Goal: Communication & Community: Share content

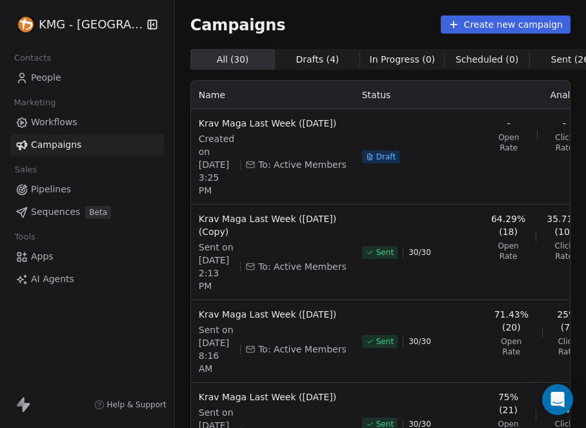
click at [38, 72] on span "People" at bounding box center [46, 78] width 30 height 14
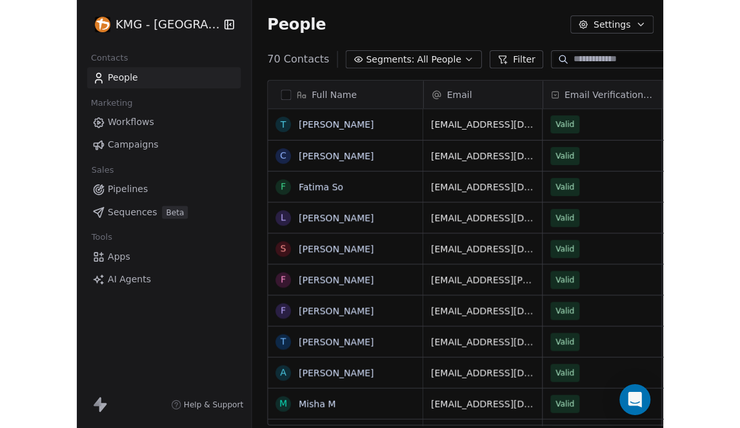
scroll to position [368, 556]
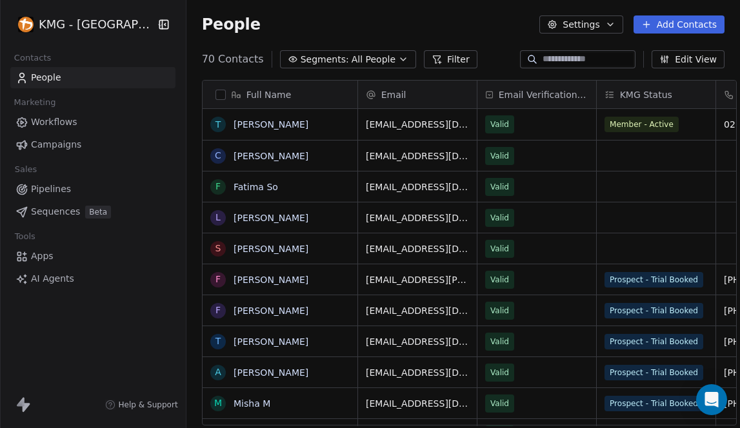
click at [352, 57] on span "All People" at bounding box center [374, 60] width 44 height 14
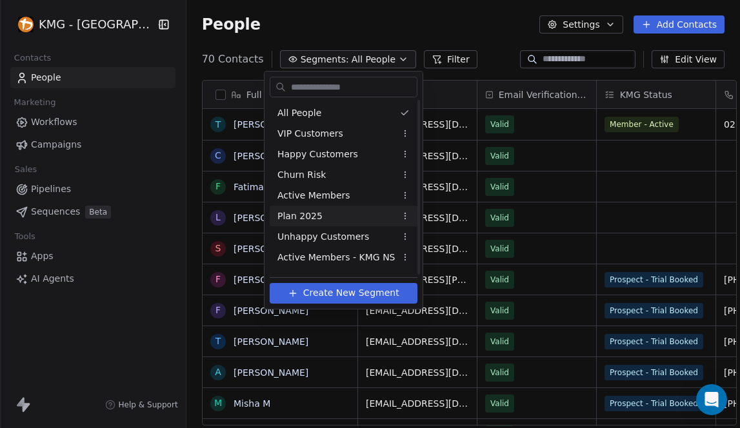
scroll to position [99, 0]
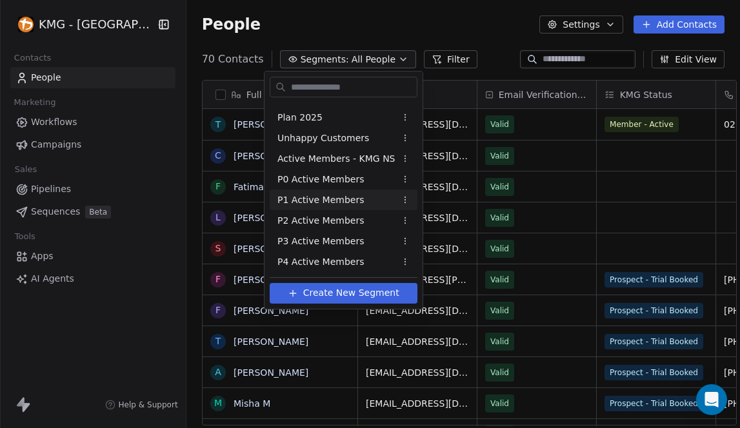
click at [346, 202] on span "P1 Active Members" at bounding box center [320, 201] width 86 height 14
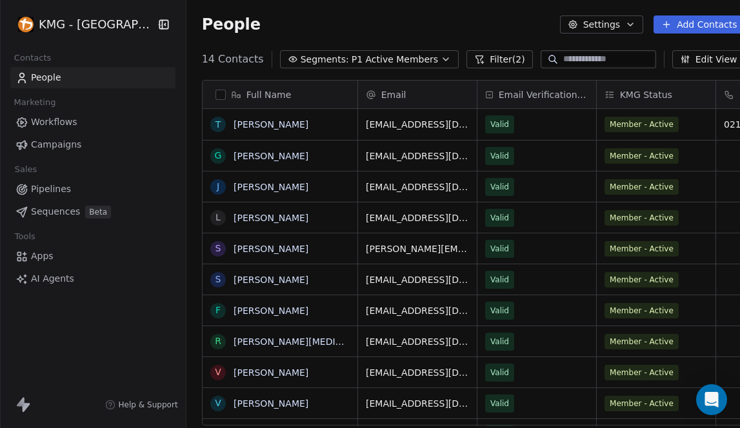
scroll to position [368, 574]
click at [260, 158] on link "[PERSON_NAME]" at bounding box center [271, 156] width 75 height 10
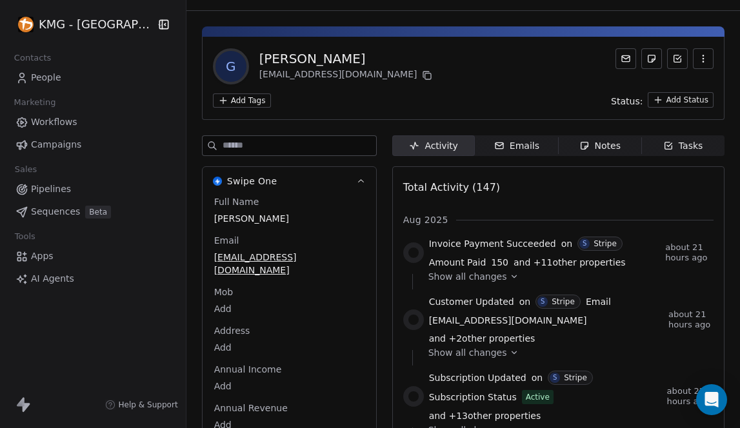
scroll to position [134, 0]
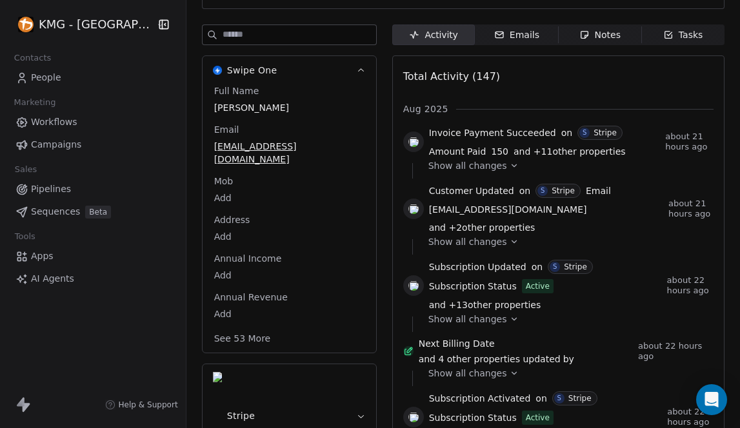
click at [246, 327] on button "See 53 More" at bounding box center [242, 338] width 72 height 23
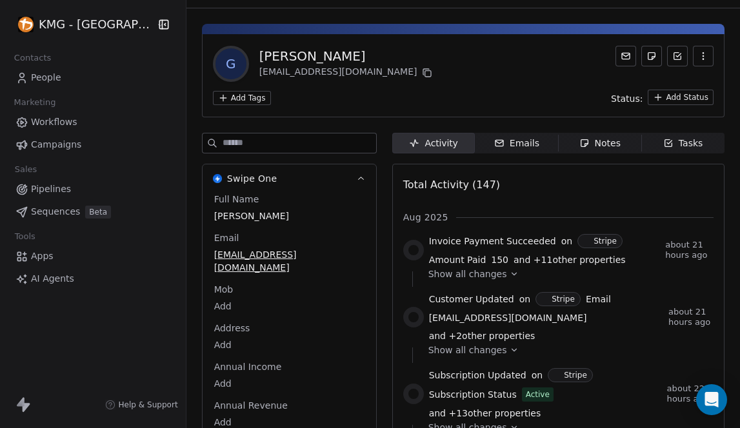
scroll to position [0, 0]
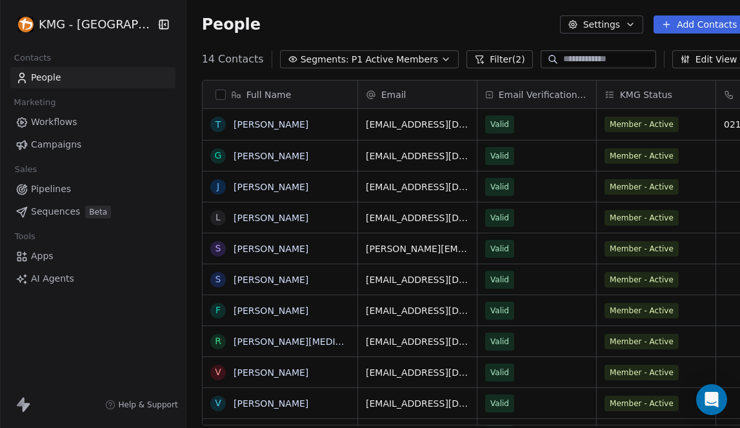
scroll to position [368, 574]
click at [266, 125] on link "[PERSON_NAME]" at bounding box center [271, 124] width 75 height 10
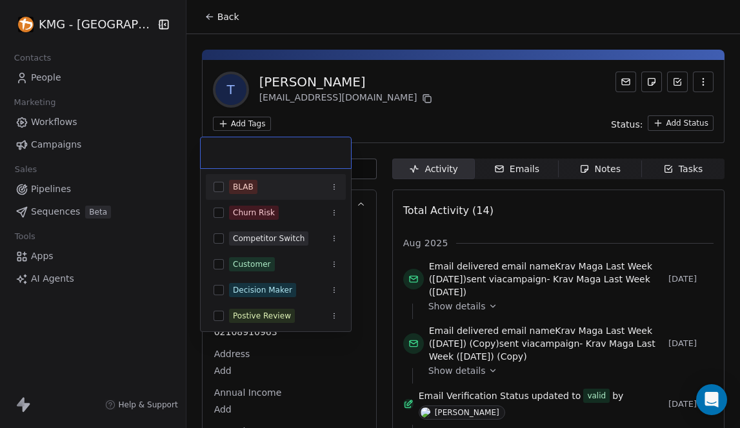
click at [245, 128] on html "KMG - [GEOGRAPHIC_DATA] Contacts People Marketing Workflows Campaigns Sales Pip…" at bounding box center [370, 214] width 740 height 428
click at [234, 157] on input "text" at bounding box center [275, 153] width 135 height 14
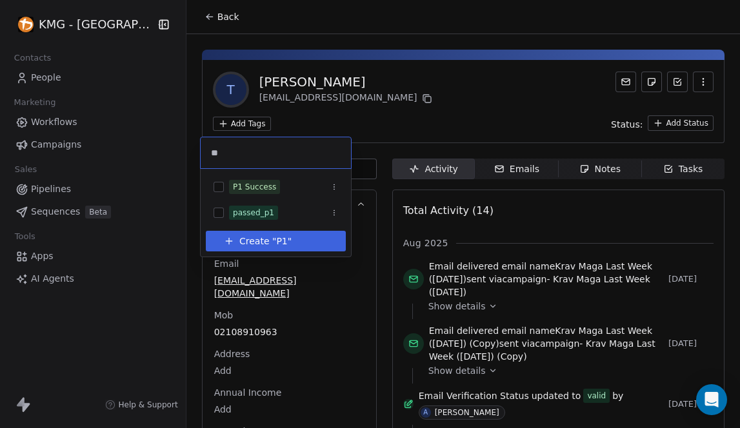
type input "**"
click at [276, 247] on span "P1" at bounding box center [281, 242] width 11 height 14
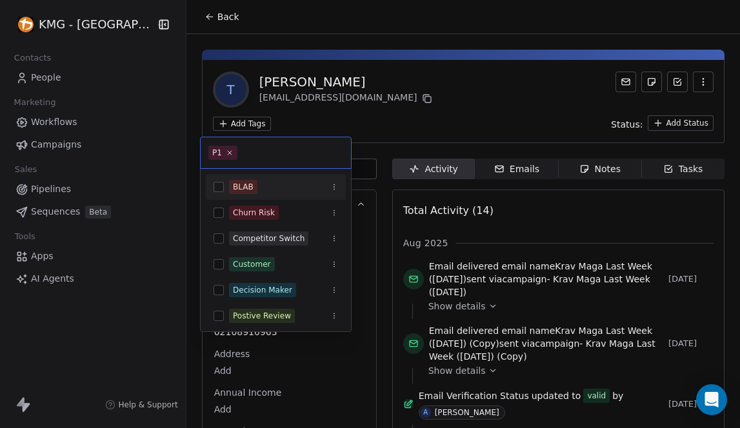
click at [391, 135] on html "KMG - [GEOGRAPHIC_DATA] Contacts People Marketing Workflows Campaigns Sales Pip…" at bounding box center [370, 214] width 740 height 428
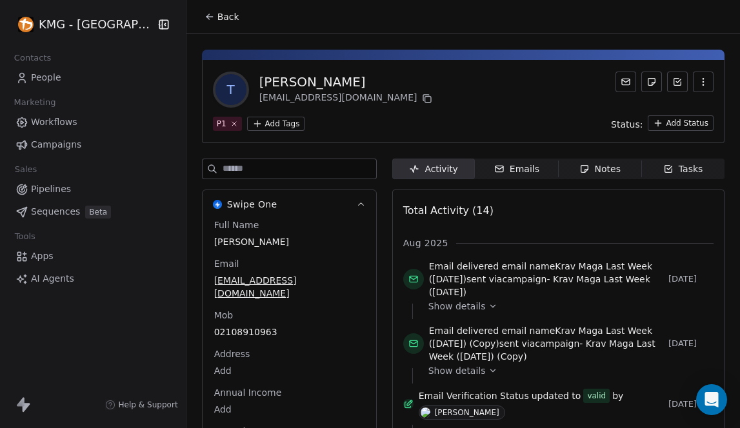
click at [197, 15] on button "Back" at bounding box center [222, 16] width 50 height 23
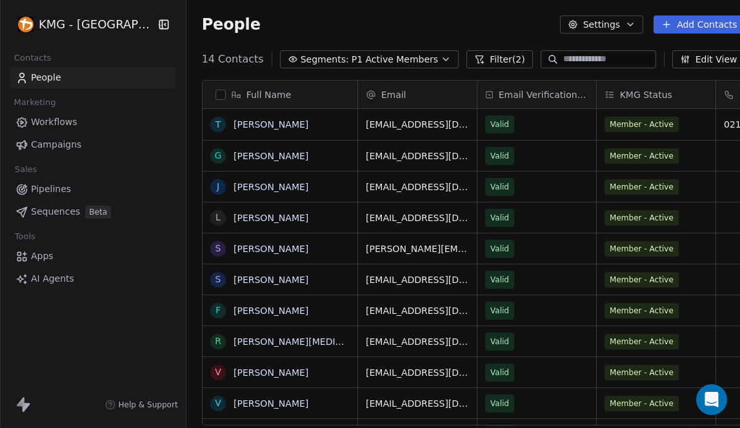
scroll to position [368, 574]
click at [247, 158] on link "[PERSON_NAME]" at bounding box center [271, 156] width 75 height 10
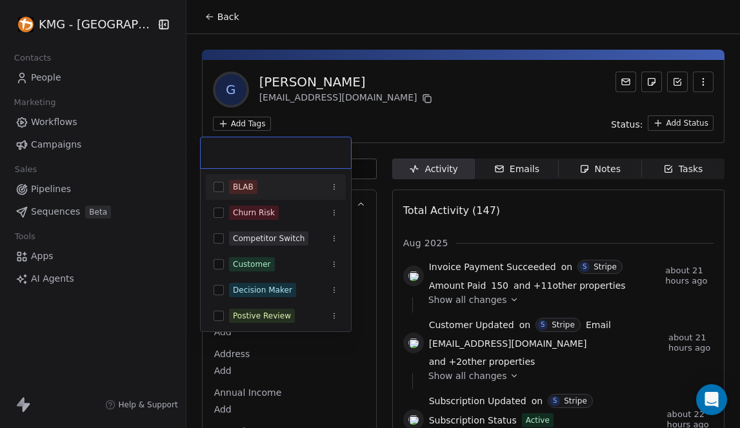
click at [239, 124] on html "KMG - [GEOGRAPHIC_DATA] Contacts People Marketing Workflows Campaigns Sales Pip…" at bounding box center [370, 214] width 740 height 428
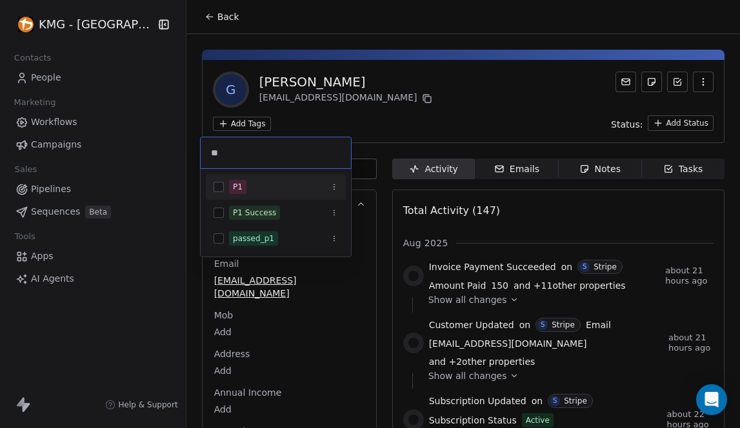
type input "**"
click at [223, 185] on button "Suggestions" at bounding box center [219, 187] width 10 height 10
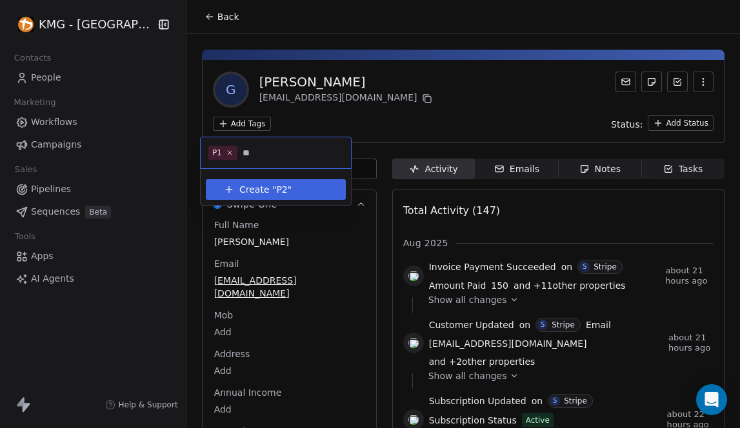
type input "**"
click at [261, 190] on span "Create "" at bounding box center [257, 190] width 37 height 14
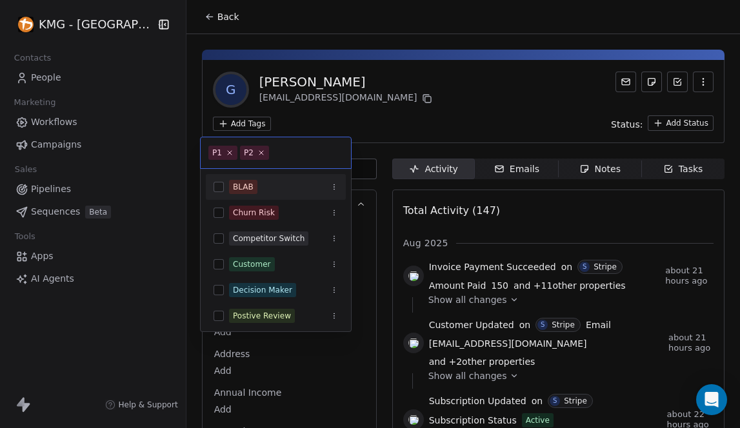
click at [403, 123] on html "KMG - [GEOGRAPHIC_DATA] Contacts People Marketing Workflows Campaigns Sales Pip…" at bounding box center [370, 214] width 740 height 428
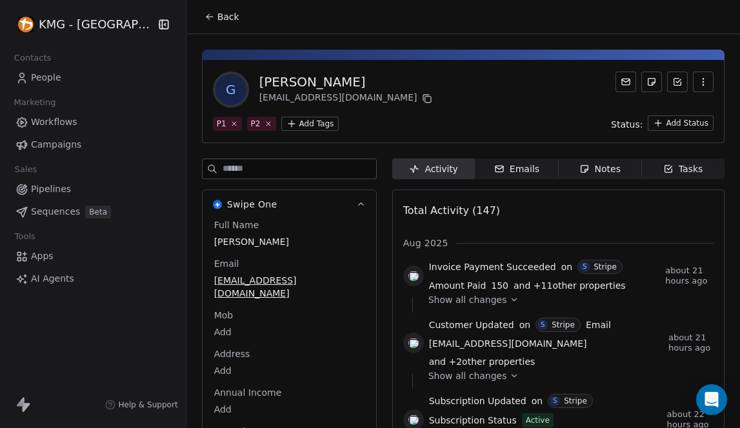
click at [217, 21] on span "Back" at bounding box center [228, 16] width 22 height 13
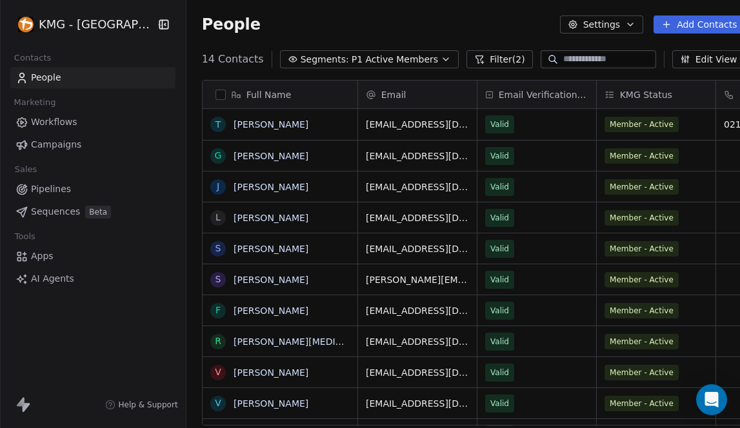
scroll to position [368, 574]
click at [259, 189] on link "[PERSON_NAME]" at bounding box center [271, 187] width 75 height 10
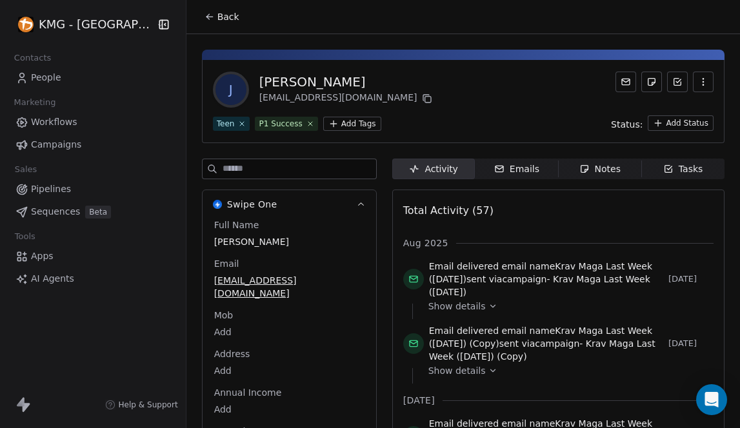
click at [255, 173] on input at bounding box center [300, 168] width 154 height 19
click at [355, 125] on html "KMG - [GEOGRAPHIC_DATA] Contacts People Marketing Workflows Campaigns Sales Pip…" at bounding box center [370, 214] width 740 height 428
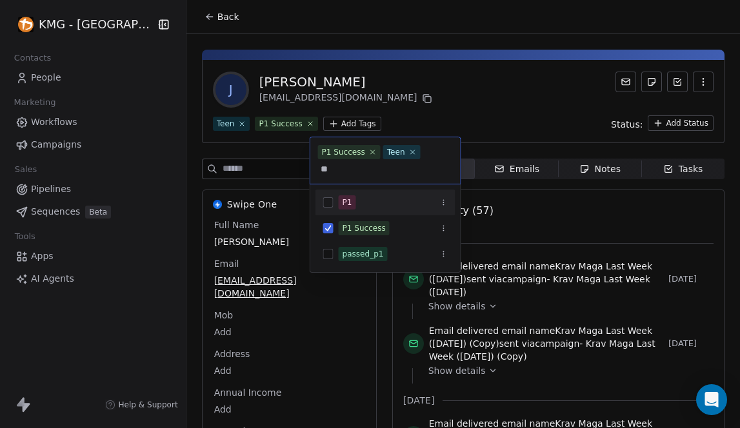
type input "**"
click at [334, 201] on div "P1" at bounding box center [385, 202] width 140 height 21
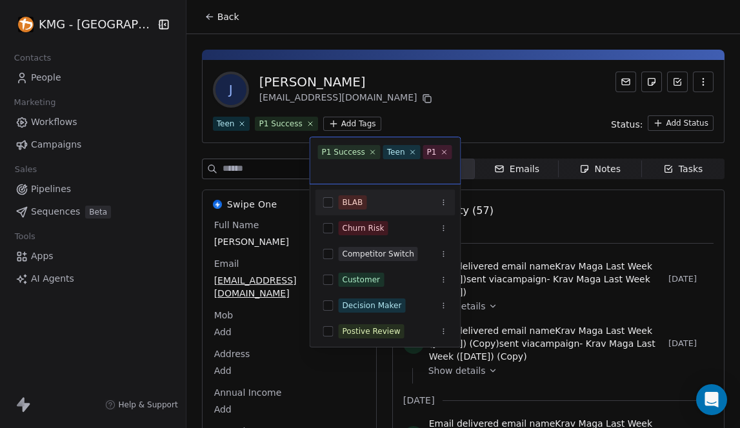
click at [430, 97] on html "KMG - [GEOGRAPHIC_DATA] Contacts People Marketing Workflows Campaigns Sales Pip…" at bounding box center [370, 214] width 740 height 428
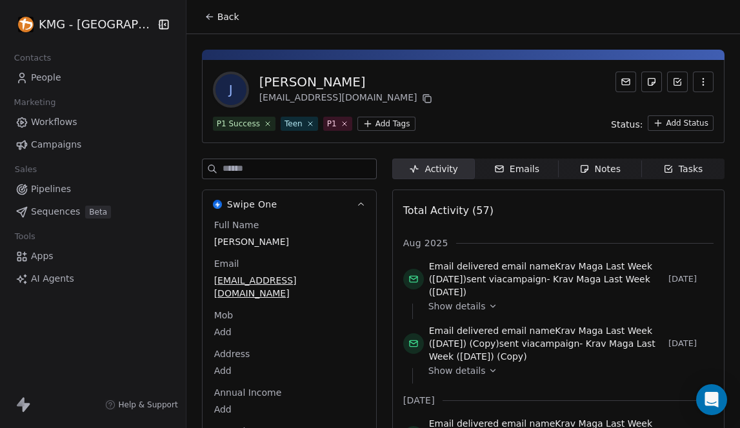
click at [197, 21] on button "Back" at bounding box center [222, 16] width 50 height 23
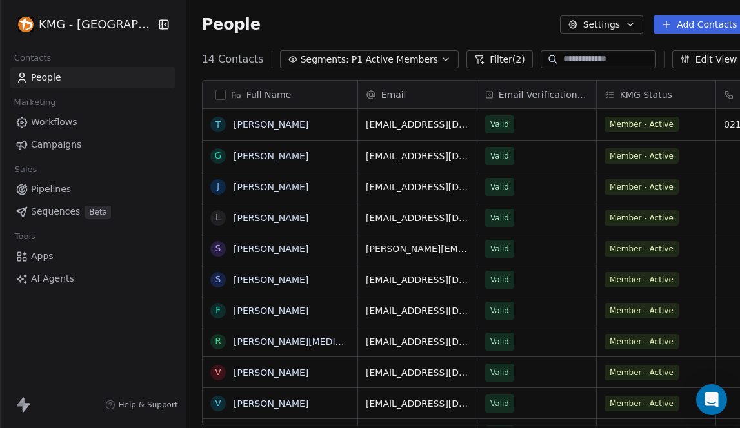
scroll to position [368, 574]
click at [265, 218] on link "[PERSON_NAME]" at bounding box center [271, 218] width 75 height 10
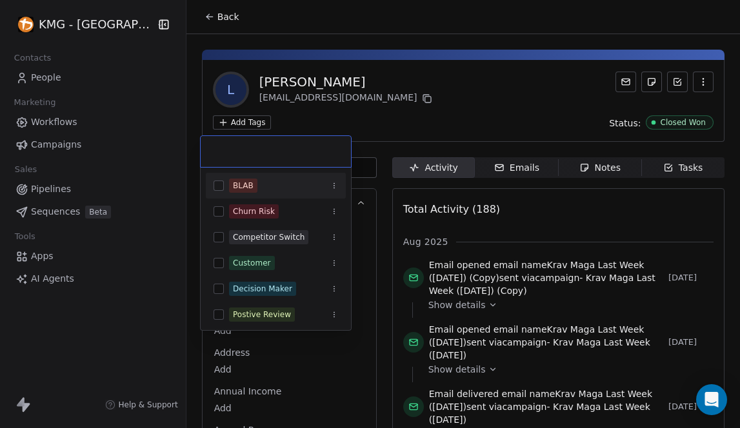
click at [240, 120] on html "KMG - [GEOGRAPHIC_DATA] Contacts People Marketing Workflows Campaigns Sales Pip…" at bounding box center [370, 214] width 740 height 428
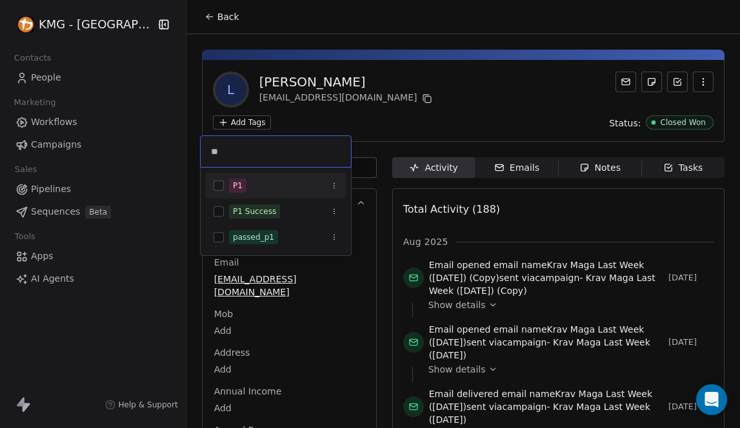
type input "**"
click at [219, 186] on button "Suggestions" at bounding box center [219, 186] width 10 height 10
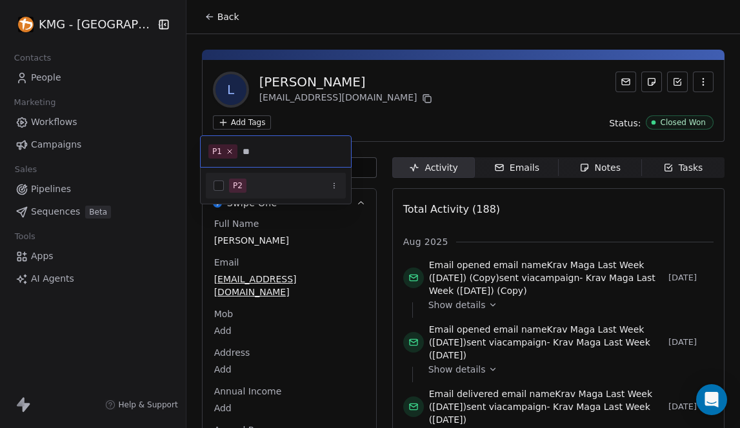
type input "**"
click at [223, 183] on button "Suggestions" at bounding box center [219, 186] width 10 height 10
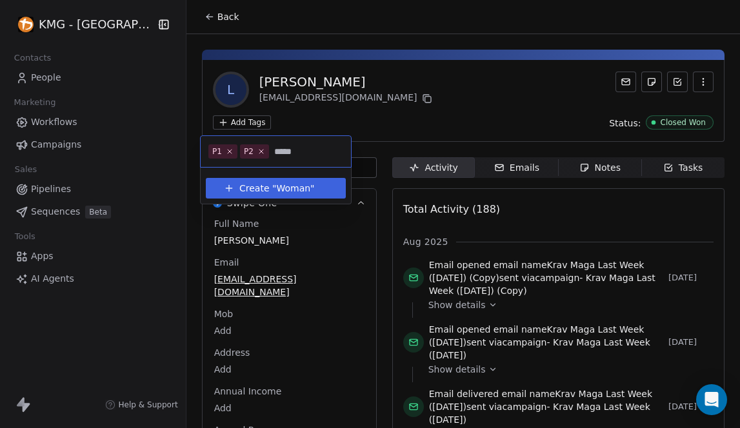
type input "*****"
click at [281, 191] on span "Woman" at bounding box center [293, 189] width 34 height 14
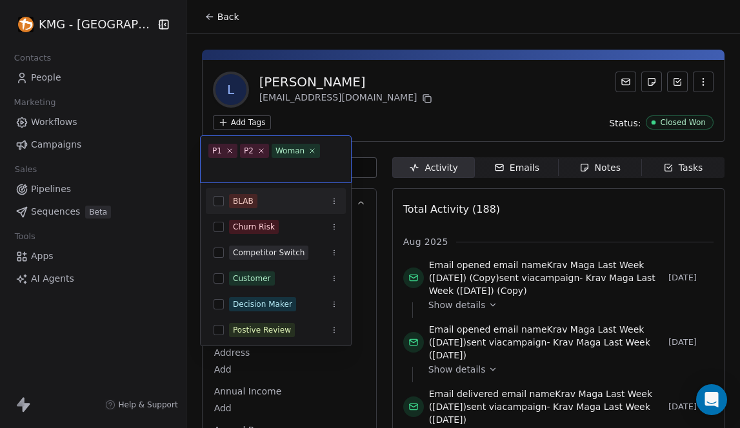
click at [371, 119] on html "KMG - [GEOGRAPHIC_DATA] Contacts People Marketing Workflows Campaigns Sales Pip…" at bounding box center [370, 214] width 740 height 428
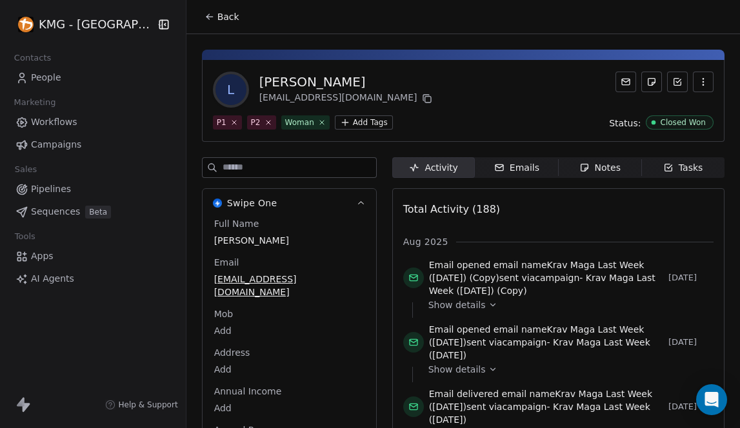
click at [205, 17] on icon at bounding box center [210, 17] width 10 height 10
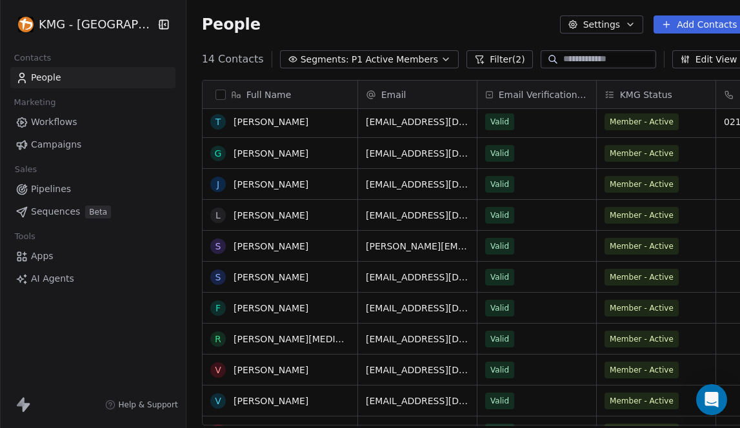
scroll to position [6, 0]
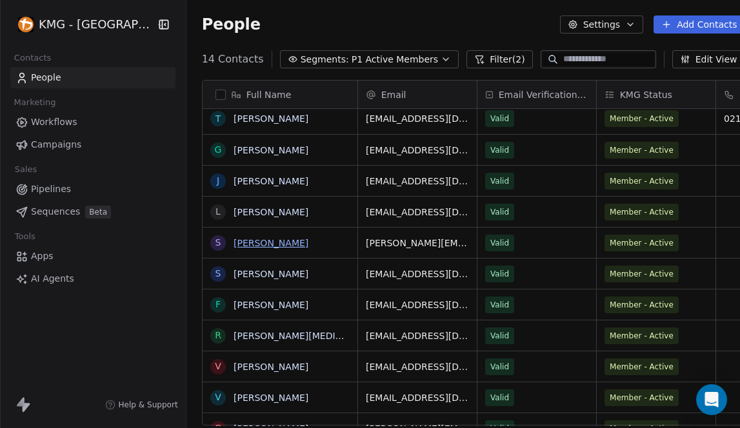
click at [251, 241] on link "[PERSON_NAME]" at bounding box center [271, 243] width 75 height 10
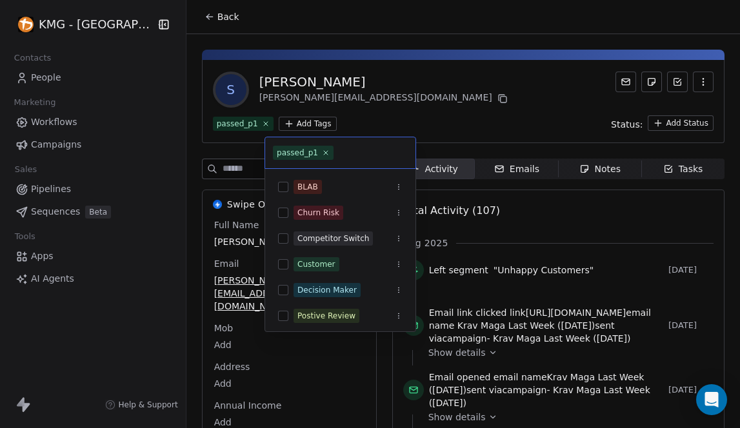
click at [273, 128] on html "KMG - [GEOGRAPHIC_DATA] Contacts People Marketing Workflows Campaigns Sales Pip…" at bounding box center [370, 214] width 740 height 428
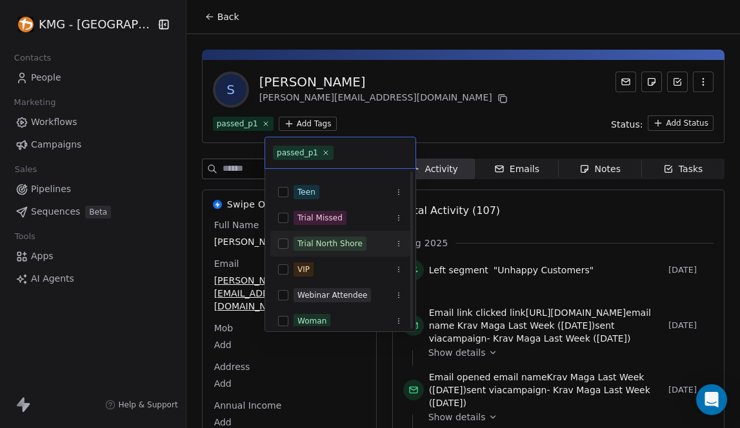
scroll to position [493, 0]
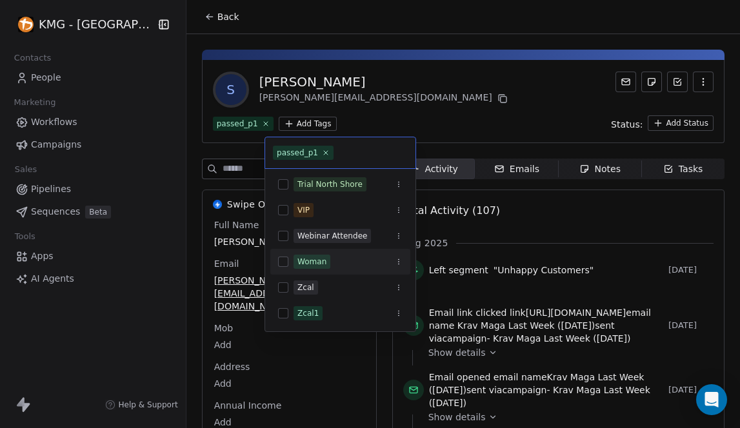
click at [285, 264] on button "Suggestions" at bounding box center [283, 262] width 10 height 10
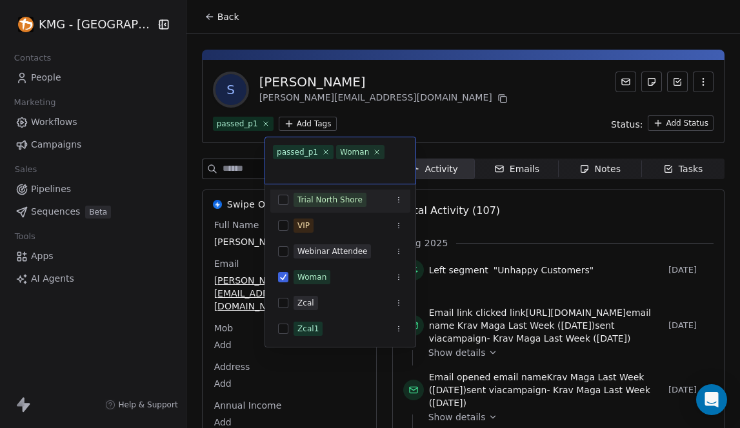
click at [350, 107] on html "KMG - [GEOGRAPHIC_DATA] Contacts People Marketing Workflows Campaigns Sales Pip…" at bounding box center [370, 214] width 740 height 428
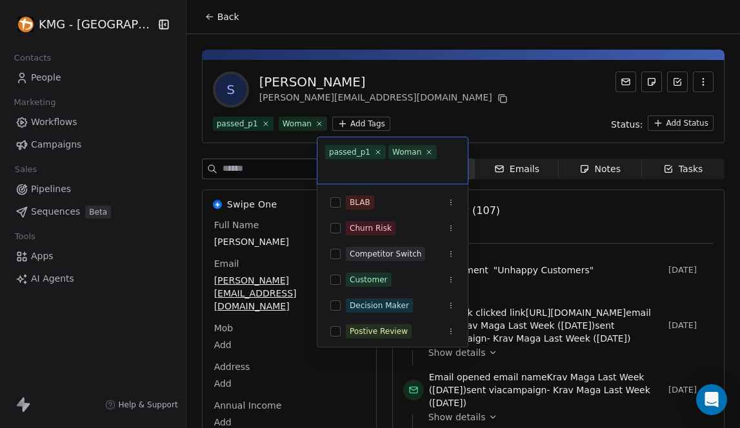
click at [344, 124] on html "KMG - [GEOGRAPHIC_DATA] Contacts People Marketing Workflows Campaigns Sales Pip…" at bounding box center [370, 214] width 740 height 428
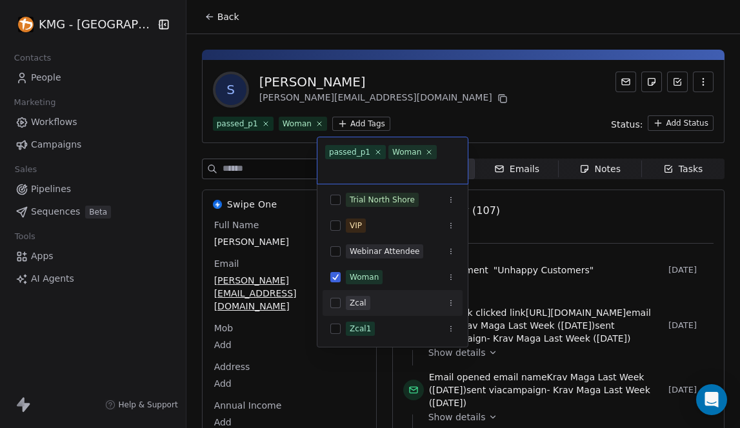
scroll to position [0, 0]
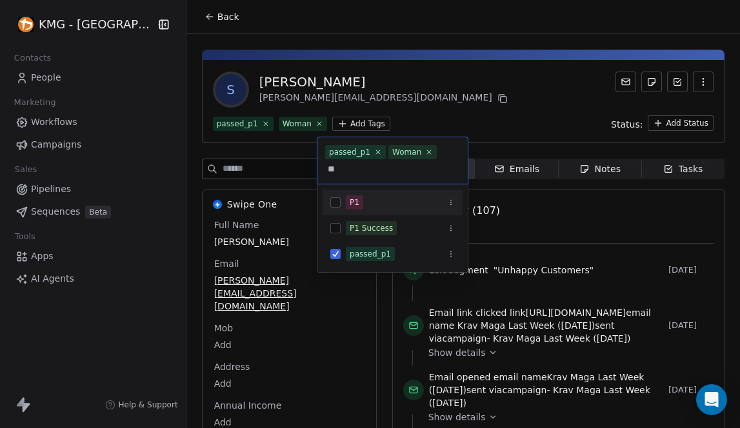
type input "**"
click at [338, 203] on button "Suggestions" at bounding box center [335, 202] width 10 height 10
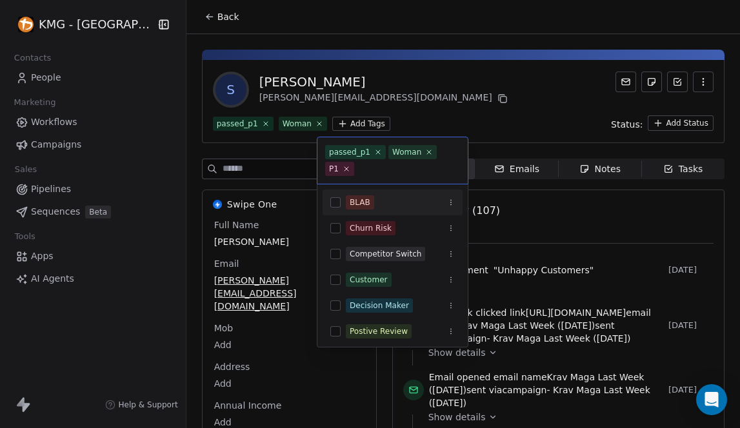
click at [443, 69] on html "KMG - [GEOGRAPHIC_DATA] Contacts People Marketing Workflows Campaigns Sales Pip…" at bounding box center [370, 214] width 740 height 428
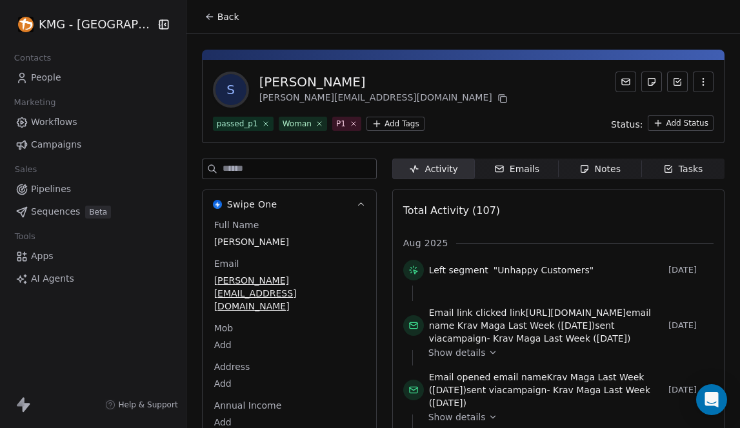
click at [205, 21] on icon at bounding box center [210, 17] width 10 height 10
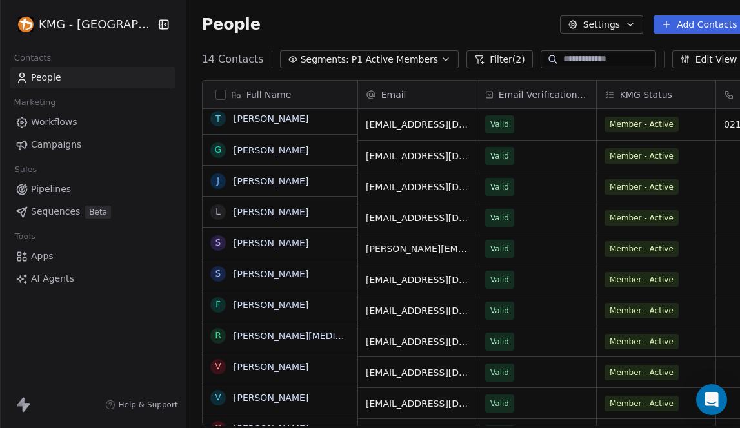
scroll to position [368, 574]
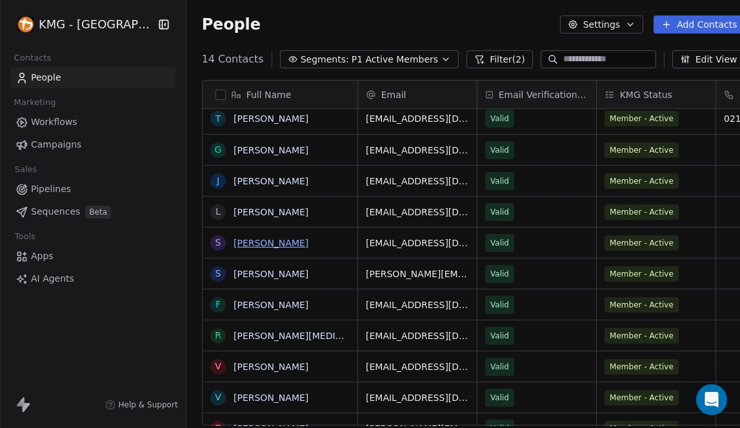
click at [259, 243] on link "[PERSON_NAME]" at bounding box center [271, 243] width 75 height 10
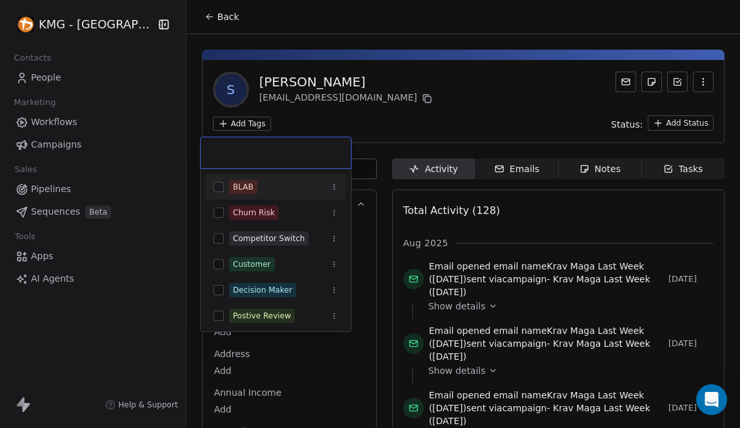
click at [241, 120] on html "KMG - [GEOGRAPHIC_DATA] Contacts People Marketing Workflows Campaigns Sales Pip…" at bounding box center [370, 214] width 740 height 428
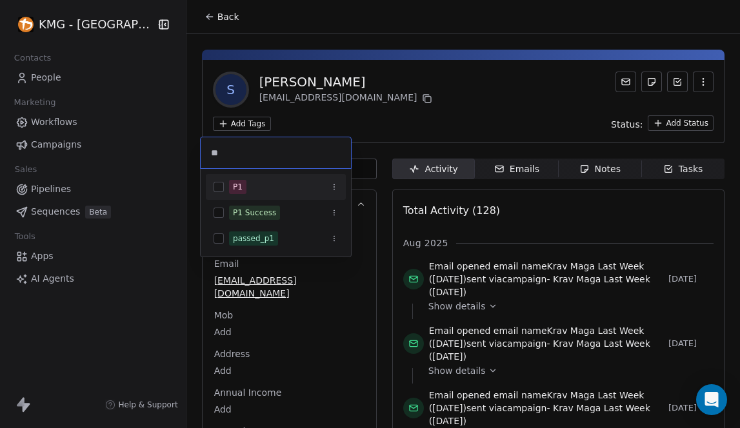
type input "**"
click at [219, 190] on button "Suggestions" at bounding box center [219, 187] width 10 height 10
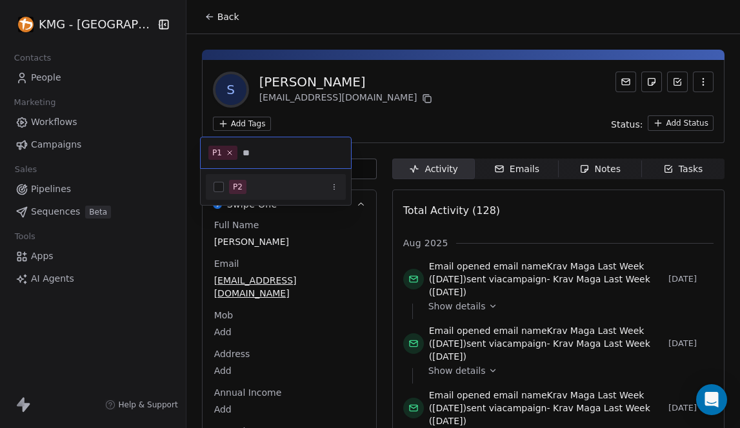
type input "**"
click at [239, 186] on div "P2" at bounding box center [238, 187] width 10 height 12
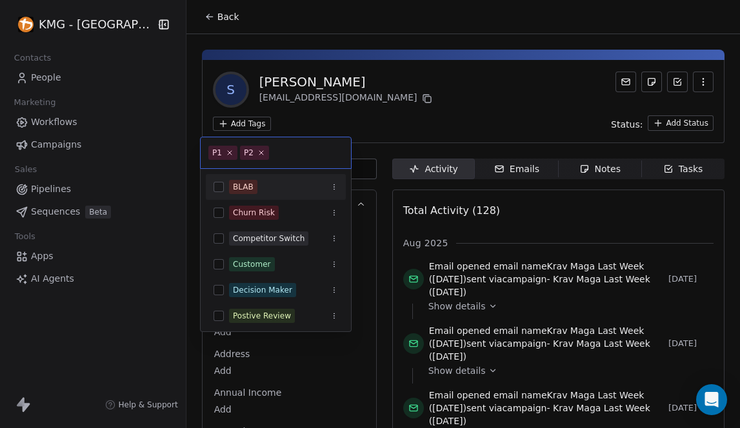
click at [405, 118] on html "KMG - [GEOGRAPHIC_DATA] Contacts People Marketing Workflows Campaigns Sales Pip…" at bounding box center [370, 214] width 740 height 428
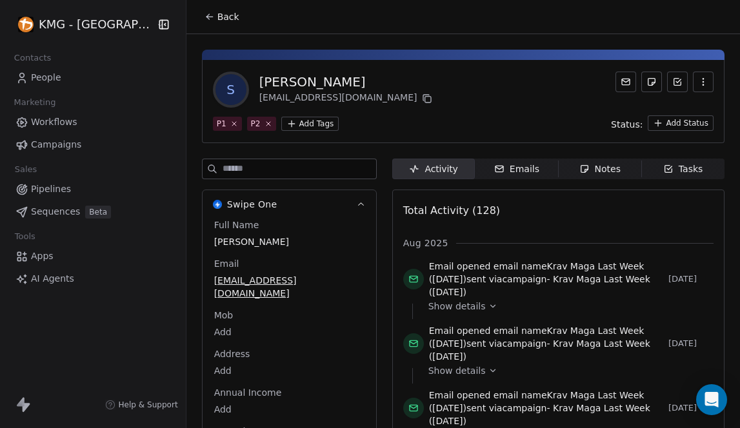
click at [204, 19] on button "Back" at bounding box center [222, 16] width 50 height 23
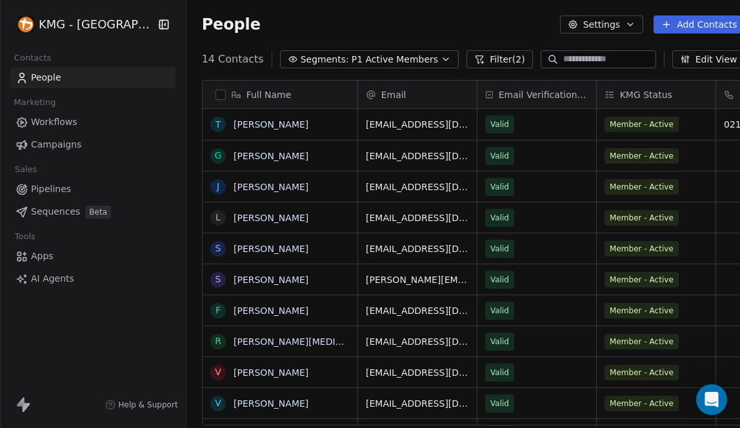
scroll to position [368, 574]
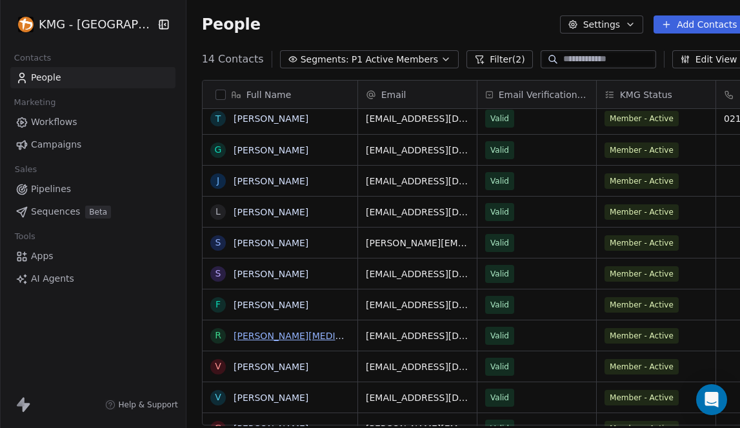
click at [253, 340] on link "[PERSON_NAME][MEDICAL_DATA]" at bounding box center [309, 336] width 150 height 10
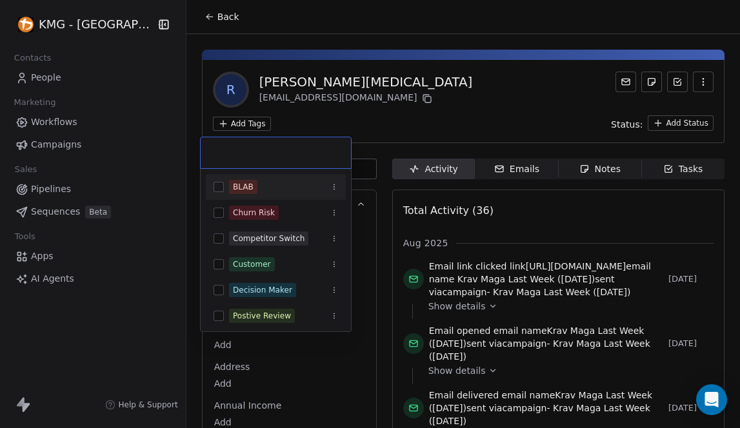
click at [244, 124] on html "KMG - [GEOGRAPHIC_DATA] Contacts People Marketing Workflows Campaigns Sales Pip…" at bounding box center [370, 214] width 740 height 428
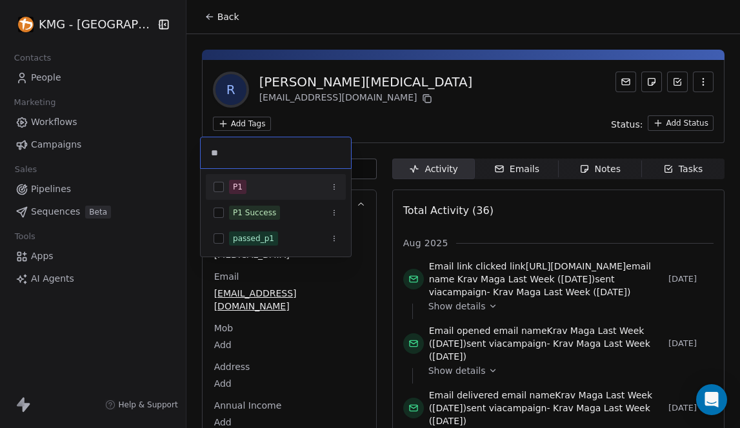
type input "**"
click at [214, 185] on button "Suggestions" at bounding box center [219, 187] width 10 height 10
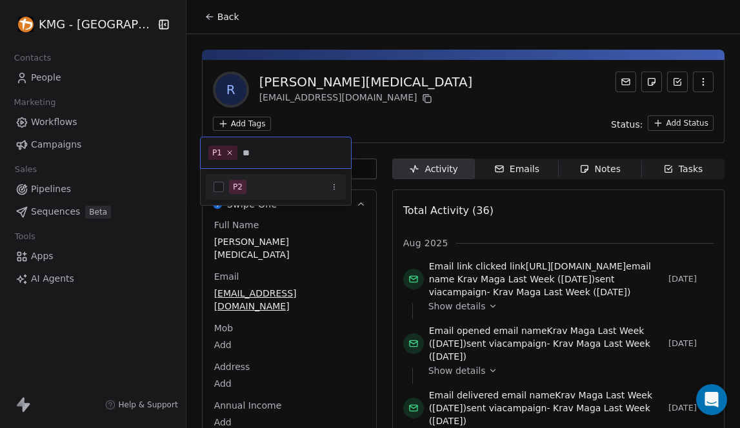
type input "**"
click at [222, 186] on button "Suggestions" at bounding box center [219, 187] width 10 height 10
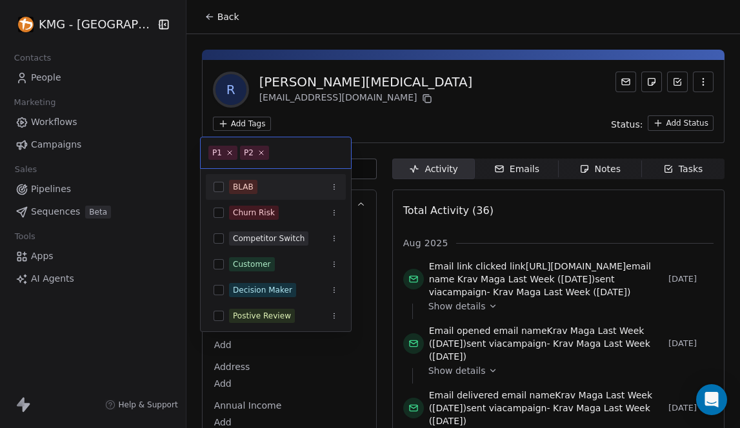
click at [364, 126] on html "KMG - [GEOGRAPHIC_DATA] Contacts People Marketing Workflows Campaigns Sales Pip…" at bounding box center [370, 214] width 740 height 428
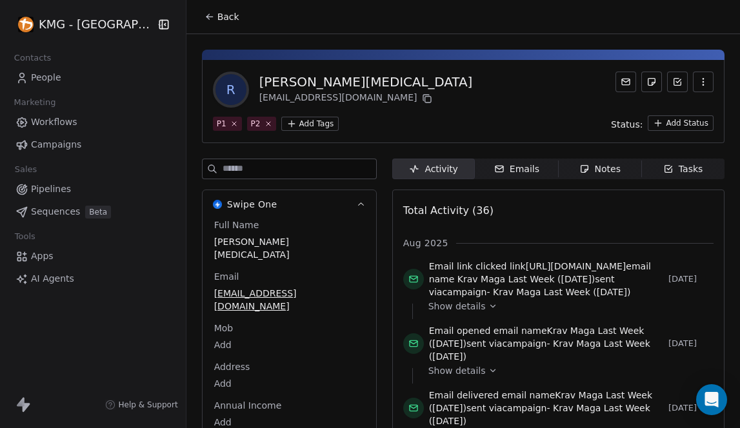
click at [217, 16] on span "Back" at bounding box center [228, 16] width 22 height 13
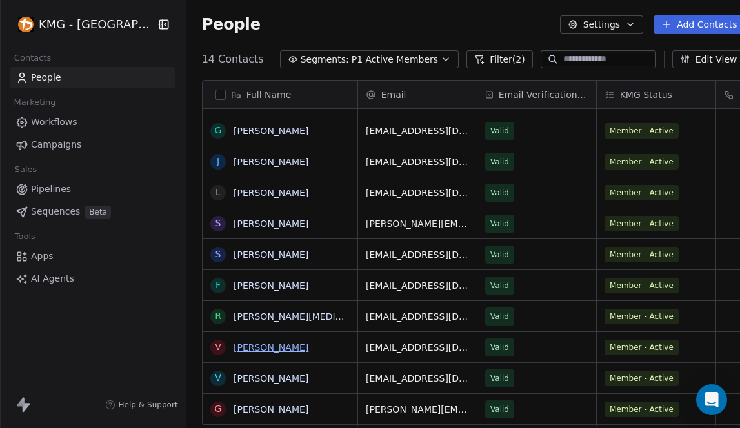
scroll to position [43, 0]
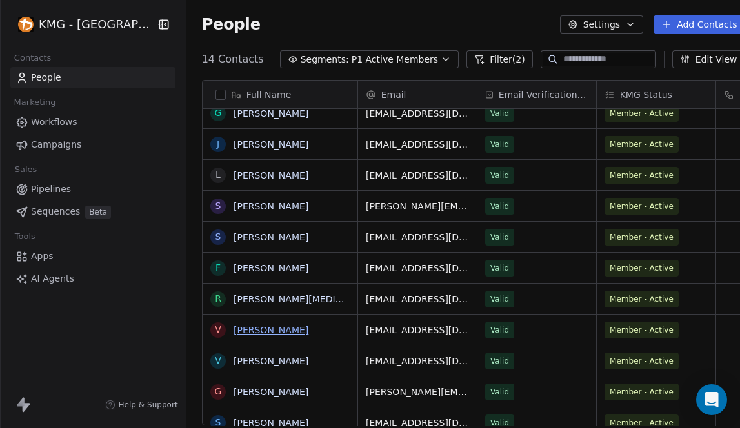
click at [261, 331] on link "[PERSON_NAME]" at bounding box center [271, 330] width 75 height 10
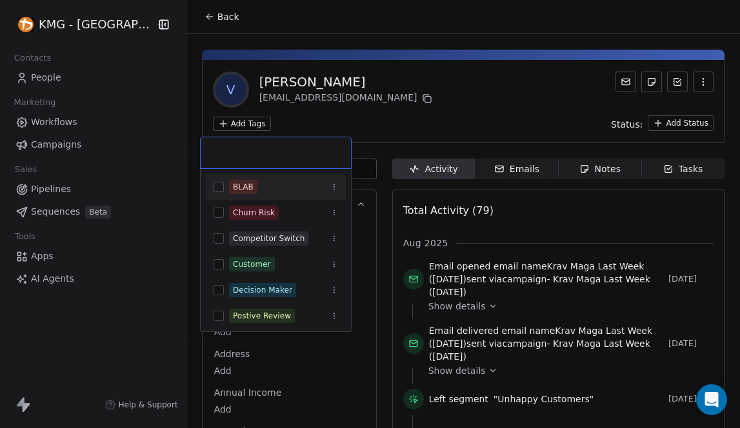
click at [234, 124] on html "KMG - [GEOGRAPHIC_DATA] Contacts People Marketing Workflows Campaigns Sales Pip…" at bounding box center [370, 214] width 740 height 428
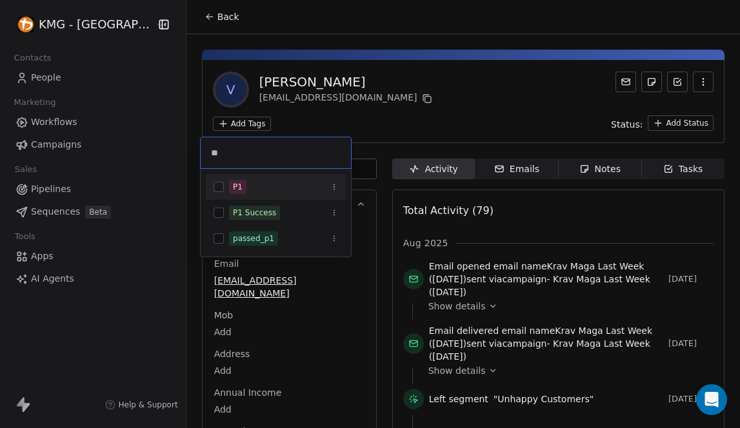
type input "**"
click at [220, 186] on button "Suggestions" at bounding box center [219, 187] width 10 height 10
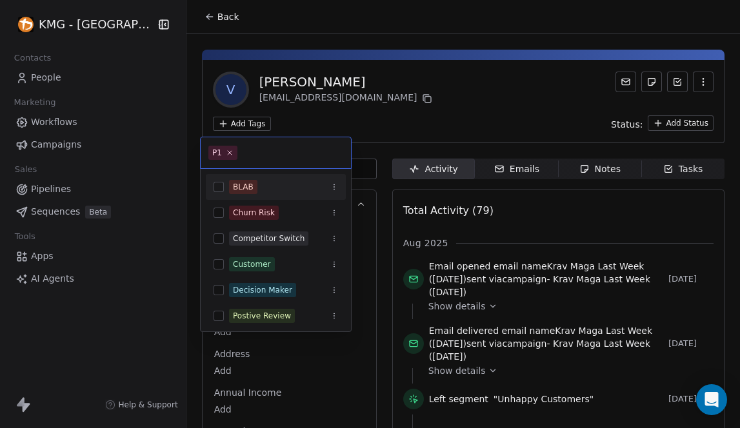
click at [309, 126] on html "KMG - [GEOGRAPHIC_DATA] Contacts People Marketing Workflows Campaigns Sales Pip…" at bounding box center [370, 214] width 740 height 428
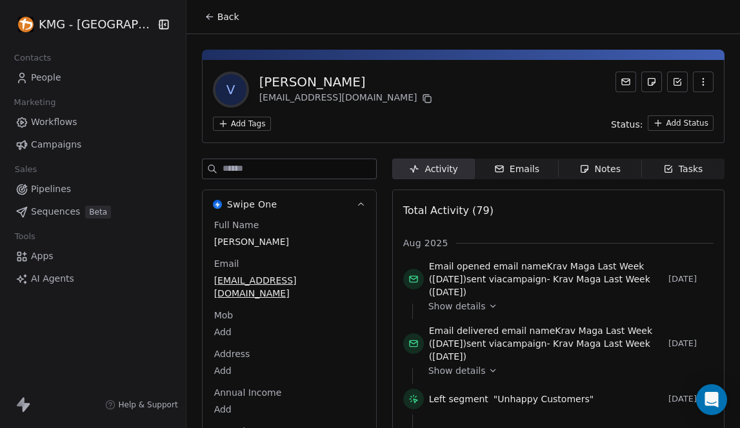
click at [203, 14] on button "Back" at bounding box center [222, 16] width 50 height 23
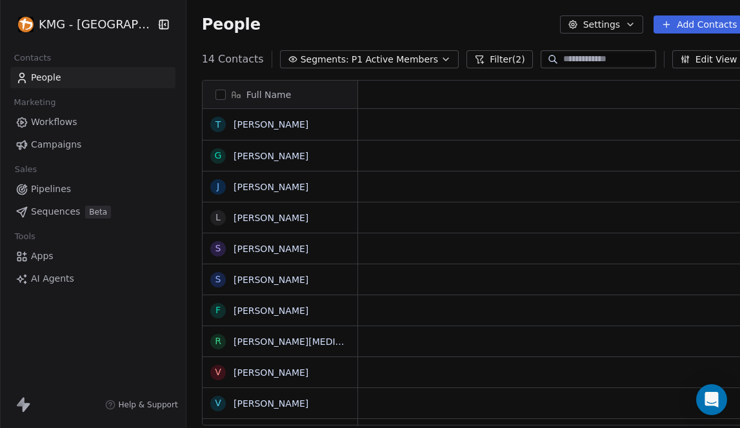
scroll to position [368, 574]
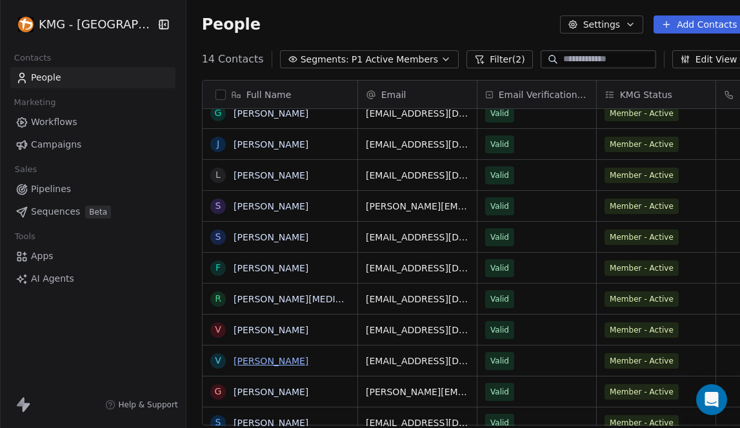
click at [237, 358] on link "[PERSON_NAME]" at bounding box center [271, 361] width 75 height 10
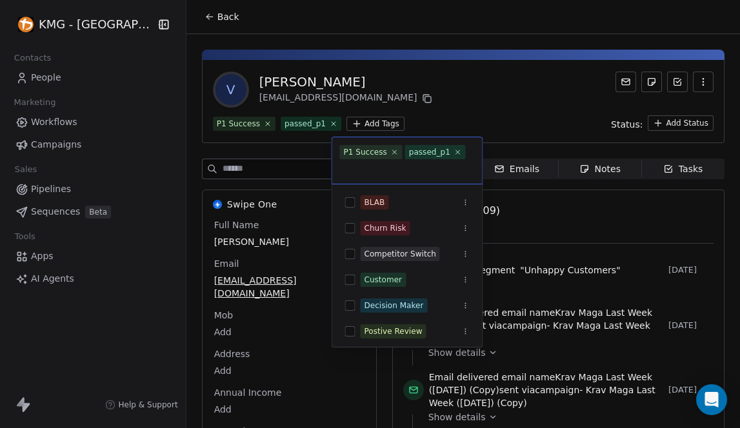
click at [354, 128] on html "KMG - [GEOGRAPHIC_DATA] Contacts People Marketing Workflows Campaigns Sales Pip…" at bounding box center [370, 214] width 740 height 428
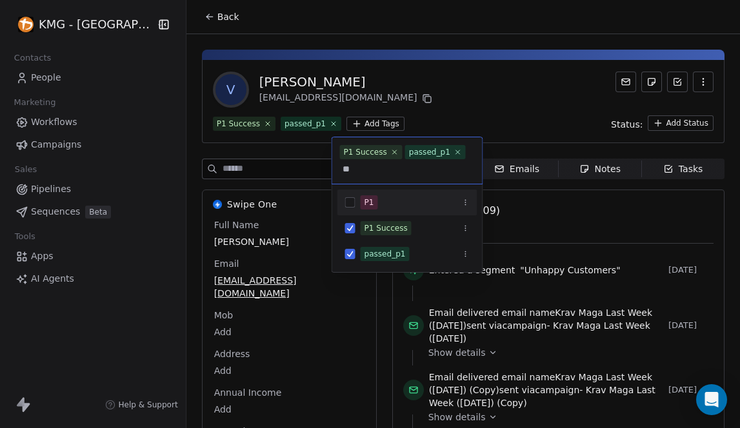
type input "**"
click at [354, 203] on button "Suggestions" at bounding box center [350, 202] width 10 height 10
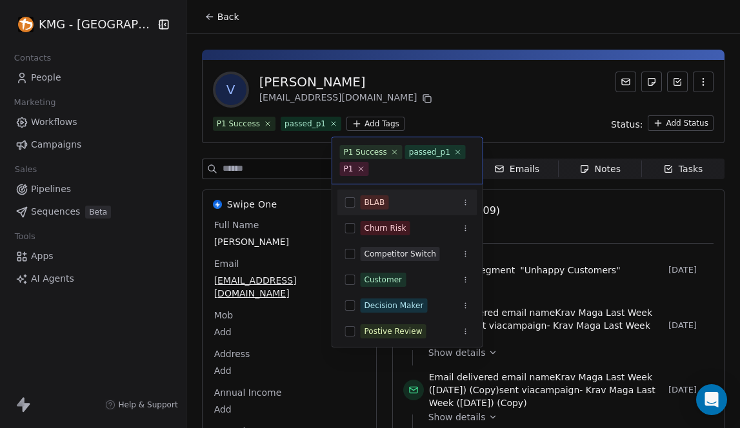
click at [528, 105] on html "KMG - [GEOGRAPHIC_DATA] Contacts People Marketing Workflows Campaigns Sales Pip…" at bounding box center [370, 214] width 740 height 428
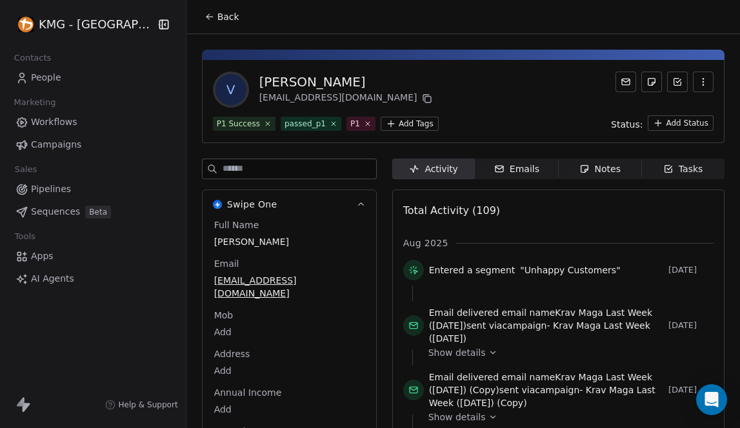
click at [206, 17] on icon at bounding box center [209, 17] width 6 height 0
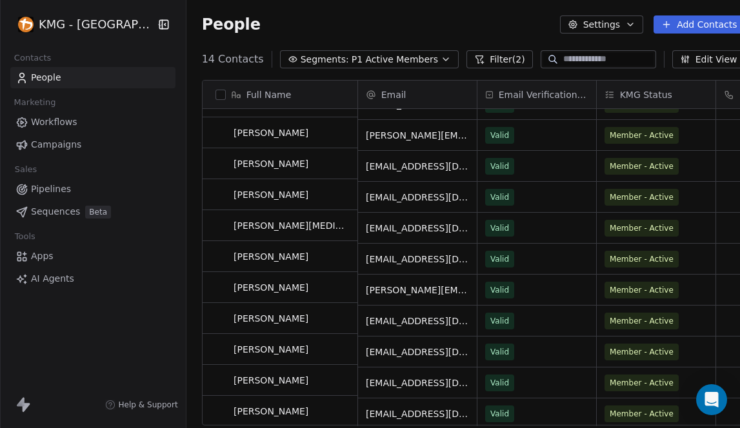
scroll to position [116, 0]
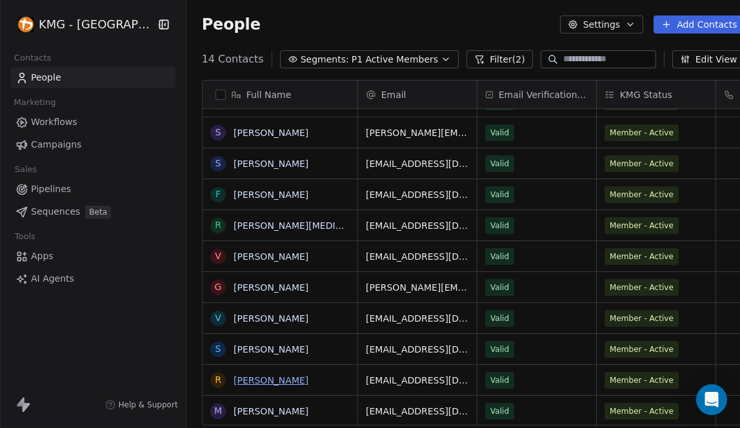
click at [249, 383] on link "[PERSON_NAME]" at bounding box center [271, 380] width 75 height 10
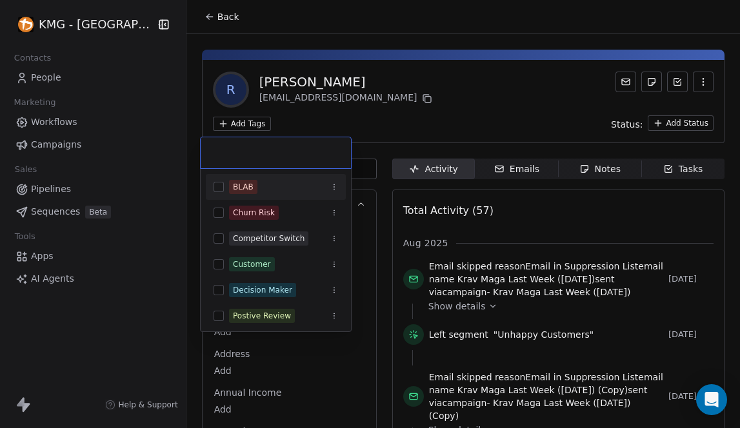
click at [251, 126] on html "KMG - [GEOGRAPHIC_DATA] Contacts People Marketing Workflows Campaigns Sales Pip…" at bounding box center [370, 214] width 740 height 428
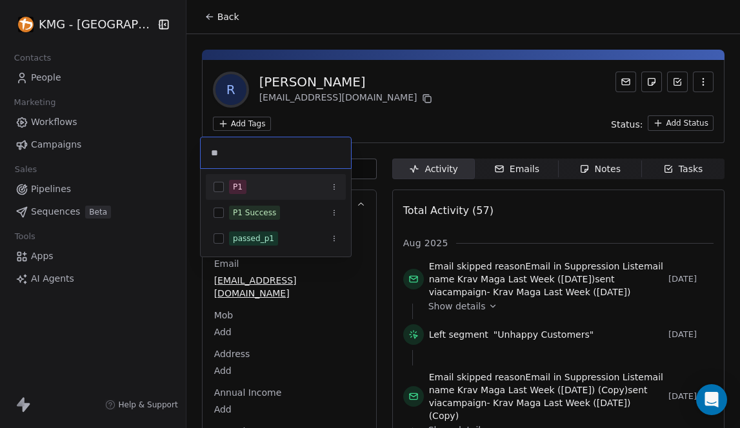
type input "**"
click at [215, 190] on button "Suggestions" at bounding box center [219, 187] width 10 height 10
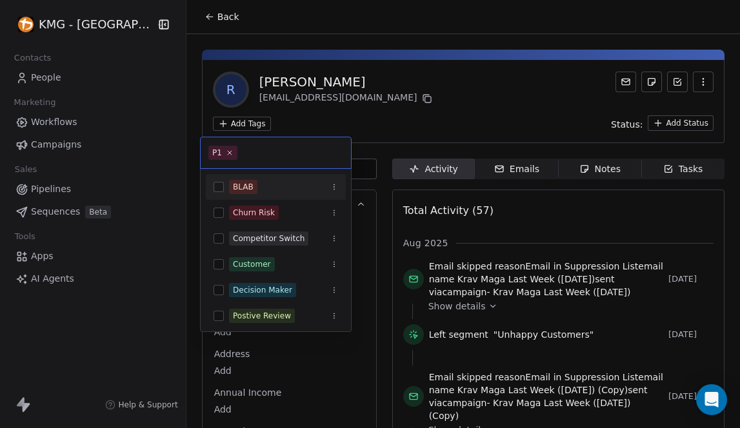
click at [392, 125] on html "KMG - [GEOGRAPHIC_DATA] Contacts People Marketing Workflows Campaigns Sales Pip…" at bounding box center [370, 214] width 740 height 428
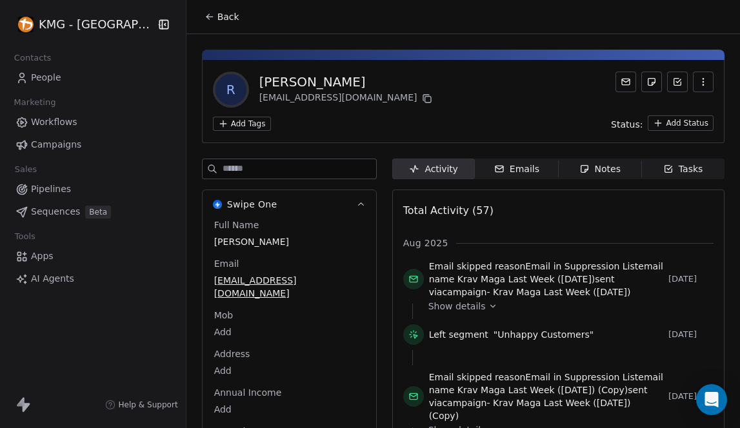
click at [203, 14] on button "Back" at bounding box center [222, 16] width 50 height 23
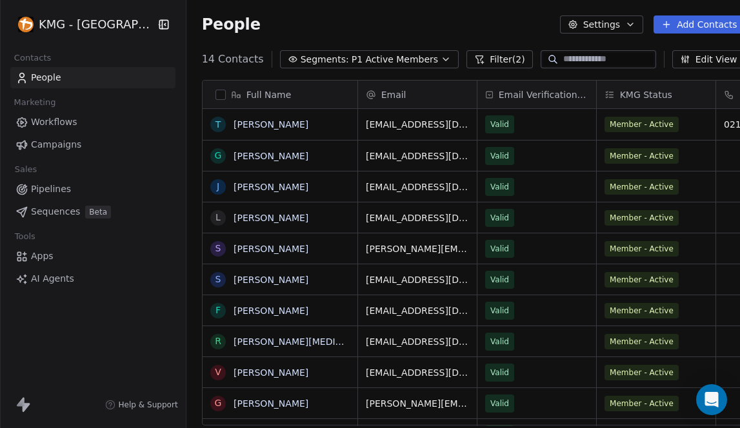
scroll to position [368, 574]
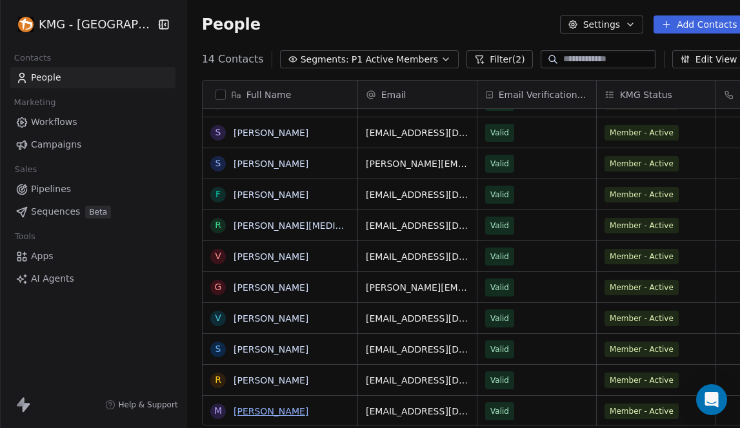
click at [246, 412] on link "[PERSON_NAME]" at bounding box center [271, 411] width 75 height 10
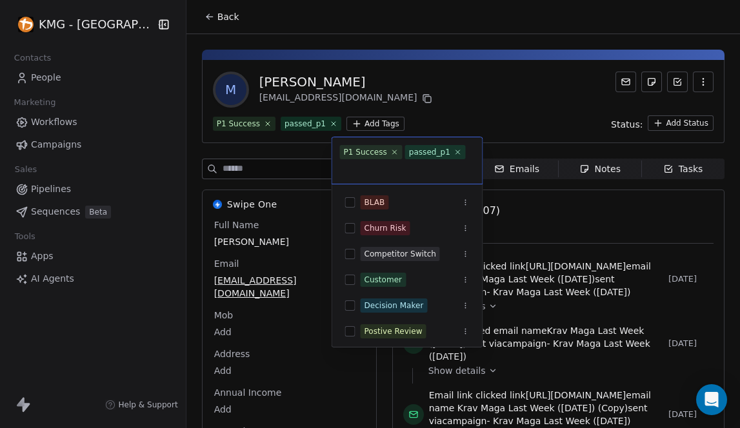
click at [362, 125] on html "KMG - [GEOGRAPHIC_DATA] Contacts People Marketing Workflows Campaigns Sales Pip…" at bounding box center [370, 214] width 740 height 428
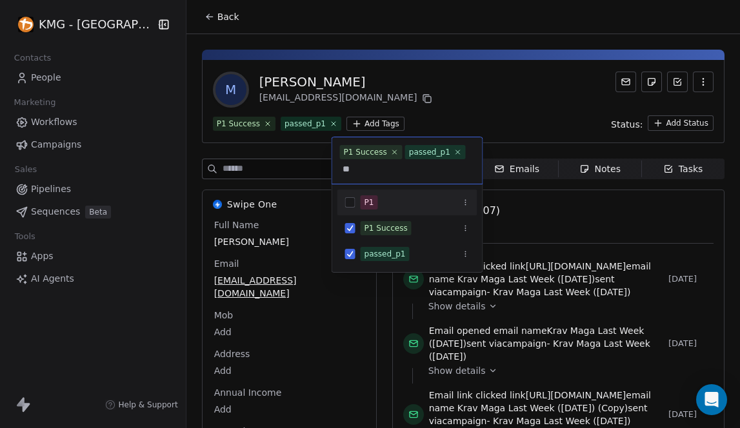
type input "**"
click at [348, 204] on button "Suggestions" at bounding box center [350, 202] width 10 height 10
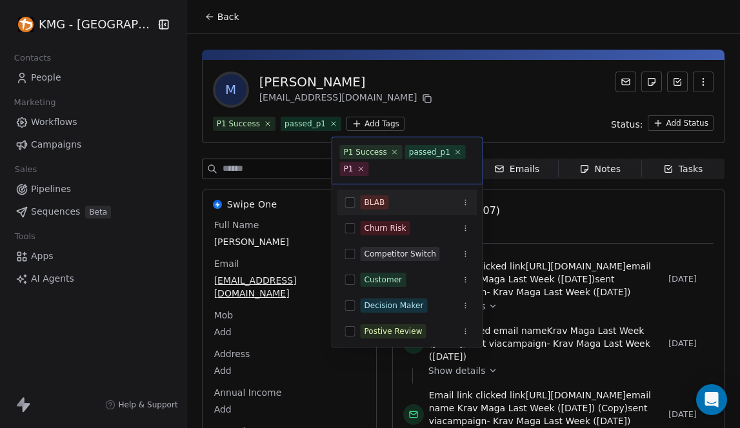
click at [455, 99] on html "KMG - [GEOGRAPHIC_DATA] Contacts People Marketing Workflows Campaigns Sales Pip…" at bounding box center [370, 214] width 740 height 428
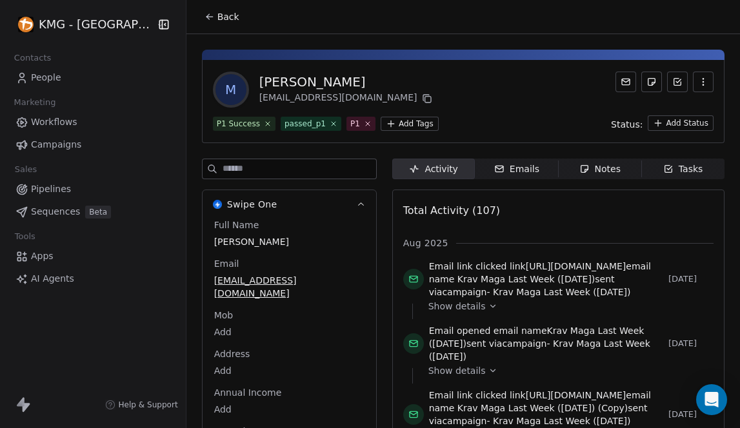
click at [205, 14] on icon at bounding box center [210, 17] width 10 height 10
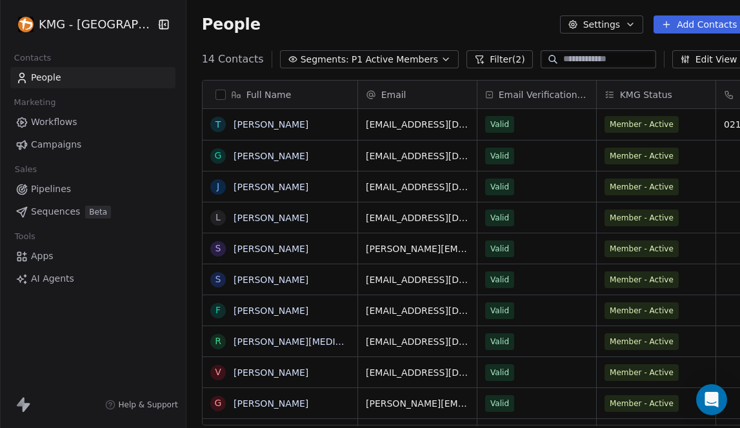
click at [370, 57] on span "P1 Active Members" at bounding box center [395, 60] width 86 height 14
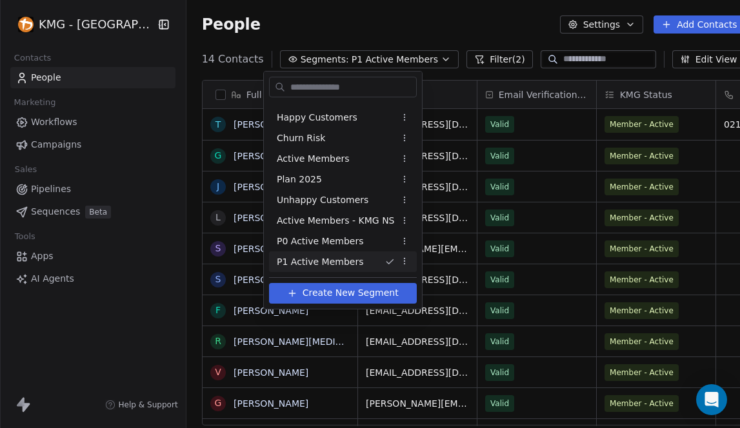
click at [328, 31] on html "KMG - [GEOGRAPHIC_DATA] Contacts People Marketing Workflows Campaigns Sales Pip…" at bounding box center [370, 214] width 740 height 428
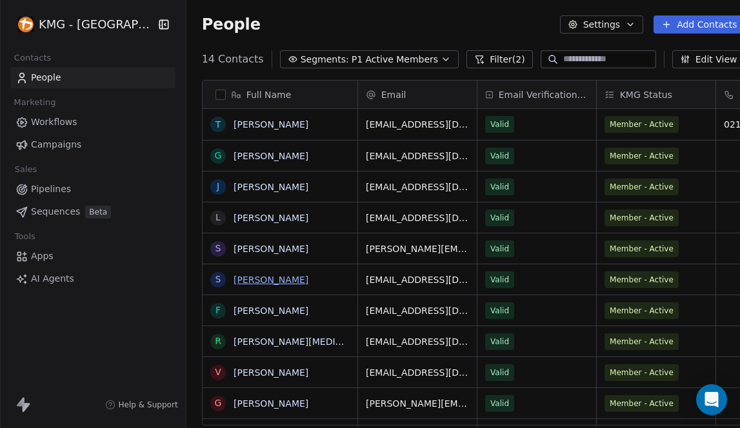
click at [272, 279] on link "[PERSON_NAME]" at bounding box center [271, 280] width 75 height 10
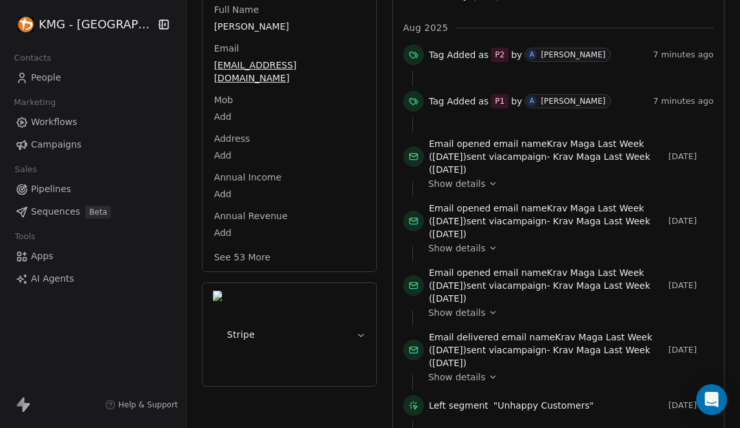
click at [261, 259] on button "See 53 More" at bounding box center [242, 257] width 72 height 23
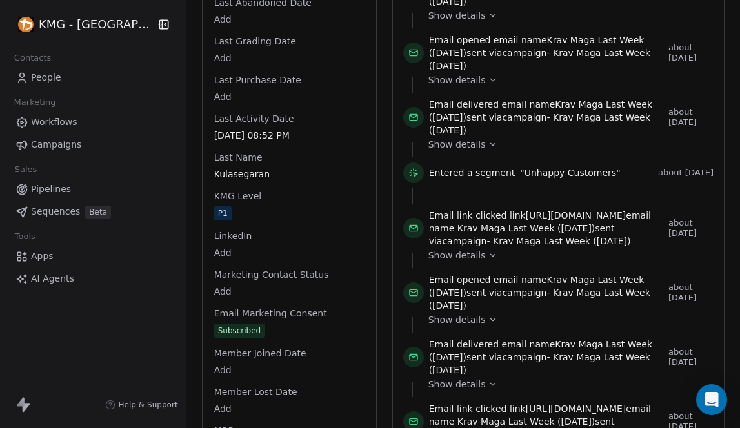
click at [212, 186] on div "Full Name [PERSON_NAME] Email [EMAIL_ADDRESS][DOMAIN_NAME] Mob Add Address Add …" at bounding box center [289, 5] width 155 height 2297
click at [217, 216] on span "P1" at bounding box center [223, 214] width 17 height 14
click at [239, 208] on span "P1" at bounding box center [289, 214] width 149 height 14
click at [328, 213] on span "P1" at bounding box center [289, 214] width 149 height 14
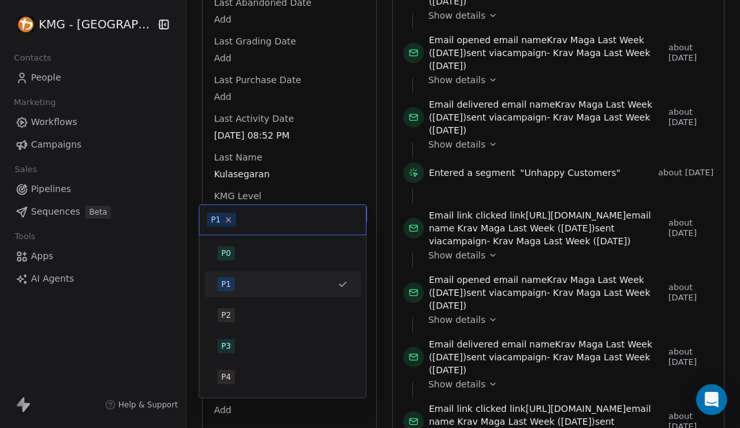
click at [228, 221] on icon at bounding box center [228, 219] width 8 height 8
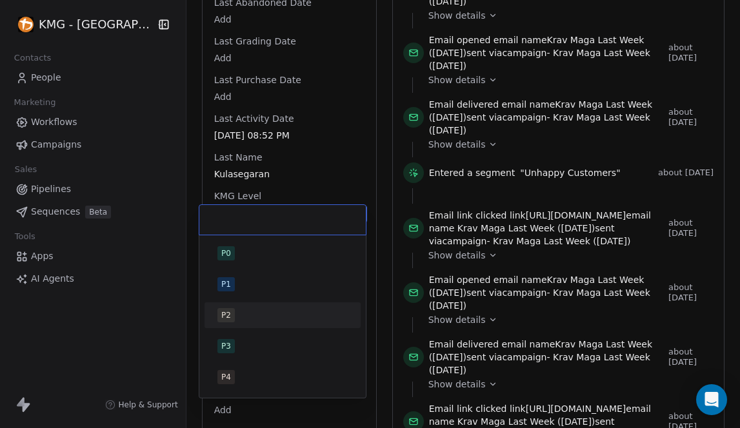
click at [228, 320] on div "P2" at bounding box center [226, 316] width 10 height 12
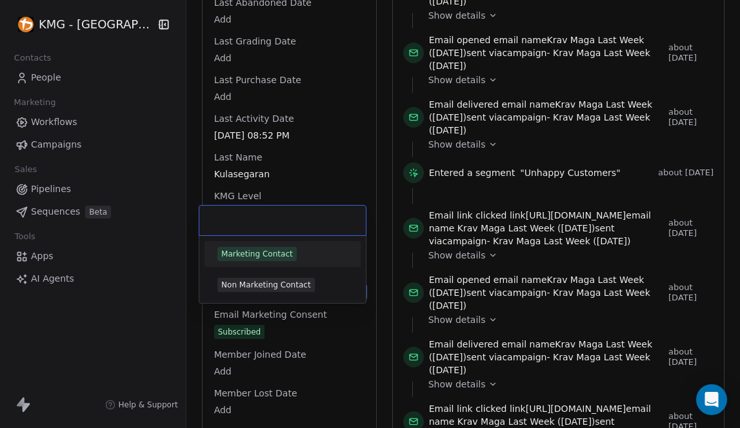
click at [290, 290] on body "KMG - [GEOGRAPHIC_DATA] Contacts People Marketing Workflows Campaigns Sales Pip…" at bounding box center [370, 214] width 740 height 428
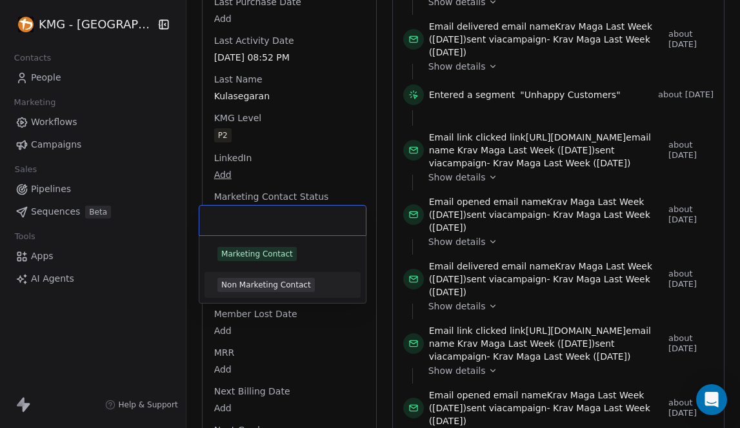
click at [297, 161] on html "KMG - [GEOGRAPHIC_DATA] Contacts People Marketing Workflows Campaigns Sales Pip…" at bounding box center [370, 214] width 740 height 428
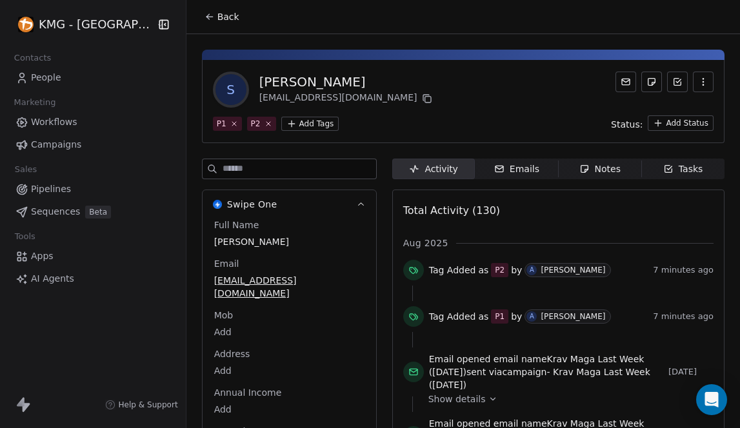
click at [217, 12] on span "Back" at bounding box center [228, 16] width 22 height 13
click at [224, 10] on span "Back" at bounding box center [228, 16] width 22 height 13
click at [205, 20] on icon at bounding box center [210, 17] width 10 height 10
click at [32, 79] on span "People" at bounding box center [46, 78] width 30 height 14
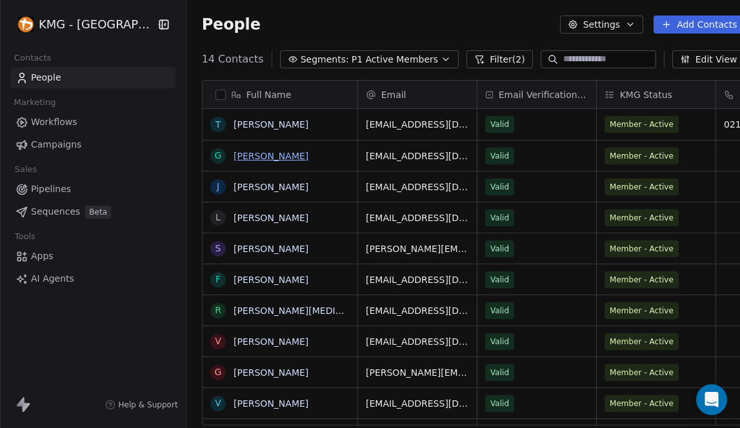
click at [265, 154] on link "[PERSON_NAME]" at bounding box center [271, 156] width 75 height 10
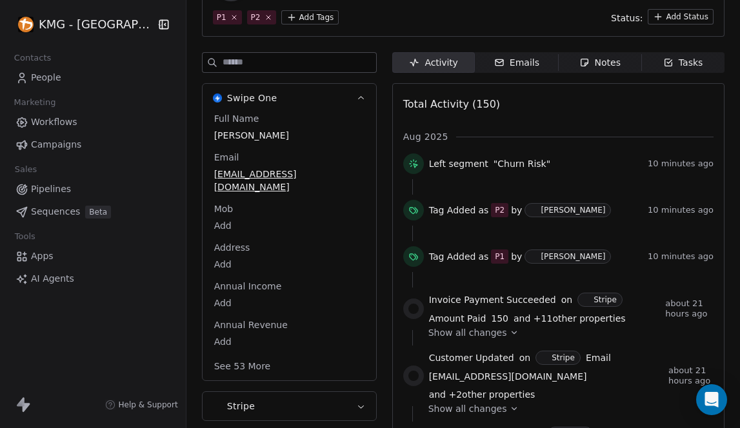
scroll to position [206, 0]
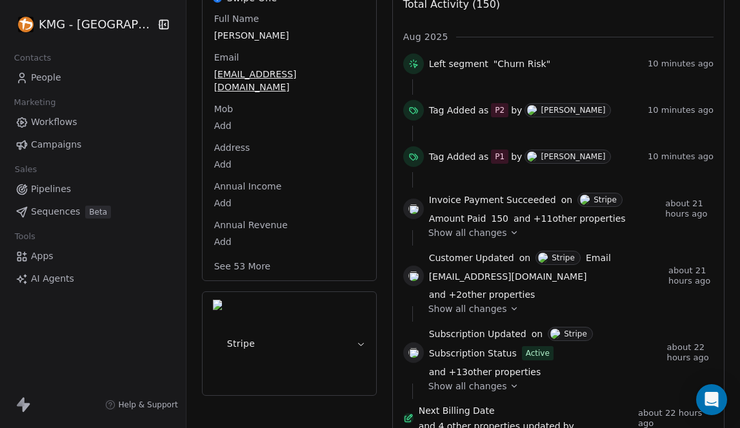
click at [229, 255] on button "See 53 More" at bounding box center [242, 266] width 72 height 23
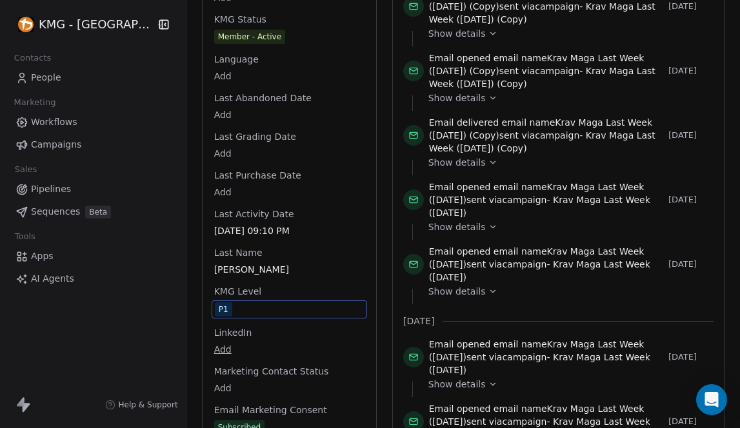
scroll to position [1349, 0]
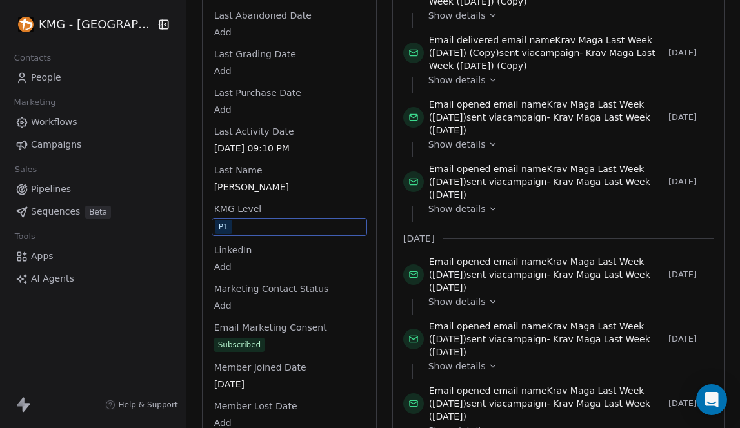
click at [226, 298] on div "Full Name [PERSON_NAME] Email [EMAIL_ADDRESS][DOMAIN_NAME] Mob Add Address Add …" at bounding box center [289, 19] width 155 height 2299
click at [240, 220] on span "P1" at bounding box center [289, 227] width 149 height 14
click at [246, 220] on span "P1" at bounding box center [289, 227] width 149 height 14
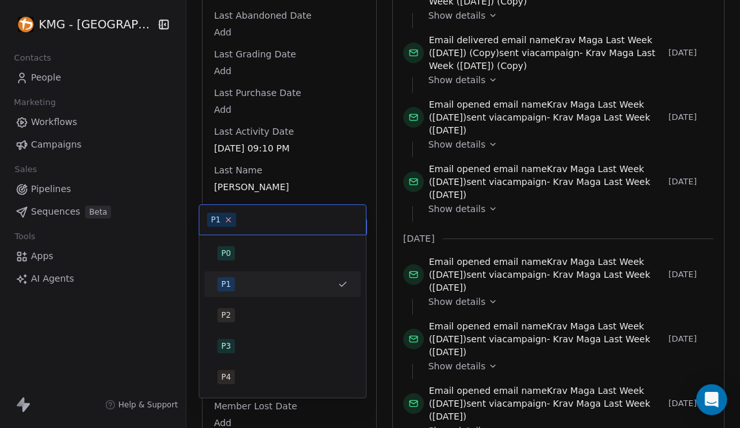
click at [228, 220] on icon at bounding box center [228, 219] width 8 height 8
click at [252, 210] on div at bounding box center [282, 220] width 166 height 30
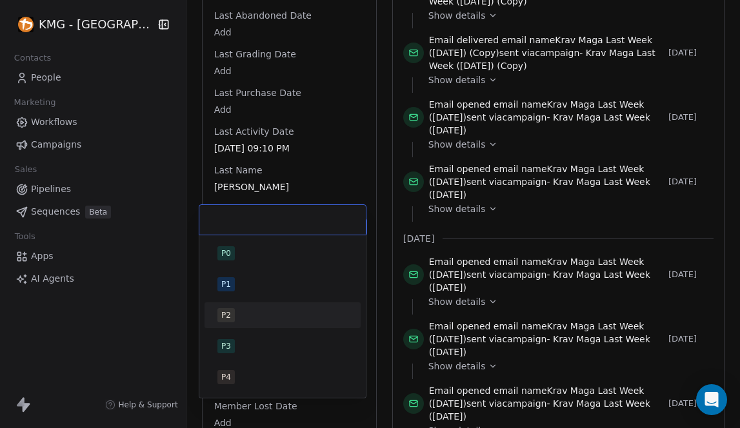
click at [234, 314] on span "P2" at bounding box center [225, 315] width 17 height 14
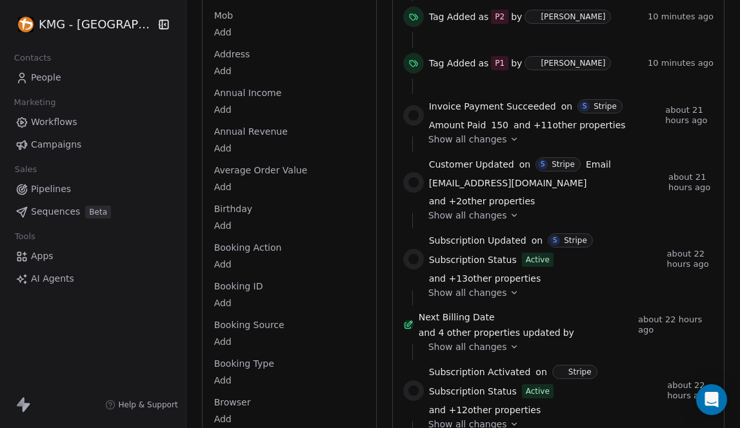
scroll to position [0, 0]
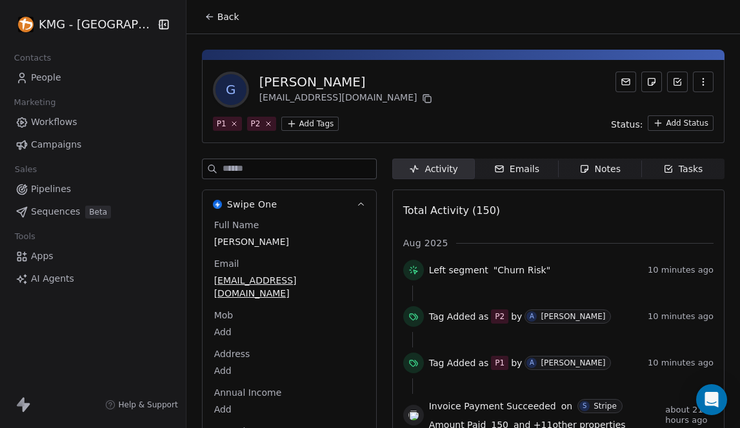
click at [217, 16] on span "Back" at bounding box center [228, 16] width 22 height 13
click at [206, 19] on icon at bounding box center [207, 18] width 3 height 3
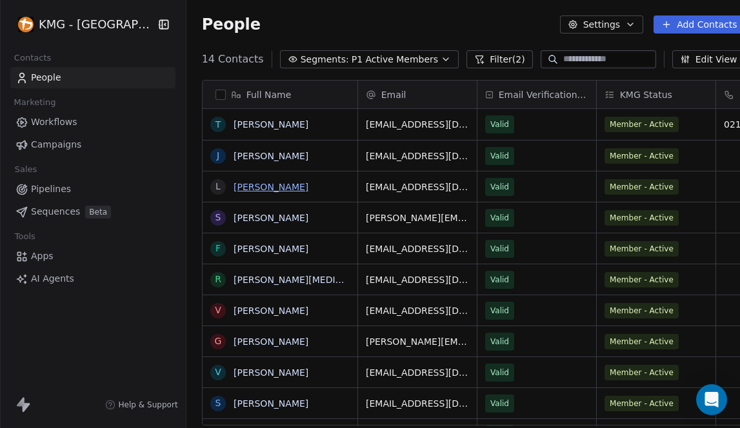
click at [261, 184] on link "[PERSON_NAME]" at bounding box center [271, 187] width 75 height 10
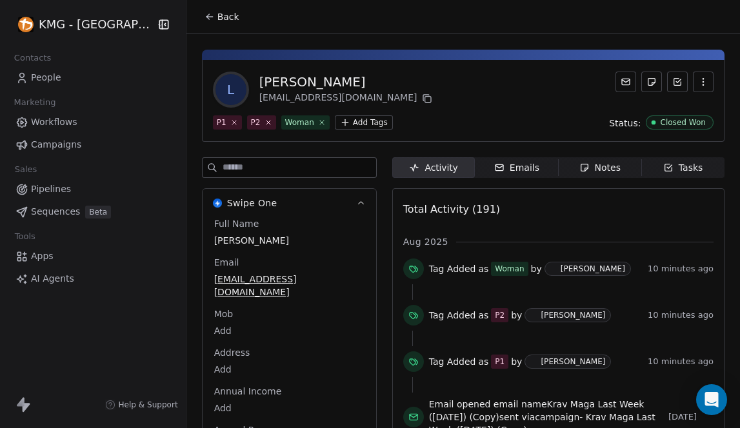
scroll to position [109, 0]
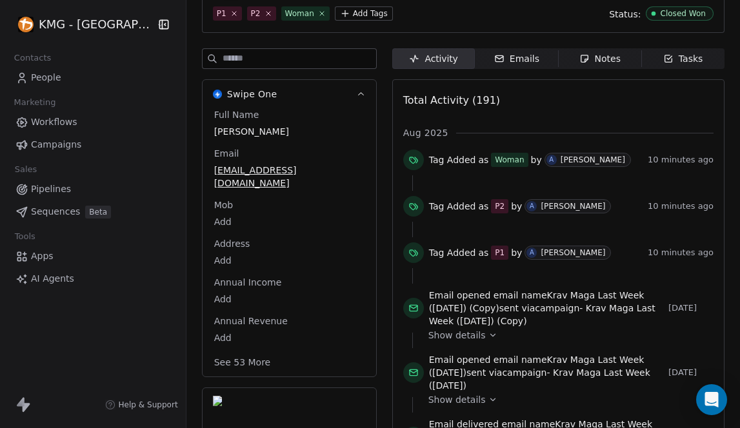
click at [243, 351] on button "See 53 More" at bounding box center [242, 362] width 72 height 23
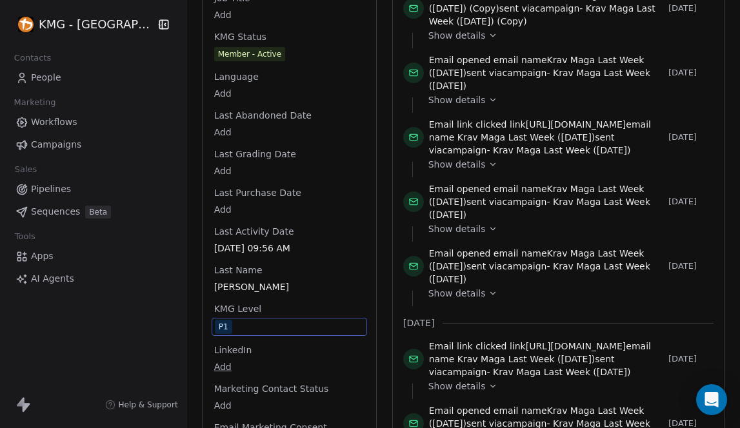
scroll to position [1348, 0]
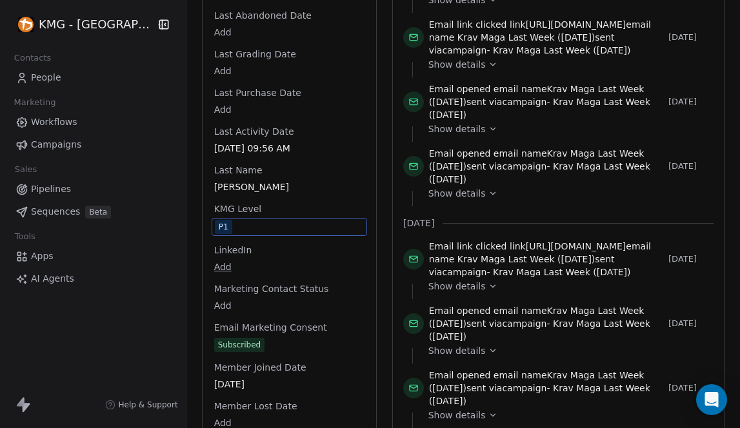
click at [214, 314] on div "Full Name [PERSON_NAME] Email [EMAIL_ADDRESS][DOMAIN_NAME] Mob Add Address Add …" at bounding box center [289, 19] width 155 height 2299
click at [232, 220] on span "P1" at bounding box center [289, 227] width 149 height 14
click at [219, 221] on div "P1" at bounding box center [224, 227] width 10 height 13
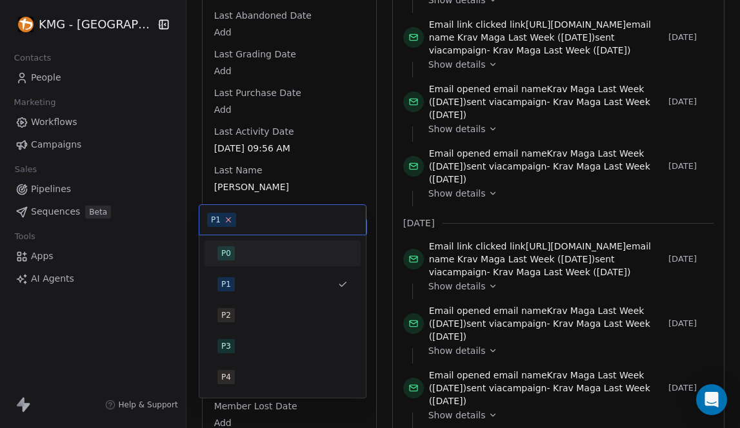
click at [230, 221] on icon at bounding box center [228, 219] width 8 height 8
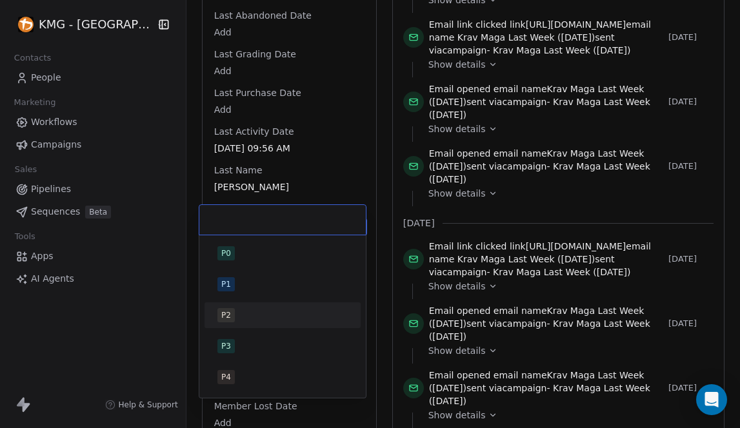
click at [228, 319] on div "P2" at bounding box center [226, 316] width 10 height 12
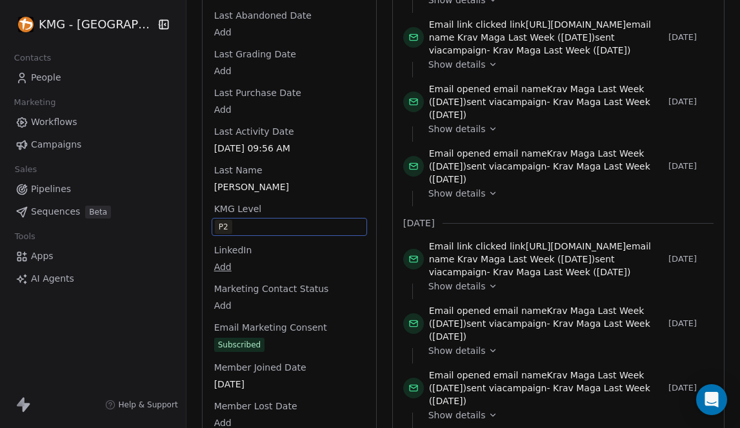
click at [203, 97] on div "Full Name [PERSON_NAME] Email [EMAIL_ADDRESS][DOMAIN_NAME] Mob Add Address Add …" at bounding box center [290, 22] width 174 height 2305
click at [212, 86] on span "Last Purchase Date" at bounding box center [258, 92] width 92 height 13
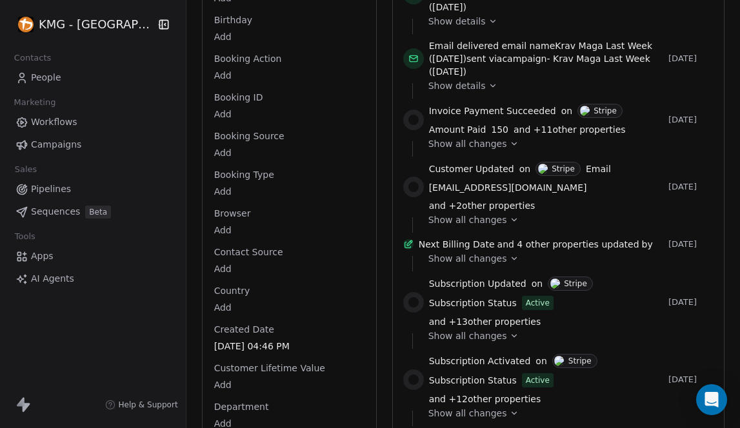
scroll to position [0, 0]
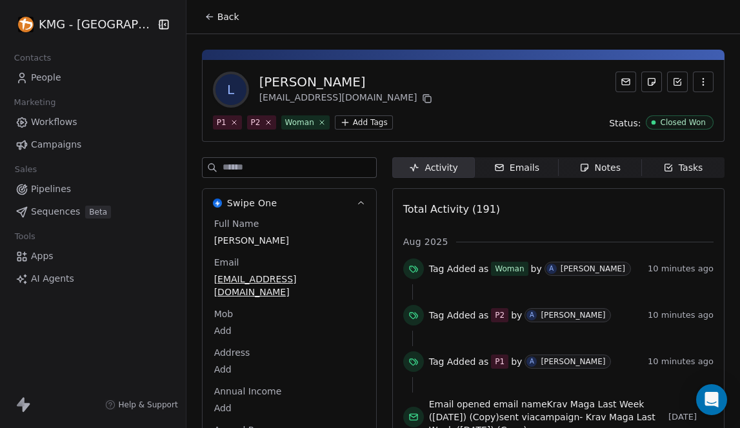
click at [463, 88] on div "L [PERSON_NAME] [EMAIL_ADDRESS][DOMAIN_NAME]" at bounding box center [463, 90] width 501 height 36
click at [317, 123] on icon at bounding box center [321, 122] width 8 height 8
click at [205, 15] on icon at bounding box center [210, 17] width 10 height 10
click at [217, 19] on span "Back" at bounding box center [228, 16] width 22 height 13
click at [205, 12] on icon at bounding box center [210, 17] width 10 height 10
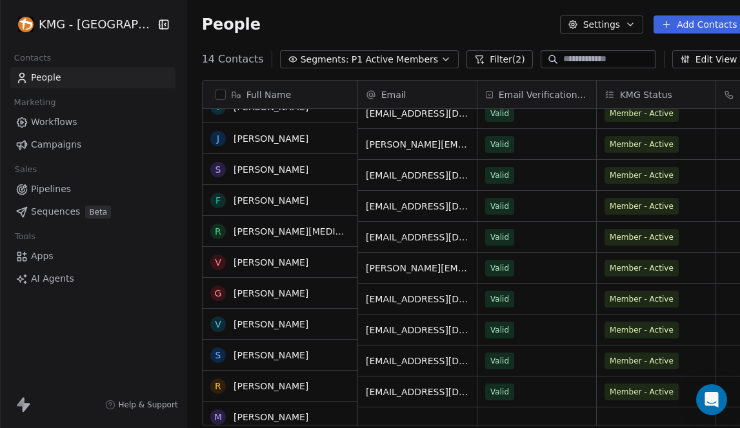
scroll to position [43, 0]
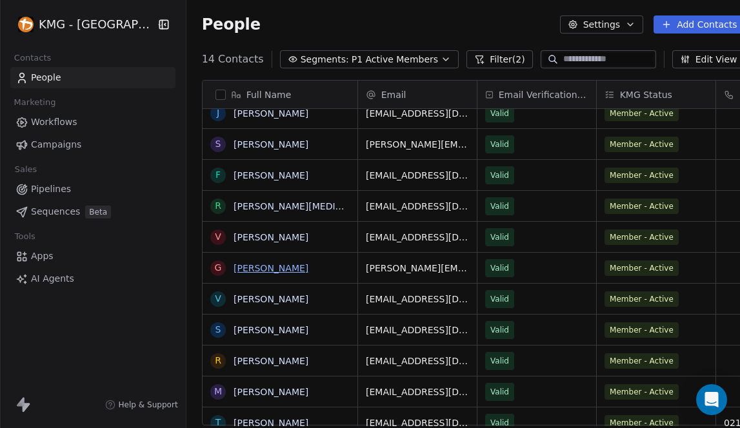
click at [243, 266] on link "[PERSON_NAME]" at bounding box center [271, 268] width 75 height 10
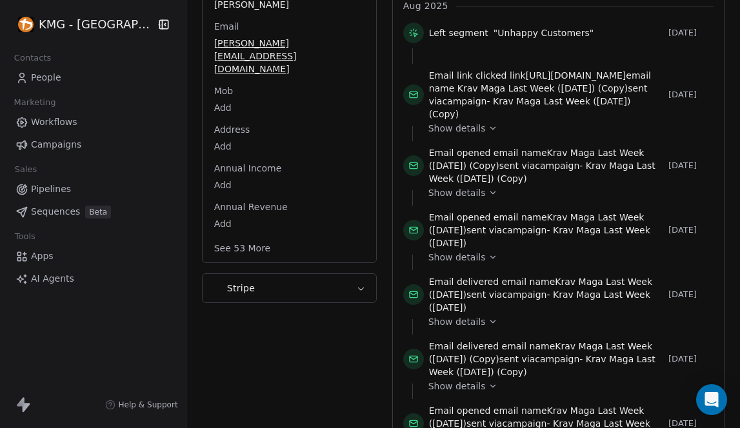
scroll to position [130, 0]
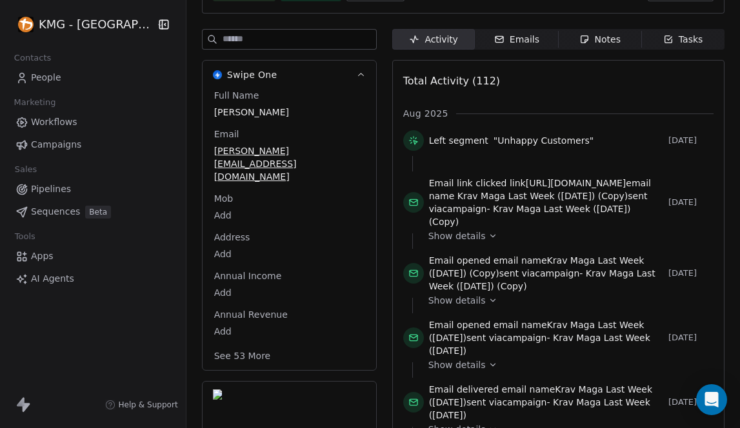
click at [240, 345] on button "See 53 More" at bounding box center [242, 356] width 72 height 23
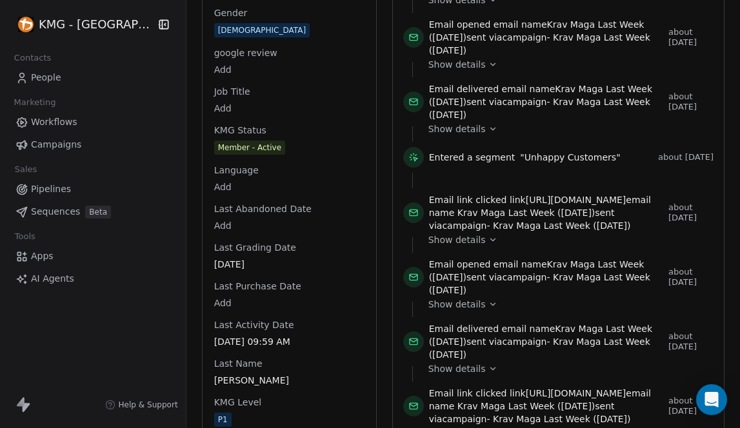
scroll to position [1262, 0]
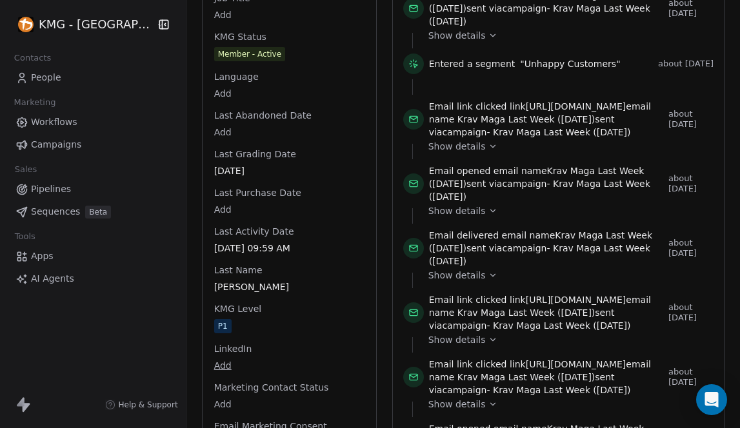
click at [212, 297] on div "Full Name [PERSON_NAME] Email [PERSON_NAME][EMAIL_ADDRESS][DOMAIN_NAME] Mob Add…" at bounding box center [289, 112] width 155 height 2310
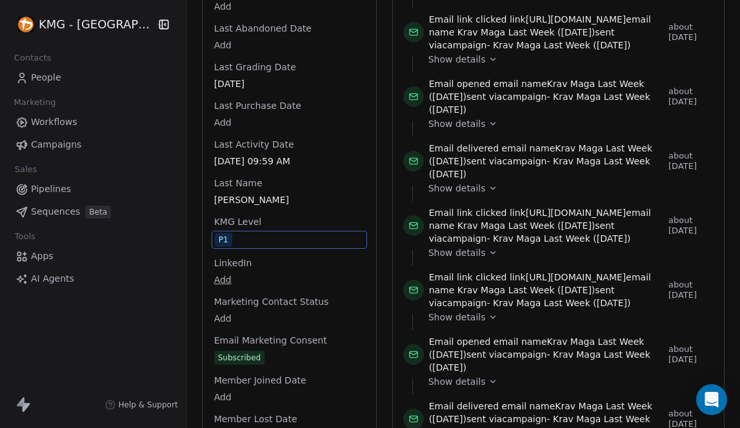
click at [223, 233] on span "P1" at bounding box center [289, 240] width 149 height 14
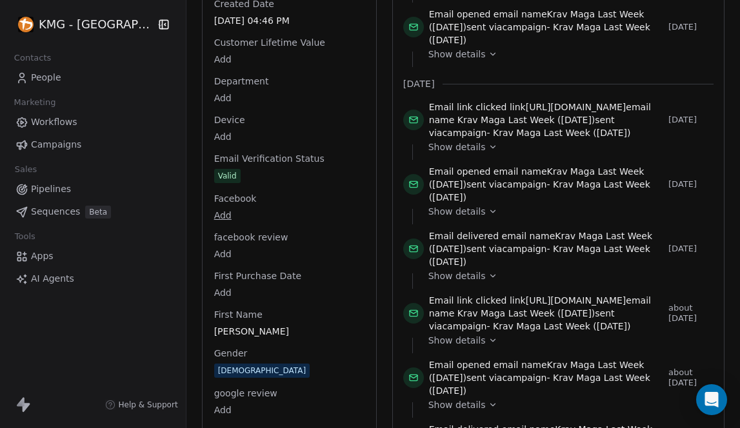
scroll to position [1249, 0]
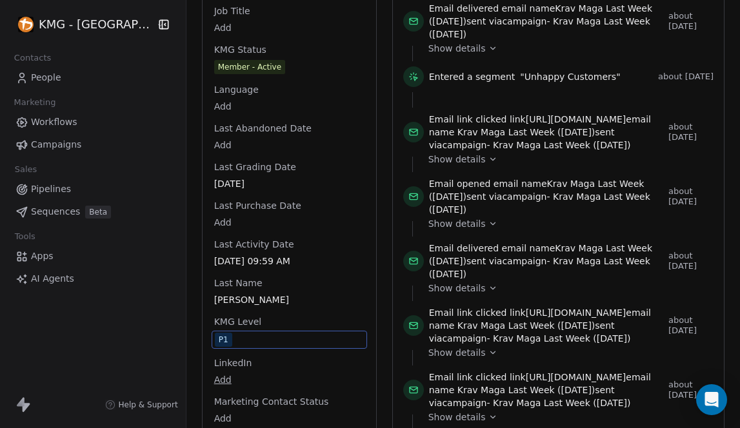
click at [243, 333] on span "P1" at bounding box center [289, 340] width 149 height 14
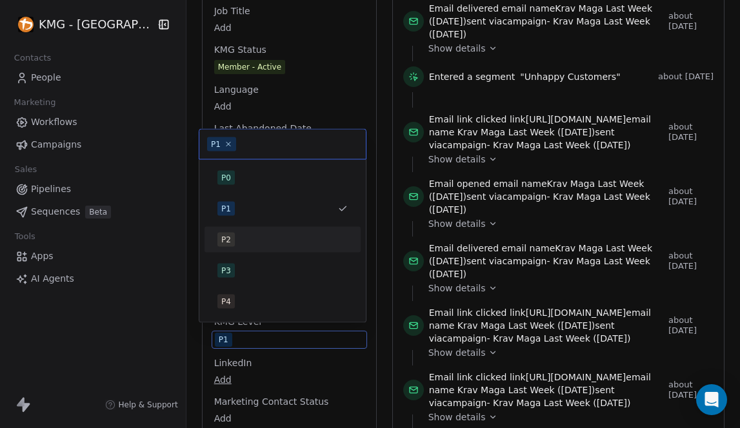
click at [246, 241] on div "P2" at bounding box center [282, 240] width 130 height 14
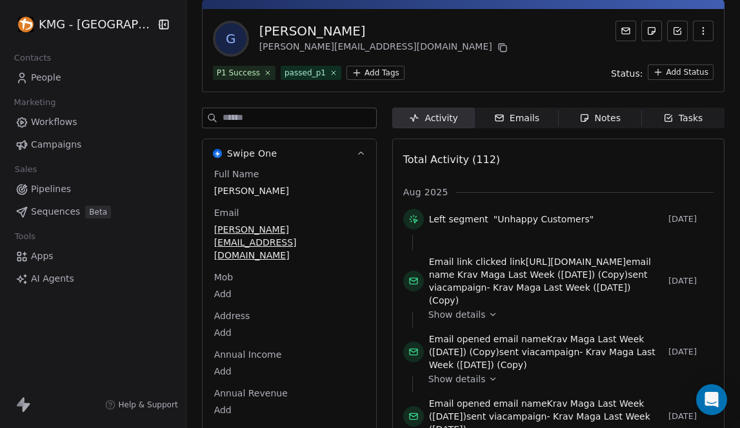
scroll to position [0, 0]
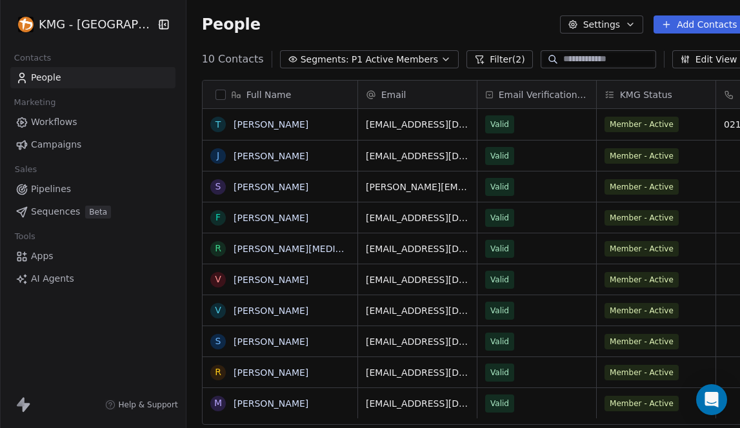
scroll to position [368, 573]
click at [397, 61] on span "P1 Active Members" at bounding box center [395, 60] width 86 height 14
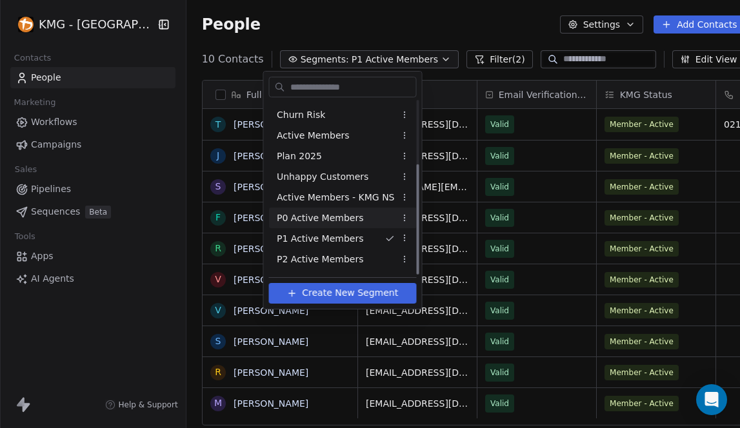
scroll to position [99, 0]
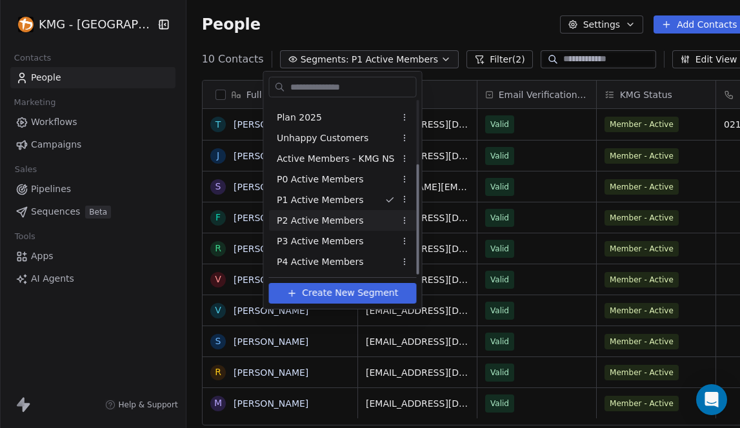
click at [339, 228] on div "P2 Active Members" at bounding box center [343, 220] width 148 height 21
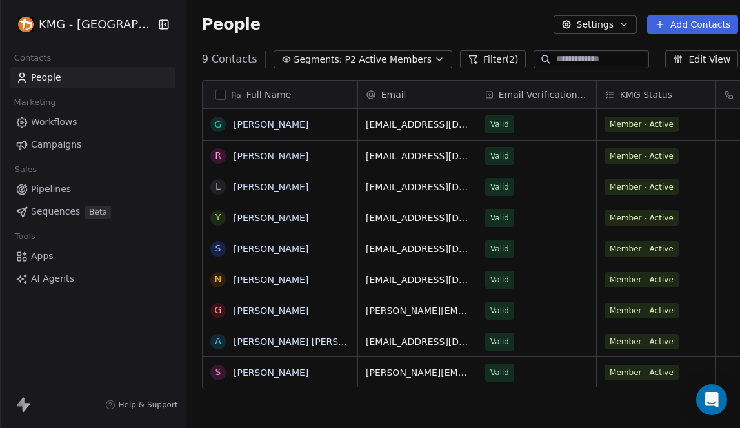
scroll to position [368, 570]
click at [264, 156] on link "[PERSON_NAME]" at bounding box center [271, 156] width 75 height 10
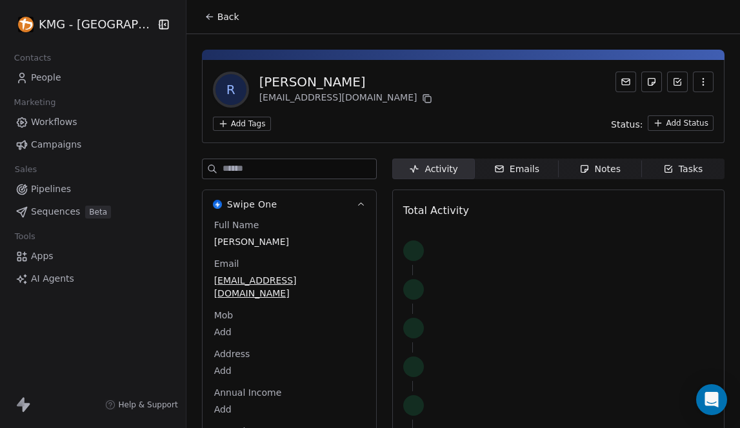
scroll to position [94, 0]
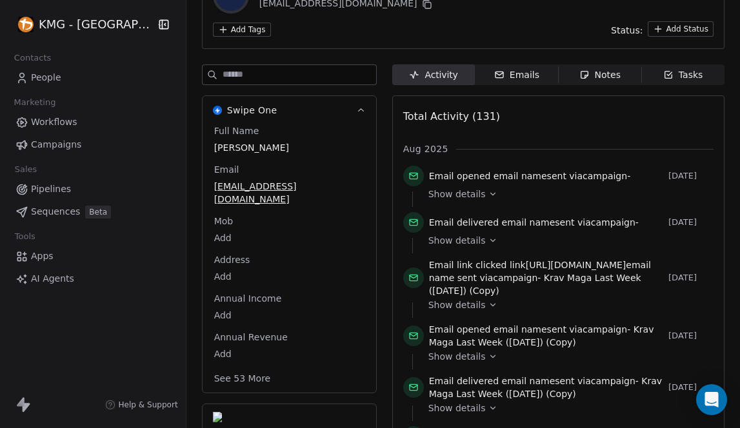
click at [250, 367] on button "See 53 More" at bounding box center [242, 378] width 72 height 23
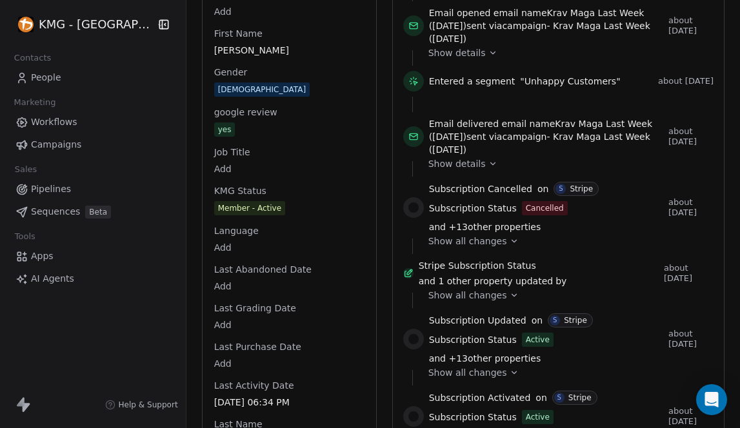
scroll to position [1341, 0]
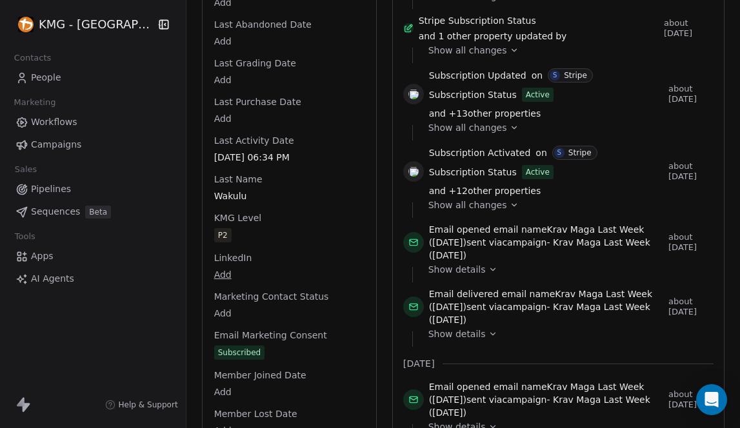
drag, startPoint x: 214, startPoint y: 229, endPoint x: 218, endPoint y: 221, distance: 9.2
click at [214, 228] on div "Full Name [PERSON_NAME] Email [EMAIL_ADDRESS][DOMAIN_NAME] Mob Add Address Add …" at bounding box center [289, 26] width 155 height 2299
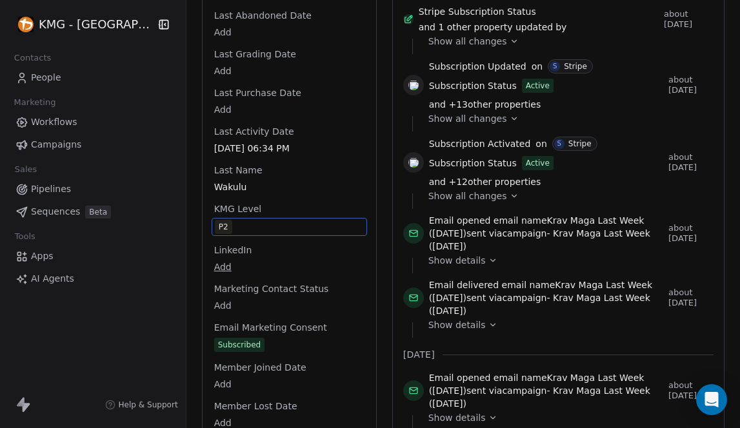
click at [220, 220] on span "P2" at bounding box center [223, 227] width 17 height 14
click at [234, 220] on span "P2" at bounding box center [289, 227] width 149 height 14
click at [219, 221] on div "P2" at bounding box center [224, 227] width 10 height 13
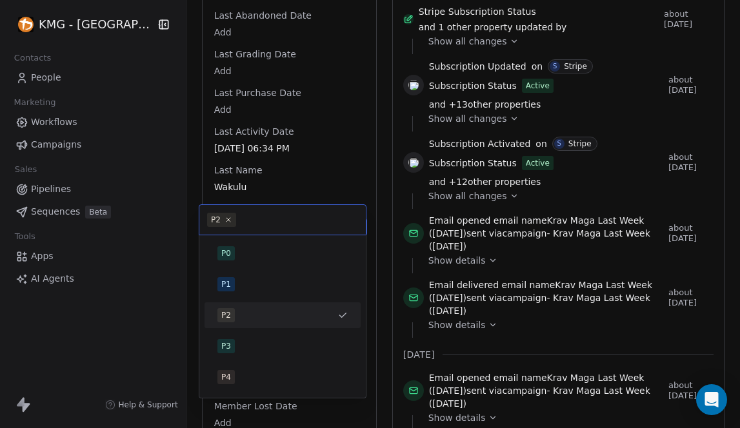
click at [283, 317] on div "P2" at bounding box center [274, 315] width 115 height 14
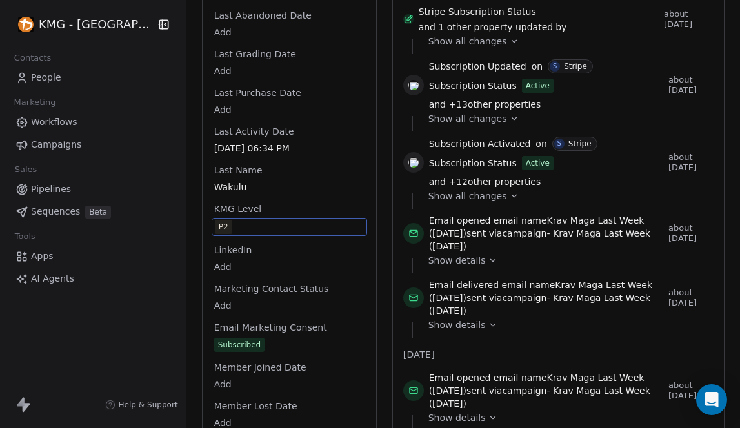
click at [230, 220] on span "P2" at bounding box center [289, 227] width 149 height 14
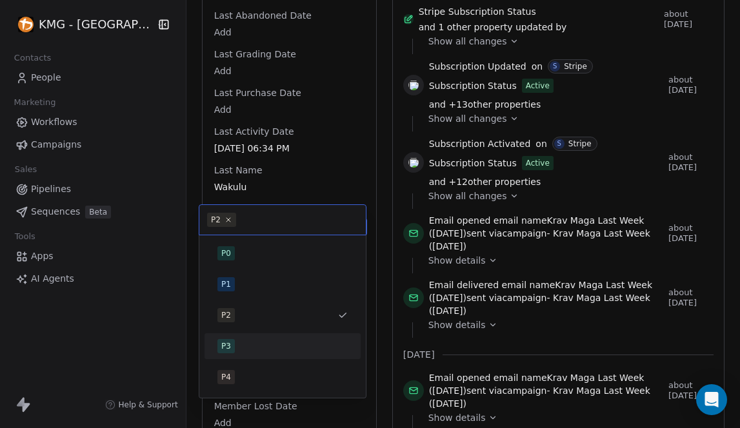
click at [234, 345] on span "P3" at bounding box center [225, 346] width 17 height 14
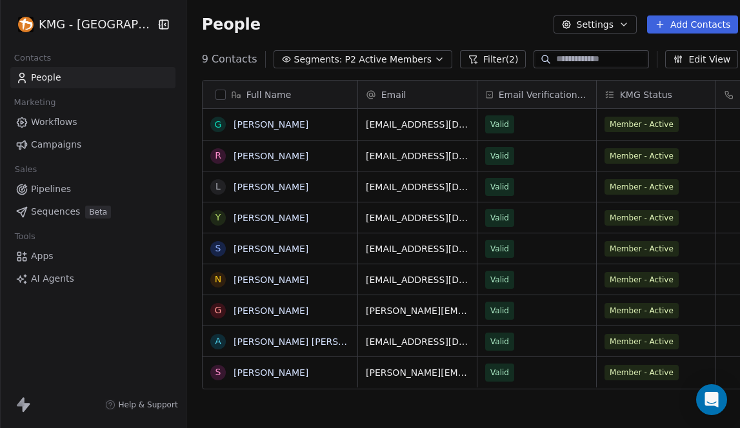
scroll to position [368, 570]
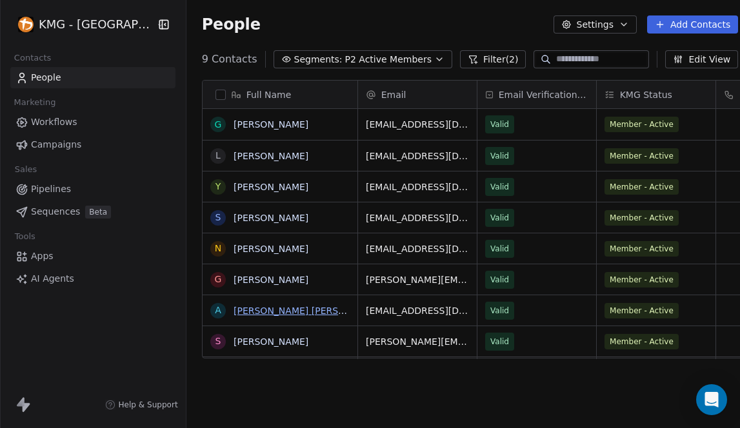
click at [265, 312] on link "[PERSON_NAME] [PERSON_NAME]" at bounding box center [310, 311] width 153 height 10
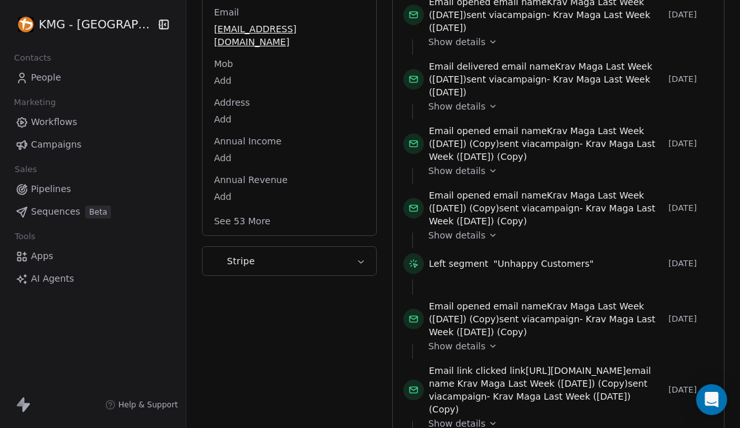
scroll to position [267, 0]
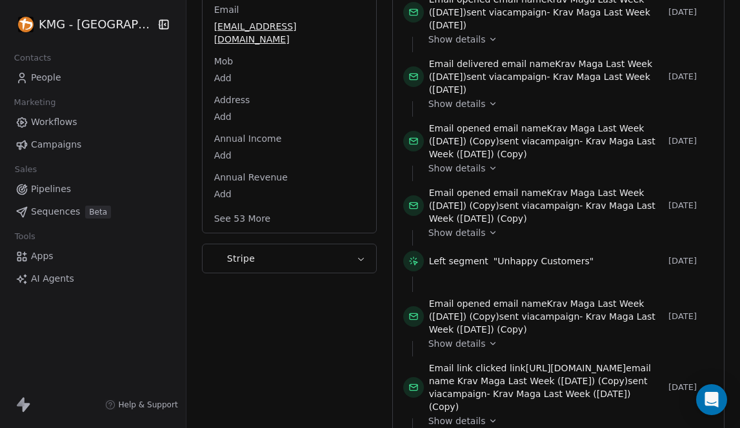
click at [253, 207] on button "See 53 More" at bounding box center [242, 218] width 72 height 23
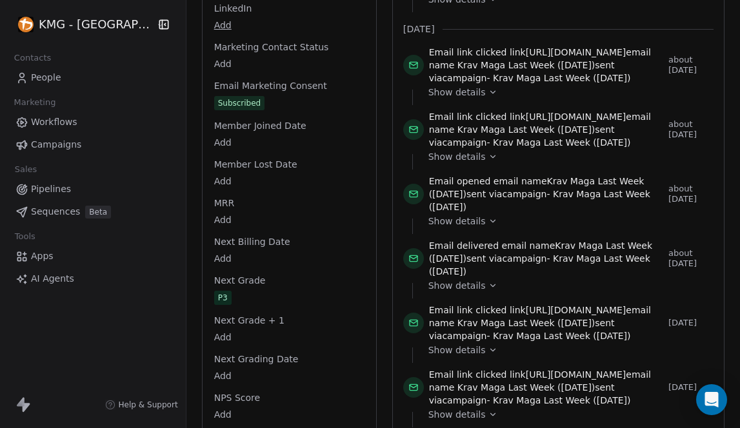
scroll to position [1476, 0]
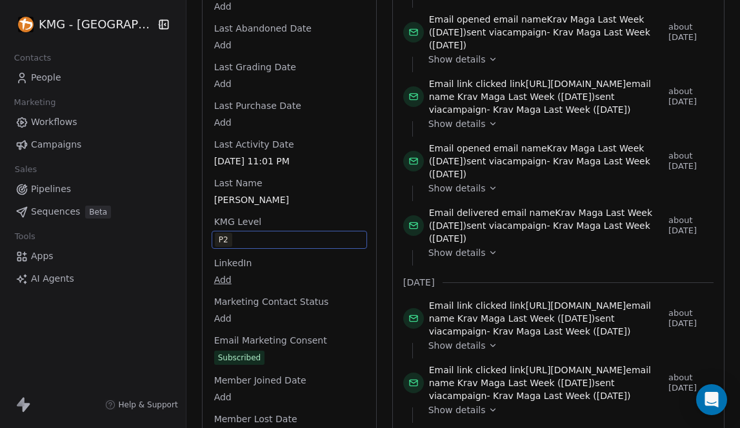
click at [243, 233] on span "P2" at bounding box center [289, 240] width 149 height 14
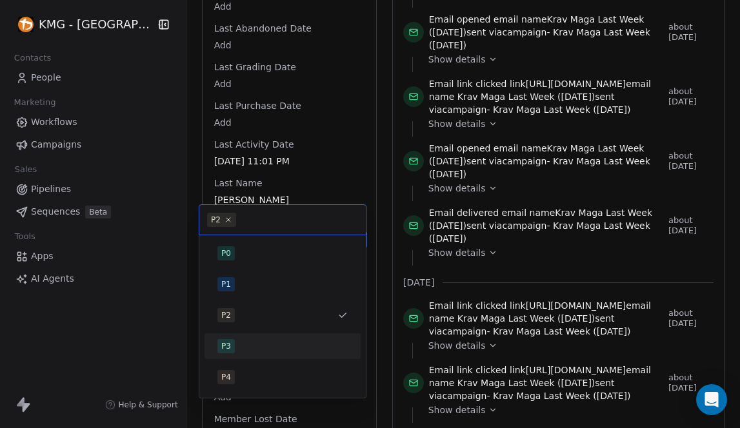
click at [252, 348] on div "P3" at bounding box center [282, 346] width 130 height 14
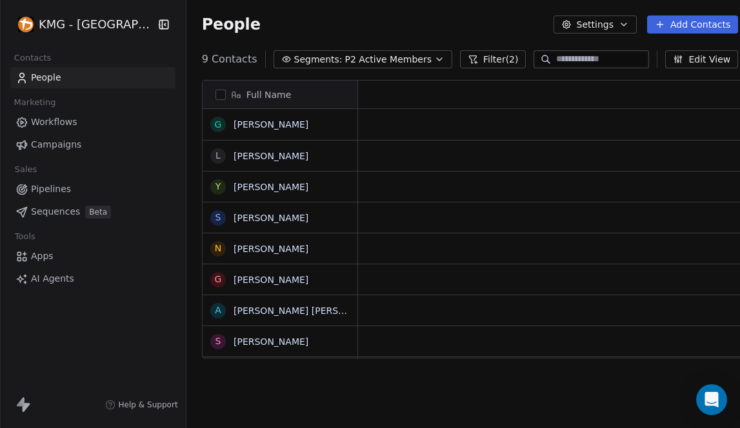
scroll to position [10, 10]
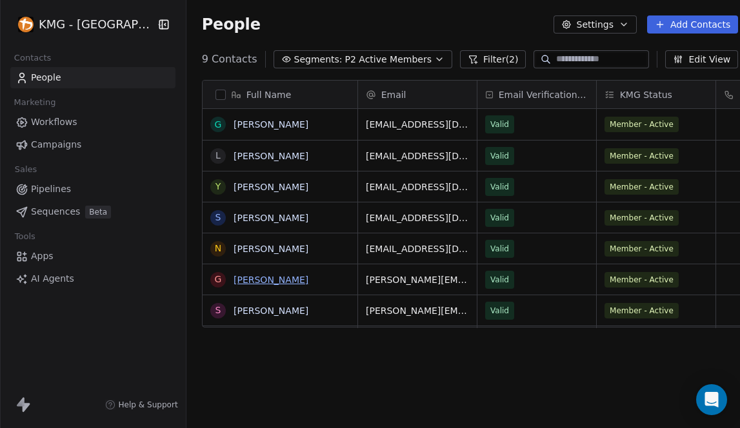
click at [268, 279] on link "[PERSON_NAME]" at bounding box center [271, 280] width 75 height 10
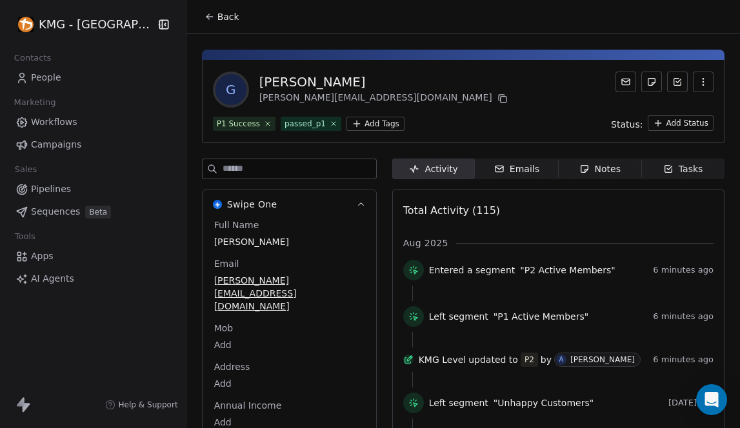
scroll to position [255, 0]
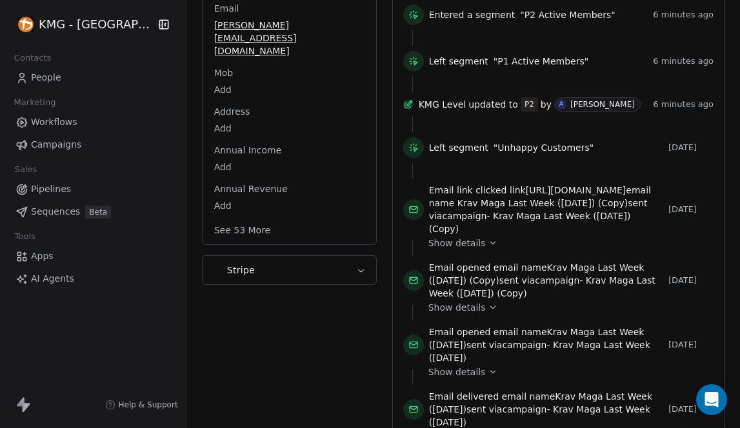
click at [255, 219] on button "See 53 More" at bounding box center [242, 230] width 72 height 23
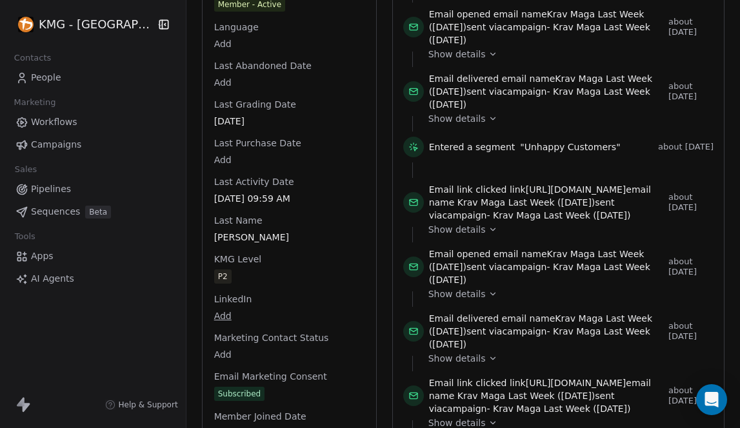
scroll to position [1349, 0]
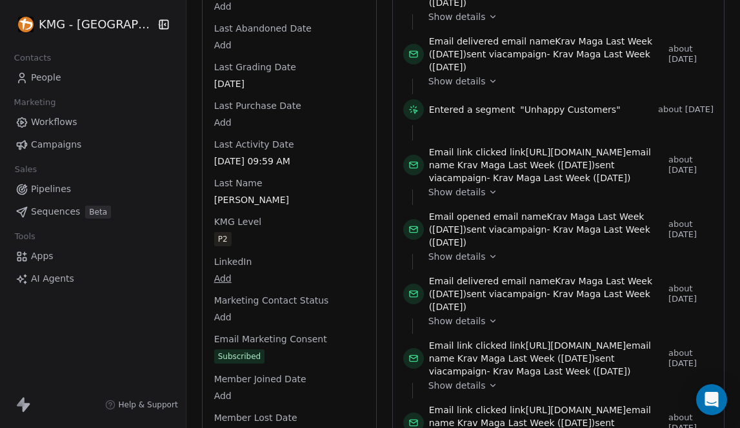
click at [212, 255] on div "Full Name [PERSON_NAME] Email [PERSON_NAME][EMAIL_ADDRESS][DOMAIN_NAME] Mob Add…" at bounding box center [289, 25] width 155 height 2310
click at [219, 233] on span "P2" at bounding box center [223, 240] width 17 height 14
click at [220, 233] on span "P2" at bounding box center [223, 240] width 17 height 14
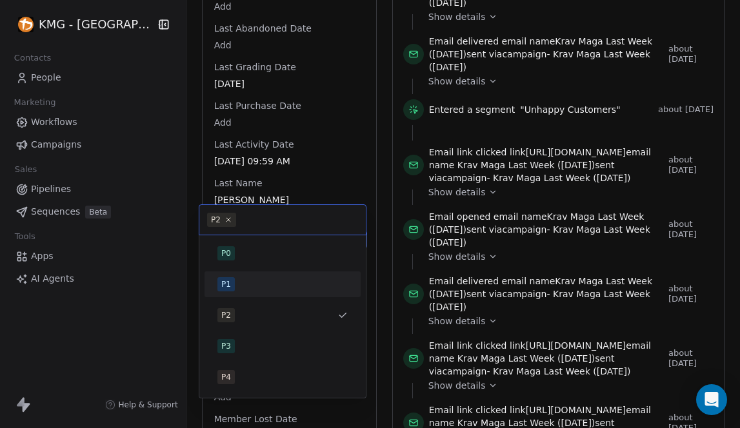
click at [230, 289] on div "P1" at bounding box center [226, 285] width 10 height 12
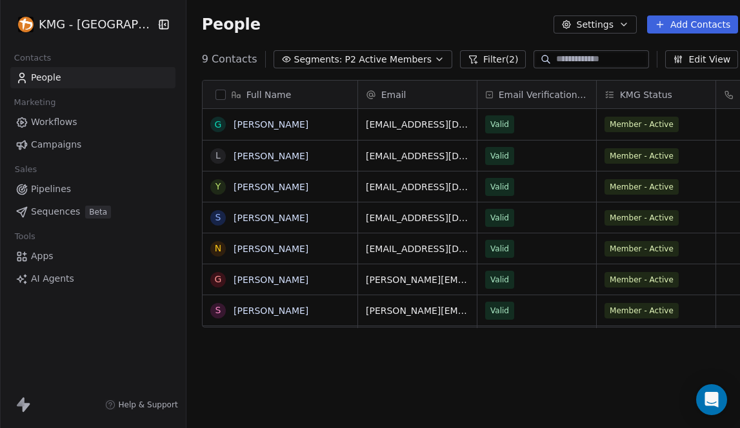
scroll to position [368, 570]
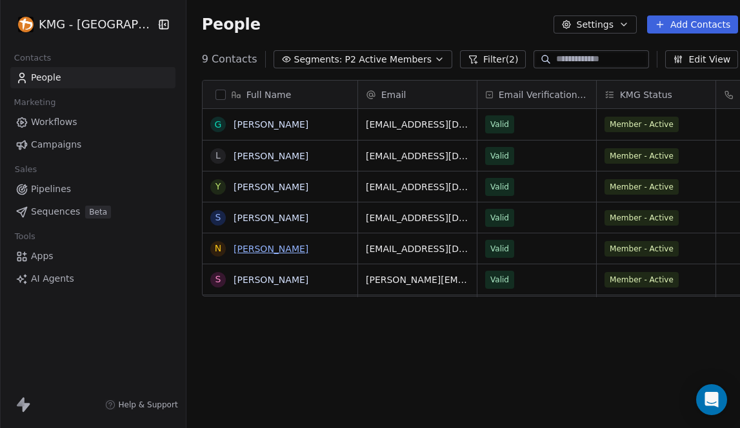
click at [252, 248] on link "[PERSON_NAME]" at bounding box center [271, 249] width 75 height 10
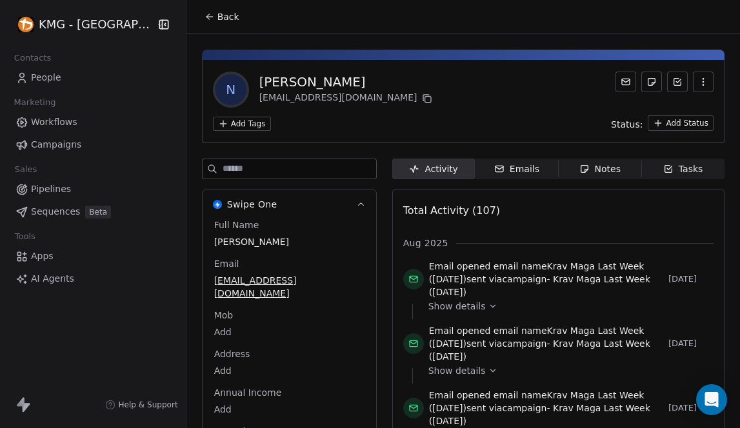
scroll to position [111, 0]
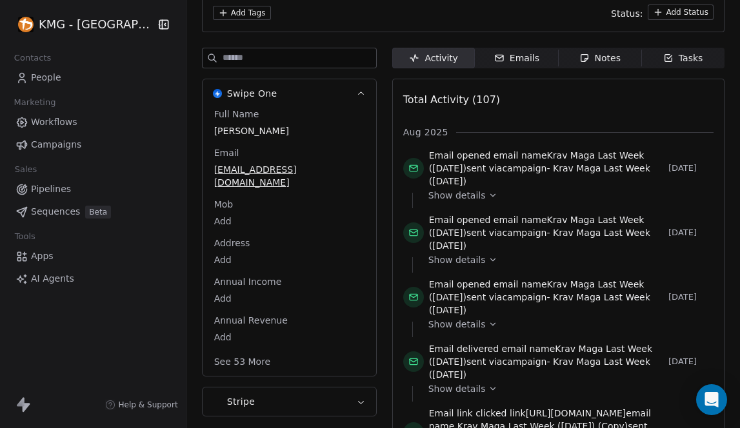
click at [248, 350] on button "See 53 More" at bounding box center [242, 361] width 72 height 23
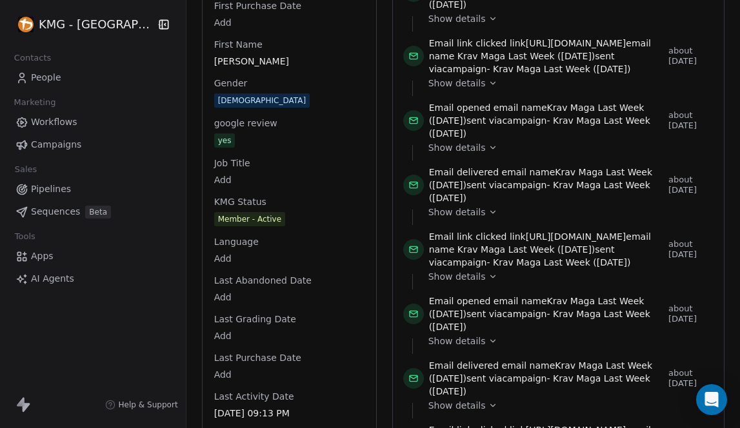
scroll to position [1324, 0]
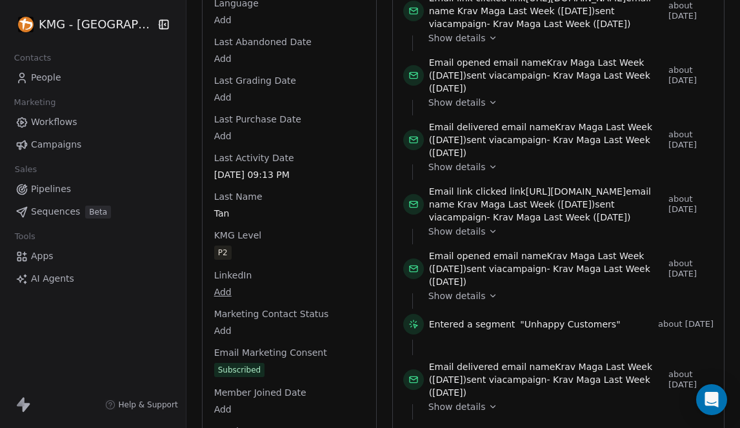
click at [216, 239] on div "Full Name [PERSON_NAME] Email [EMAIL_ADDRESS][DOMAIN_NAME] Mob Add Address Add …" at bounding box center [289, 44] width 155 height 2298
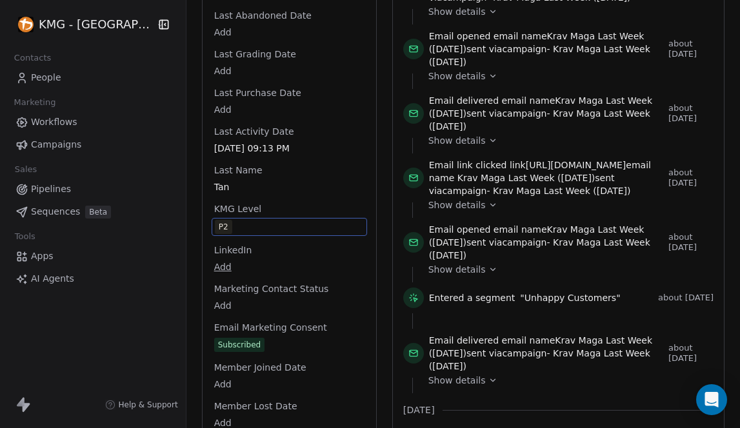
click at [227, 220] on span "P2" at bounding box center [289, 227] width 149 height 14
click at [218, 220] on span "P2" at bounding box center [223, 227] width 17 height 14
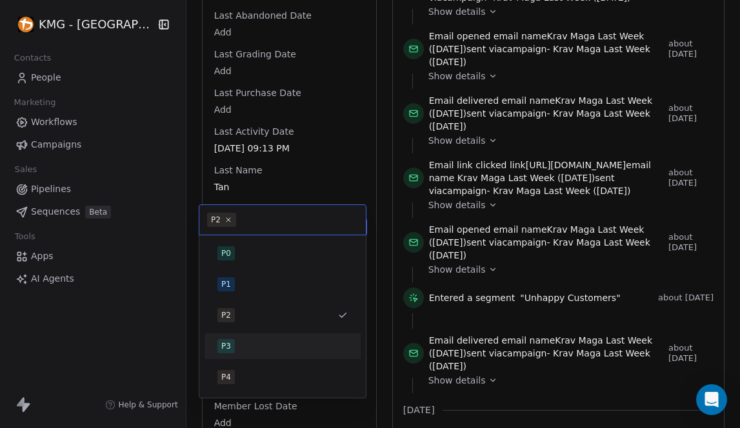
click at [239, 336] on div "P3" at bounding box center [283, 346] width 146 height 21
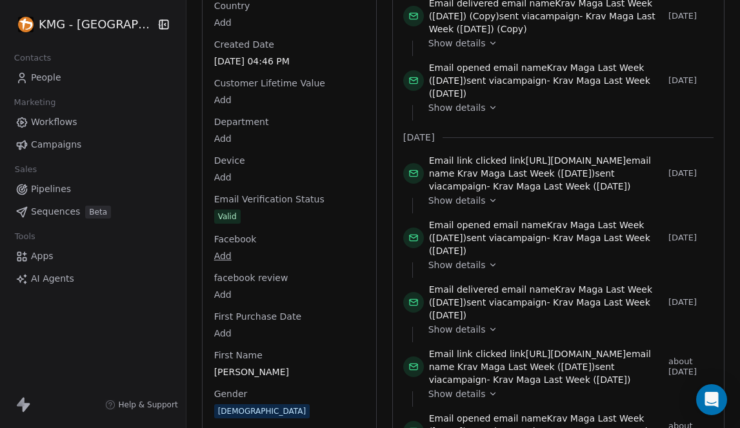
scroll to position [1227, 0]
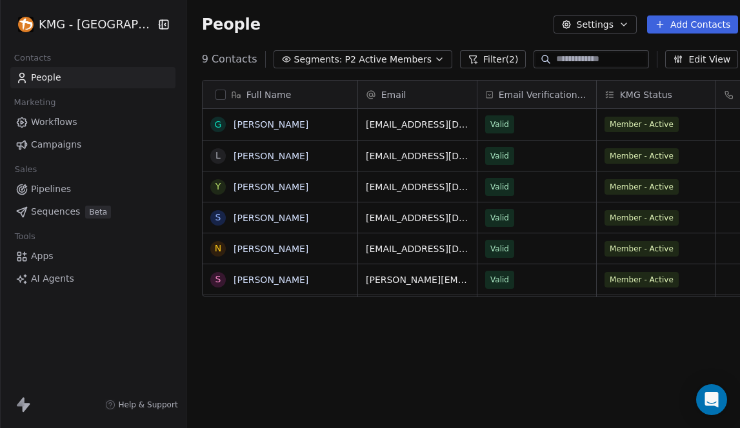
scroll to position [368, 570]
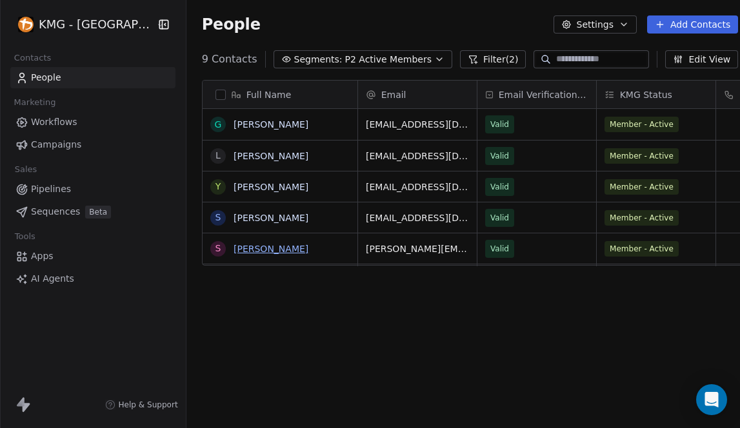
click at [254, 252] on link "[PERSON_NAME]" at bounding box center [271, 249] width 75 height 10
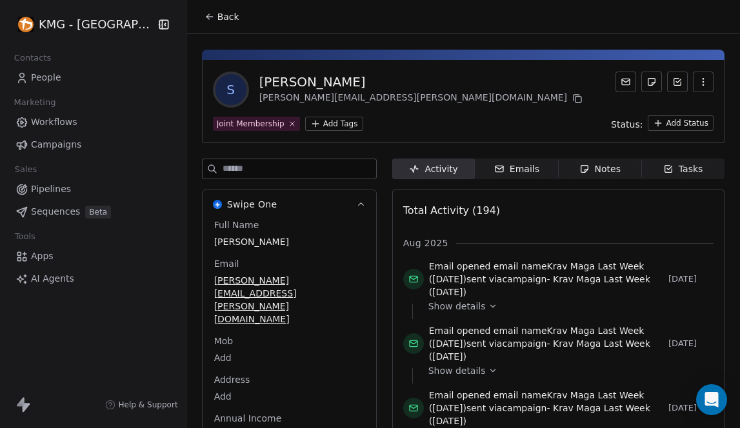
scroll to position [259, 0]
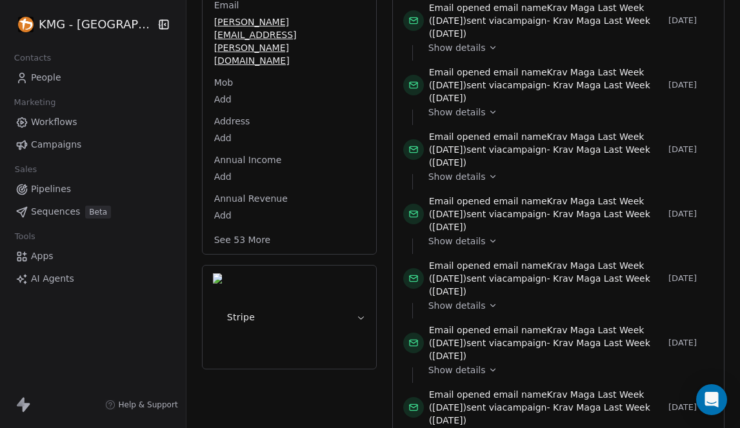
click at [257, 228] on button "See 53 More" at bounding box center [242, 239] width 72 height 23
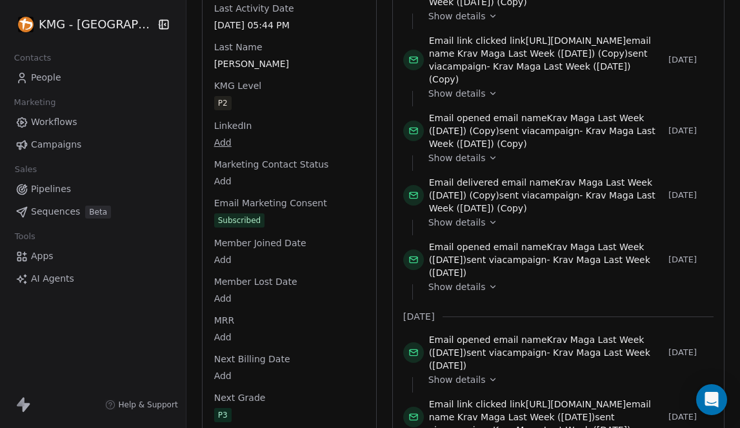
scroll to position [1517, 0]
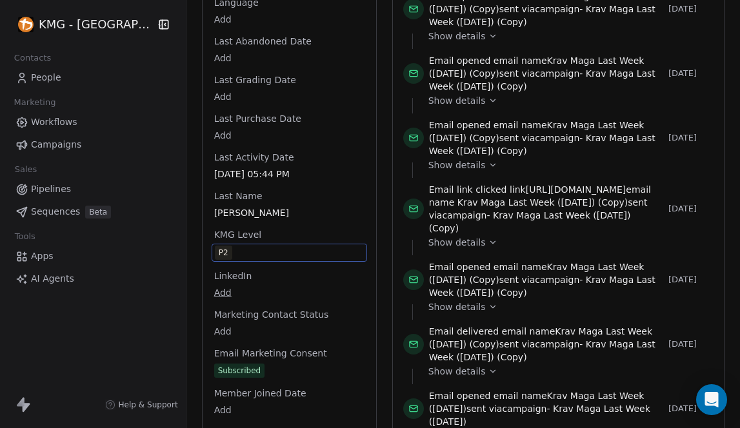
click at [226, 246] on span "P2" at bounding box center [289, 253] width 149 height 14
click at [222, 246] on span "P2" at bounding box center [289, 253] width 149 height 14
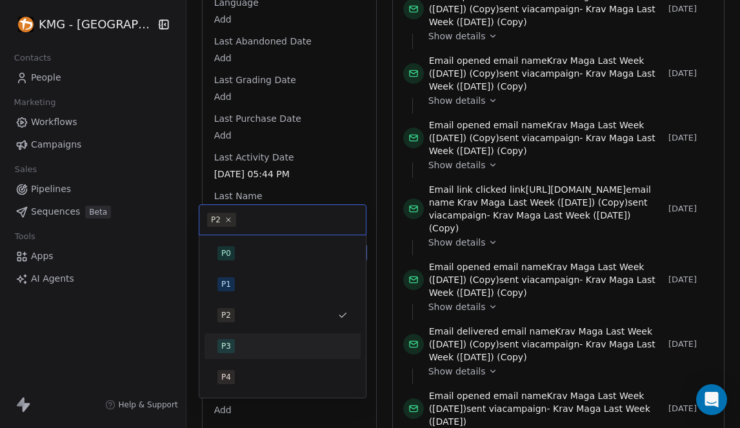
click at [229, 341] on div "P3" at bounding box center [226, 347] width 10 height 12
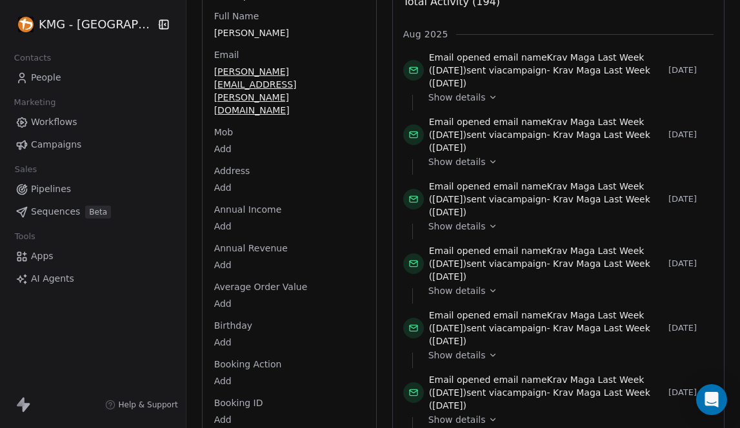
scroll to position [0, 0]
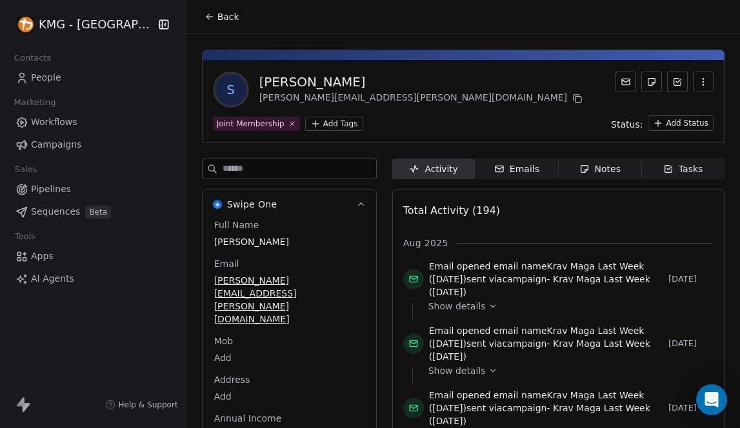
click at [205, 15] on icon at bounding box center [210, 17] width 10 height 10
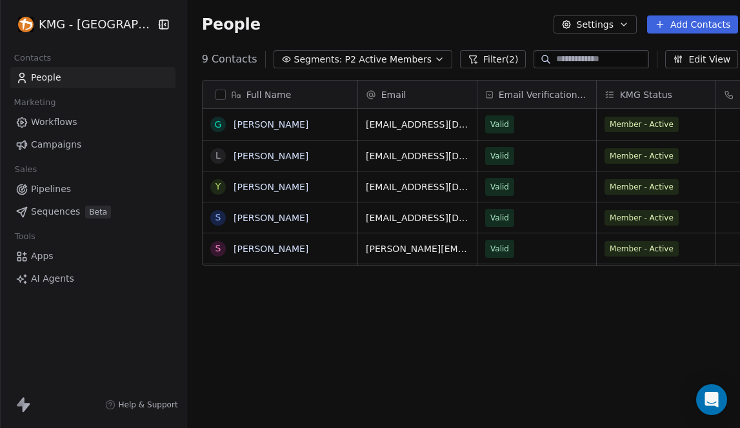
scroll to position [368, 570]
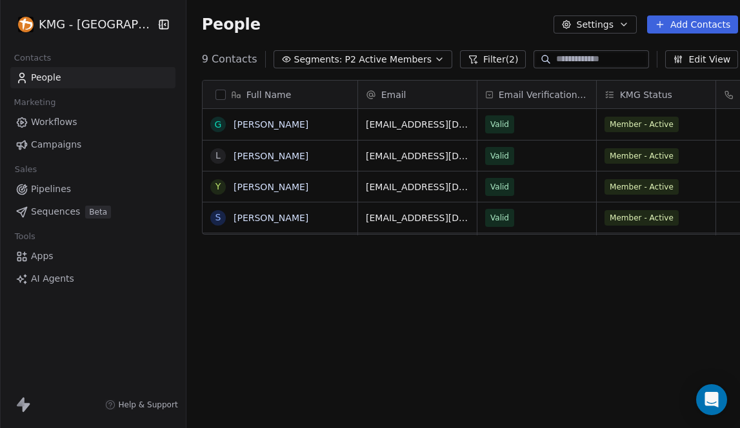
click at [386, 55] on span "P2 Active Members" at bounding box center [388, 60] width 86 height 14
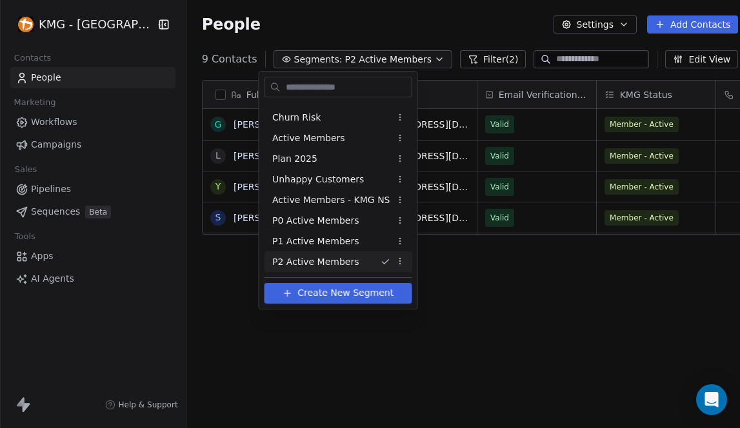
scroll to position [72, 0]
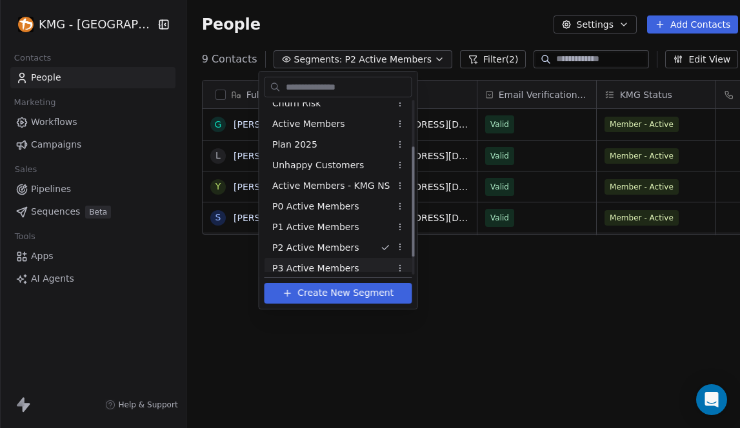
click at [311, 263] on span "P3 Active Members" at bounding box center [315, 269] width 86 height 14
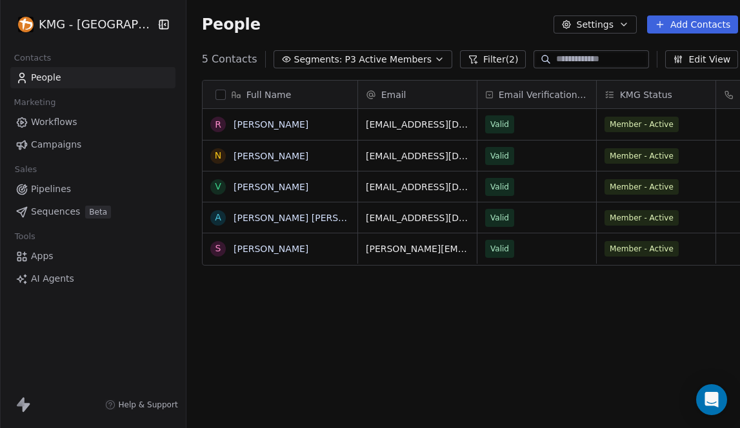
scroll to position [368, 570]
click at [255, 186] on link "[PERSON_NAME]" at bounding box center [271, 187] width 75 height 10
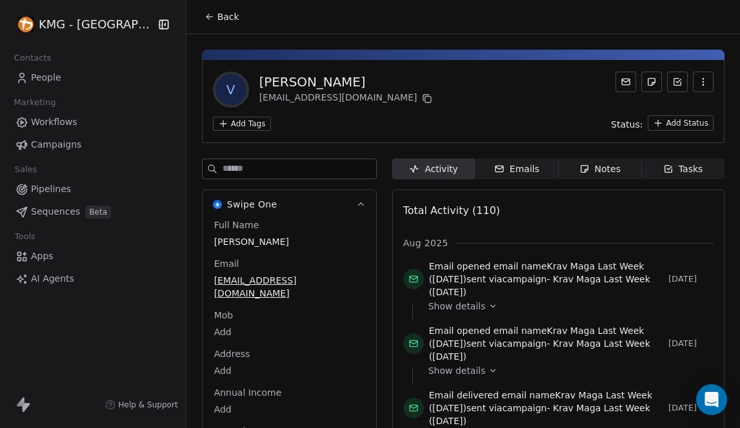
scroll to position [248, 0]
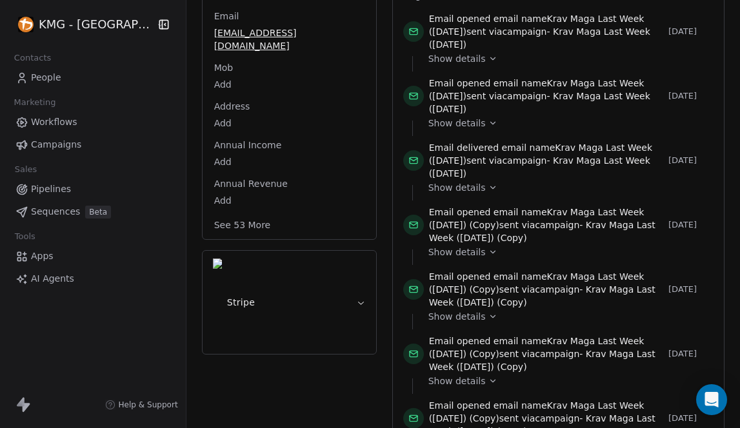
click at [234, 215] on button "See 53 More" at bounding box center [242, 225] width 72 height 23
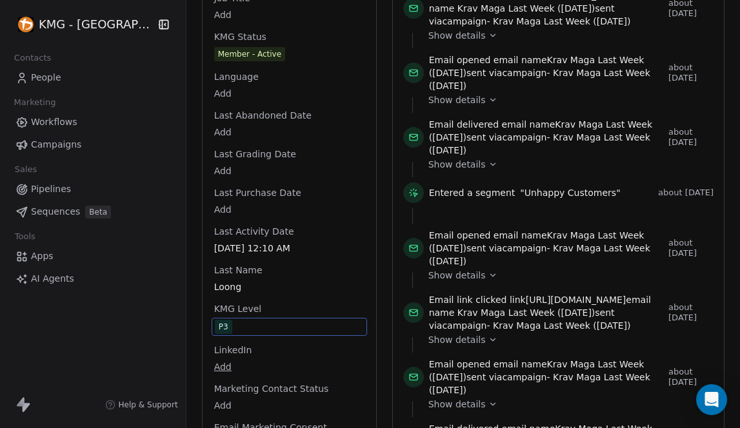
scroll to position [1349, 0]
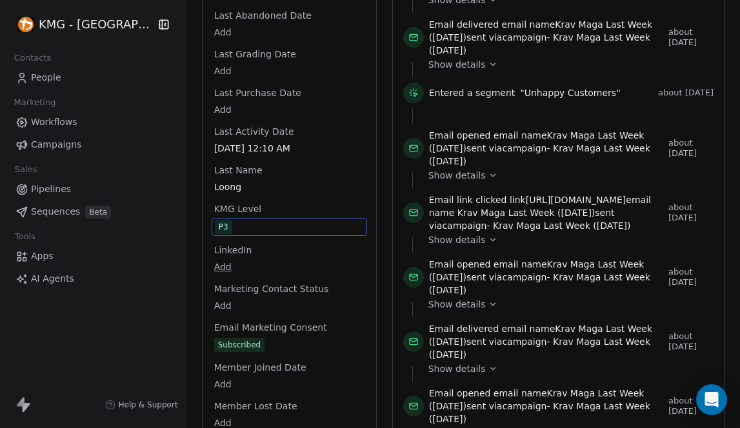
click at [213, 310] on div "Full Name [PERSON_NAME] Email [EMAIL_ADDRESS][DOMAIN_NAME] Mob Add Address Add …" at bounding box center [289, 19] width 155 height 2298
click at [231, 220] on span "P3" at bounding box center [289, 227] width 149 height 14
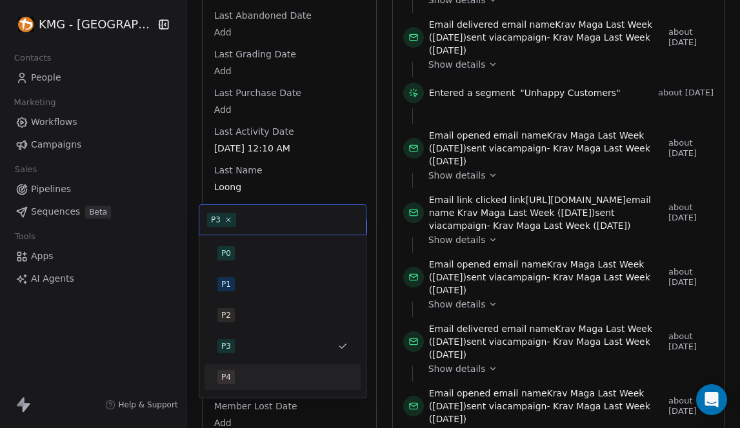
click at [245, 372] on div "P4" at bounding box center [282, 377] width 130 height 14
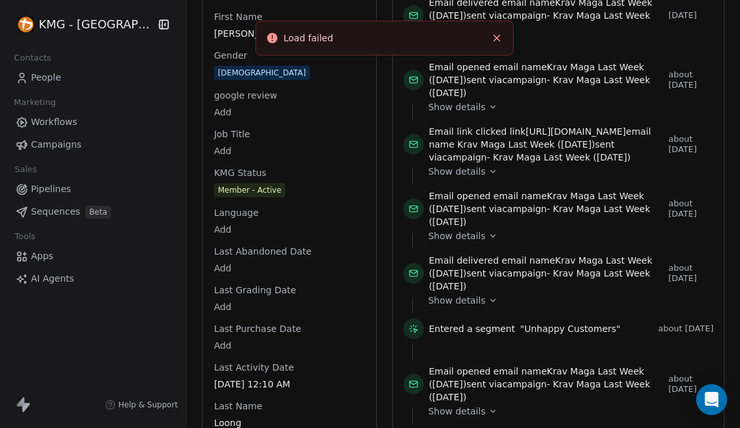
scroll to position [1525, 0]
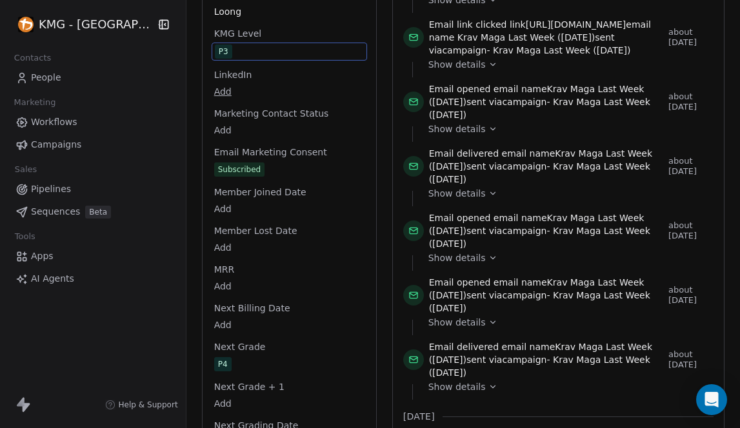
click at [263, 45] on span "P3" at bounding box center [289, 52] width 149 height 14
click at [234, 45] on span "P3" at bounding box center [289, 52] width 149 height 14
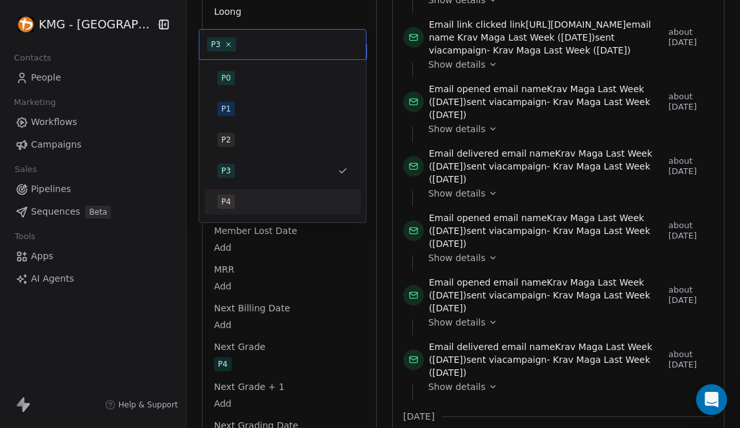
click at [250, 199] on div "P4" at bounding box center [282, 202] width 130 height 14
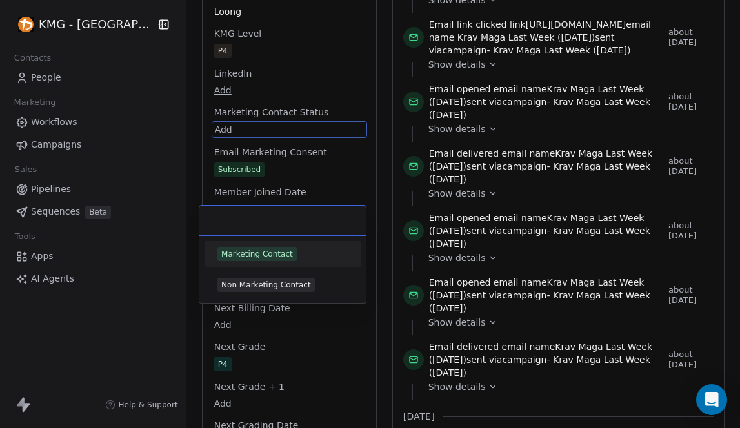
click at [276, 123] on html "KMG - [GEOGRAPHIC_DATA] Contacts People Marketing Workflows Campaigns Sales Pip…" at bounding box center [370, 214] width 740 height 428
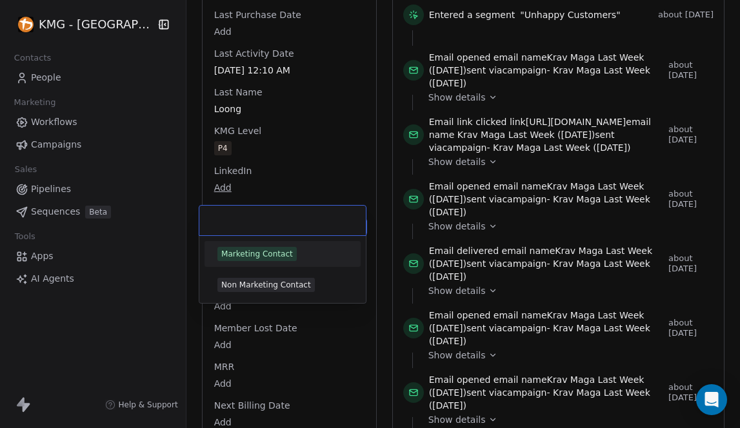
click at [322, 23] on html "KMG - [GEOGRAPHIC_DATA] Contacts People Marketing Workflows Campaigns Sales Pip…" at bounding box center [370, 214] width 740 height 428
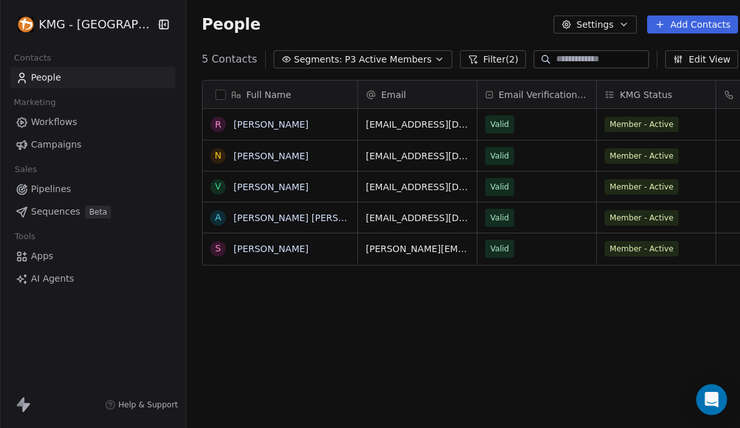
scroll to position [368, 570]
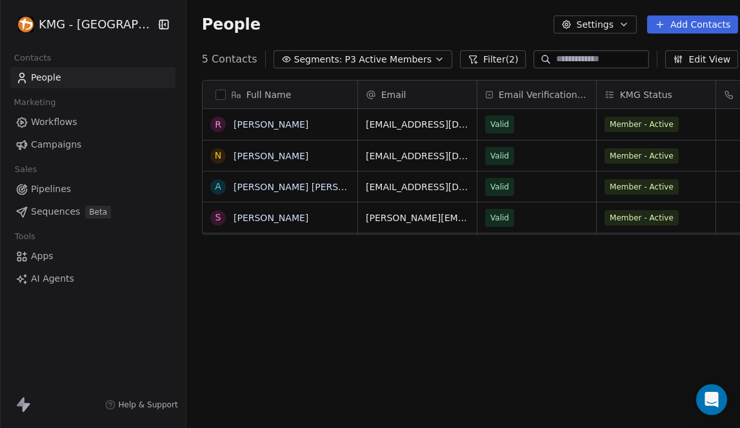
click at [306, 56] on span "Segments:" at bounding box center [318, 60] width 48 height 14
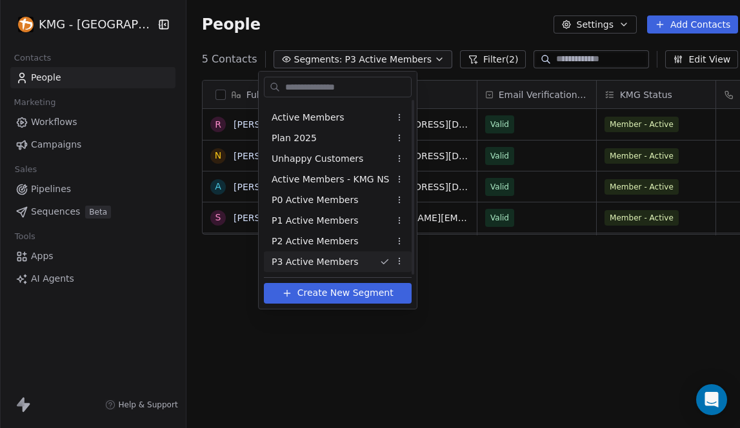
scroll to position [93, 0]
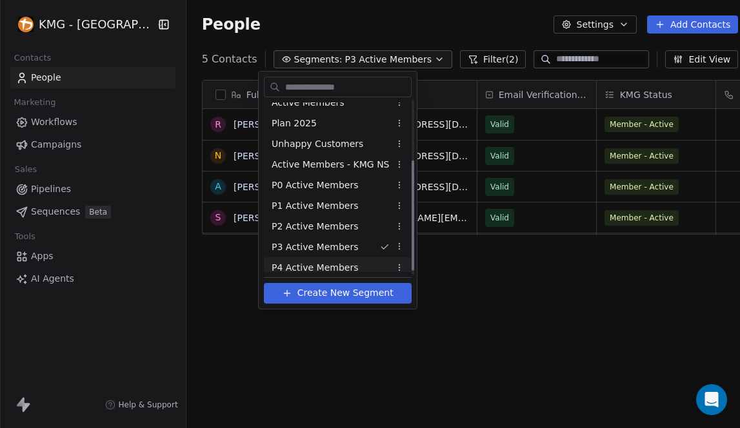
click at [327, 266] on span "P4 Active Members" at bounding box center [315, 268] width 86 height 14
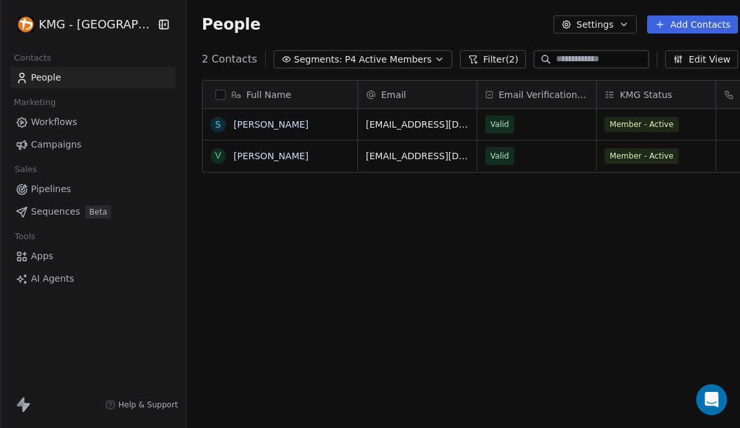
scroll to position [368, 570]
click at [260, 127] on link "[PERSON_NAME]" at bounding box center [271, 124] width 75 height 10
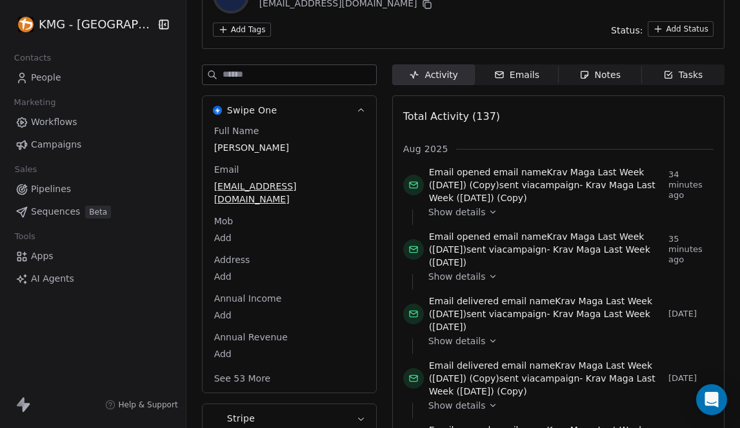
scroll to position [317, 0]
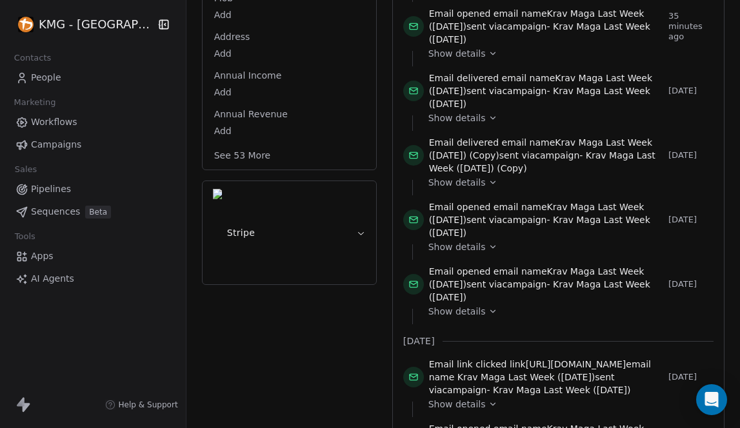
click at [234, 144] on button "See 53 More" at bounding box center [242, 155] width 72 height 23
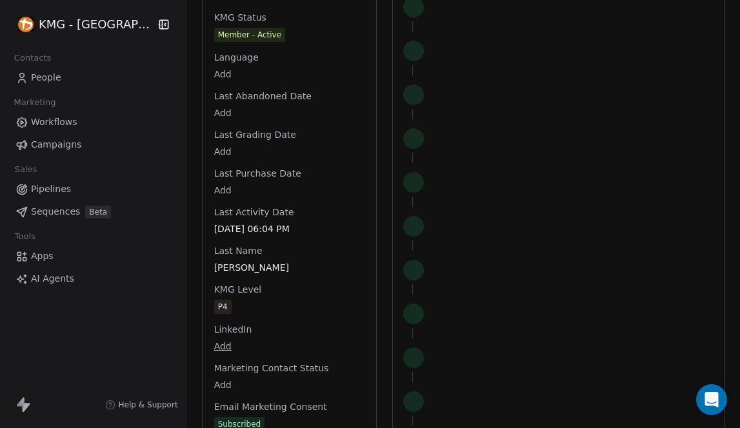
scroll to position [1349, 0]
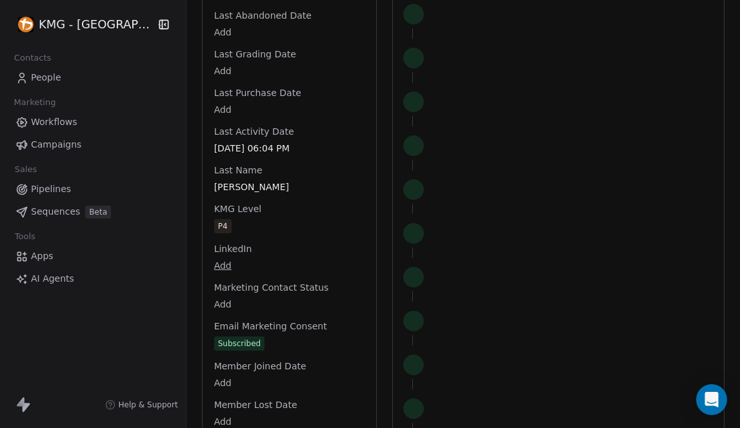
click at [220, 290] on div "Full Name [PERSON_NAME] Email [EMAIL_ADDRESS][DOMAIN_NAME] Mob Add Address Add …" at bounding box center [289, 19] width 155 height 2298
click at [225, 220] on span "P4" at bounding box center [289, 227] width 149 height 14
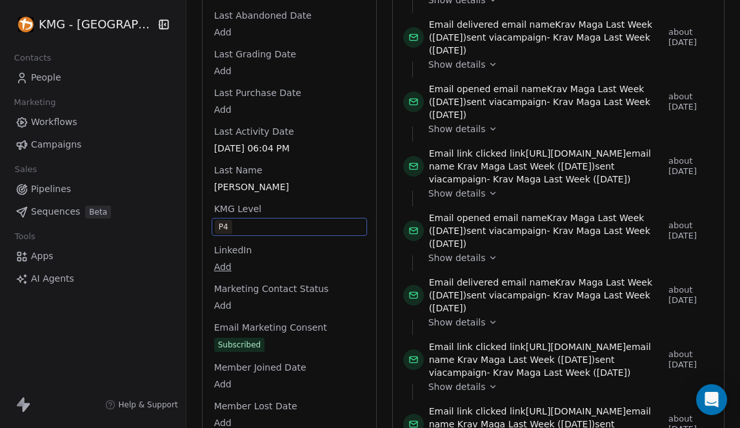
click at [217, 220] on span "P4" at bounding box center [223, 227] width 17 height 14
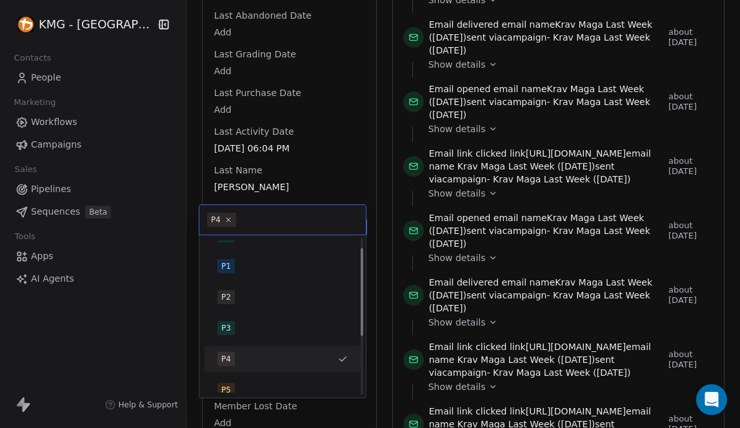
scroll to position [35, 0]
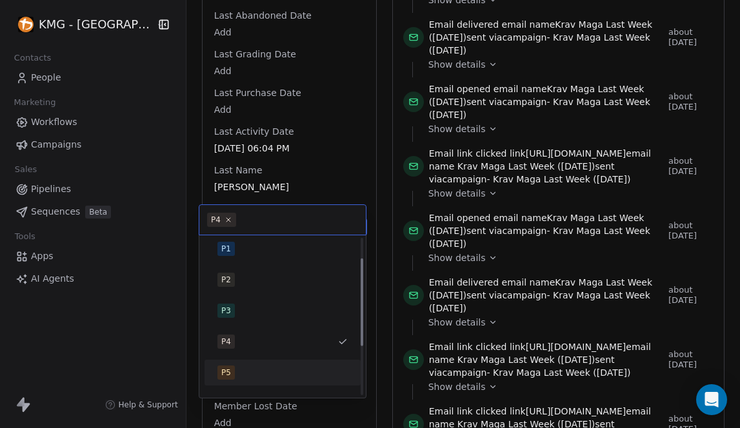
click at [232, 366] on span "P5" at bounding box center [225, 373] width 17 height 14
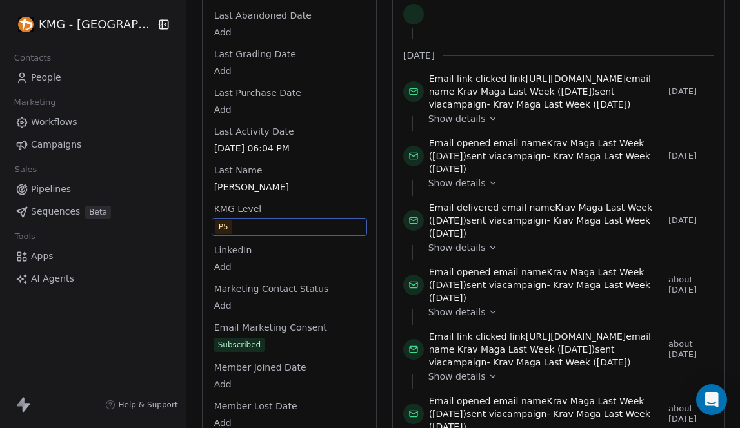
scroll to position [930, 0]
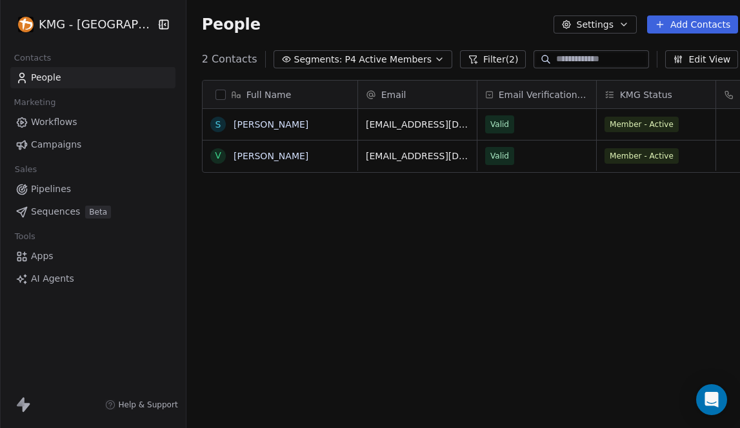
scroll to position [368, 570]
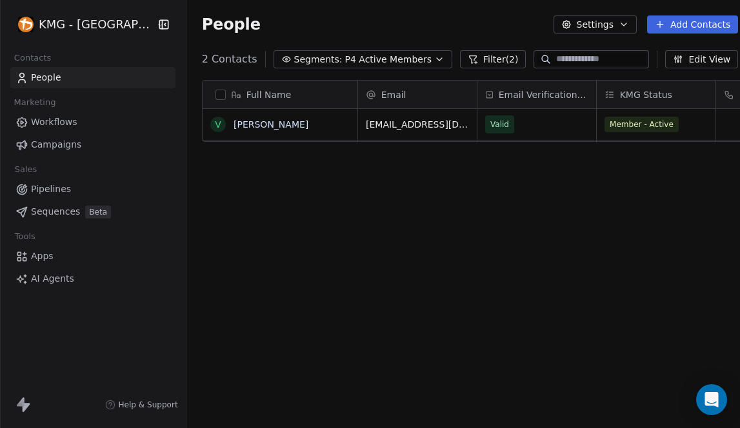
click at [308, 58] on span "Segments:" at bounding box center [318, 60] width 48 height 14
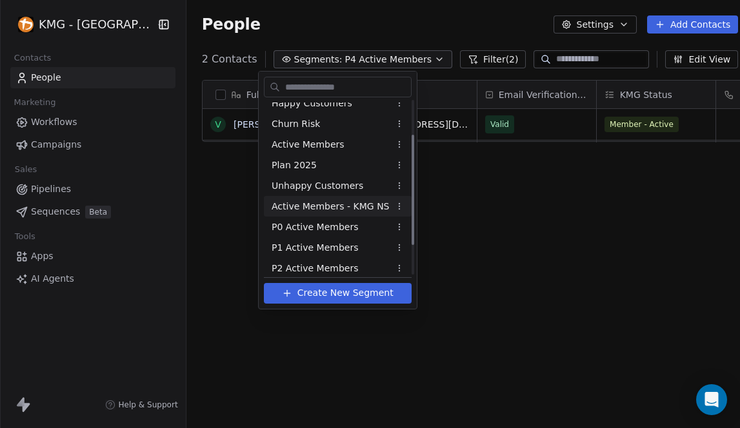
scroll to position [99, 0]
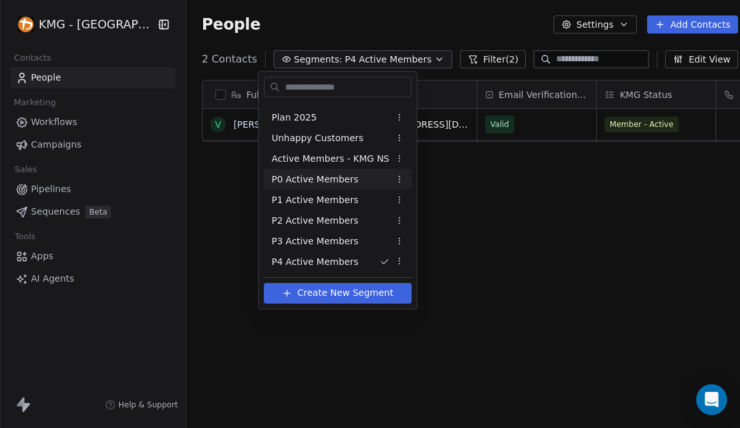
click at [343, 185] on span "P0 Active Members" at bounding box center [315, 180] width 86 height 14
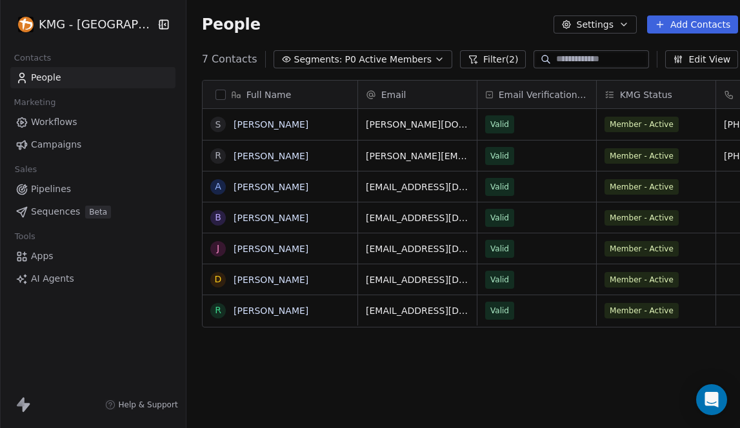
scroll to position [368, 569]
click at [241, 185] on link "[PERSON_NAME]" at bounding box center [271, 187] width 75 height 10
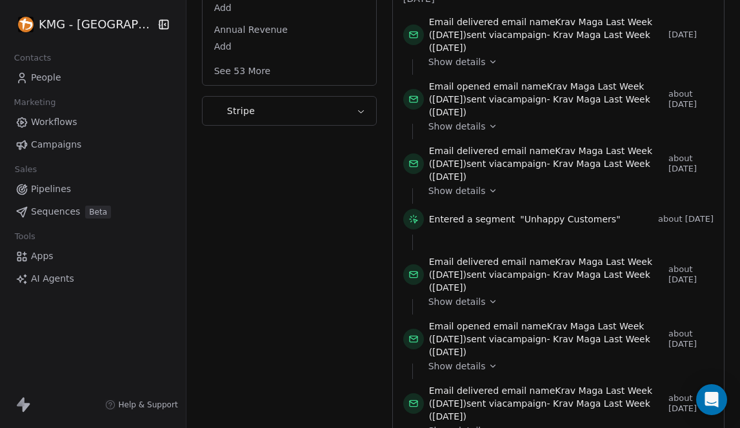
scroll to position [289, 0]
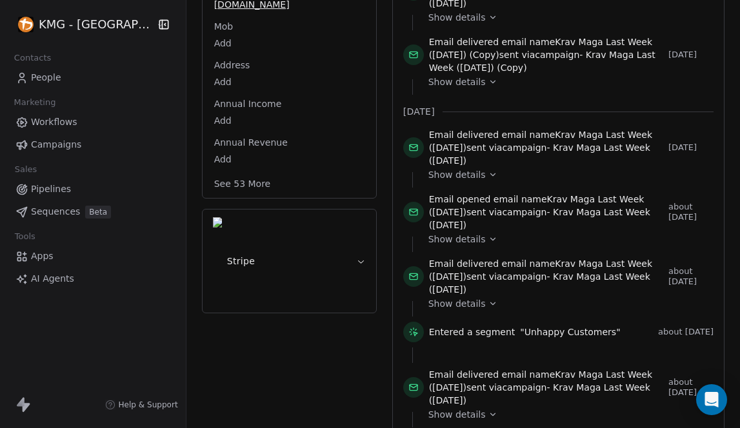
click at [244, 172] on button "See 53 More" at bounding box center [242, 183] width 72 height 23
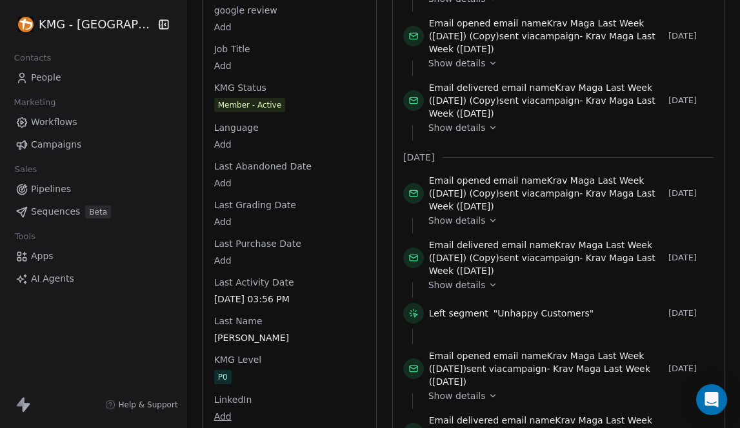
click at [215, 362] on div "Full Name [PERSON_NAME] Email [EMAIL_ADDRESS][DOMAIN_NAME] Mob Add Address Add …" at bounding box center [289, 169] width 155 height 2297
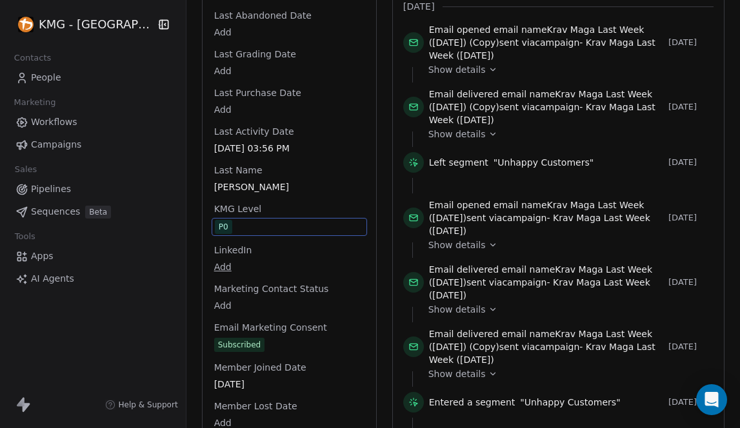
click at [225, 220] on span "P0" at bounding box center [289, 227] width 149 height 14
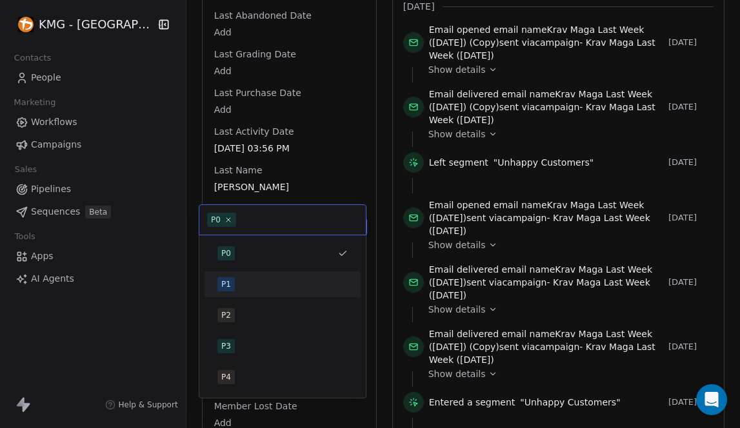
click at [237, 285] on div "P1" at bounding box center [282, 284] width 130 height 14
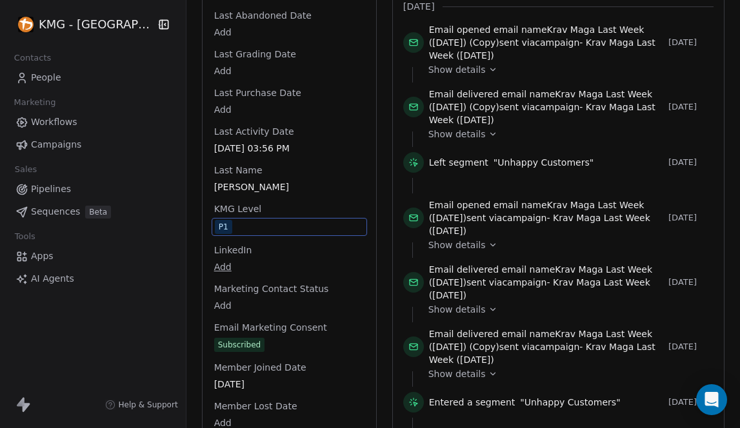
scroll to position [1096, 0]
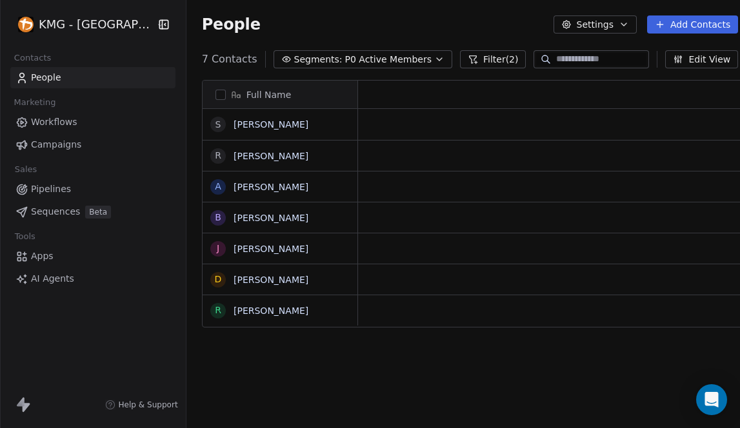
scroll to position [10, 10]
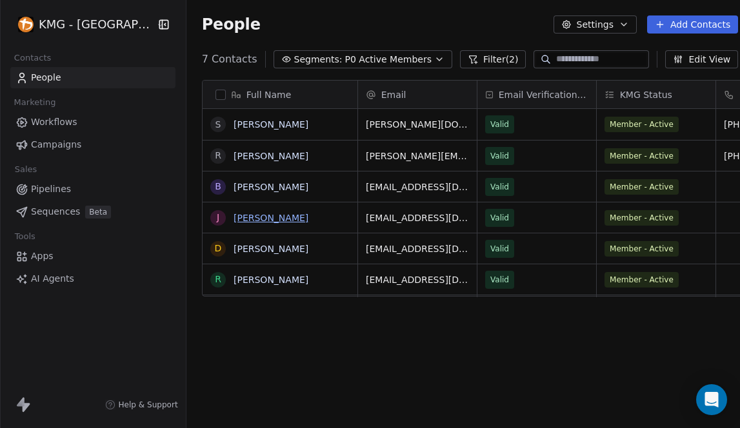
click at [252, 219] on link "[PERSON_NAME]" at bounding box center [271, 218] width 75 height 10
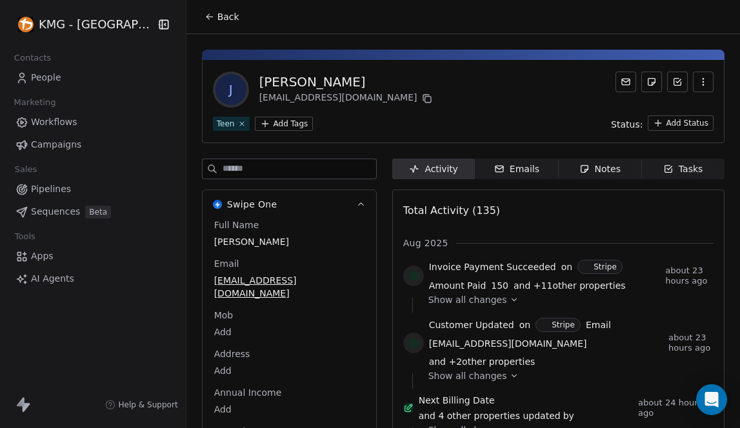
scroll to position [258, 0]
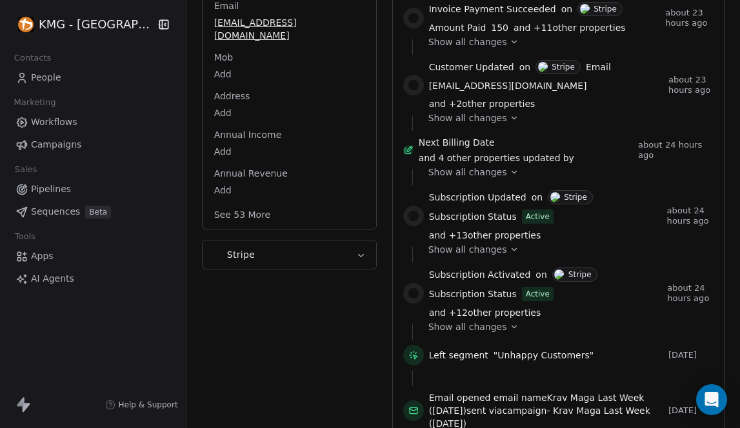
click at [242, 206] on button "See 53 More" at bounding box center [242, 214] width 72 height 23
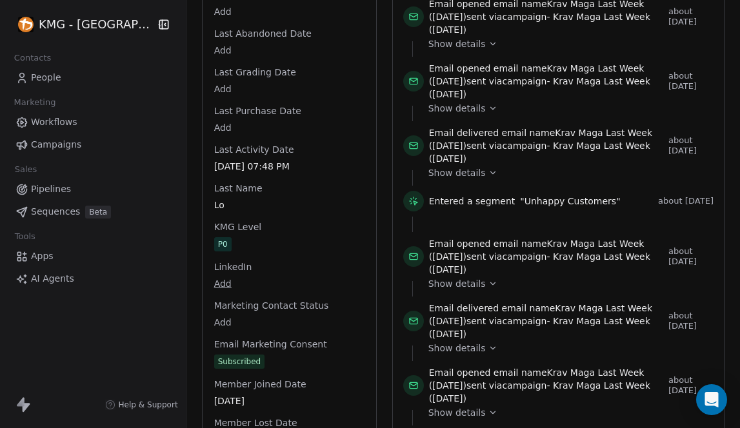
scroll to position [1349, 0]
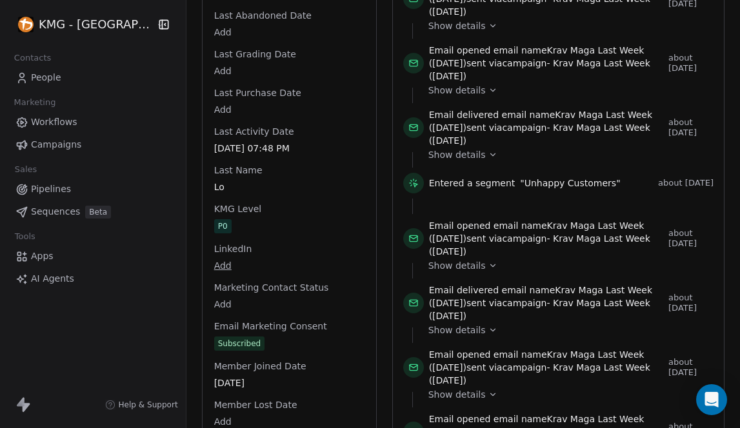
click at [212, 235] on div "Full Name [PERSON_NAME] Email [EMAIL_ADDRESS][DOMAIN_NAME] Mob Add Address Add …" at bounding box center [289, 18] width 155 height 2297
click at [219, 221] on div "P0" at bounding box center [224, 227] width 10 height 13
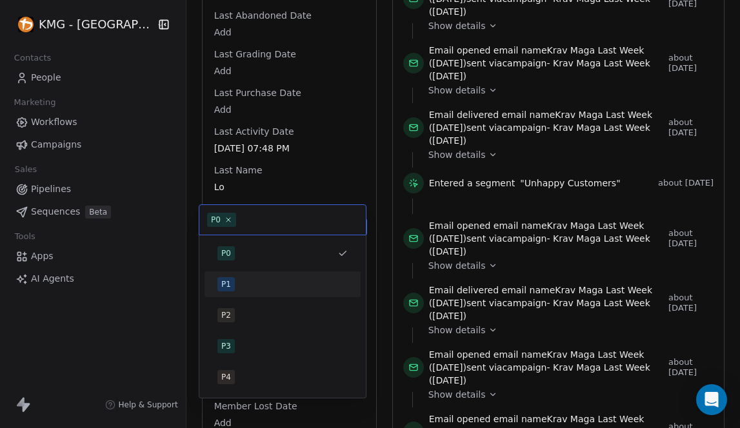
click at [250, 288] on div "P1" at bounding box center [282, 284] width 130 height 14
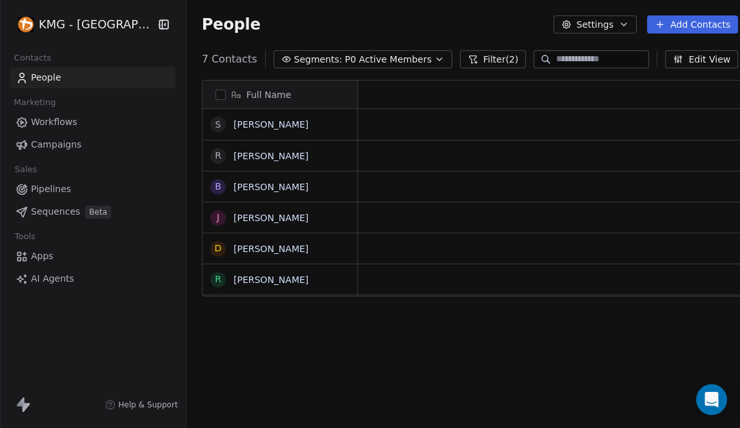
scroll to position [10, 10]
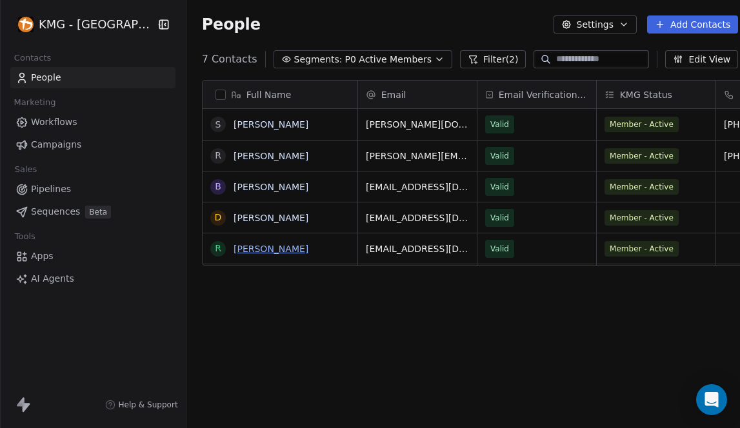
click at [252, 248] on link "[PERSON_NAME]" at bounding box center [271, 249] width 75 height 10
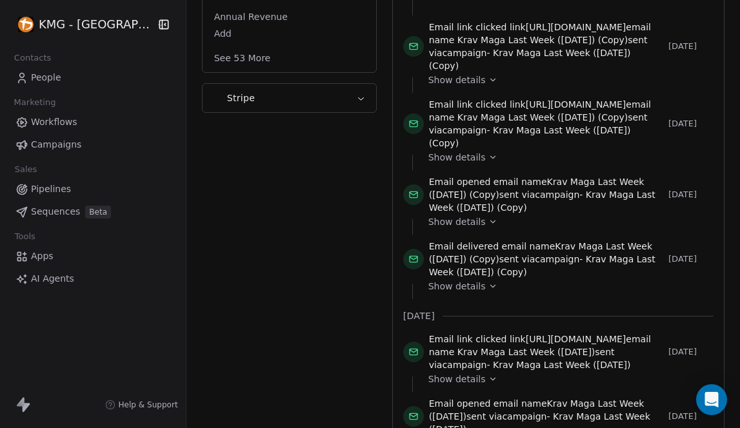
scroll to position [164, 0]
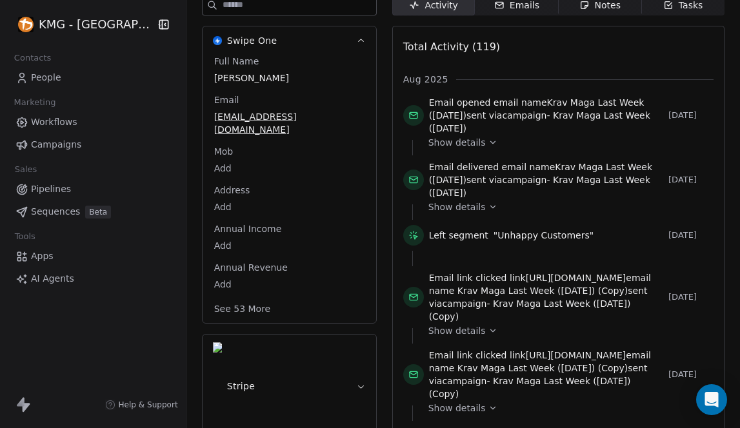
click at [237, 297] on button "See 53 More" at bounding box center [242, 308] width 72 height 23
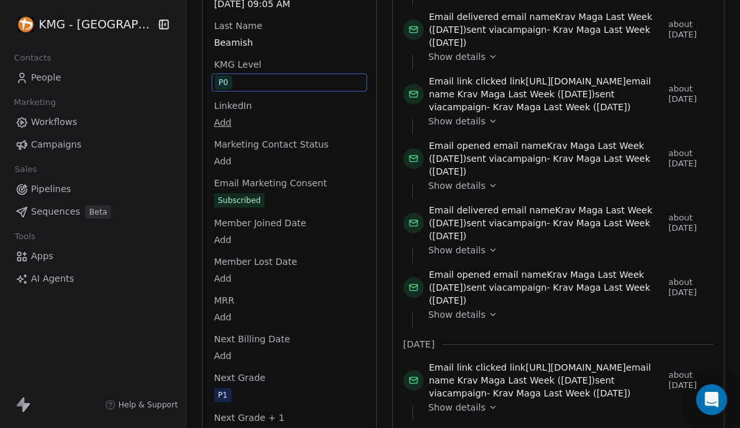
scroll to position [1349, 0]
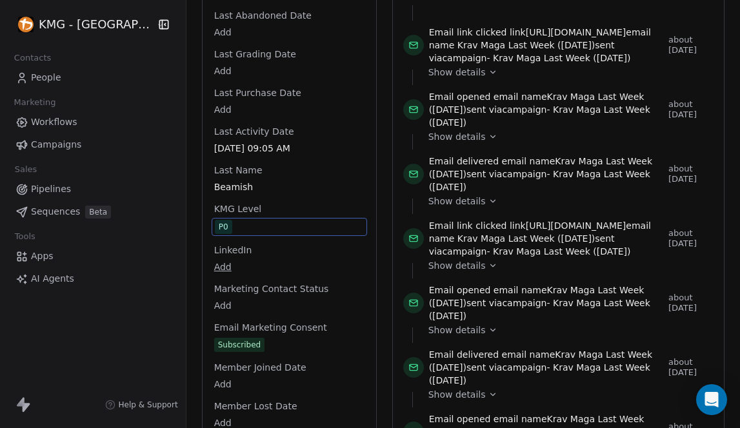
click at [215, 65] on div "Full Name [PERSON_NAME] Email [EMAIL_ADDRESS][DOMAIN_NAME] Mob Add Address Add …" at bounding box center [289, 19] width 155 height 2298
click at [219, 221] on div "P0" at bounding box center [224, 227] width 10 height 13
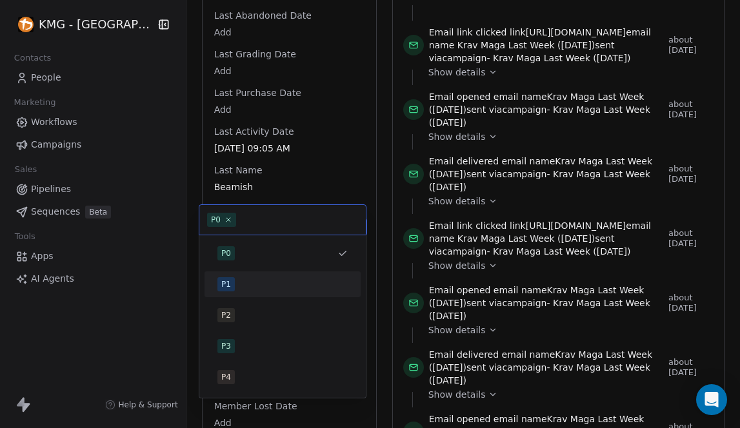
click at [234, 285] on div "P1" at bounding box center [282, 284] width 130 height 14
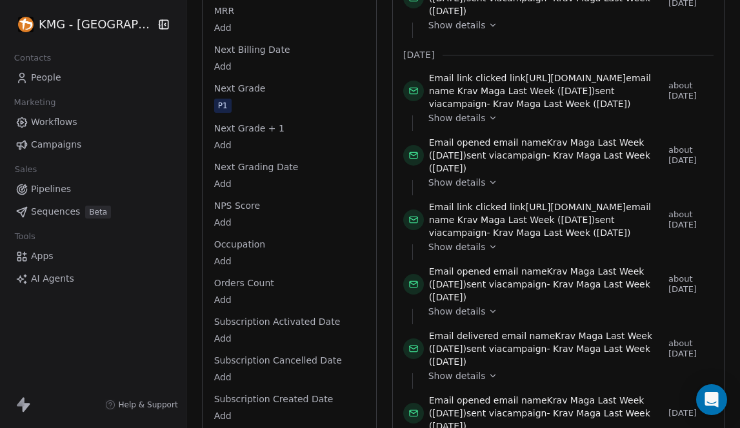
scroll to position [0, 0]
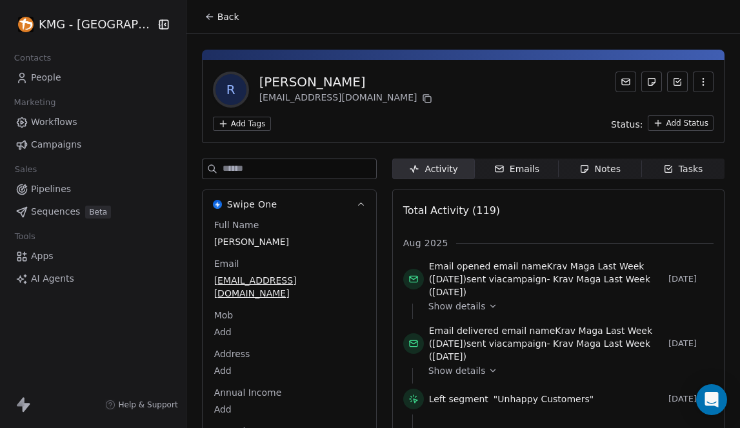
click at [361, 116] on div "Add Tags Status: Add Status" at bounding box center [463, 122] width 501 height 15
click at [236, 120] on html "KMG - [GEOGRAPHIC_DATA] Contacts People Marketing Workflows Campaigns Sales Pip…" at bounding box center [370, 214] width 740 height 428
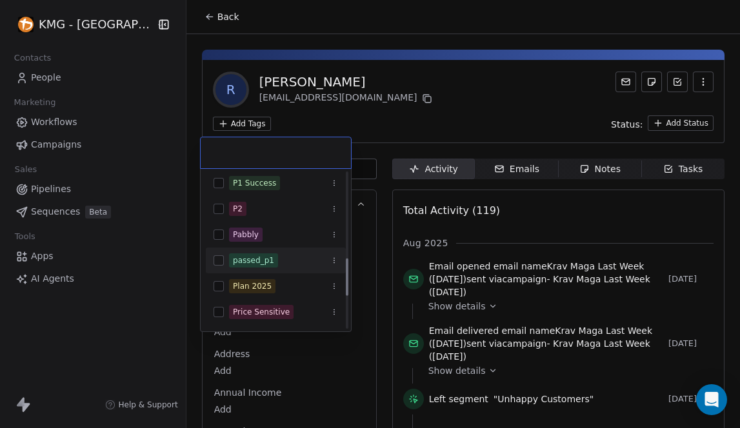
scroll to position [356, 0]
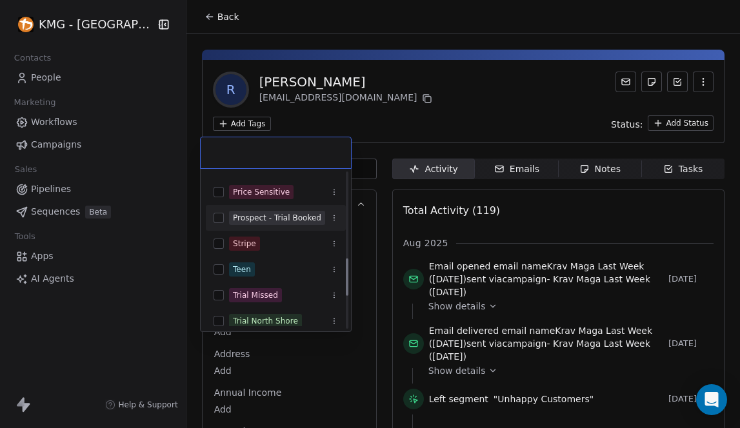
click at [250, 152] on input "text" at bounding box center [275, 153] width 135 height 14
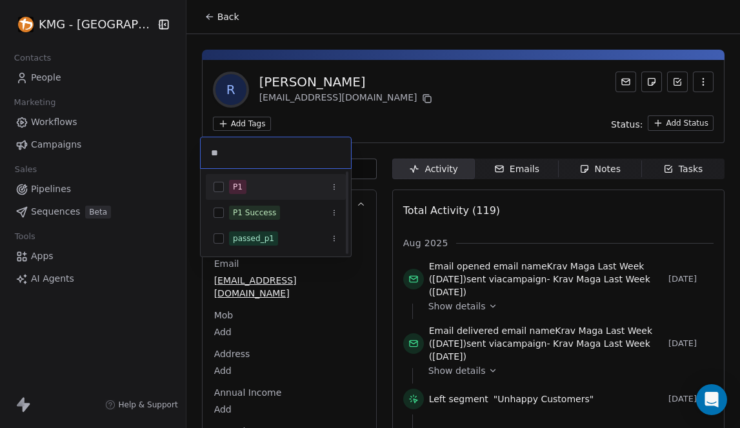
scroll to position [0, 0]
type input "*"
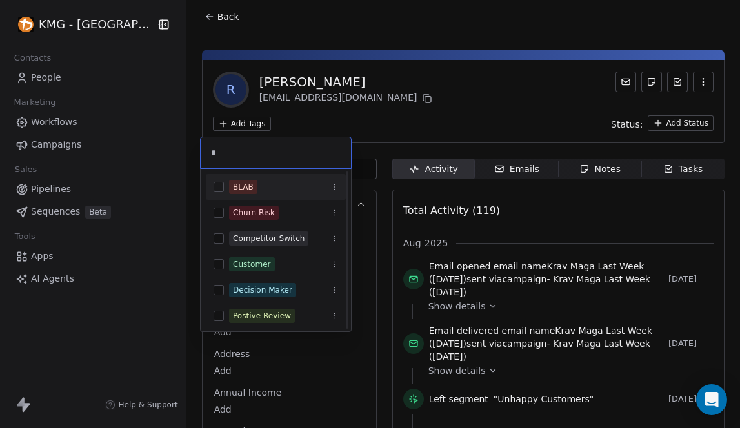
type input "**"
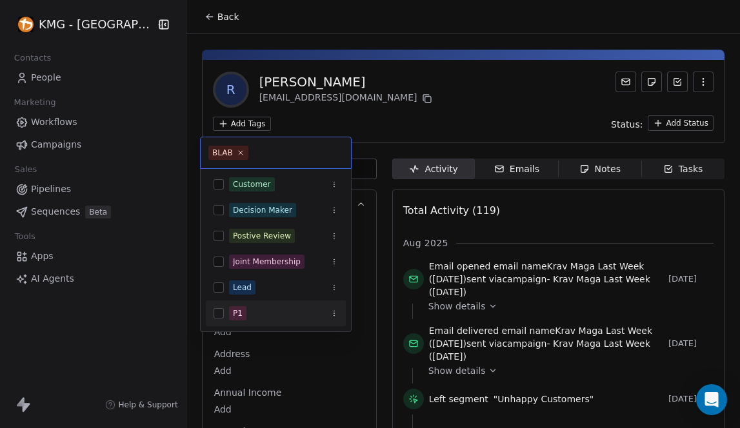
click at [215, 312] on button "Suggestions" at bounding box center [219, 313] width 10 height 10
click at [242, 154] on icon at bounding box center [240, 152] width 8 height 8
click at [394, 114] on html "KMG - [GEOGRAPHIC_DATA] Contacts People Marketing Workflows Campaigns Sales Pip…" at bounding box center [370, 214] width 740 height 428
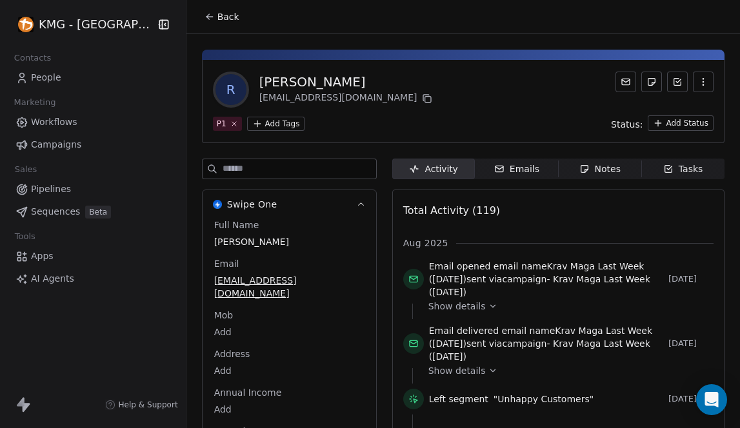
click at [204, 16] on button "Back" at bounding box center [222, 16] width 50 height 23
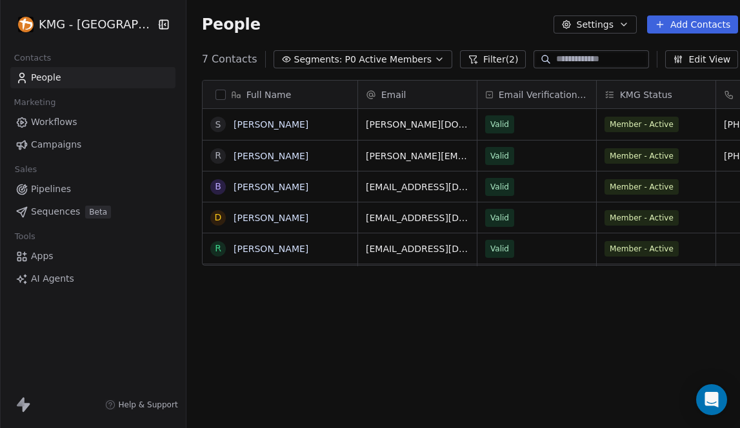
scroll to position [368, 569]
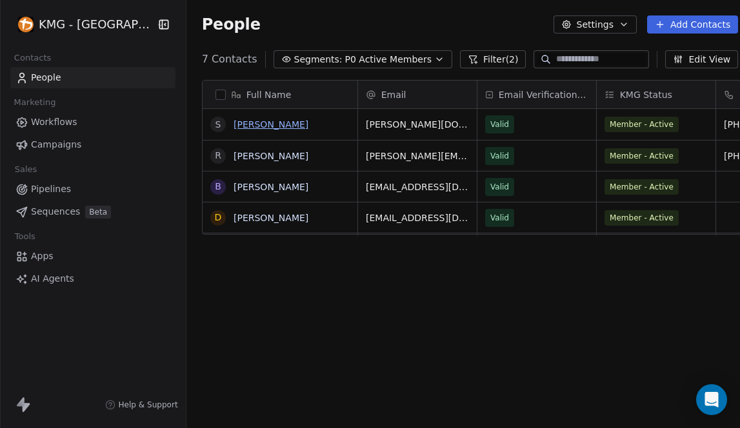
click at [242, 125] on link "[PERSON_NAME]" at bounding box center [271, 124] width 75 height 10
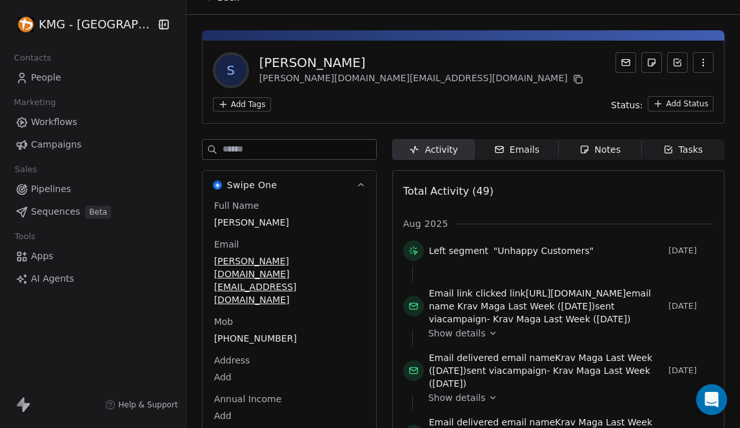
scroll to position [86, 0]
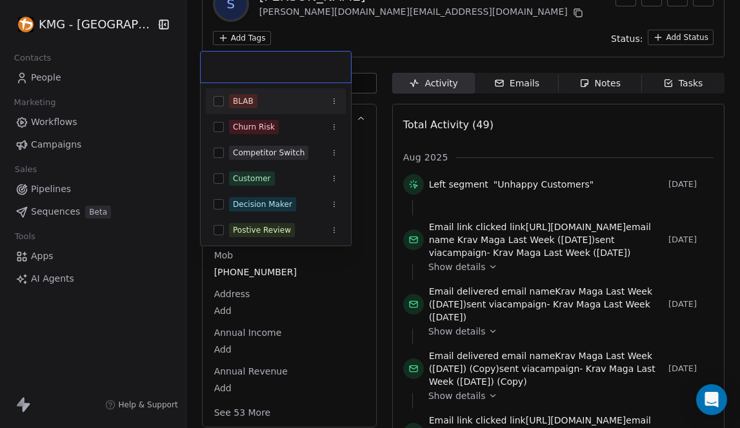
click at [250, 35] on html "KMG - [GEOGRAPHIC_DATA] Contacts People Marketing Workflows Campaigns Sales Pip…" at bounding box center [370, 214] width 740 height 428
click at [358, 39] on html "KMG - [GEOGRAPHIC_DATA] Contacts People Marketing Workflows Campaigns Sales Pip…" at bounding box center [370, 214] width 740 height 428
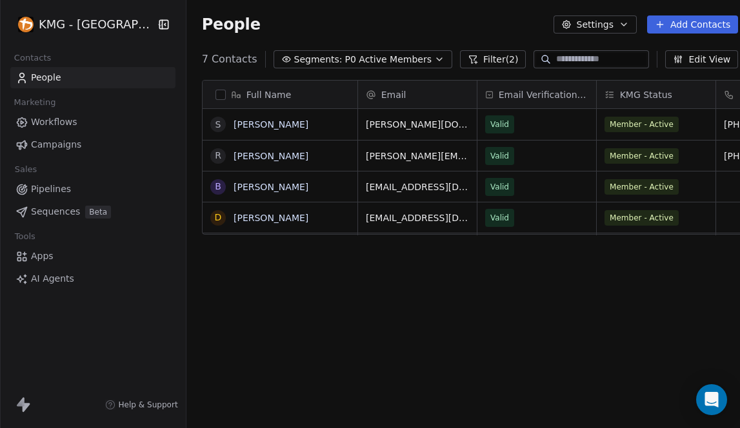
scroll to position [368, 569]
click at [250, 188] on link "[PERSON_NAME]" at bounding box center [271, 187] width 75 height 10
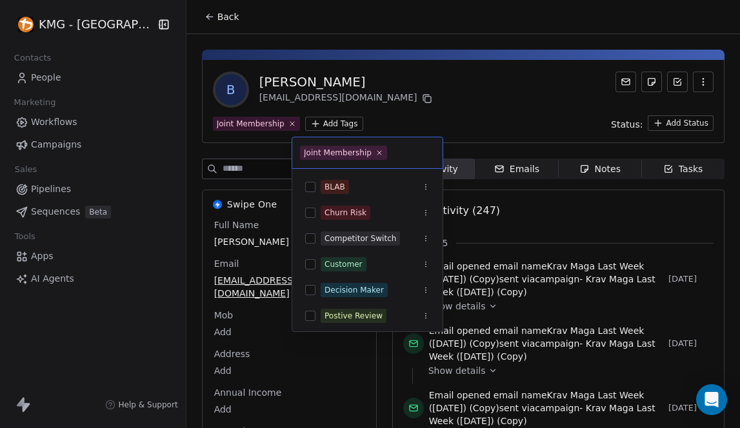
click at [321, 127] on html "KMG - [GEOGRAPHIC_DATA] Contacts People Marketing Workflows Campaigns Sales Pip…" at bounding box center [370, 214] width 740 height 428
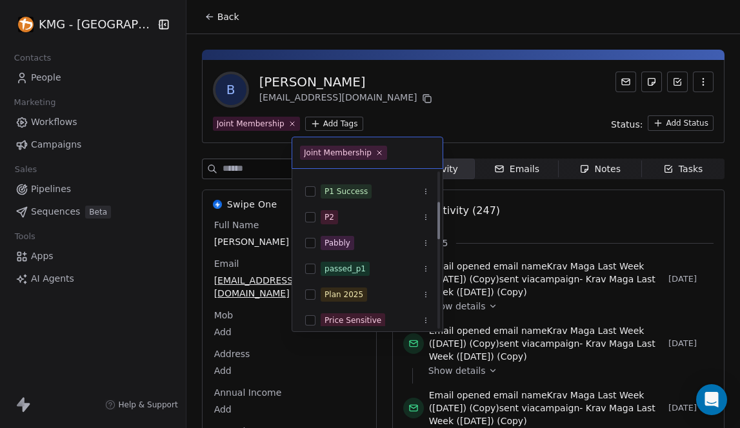
scroll to position [125, 0]
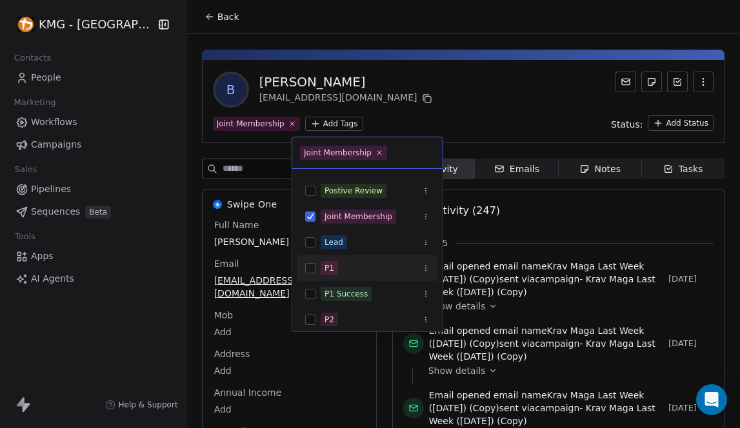
click at [314, 266] on button "Suggestions" at bounding box center [310, 268] width 10 height 10
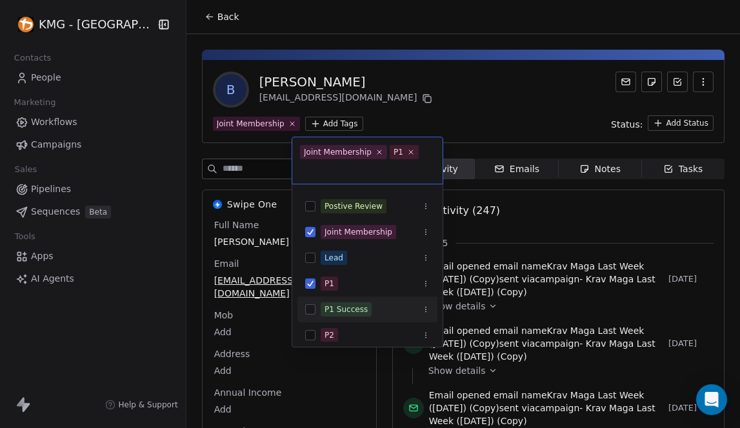
click at [191, 230] on html "KMG - [GEOGRAPHIC_DATA] Contacts People Marketing Workflows Campaigns Sales Pip…" at bounding box center [370, 214] width 740 height 428
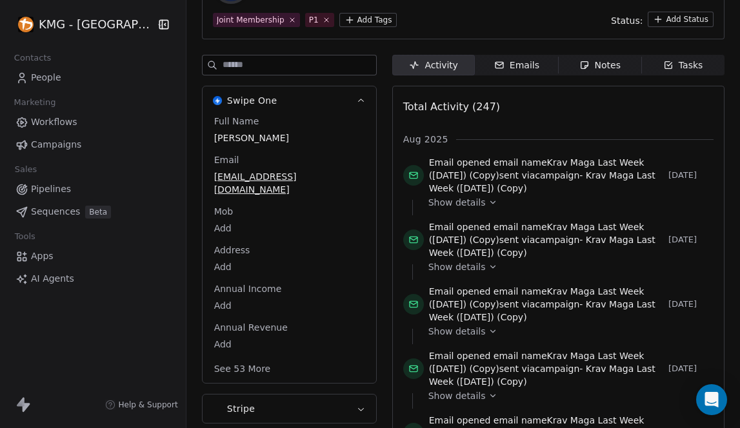
scroll to position [117, 0]
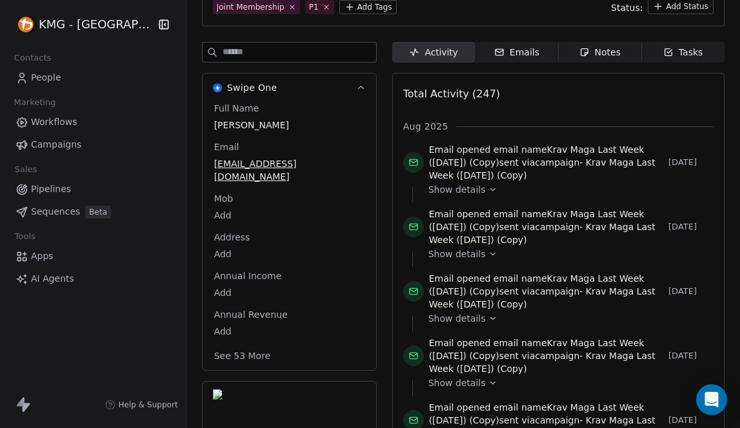
click at [237, 345] on button "See 53 More" at bounding box center [242, 356] width 72 height 23
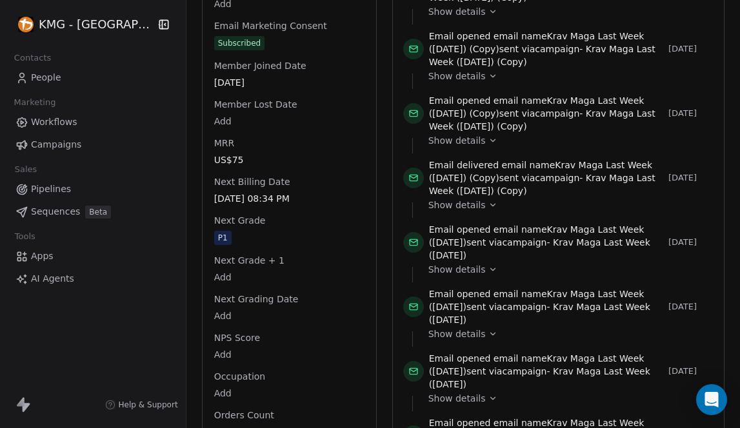
scroll to position [1664, 0]
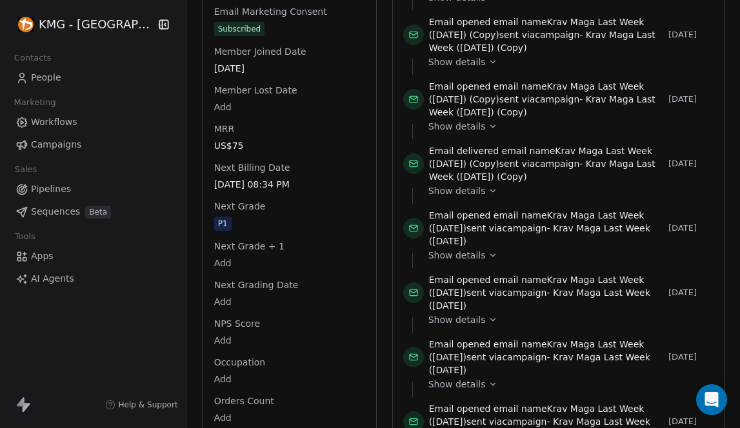
click at [223, 217] on span "P1" at bounding box center [289, 224] width 150 height 14
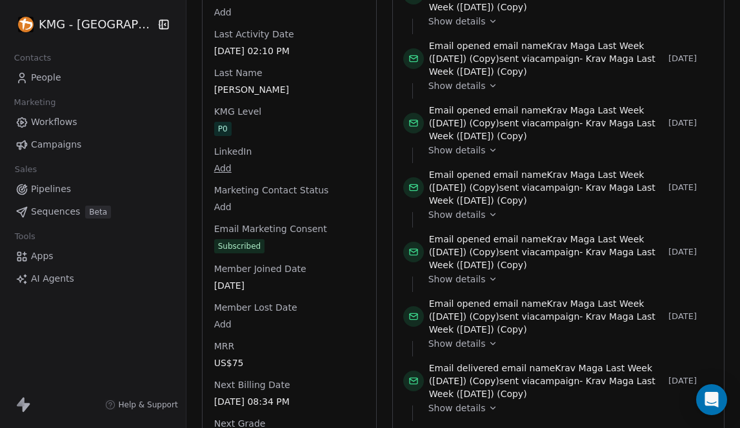
scroll to position [1349, 0]
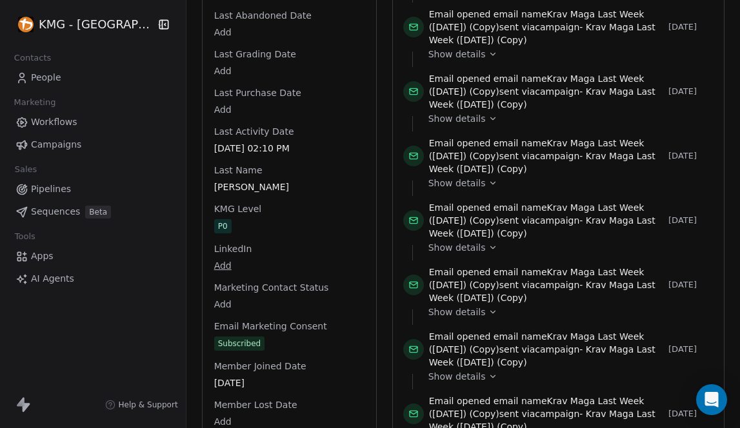
click at [240, 117] on div "Full Name [PERSON_NAME] Email [PERSON_NAME][EMAIL_ADDRESS][DOMAIN_NAME] Mob Add…" at bounding box center [289, 19] width 155 height 2298
click at [218, 220] on span "P0" at bounding box center [223, 227] width 17 height 14
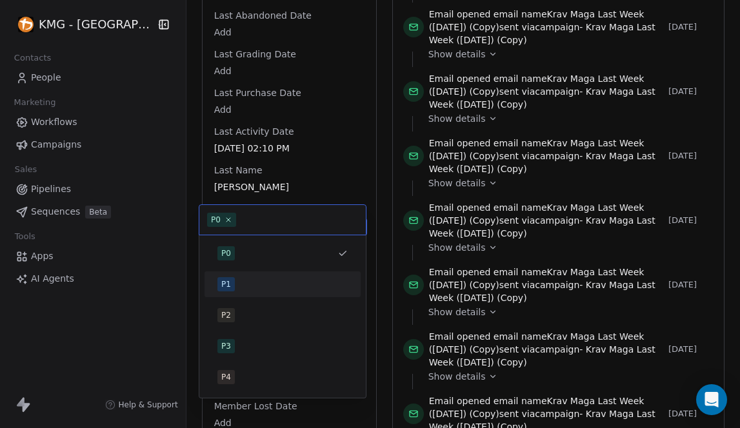
click at [233, 276] on div "P1" at bounding box center [283, 284] width 146 height 21
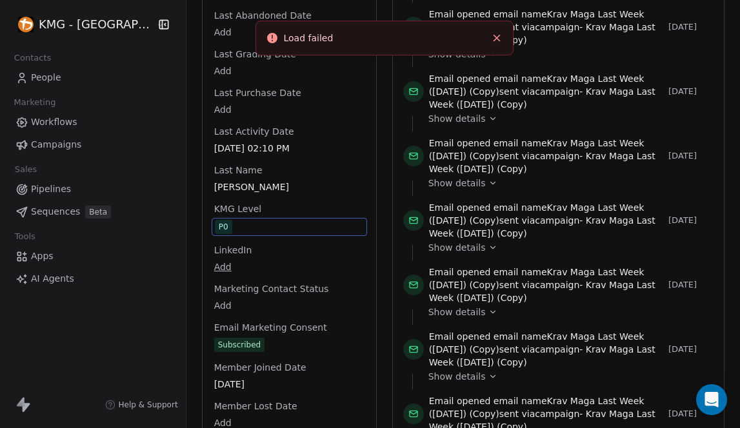
click at [499, 37] on icon "Close toast" at bounding box center [497, 38] width 12 height 12
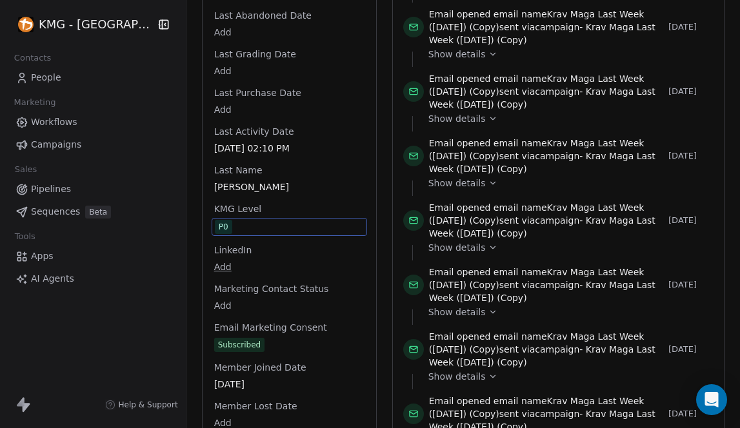
click at [257, 220] on span "P0" at bounding box center [289, 227] width 149 height 14
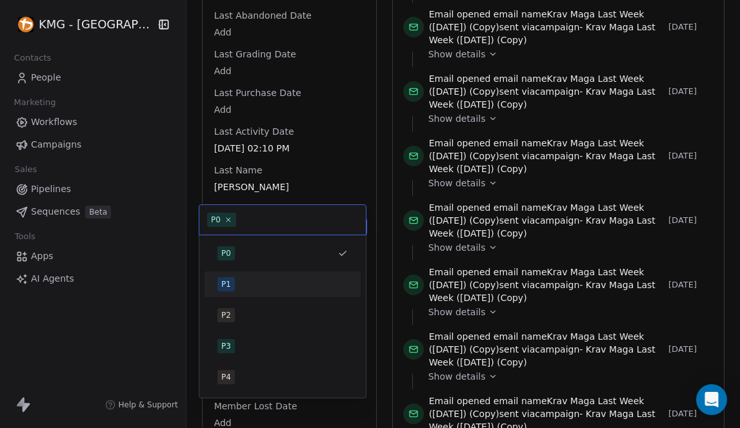
click at [248, 284] on div "P1" at bounding box center [282, 284] width 130 height 14
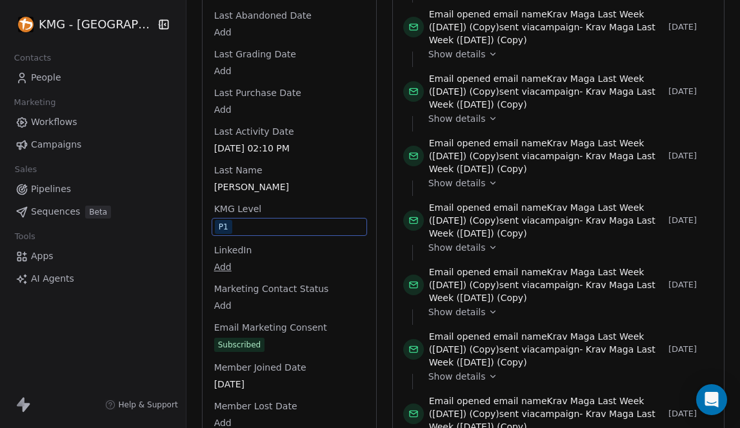
click at [243, 260] on html "KMG - [GEOGRAPHIC_DATA] Contacts People Marketing Workflows Campaigns Sales Pip…" at bounding box center [370, 214] width 740 height 428
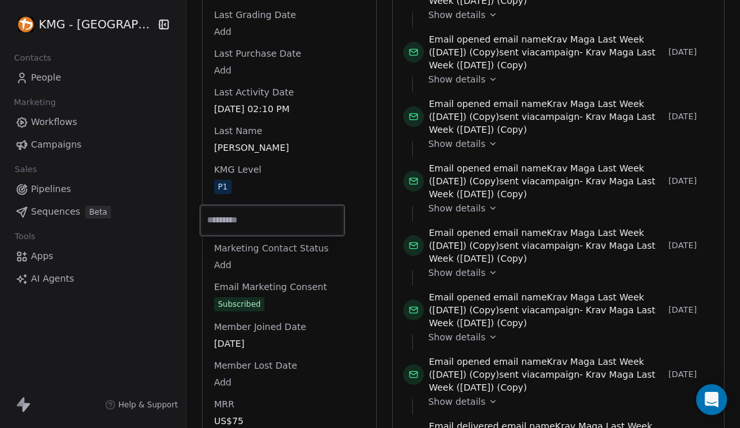
click at [272, 174] on html "KMG - [GEOGRAPHIC_DATA] Contacts People Marketing Workflows Campaigns Sales Pip…" at bounding box center [370, 214] width 740 height 428
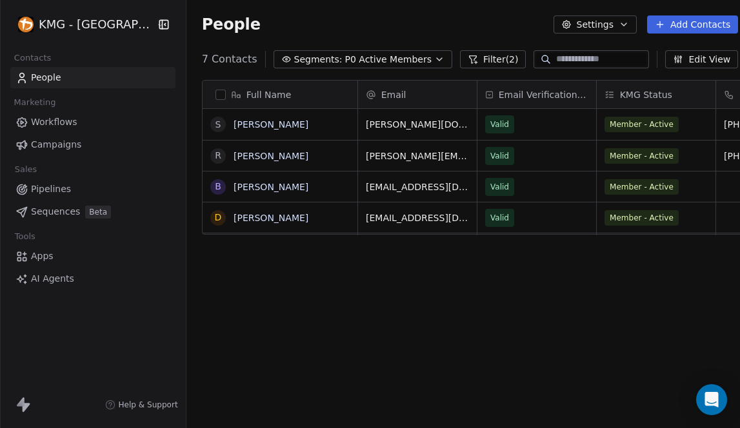
scroll to position [368, 569]
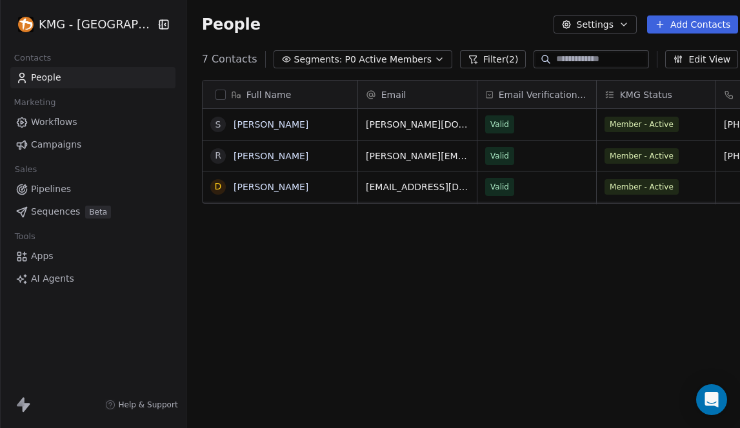
click at [352, 57] on span "P0 Active Members" at bounding box center [388, 60] width 86 height 14
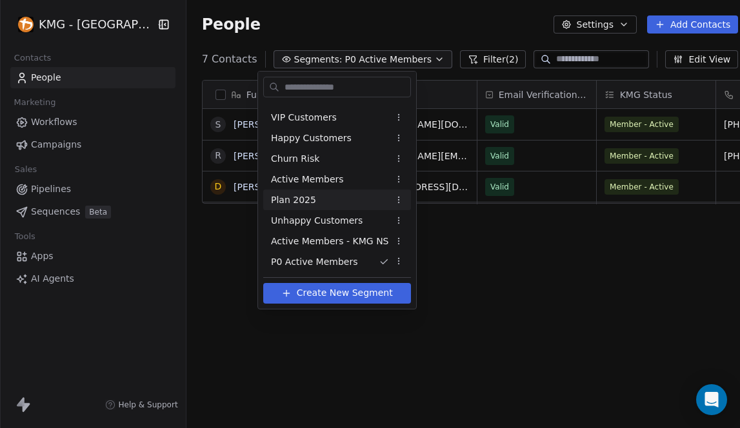
scroll to position [99, 0]
click at [315, 201] on span "P1 Active Members" at bounding box center [314, 201] width 86 height 14
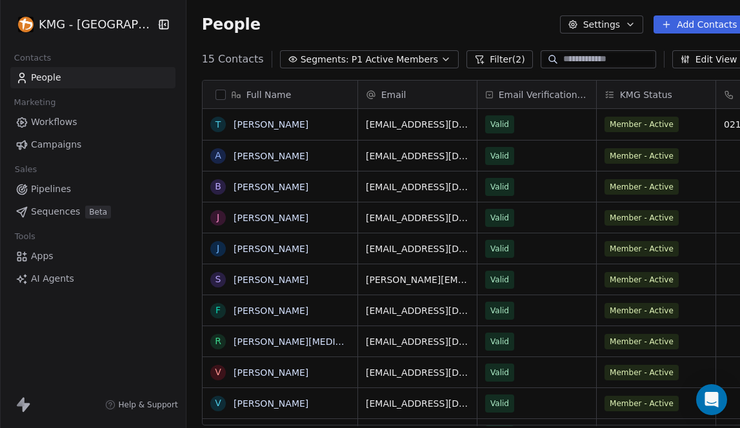
scroll to position [368, 573]
click at [263, 123] on link "[PERSON_NAME]" at bounding box center [271, 124] width 75 height 10
click at [255, 219] on link "[PERSON_NAME]" at bounding box center [271, 218] width 75 height 10
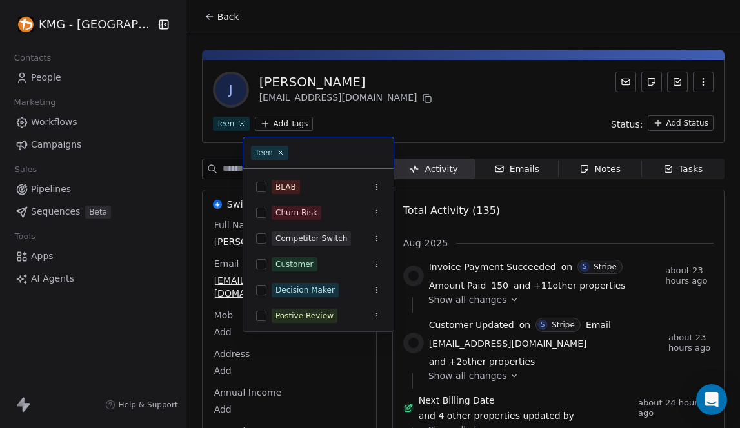
click at [279, 125] on html "KMG - [GEOGRAPHIC_DATA] Contacts People Marketing Workflows Campaigns Sales Pip…" at bounding box center [370, 214] width 740 height 428
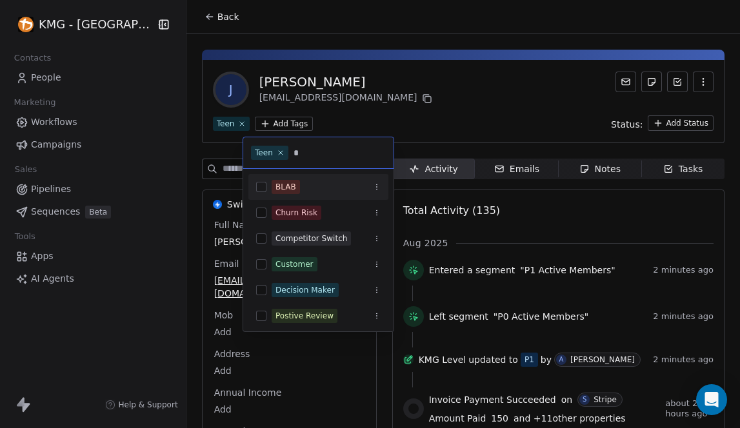
type input "**"
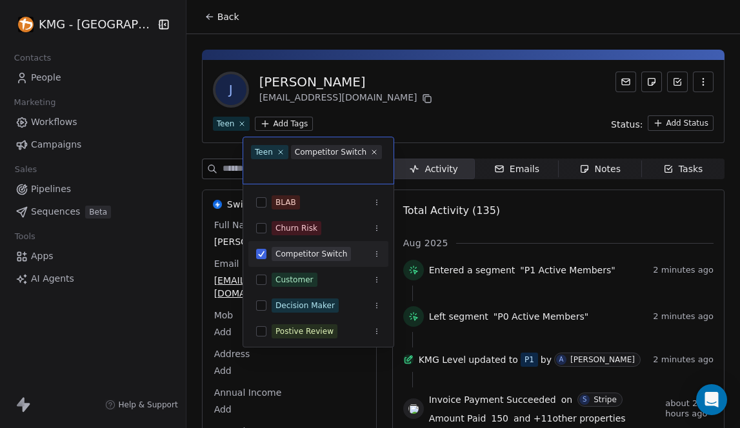
click at [266, 257] on button "Suggestions" at bounding box center [261, 254] width 10 height 10
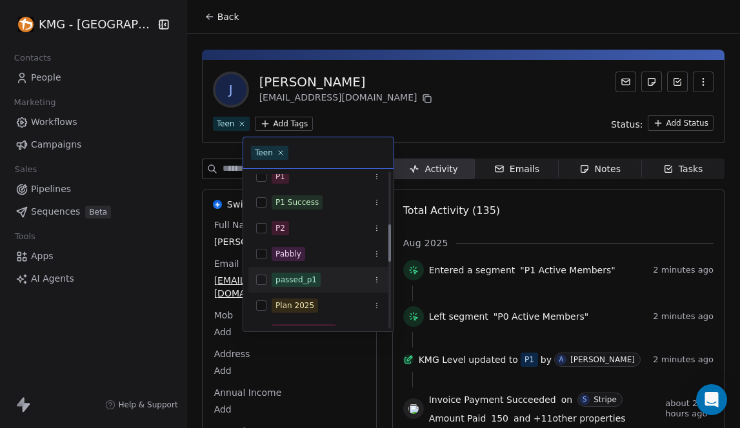
scroll to position [195, 0]
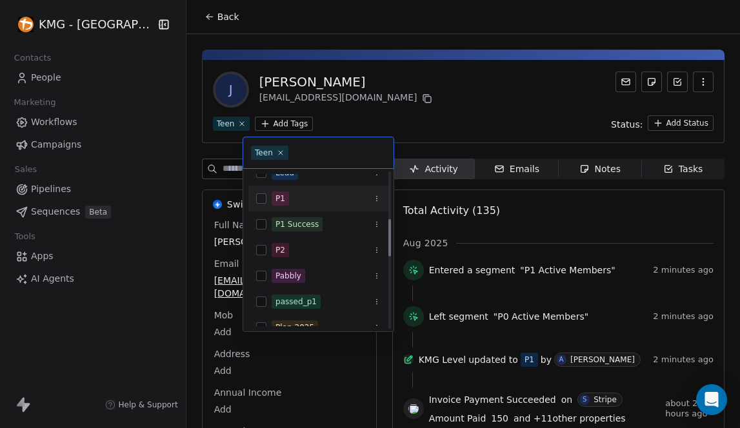
click at [263, 199] on button "Suggestions" at bounding box center [261, 199] width 10 height 10
click at [420, 124] on html "KMG - [GEOGRAPHIC_DATA] Contacts People Marketing Workflows Campaigns Sales Pip…" at bounding box center [370, 214] width 740 height 428
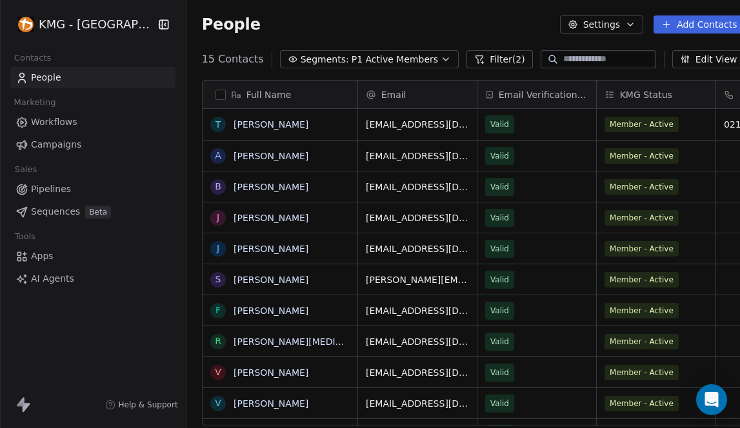
scroll to position [368, 573]
click at [255, 248] on link "[PERSON_NAME]" at bounding box center [271, 249] width 75 height 10
click at [245, 277] on link "[PERSON_NAME]" at bounding box center [271, 280] width 75 height 10
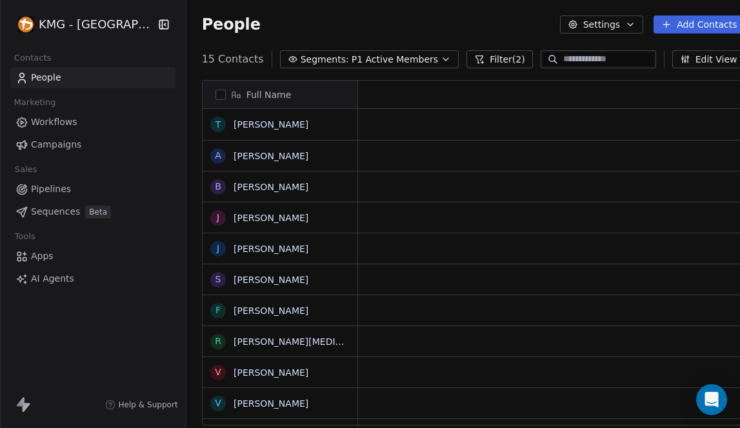
scroll to position [10, 10]
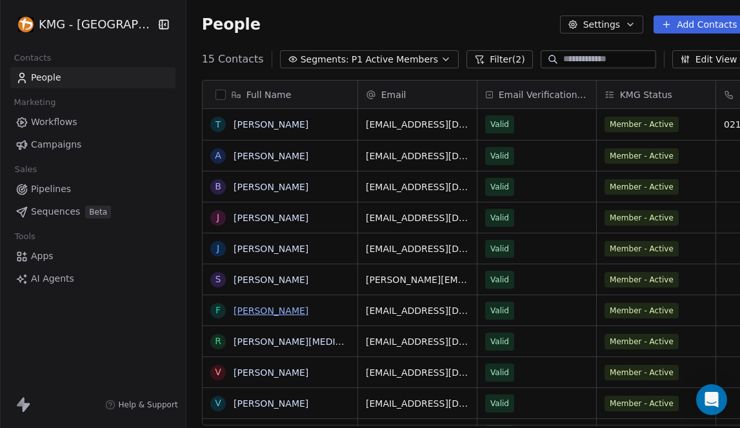
click at [251, 313] on link "[PERSON_NAME]" at bounding box center [271, 311] width 75 height 10
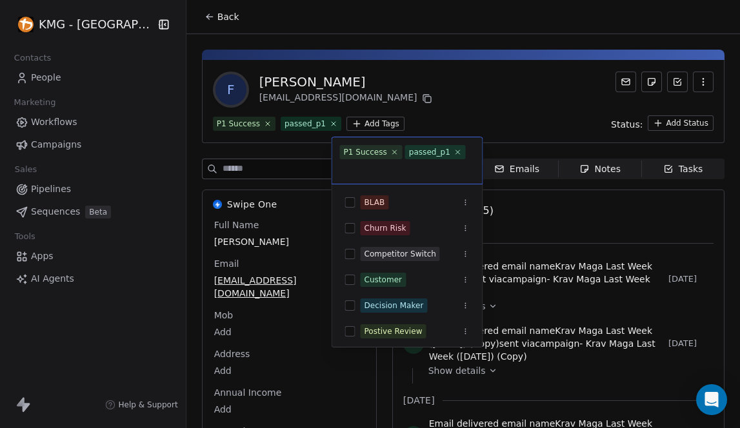
click at [366, 124] on html "KMG - [GEOGRAPHIC_DATA] Contacts People Marketing Workflows Campaigns Sales Pip…" at bounding box center [370, 214] width 740 height 428
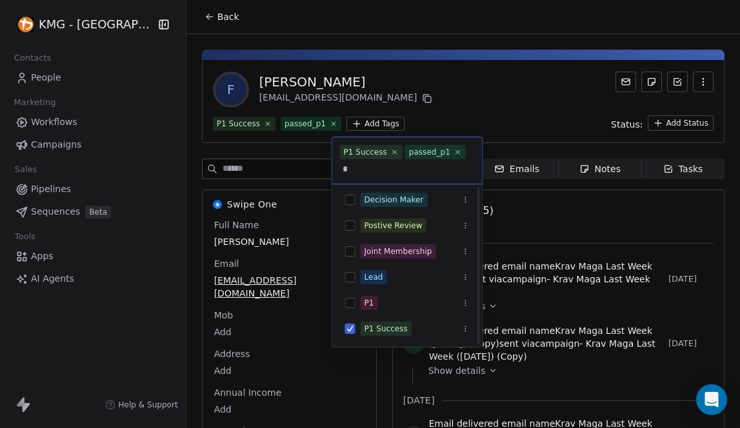
type input "**"
click at [348, 306] on button "Suggestions" at bounding box center [350, 303] width 10 height 10
click at [373, 168] on icon at bounding box center [372, 169] width 8 height 8
click at [194, 21] on html "KMG - [GEOGRAPHIC_DATA] Contacts People Marketing Workflows Campaigns Sales Pip…" at bounding box center [370, 214] width 740 height 428
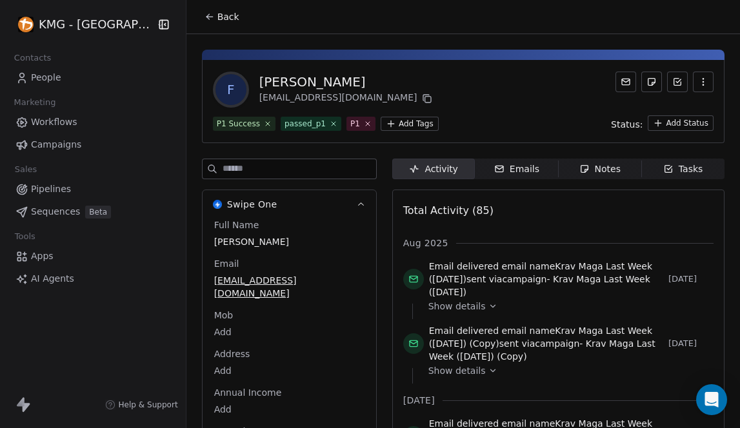
click at [206, 16] on icon at bounding box center [207, 15] width 3 height 3
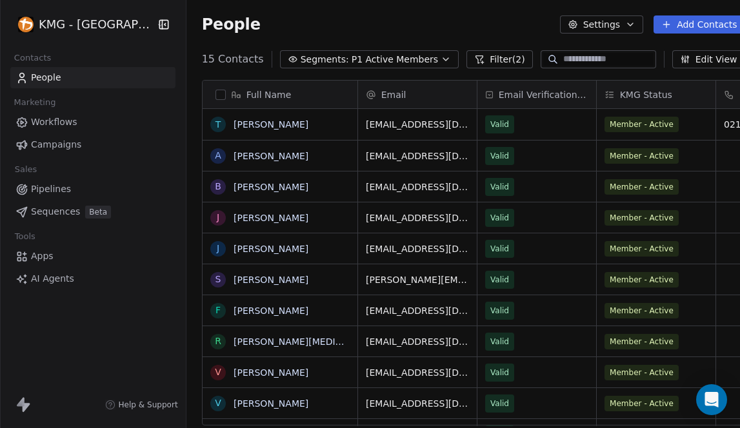
scroll to position [368, 573]
click at [256, 345] on link "[PERSON_NAME][MEDICAL_DATA]" at bounding box center [309, 342] width 150 height 10
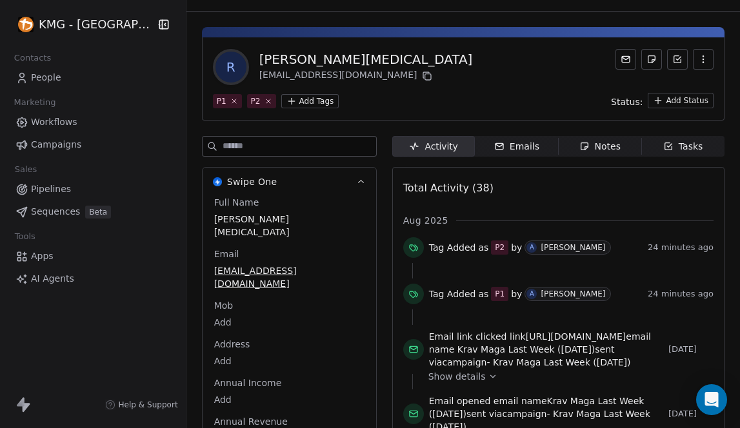
scroll to position [55, 0]
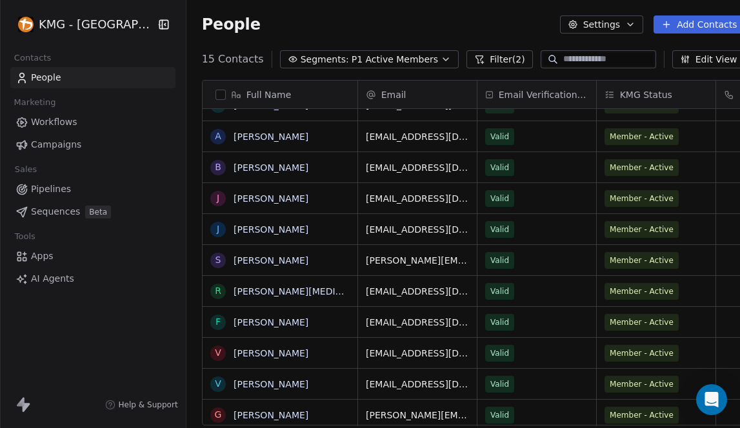
scroll to position [39, 0]
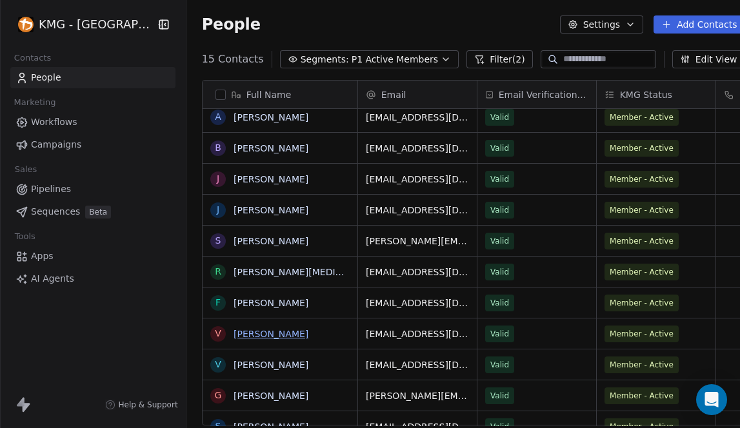
click at [254, 332] on link "[PERSON_NAME]" at bounding box center [271, 334] width 75 height 10
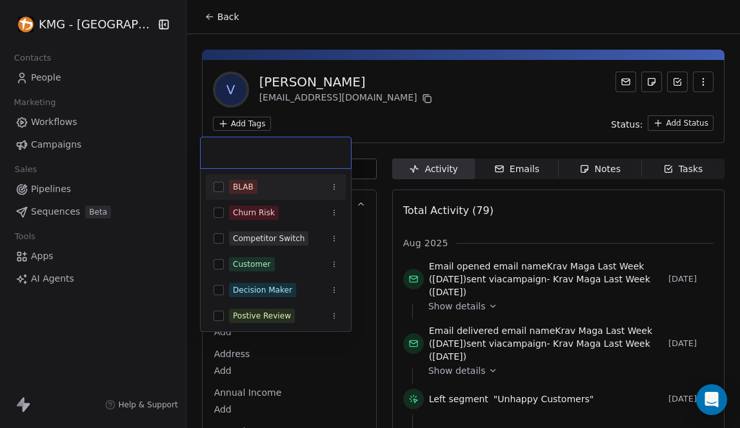
click at [238, 121] on html "KMG - [GEOGRAPHIC_DATA] Contacts People Marketing Workflows Campaigns Sales Pip…" at bounding box center [370, 214] width 740 height 428
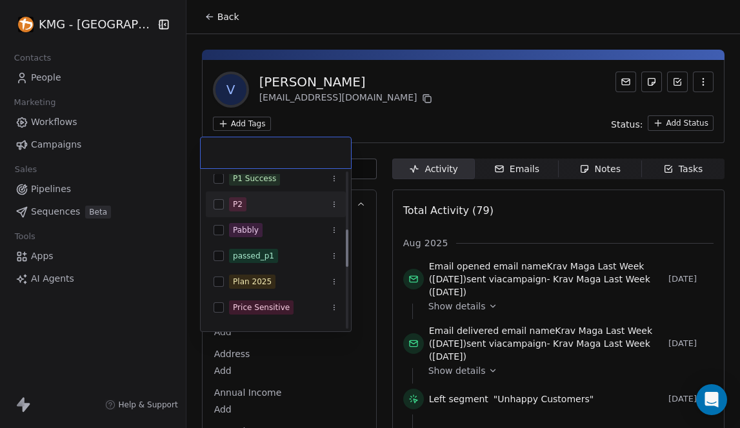
scroll to position [216, 0]
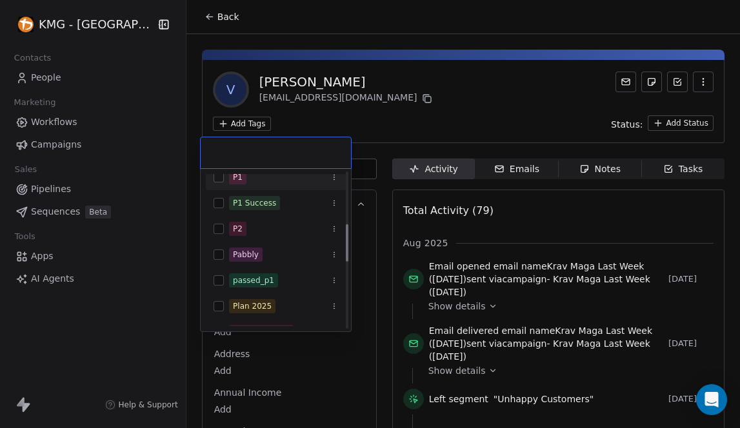
click at [216, 176] on button "Suggestions" at bounding box center [219, 177] width 10 height 10
click at [355, 124] on html "KMG - [GEOGRAPHIC_DATA] Contacts People Marketing Workflows Campaigns Sales Pip…" at bounding box center [370, 214] width 740 height 428
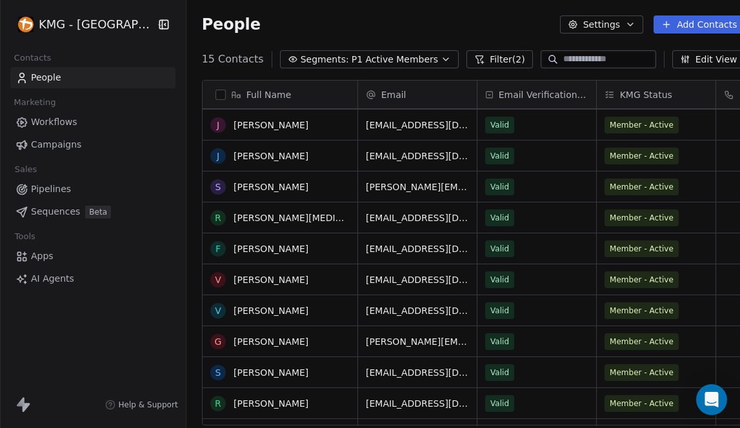
scroll to position [95, 0]
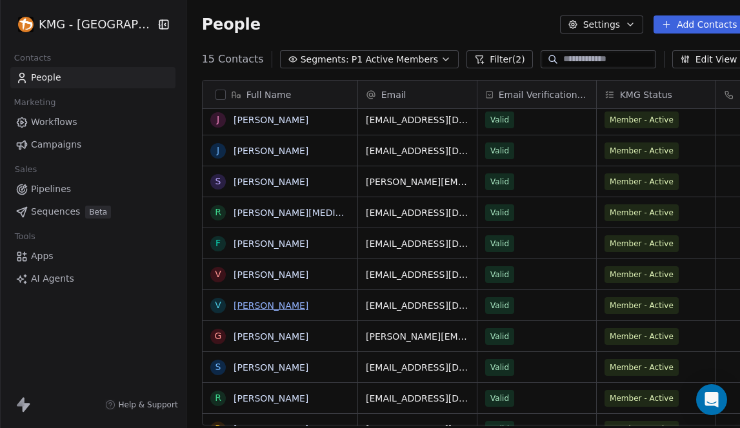
click at [252, 303] on link "[PERSON_NAME]" at bounding box center [271, 306] width 75 height 10
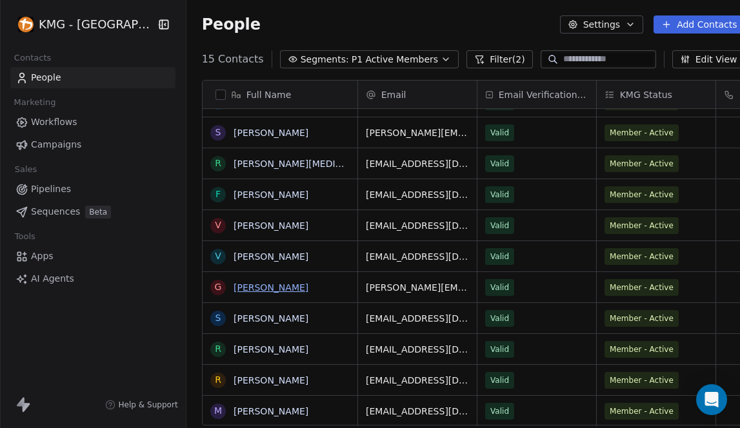
click at [253, 288] on link "[PERSON_NAME]" at bounding box center [271, 288] width 75 height 10
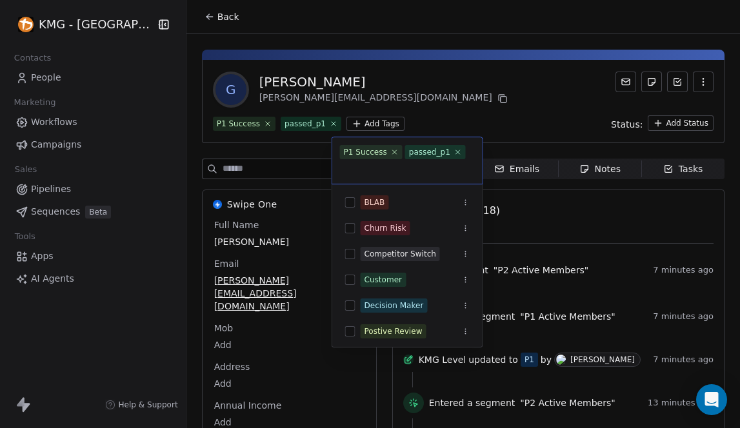
click at [357, 122] on html "KMG - [GEOGRAPHIC_DATA] Contacts People Marketing Workflows Campaigns Sales Pip…" at bounding box center [370, 214] width 740 height 428
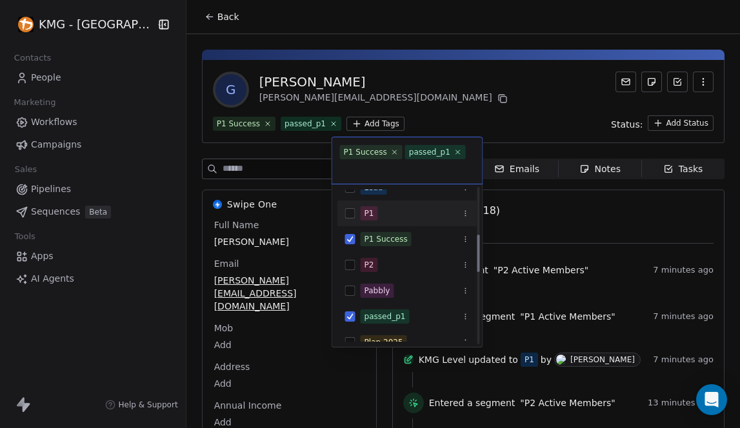
click at [348, 213] on button "Suggestions" at bounding box center [350, 213] width 10 height 10
click at [403, 100] on html "KMG - [GEOGRAPHIC_DATA] Contacts People Marketing Workflows Campaigns Sales Pip…" at bounding box center [370, 214] width 740 height 428
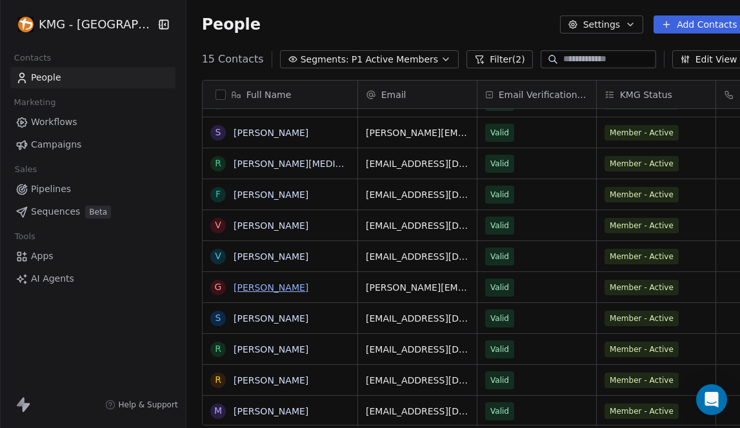
click at [265, 287] on link "[PERSON_NAME]" at bounding box center [271, 288] width 75 height 10
click at [248, 320] on link "[PERSON_NAME]" at bounding box center [271, 319] width 75 height 10
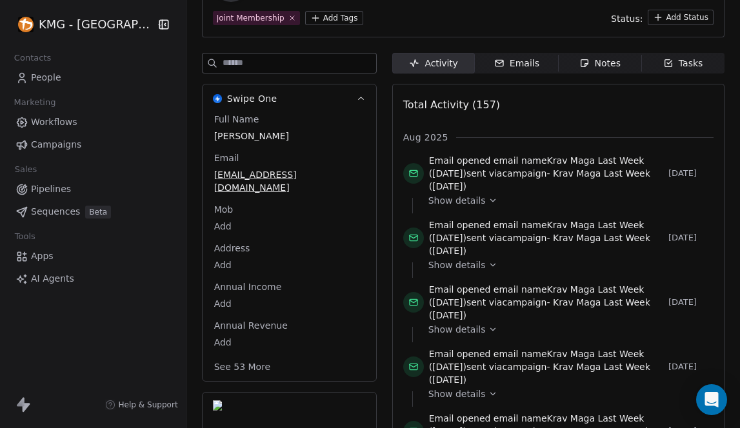
click at [227, 355] on button "See 53 More" at bounding box center [242, 366] width 72 height 23
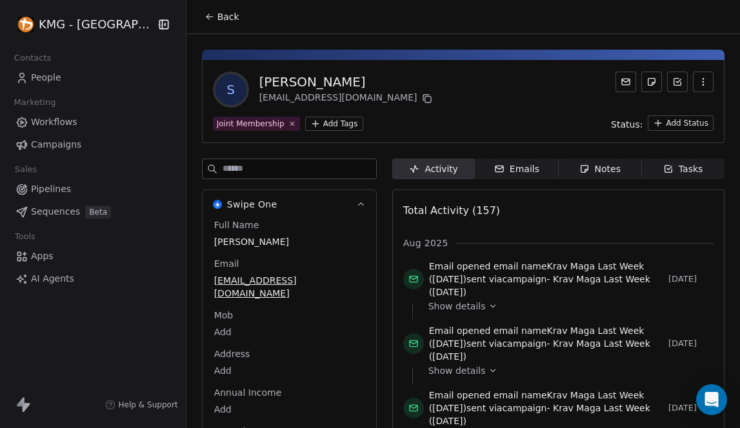
click at [318, 122] on html "KMG - [GEOGRAPHIC_DATA] Contacts People Marketing Workflows Campaigns Sales Pip…" at bounding box center [370, 214] width 740 height 428
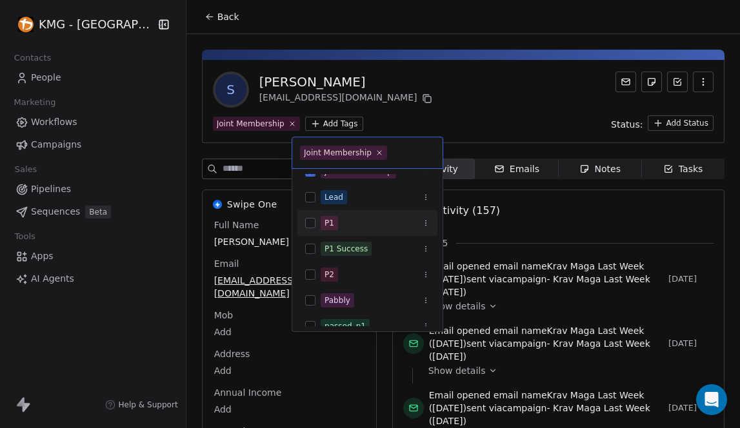
click at [314, 219] on button "Suggestions" at bounding box center [310, 223] width 10 height 10
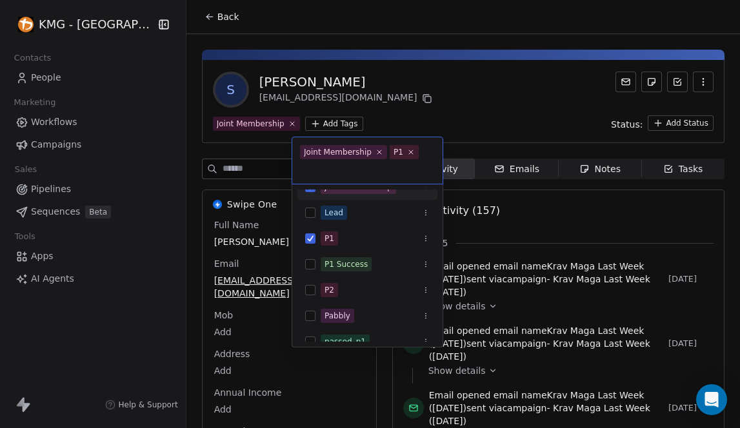
click at [352, 87] on html "KMG - [GEOGRAPHIC_DATA] Contacts People Marketing Workflows Campaigns Sales Pip…" at bounding box center [370, 214] width 740 height 428
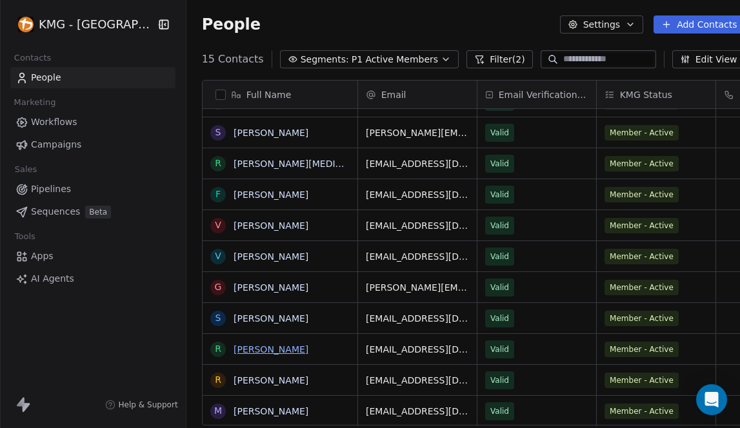
click at [263, 354] on link "[PERSON_NAME]" at bounding box center [271, 350] width 75 height 10
click at [251, 379] on link "[PERSON_NAME]" at bounding box center [271, 380] width 75 height 10
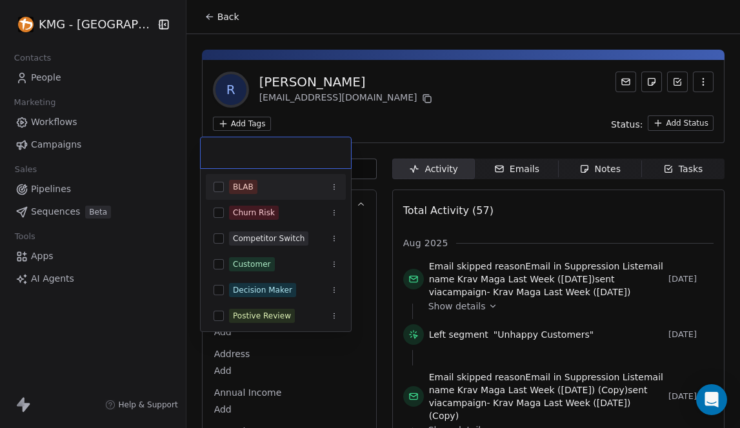
click at [237, 123] on html "KMG - [GEOGRAPHIC_DATA] Contacts People Marketing Workflows Campaigns Sales Pip…" at bounding box center [370, 214] width 740 height 428
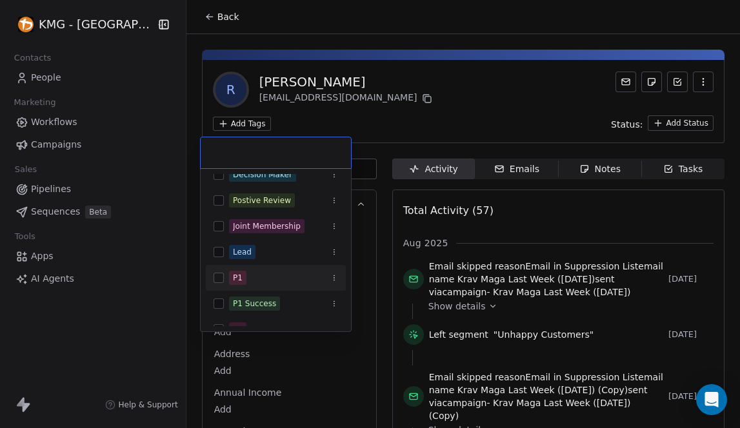
click at [217, 277] on button "Suggestions" at bounding box center [219, 278] width 10 height 10
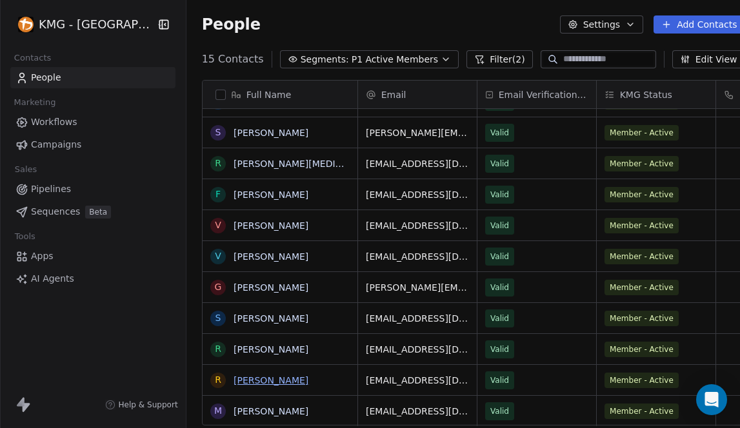
click at [250, 378] on link "[PERSON_NAME]" at bounding box center [271, 380] width 75 height 10
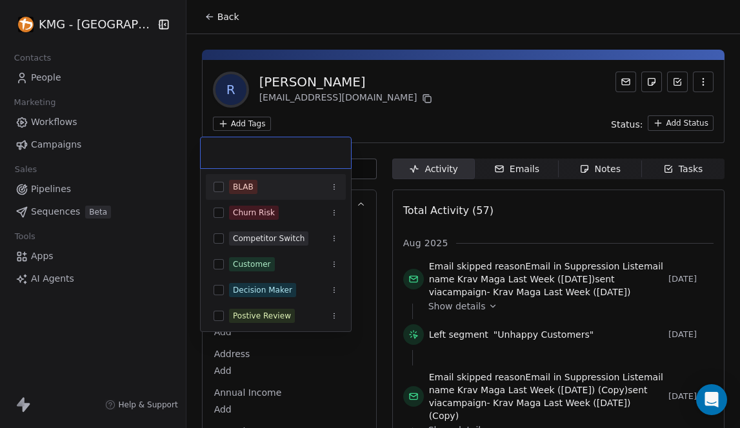
click at [237, 120] on html "KMG - [GEOGRAPHIC_DATA] Contacts People Marketing Workflows Campaigns Sales Pip…" at bounding box center [370, 214] width 740 height 428
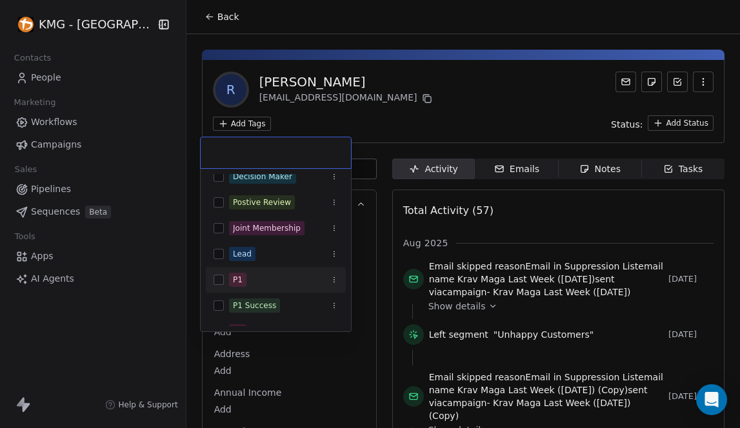
click at [222, 275] on button "Suggestions" at bounding box center [219, 280] width 10 height 10
click at [379, 122] on html "KMG - [GEOGRAPHIC_DATA] Contacts People Marketing Workflows Campaigns Sales Pip…" at bounding box center [370, 214] width 740 height 428
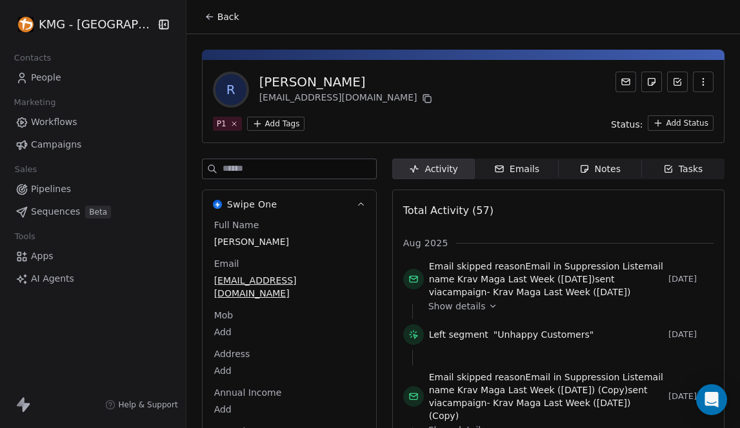
click at [217, 16] on span "Back" at bounding box center [228, 16] width 22 height 13
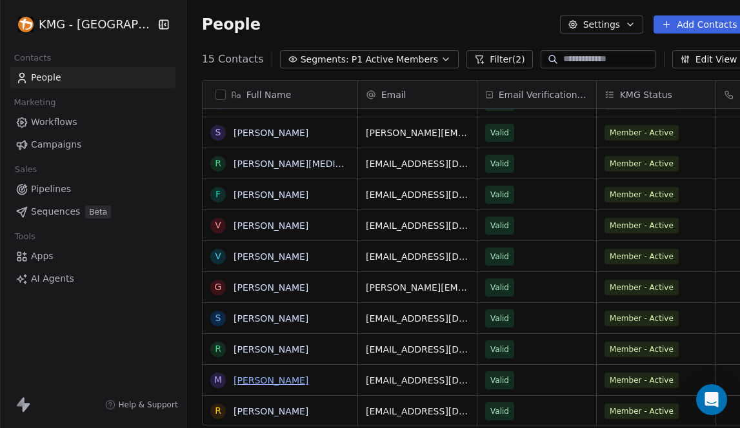
click at [256, 379] on link "[PERSON_NAME]" at bounding box center [271, 380] width 75 height 10
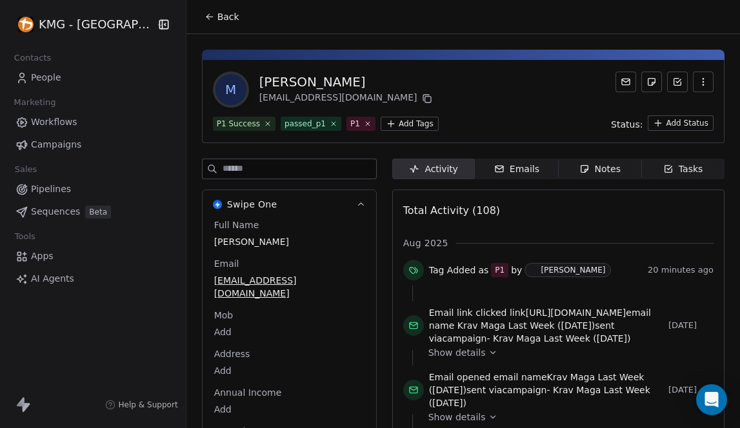
click at [205, 12] on icon at bounding box center [210, 17] width 10 height 10
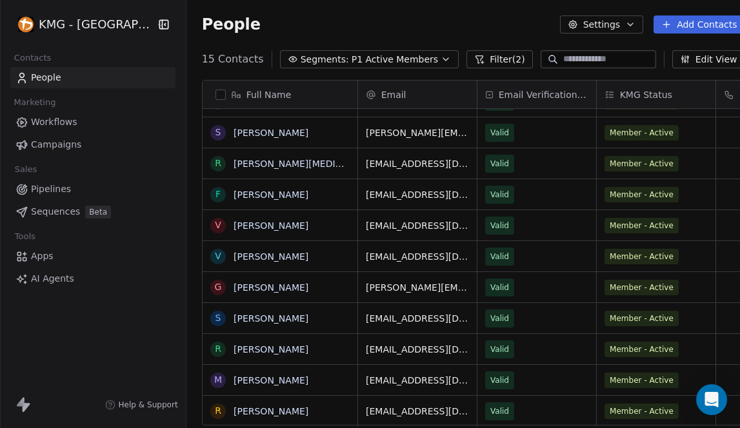
click at [311, 58] on span "Segments:" at bounding box center [325, 60] width 48 height 14
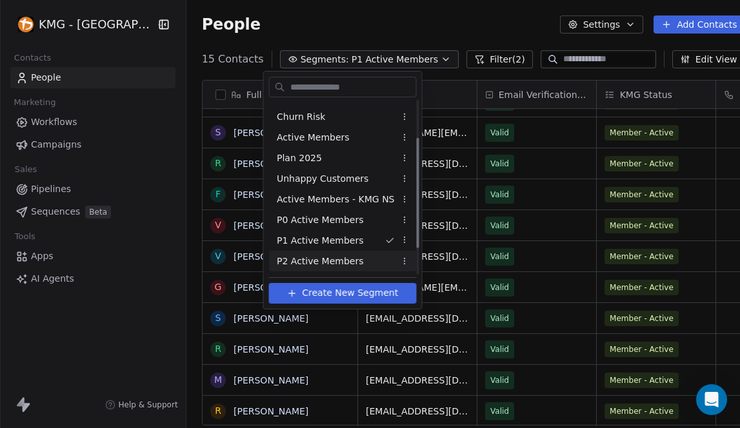
click at [312, 263] on span "P2 Active Members" at bounding box center [320, 262] width 86 height 14
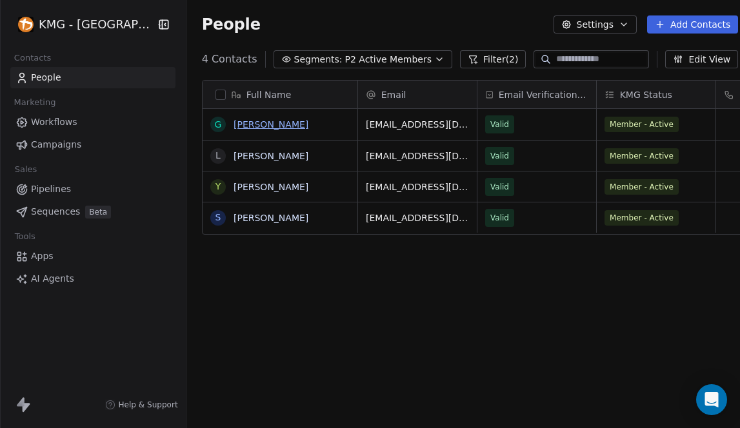
click at [248, 126] on link "[PERSON_NAME]" at bounding box center [271, 124] width 75 height 10
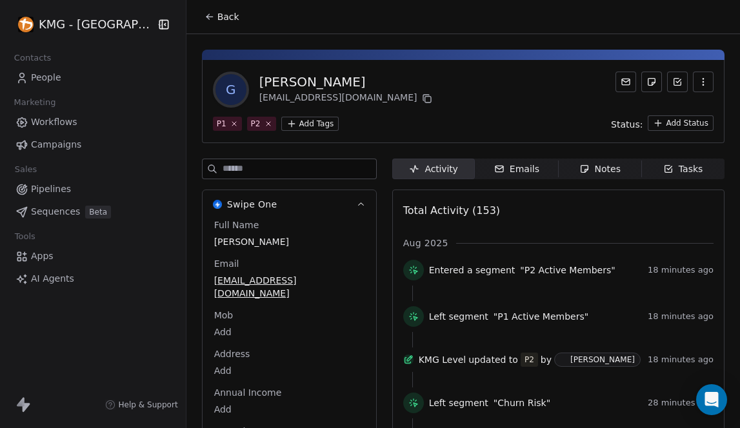
click at [205, 15] on icon at bounding box center [210, 17] width 10 height 10
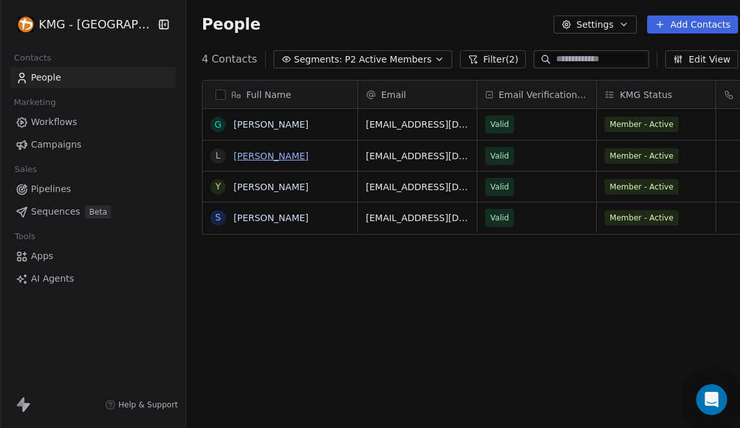
click at [246, 152] on link "[PERSON_NAME]" at bounding box center [271, 156] width 75 height 10
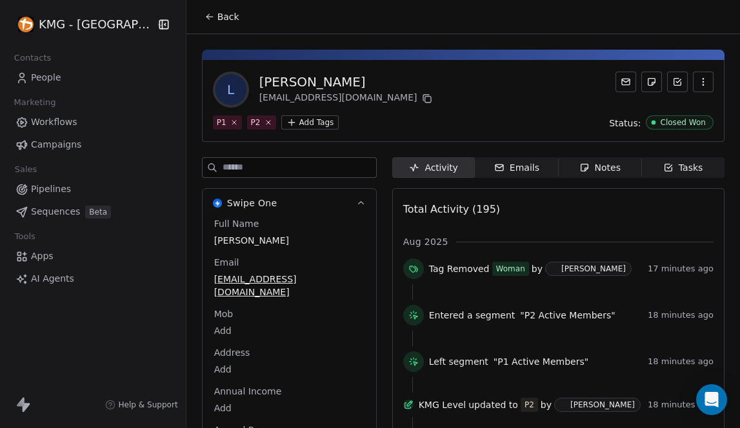
click at [197, 14] on button "Back" at bounding box center [222, 16] width 50 height 23
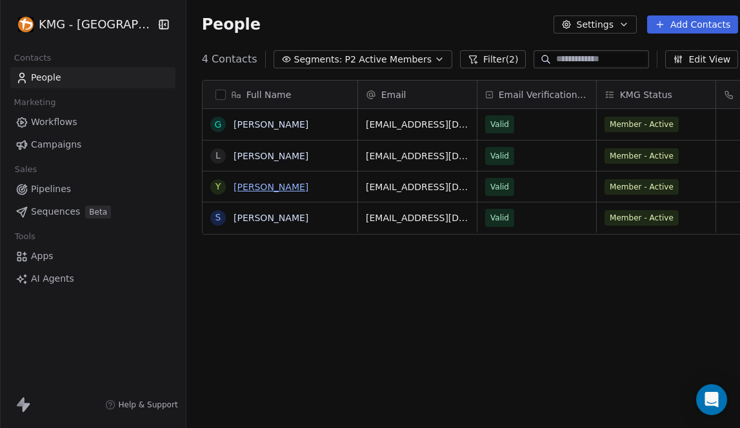
click at [244, 190] on link "[PERSON_NAME]" at bounding box center [271, 187] width 75 height 10
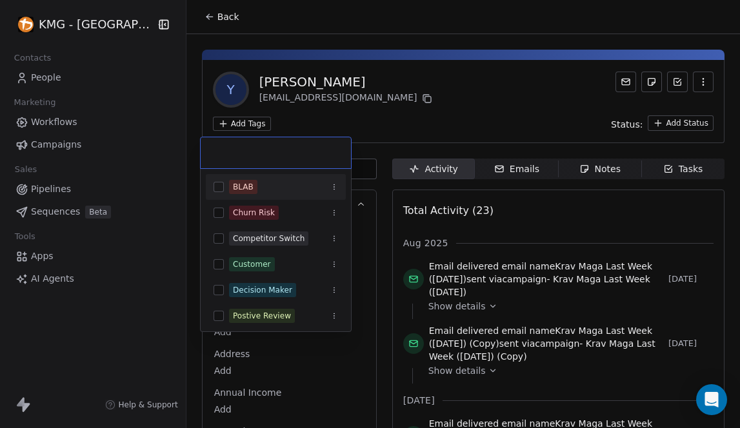
click at [250, 121] on html "KMG - [GEOGRAPHIC_DATA] Contacts People Marketing Workflows Campaigns Sales Pip…" at bounding box center [370, 214] width 740 height 428
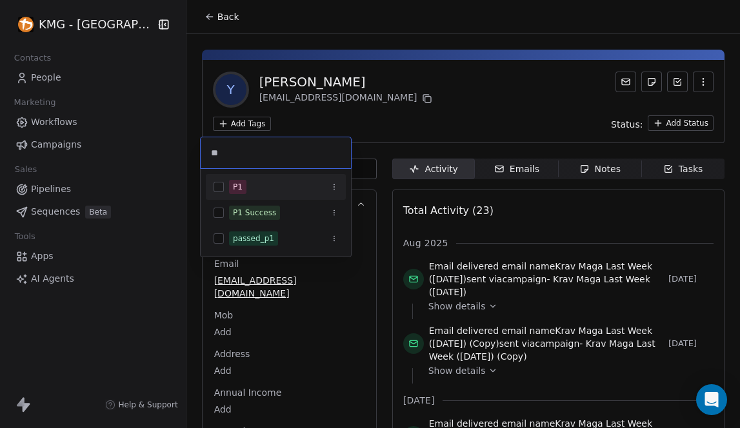
type input "**"
click at [221, 188] on button "Suggestions" at bounding box center [219, 187] width 10 height 10
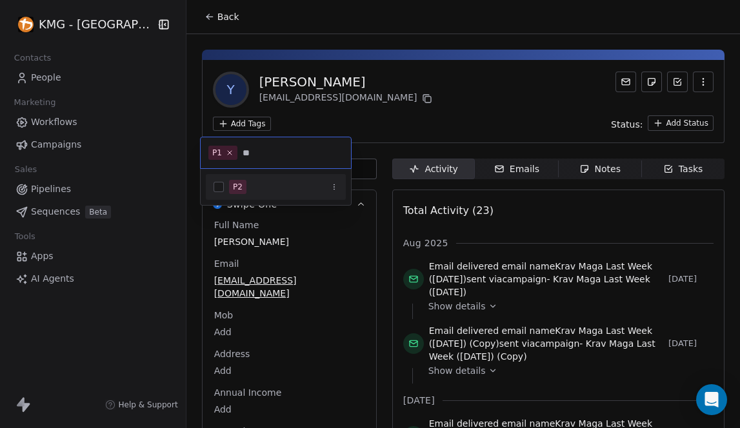
type input "**"
click at [218, 185] on button "Suggestions" at bounding box center [219, 187] width 10 height 10
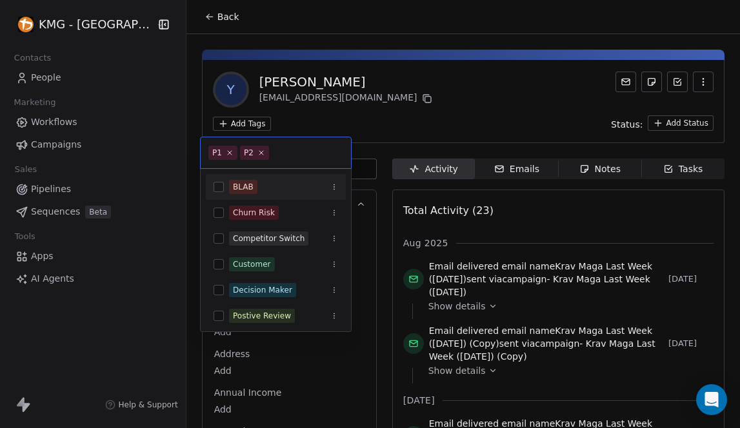
click at [350, 128] on html "KMG - [GEOGRAPHIC_DATA] Contacts People Marketing Workflows Campaigns Sales Pip…" at bounding box center [370, 214] width 740 height 428
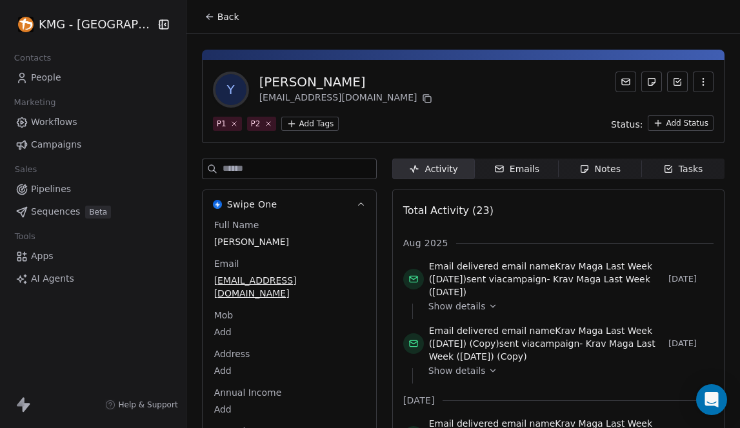
click at [217, 19] on span "Back" at bounding box center [228, 16] width 22 height 13
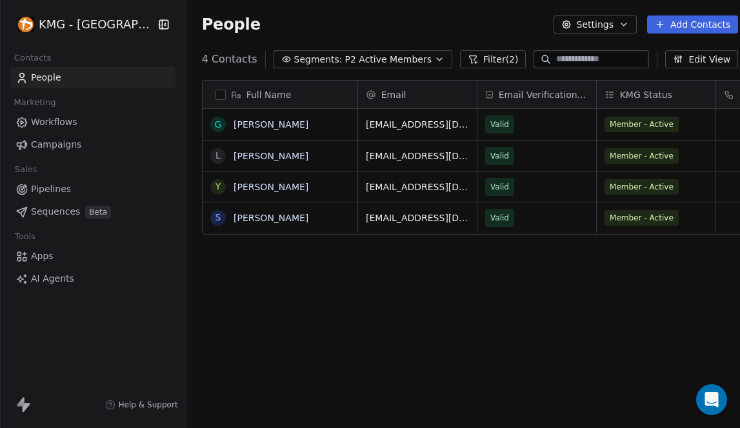
scroll to position [368, 570]
click at [265, 220] on link "[PERSON_NAME]" at bounding box center [271, 218] width 75 height 10
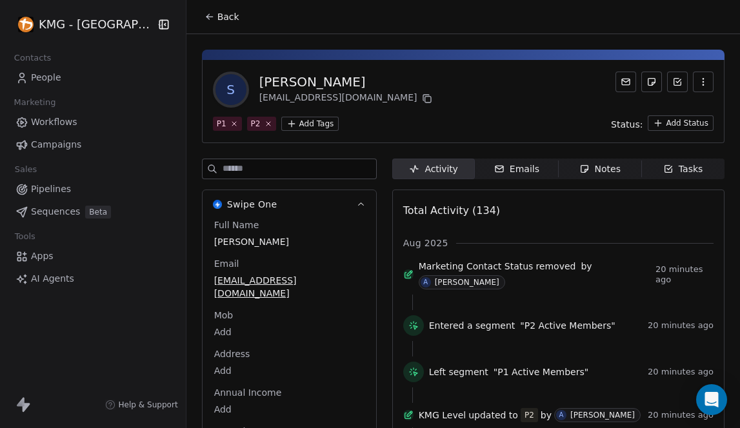
click at [217, 21] on span "Back" at bounding box center [228, 16] width 22 height 13
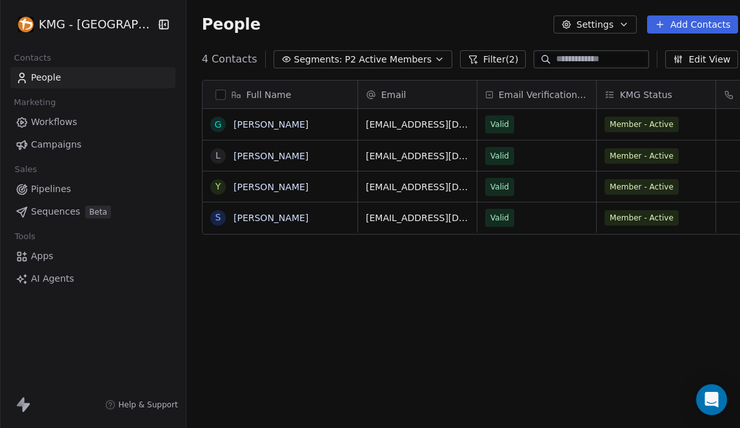
scroll to position [368, 570]
click at [345, 61] on span "P2 Active Members" at bounding box center [388, 60] width 86 height 14
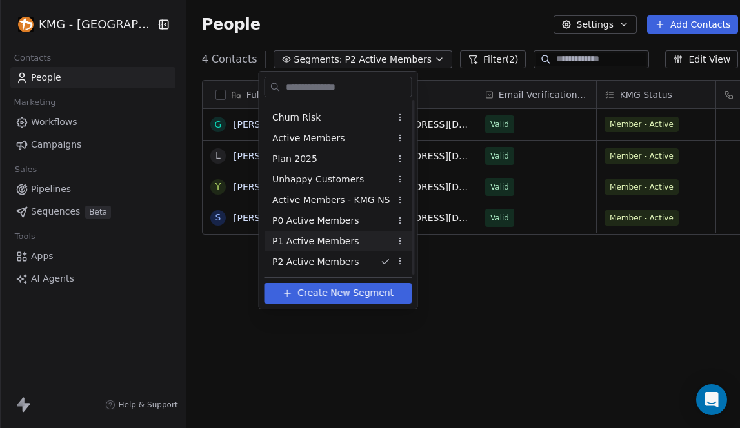
scroll to position [99, 0]
click at [317, 241] on span "P3 Active Members" at bounding box center [315, 242] width 86 height 14
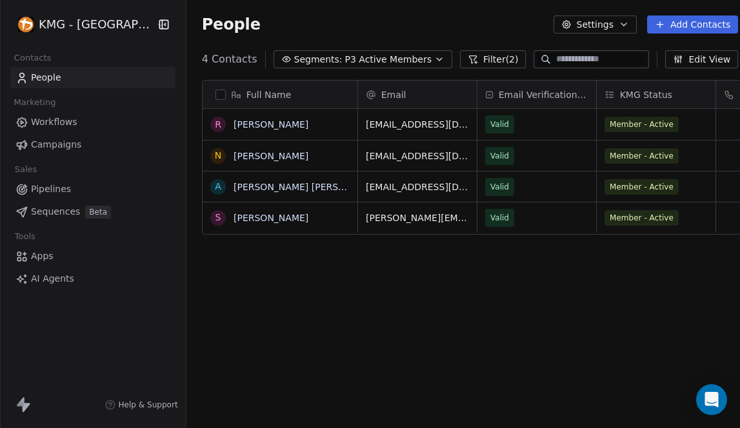
scroll to position [368, 570]
click at [262, 125] on link "[PERSON_NAME]" at bounding box center [271, 124] width 75 height 10
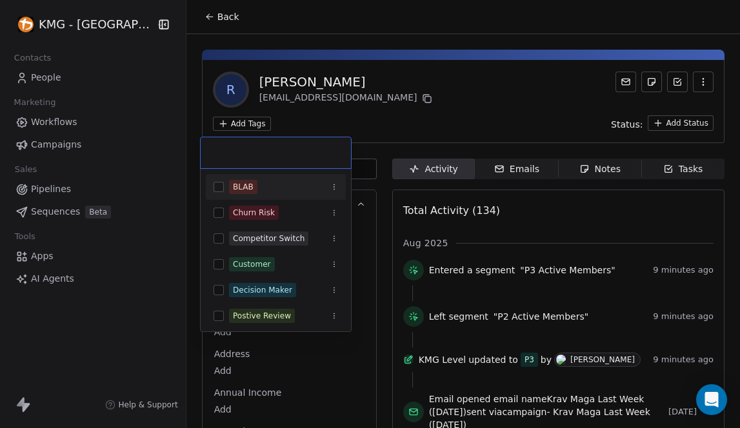
click at [234, 121] on html "KMG - Auckland Contacts People Marketing Workflows Campaigns Sales Pipelines Se…" at bounding box center [370, 214] width 740 height 428
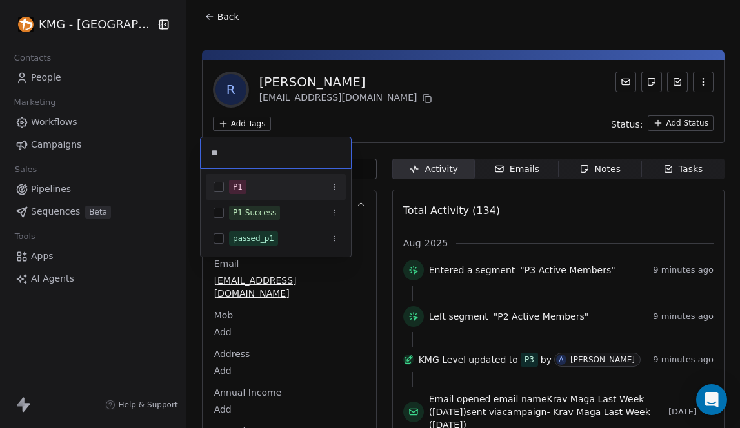
type input "**"
click at [223, 184] on button "Suggestions" at bounding box center [219, 187] width 10 height 10
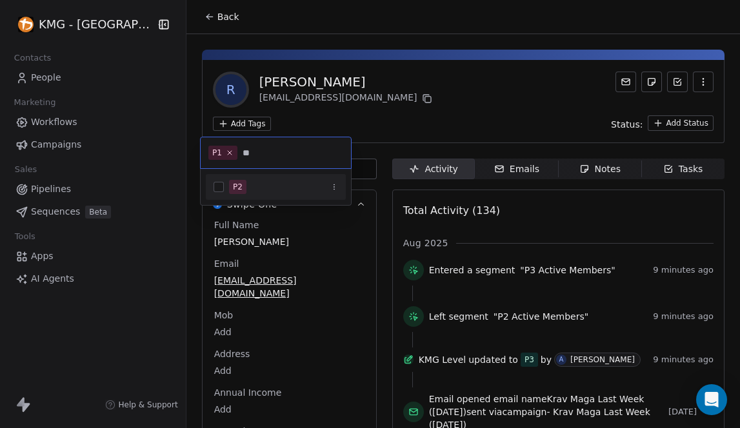
type input "**"
click at [222, 186] on button "Suggestions" at bounding box center [219, 187] width 10 height 10
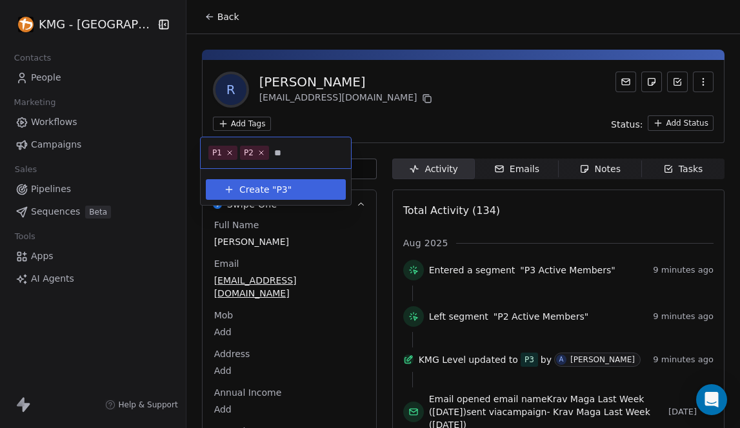
type input "**"
click at [256, 193] on span "Create "" at bounding box center [257, 190] width 37 height 14
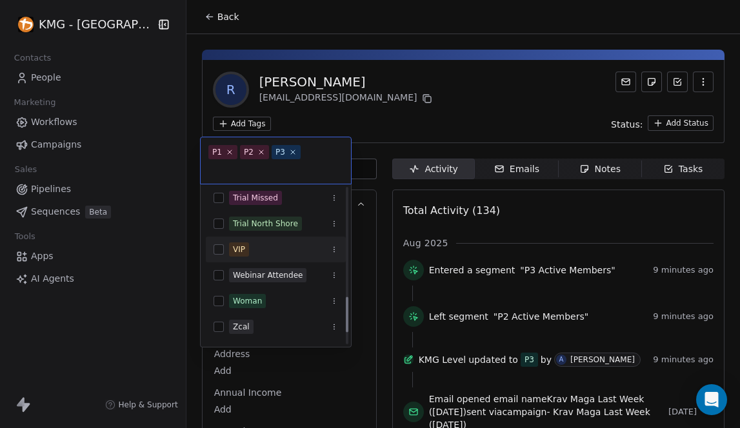
scroll to position [519, 0]
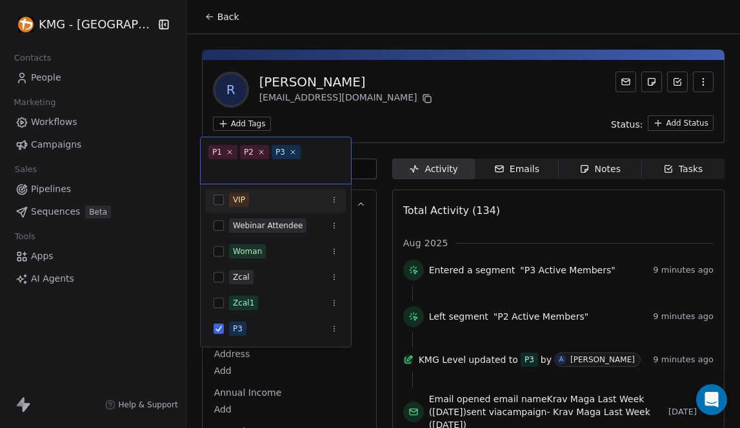
click at [425, 103] on html "KMG - Auckland Contacts People Marketing Workflows Campaigns Sales Pipelines Se…" at bounding box center [370, 214] width 740 height 428
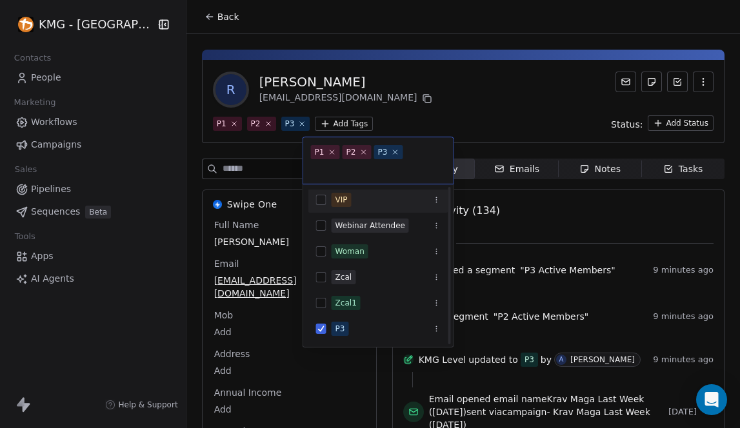
scroll to position [0, 0]
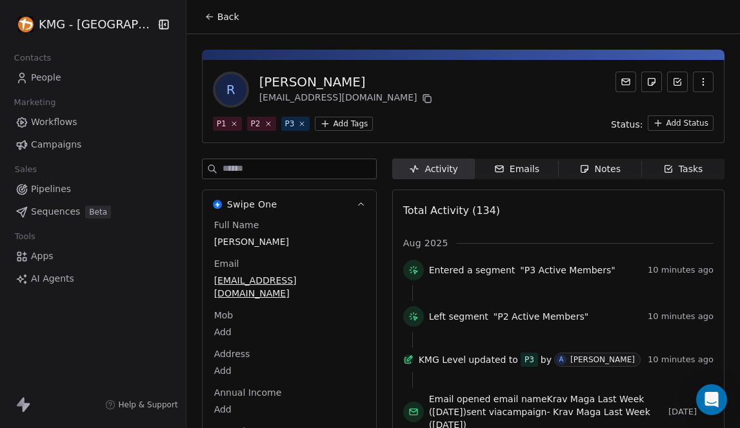
click at [217, 21] on span "Back" at bounding box center [228, 16] width 22 height 13
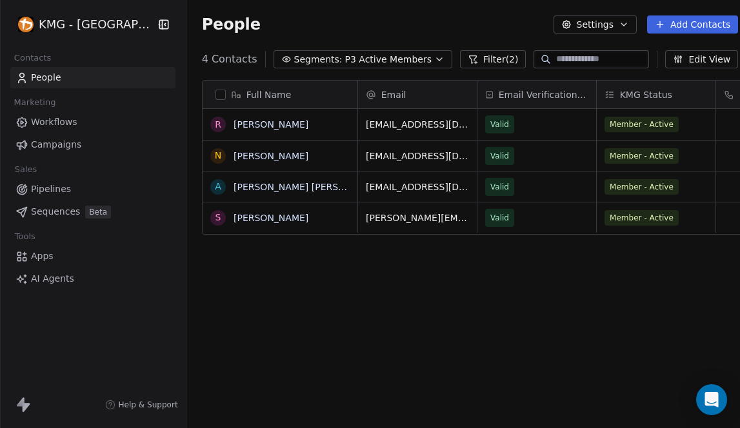
scroll to position [368, 570]
click at [263, 159] on link "[PERSON_NAME]" at bounding box center [271, 156] width 75 height 10
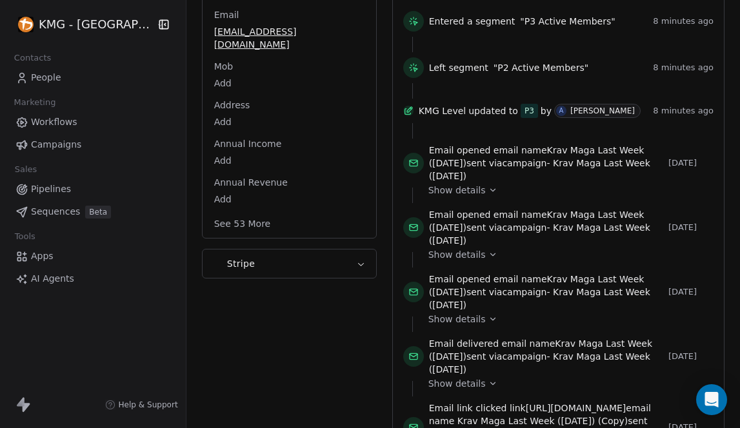
scroll to position [225, 0]
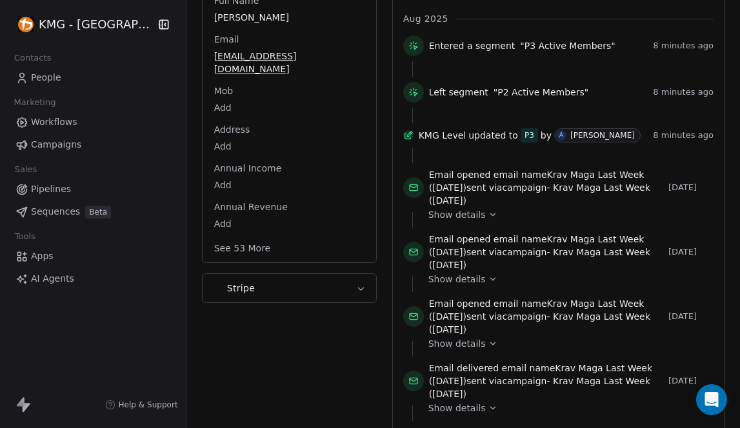
click at [252, 240] on button "See 53 More" at bounding box center [242, 248] width 72 height 23
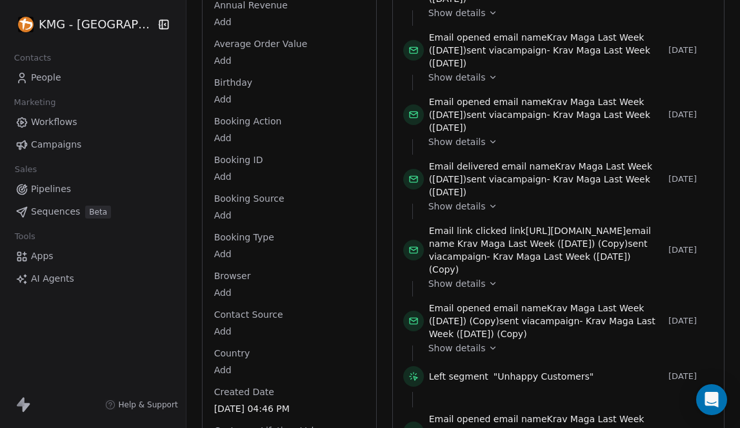
scroll to position [0, 0]
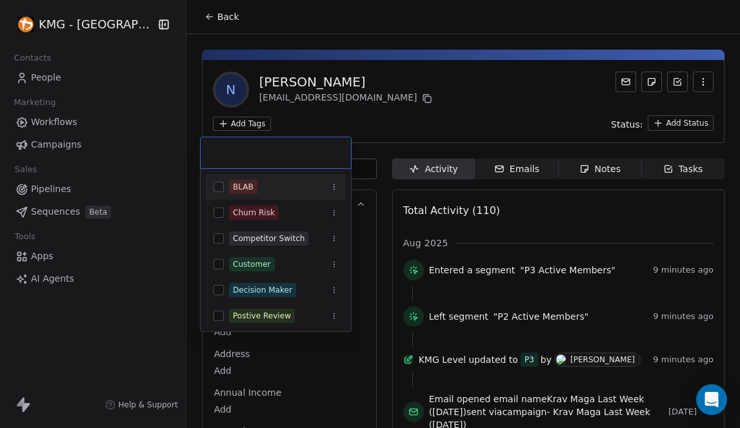
click at [245, 123] on html "KMG - Auckland Contacts People Marketing Workflows Campaigns Sales Pipelines Se…" at bounding box center [370, 214] width 740 height 428
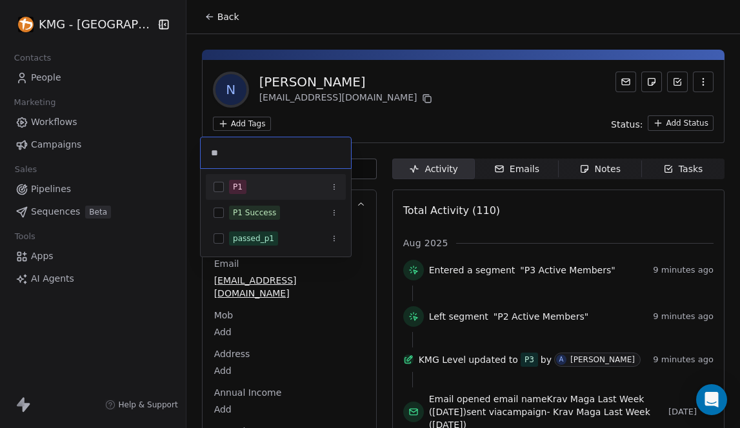
type input "**"
click at [219, 185] on button "Suggestions" at bounding box center [219, 187] width 10 height 10
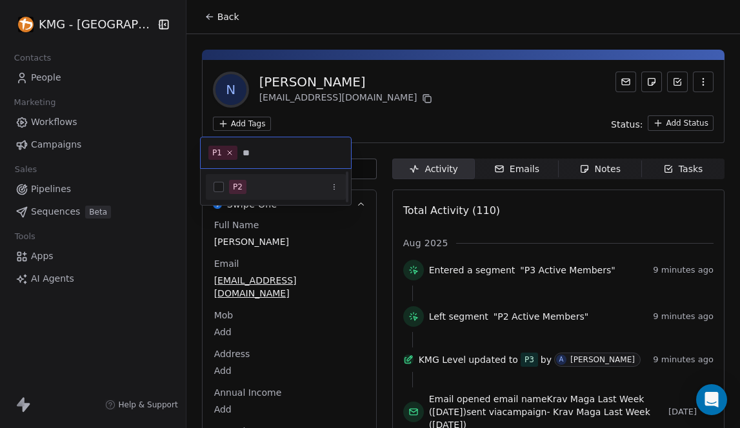
type input "**"
click at [217, 182] on button "Suggestions" at bounding box center [219, 187] width 10 height 10
type input "**"
click at [221, 186] on button "Suggestions" at bounding box center [219, 187] width 10 height 10
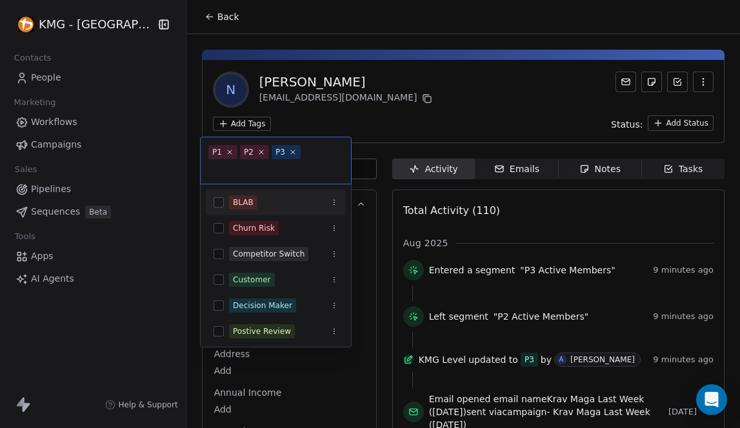
click at [376, 119] on html "KMG - Auckland Contacts People Marketing Workflows Campaigns Sales Pipelines Se…" at bounding box center [370, 214] width 740 height 428
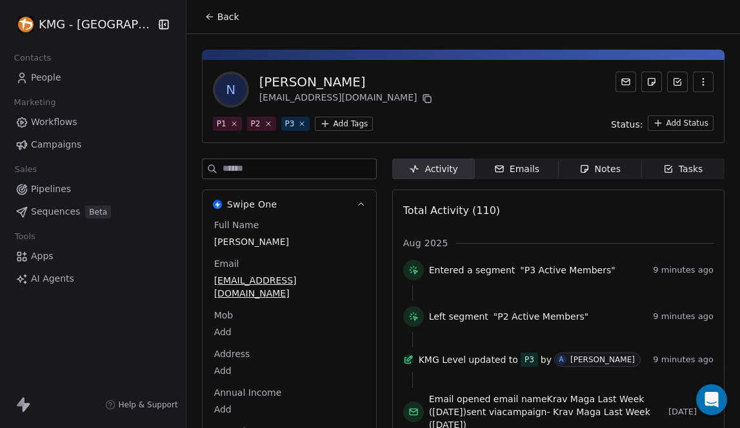
click at [206, 15] on icon at bounding box center [207, 15] width 3 height 3
click at [217, 14] on span "Back" at bounding box center [228, 16] width 22 height 13
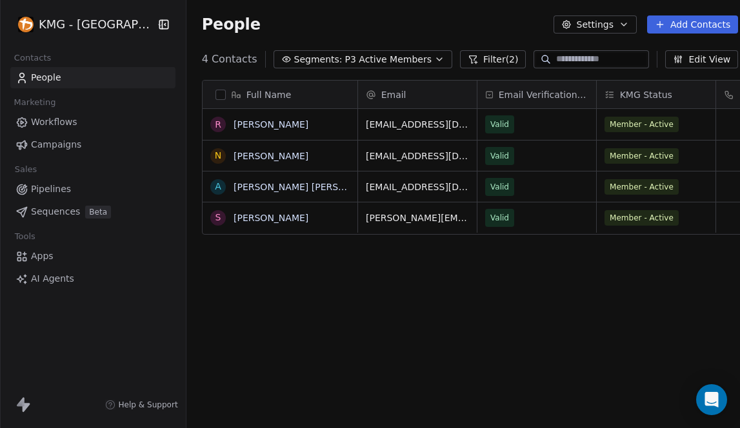
scroll to position [368, 570]
click at [245, 184] on link "[PERSON_NAME] [PERSON_NAME]" at bounding box center [310, 187] width 153 height 10
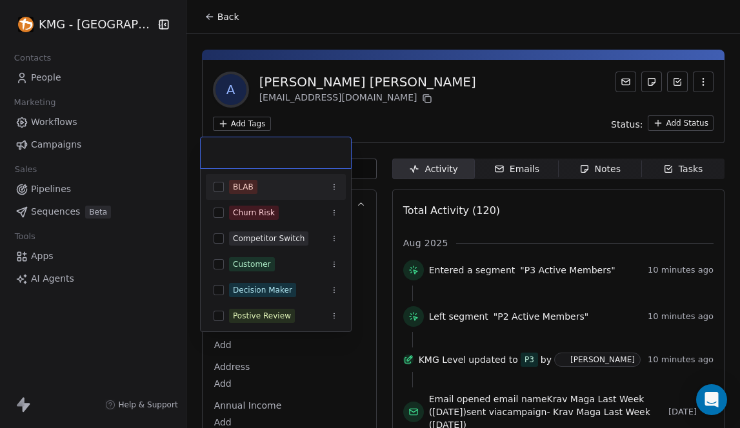
click at [234, 125] on html "KMG - Auckland Contacts People Marketing Workflows Campaigns Sales Pipelines Se…" at bounding box center [370, 214] width 740 height 428
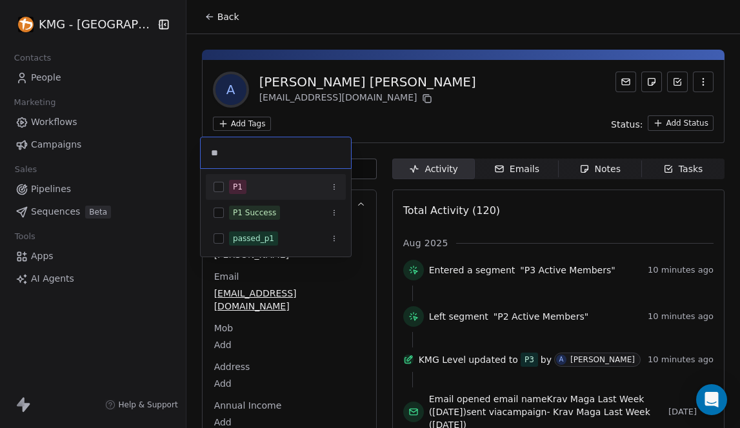
type input "**"
click at [224, 188] on div "P1" at bounding box center [276, 187] width 140 height 21
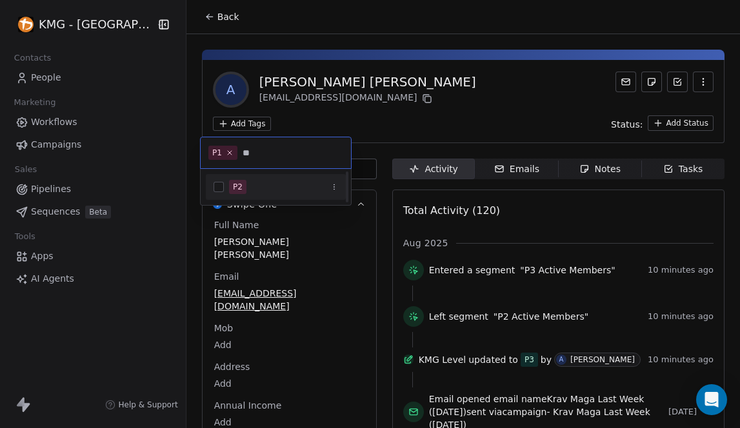
type input "**"
click at [231, 186] on span "P2" at bounding box center [237, 187] width 17 height 14
type input "**"
click at [223, 183] on button "Suggestions" at bounding box center [219, 187] width 10 height 10
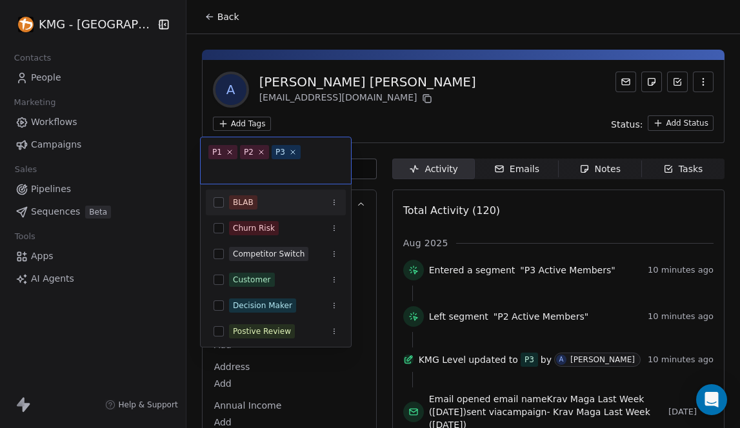
click at [360, 121] on html "KMG - Auckland Contacts People Marketing Workflows Campaigns Sales Pipelines Se…" at bounding box center [370, 214] width 740 height 428
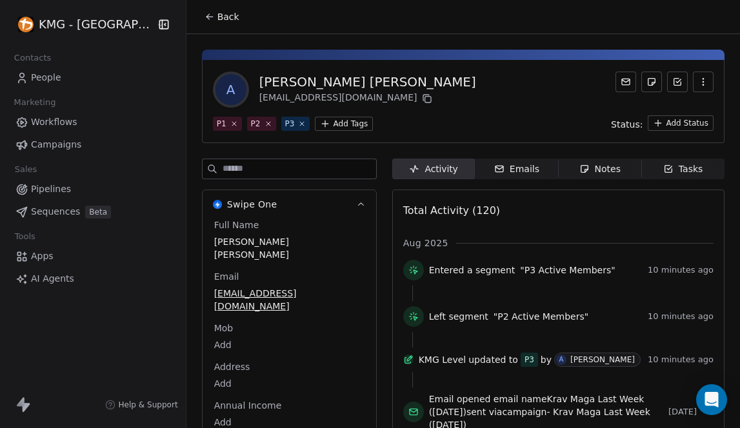
click at [205, 17] on icon at bounding box center [210, 17] width 10 height 10
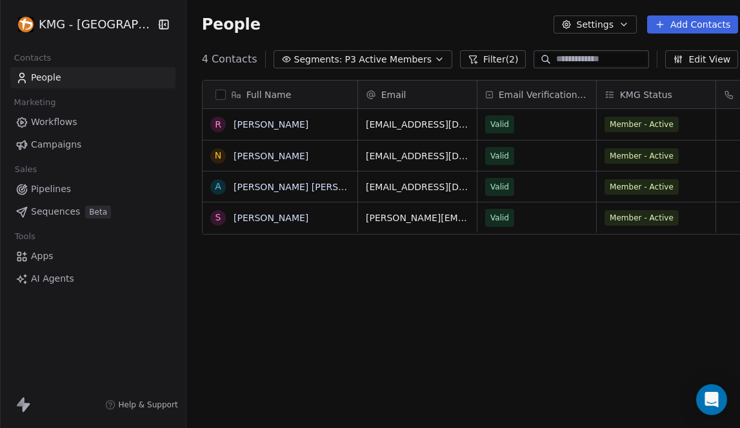
scroll to position [368, 570]
click at [252, 189] on link "[PERSON_NAME] [PERSON_NAME]" at bounding box center [310, 187] width 153 height 10
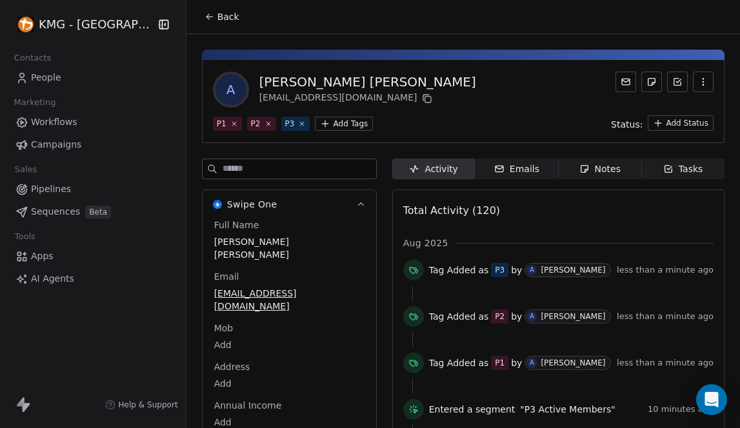
click at [205, 20] on icon at bounding box center [210, 17] width 10 height 10
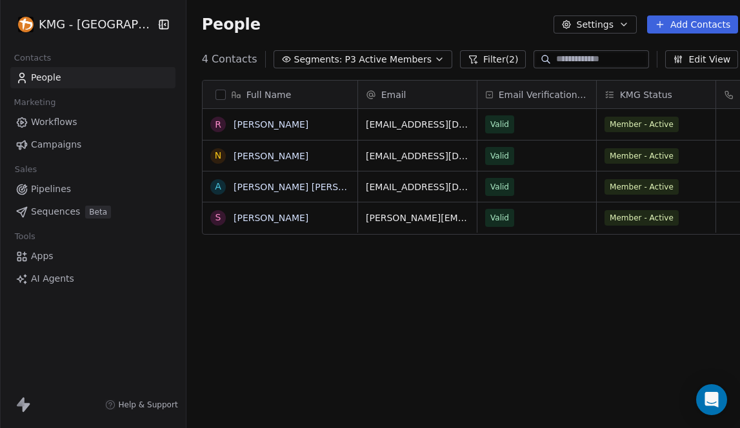
scroll to position [368, 570]
click at [255, 214] on link "[PERSON_NAME]" at bounding box center [271, 218] width 75 height 10
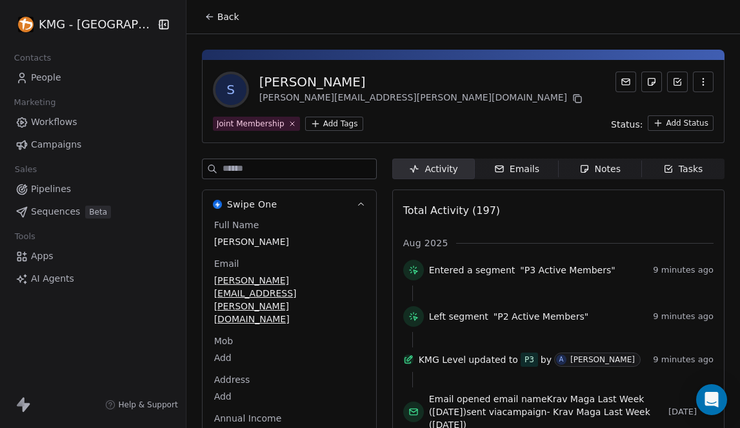
click at [326, 123] on html "KMG - Auckland Contacts People Marketing Workflows Campaigns Sales Pipelines Se…" at bounding box center [370, 214] width 740 height 428
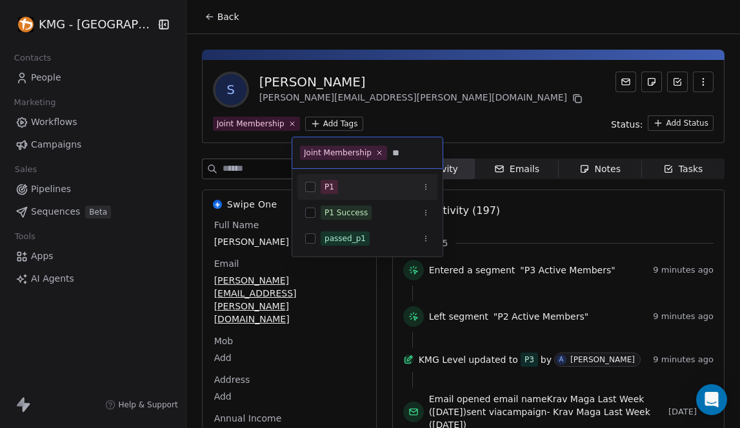
type input "**"
click at [315, 187] on button "Suggestions" at bounding box center [310, 187] width 10 height 10
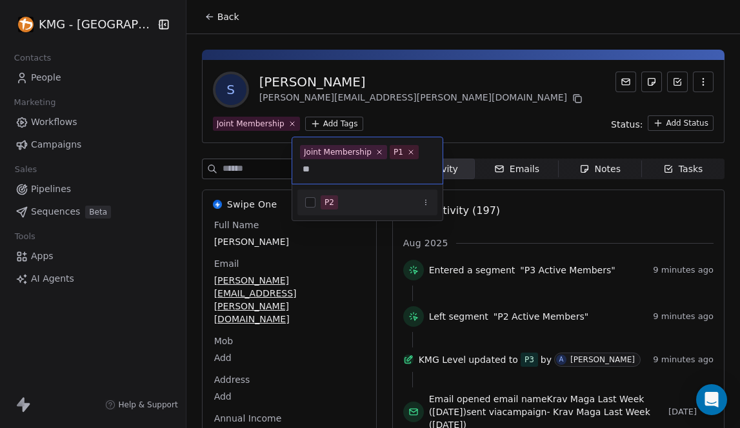
type input "**"
click at [315, 201] on button "Suggestions" at bounding box center [310, 202] width 10 height 10
type input "**"
click at [308, 203] on button "Suggestions" at bounding box center [310, 202] width 10 height 10
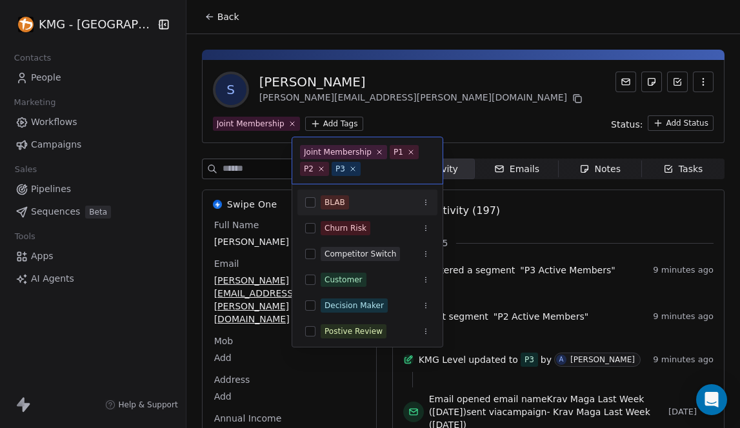
click at [435, 103] on html "KMG - Auckland Contacts People Marketing Workflows Campaigns Sales Pipelines Se…" at bounding box center [370, 214] width 740 height 428
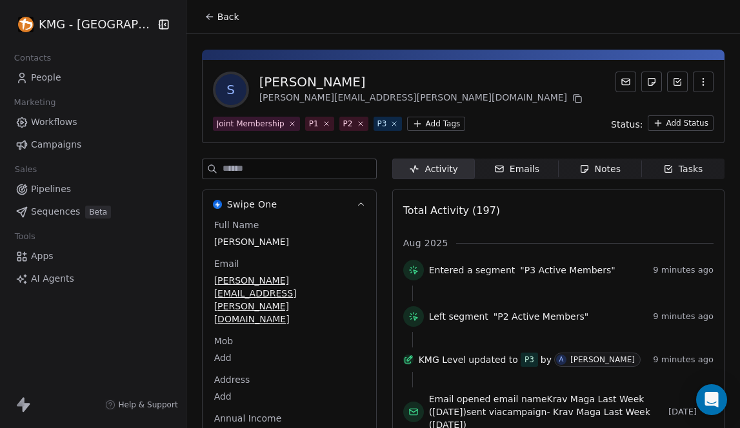
click at [217, 15] on span "Back" at bounding box center [228, 16] width 22 height 13
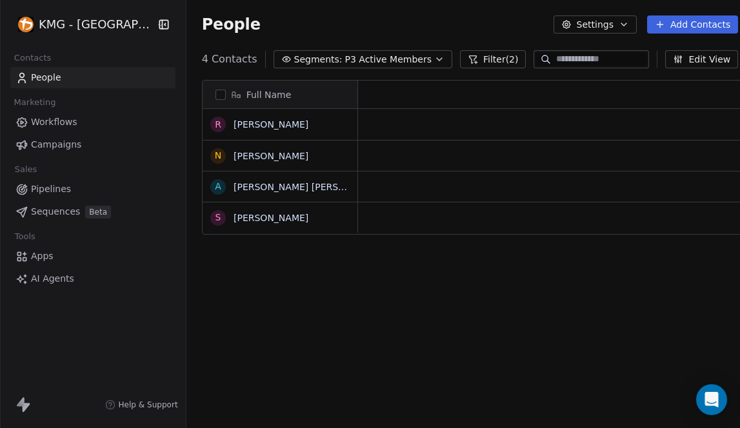
scroll to position [10, 10]
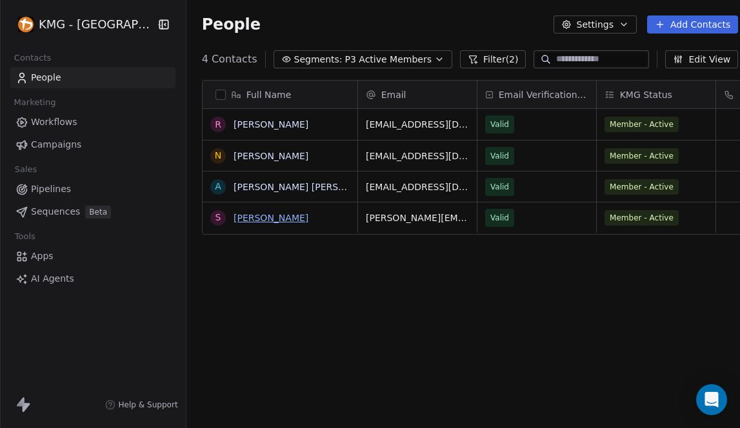
click at [250, 217] on link "[PERSON_NAME]" at bounding box center [271, 218] width 75 height 10
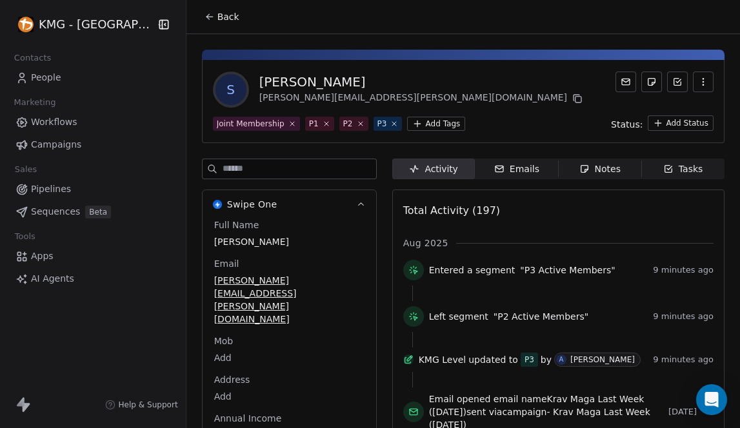
click at [205, 18] on icon at bounding box center [210, 17] width 10 height 10
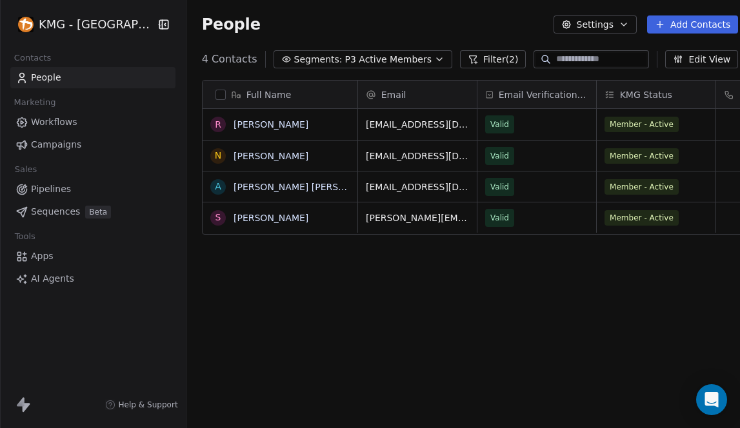
scroll to position [368, 570]
click at [279, 186] on link "[PERSON_NAME] [PERSON_NAME]" at bounding box center [310, 187] width 153 height 10
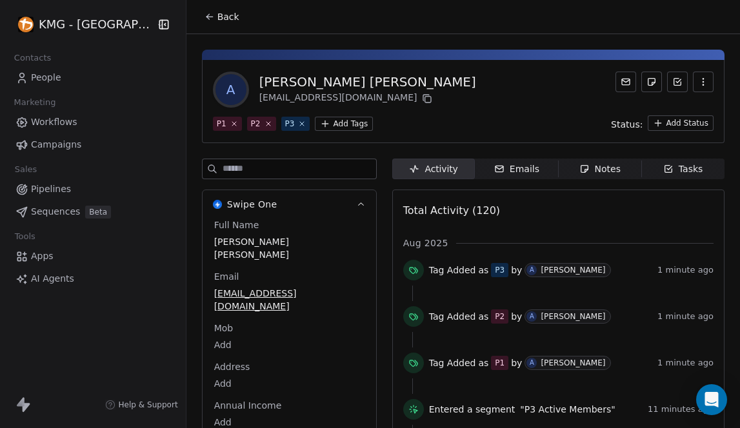
click at [217, 21] on span "Back" at bounding box center [228, 16] width 22 height 13
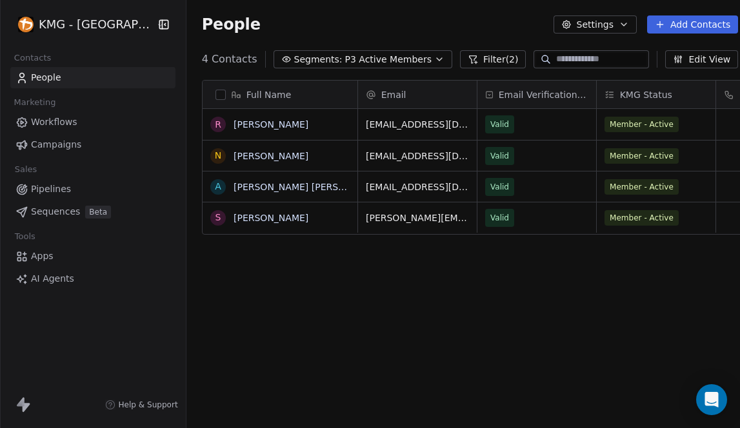
scroll to position [368, 570]
click at [382, 55] on span "P3 Active Members" at bounding box center [388, 60] width 86 height 14
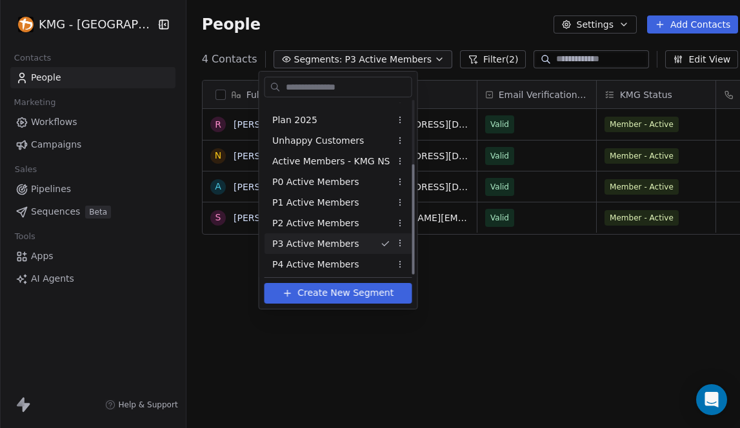
scroll to position [99, 0]
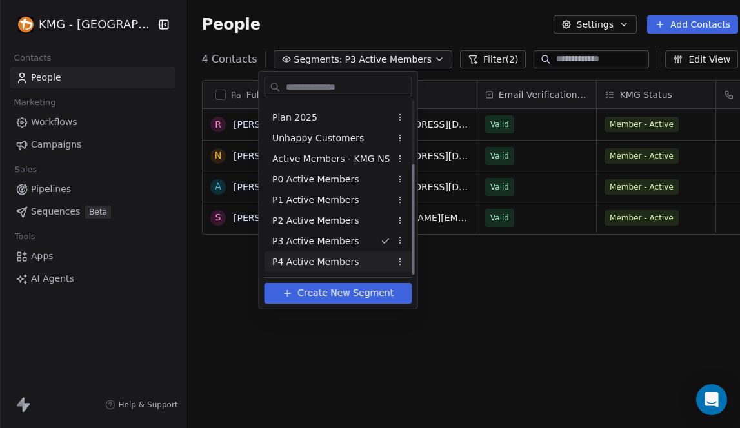
click at [335, 259] on span "P4 Active Members" at bounding box center [315, 262] width 86 height 14
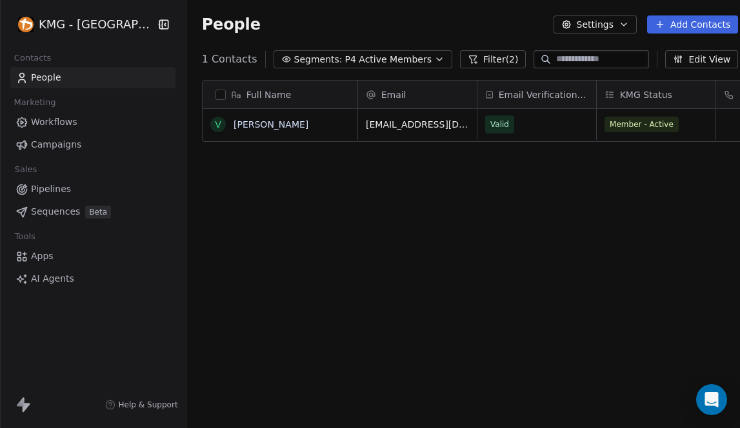
scroll to position [368, 568]
click at [268, 124] on link "[PERSON_NAME]" at bounding box center [271, 124] width 75 height 10
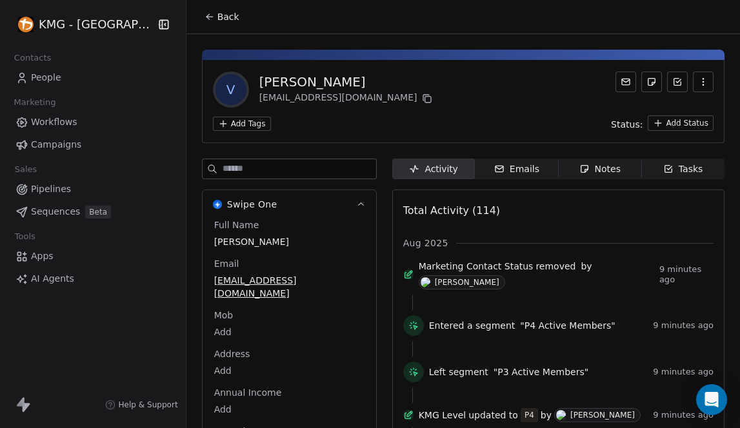
click at [239, 126] on html "KMG - Auckland Contacts People Marketing Workflows Campaigns Sales Pipelines Se…" at bounding box center [370, 214] width 740 height 428
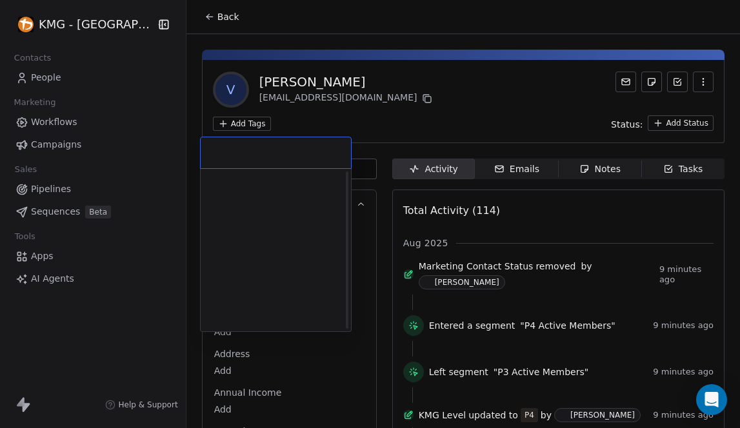
scroll to position [363, 0]
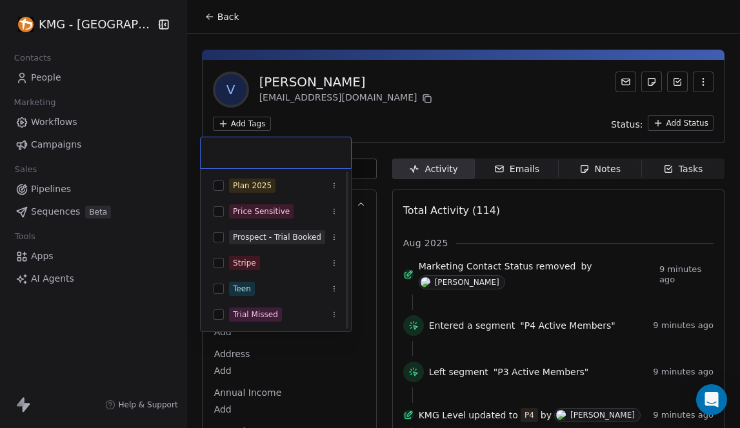
click at [247, 146] on input "text" at bounding box center [275, 153] width 135 height 14
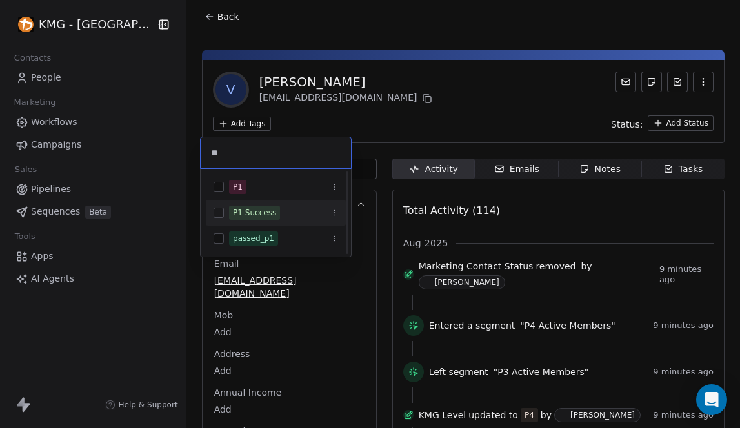
scroll to position [0, 0]
type input "**"
click at [216, 186] on button "Suggestions" at bounding box center [219, 187] width 10 height 10
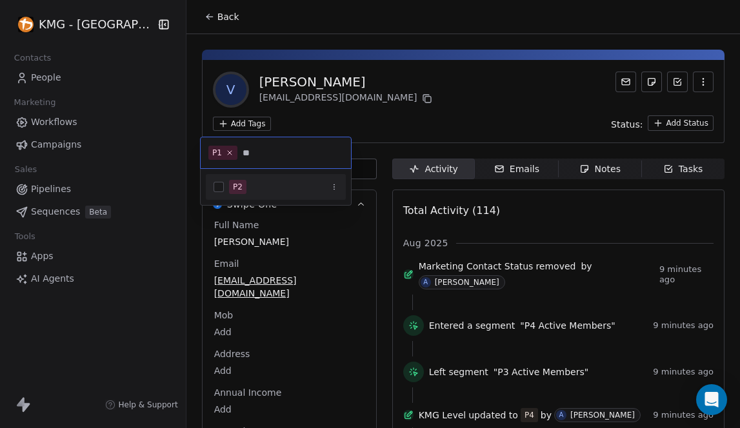
type input "**"
click at [221, 187] on button "Suggestions" at bounding box center [219, 187] width 10 height 10
type input "**"
click at [232, 184] on span "P3" at bounding box center [237, 187] width 17 height 14
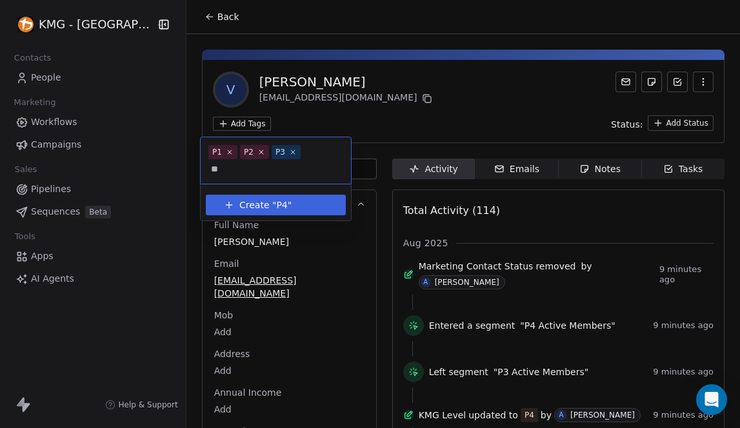
type input "**"
click at [290, 201] on span """ at bounding box center [290, 206] width 4 height 14
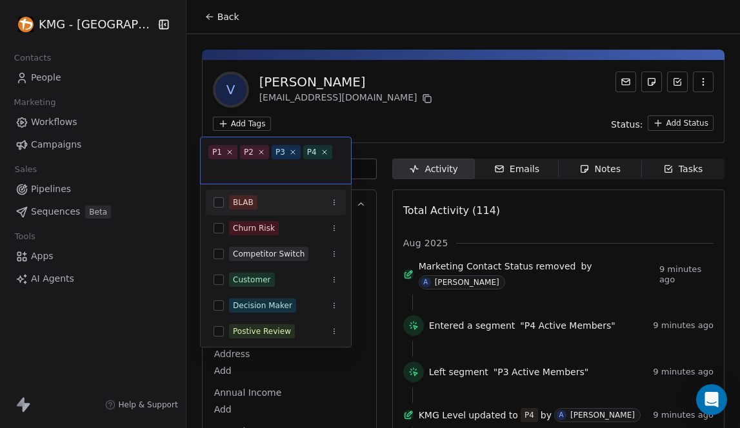
click at [474, 101] on html "KMG - Auckland Contacts People Marketing Workflows Campaigns Sales Pipelines Se…" at bounding box center [370, 214] width 740 height 428
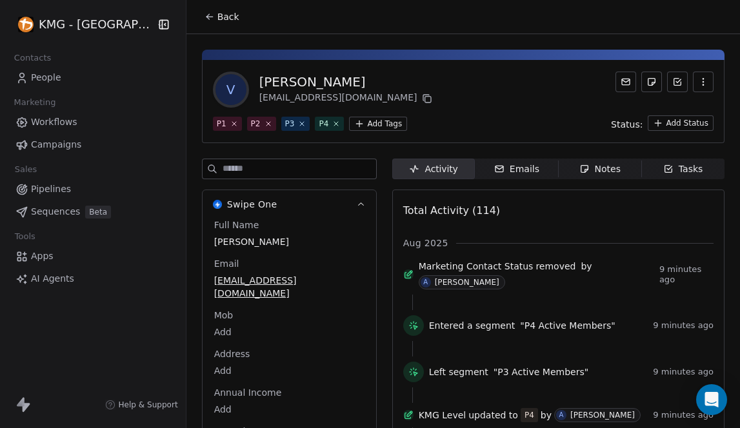
click at [203, 18] on button "Back" at bounding box center [222, 16] width 50 height 23
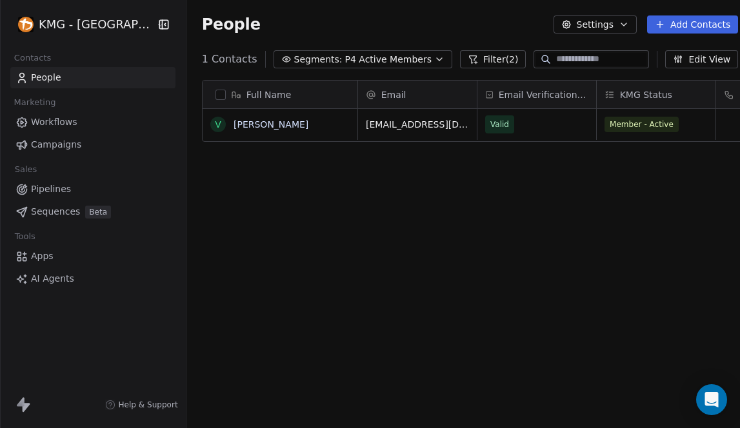
scroll to position [368, 568]
click at [295, 60] on span "Segments:" at bounding box center [318, 60] width 48 height 14
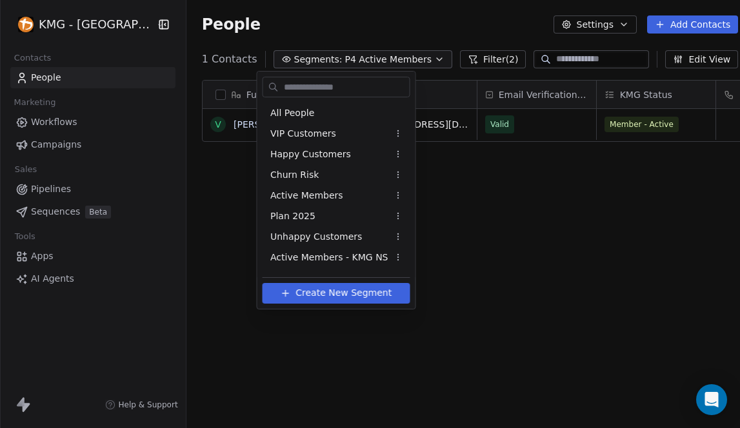
scroll to position [99, 0]
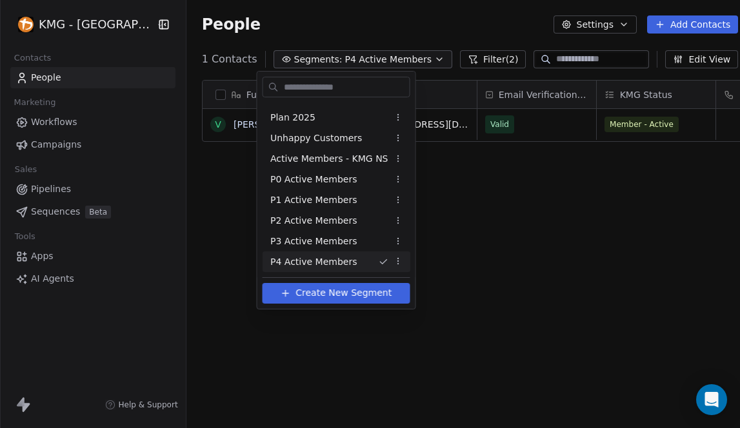
click at [348, 294] on span "Create New Segment" at bounding box center [343, 293] width 96 height 14
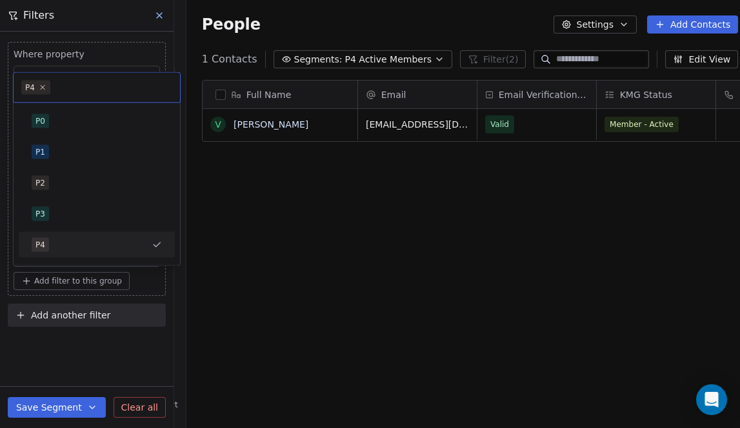
click at [64, 257] on body "KMG - Auckland Contacts People Marketing Workflows Campaigns Sales Pipelines Se…" at bounding box center [370, 214] width 740 height 428
click at [154, 246] on icon "Suggestions" at bounding box center [157, 245] width 6 height 5
click at [47, 256] on body "KMG - Auckland Contacts People Marketing Workflows Campaigns Sales Pipelines Se…" at bounding box center [370, 214] width 740 height 428
click at [47, 256] on div "P4" at bounding box center [97, 245] width 156 height 26
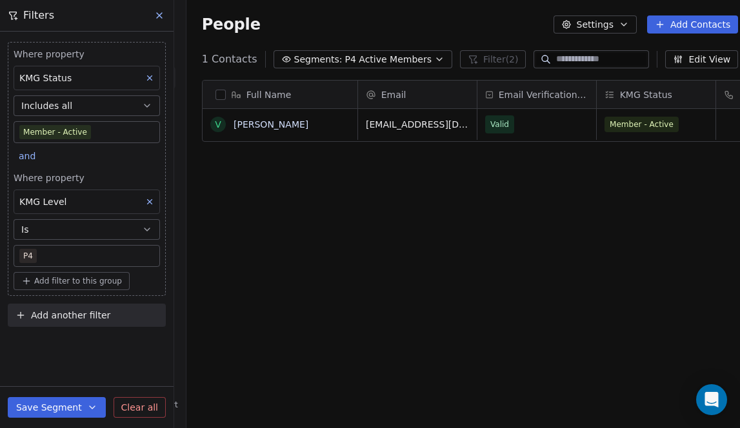
click at [251, 269] on div "Full Name V Victor Loong Email Email Verification Status KMG Status Mob KMG Lev…" at bounding box center [470, 258] width 568 height 377
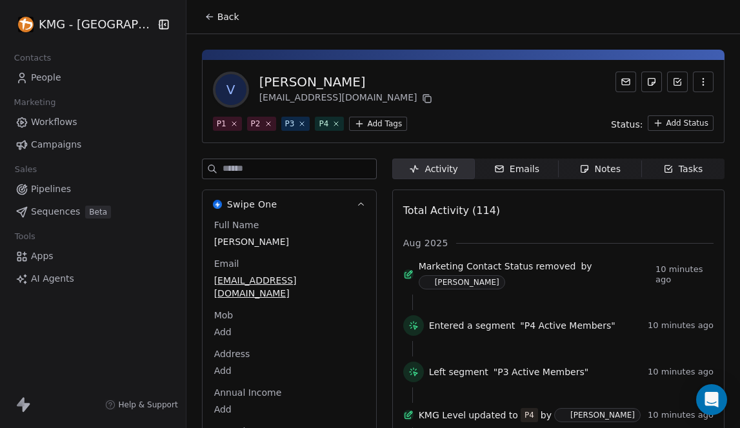
scroll to position [3, 0]
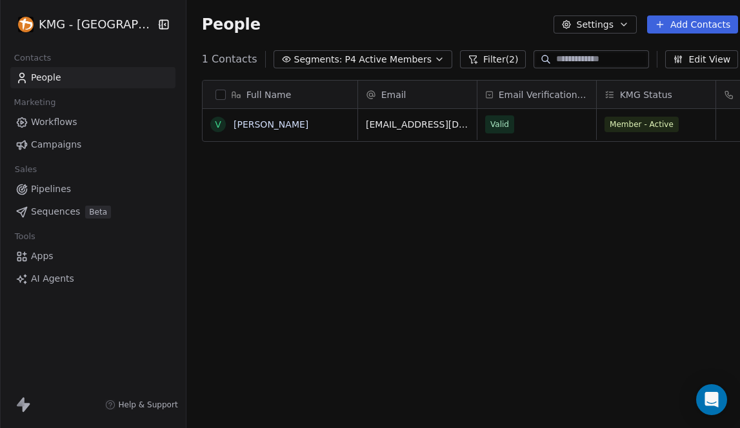
scroll to position [368, 568]
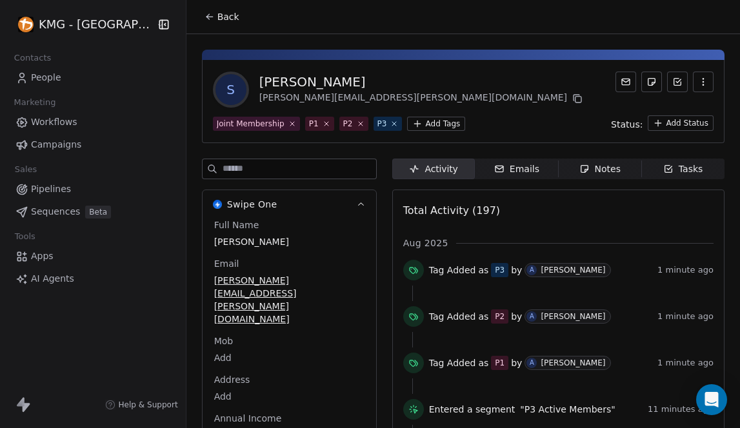
click at [92, 28] on html "KMG - Auckland Contacts People Marketing Workflows Campaigns Sales Pipelines Se…" at bounding box center [370, 214] width 740 height 428
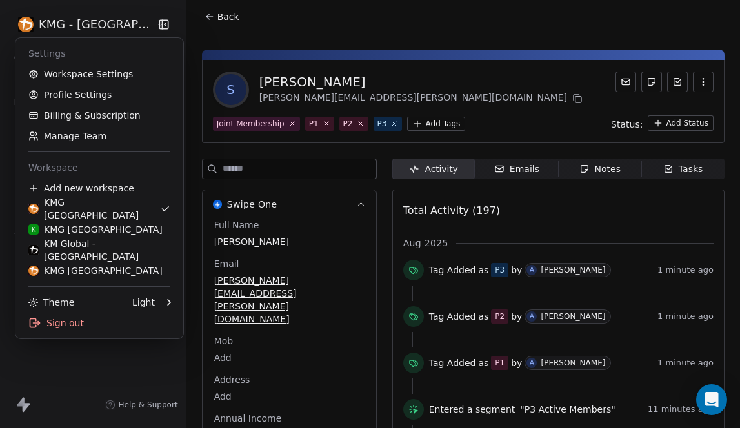
click at [198, 61] on html "KMG - Auckland Contacts People Marketing Workflows Campaigns Sales Pipelines Se…" at bounding box center [370, 214] width 740 height 428
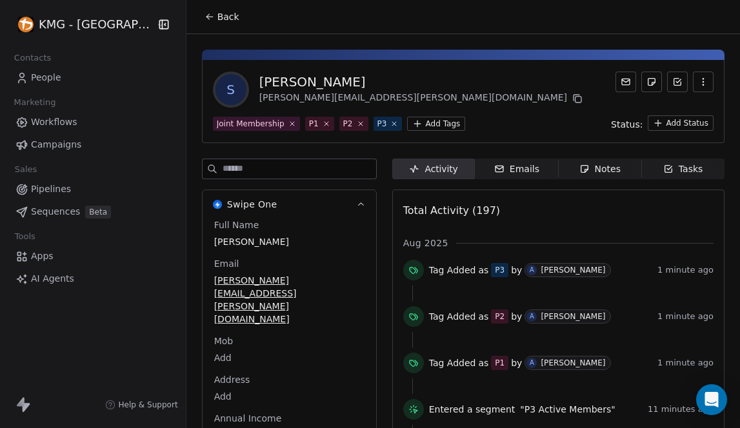
click at [55, 78] on span "People" at bounding box center [46, 78] width 30 height 14
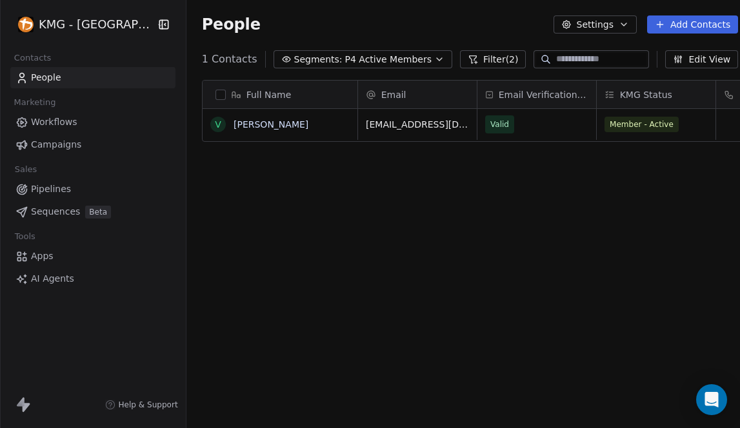
scroll to position [368, 568]
click at [406, 65] on span "P4 Active Members" at bounding box center [388, 60] width 86 height 14
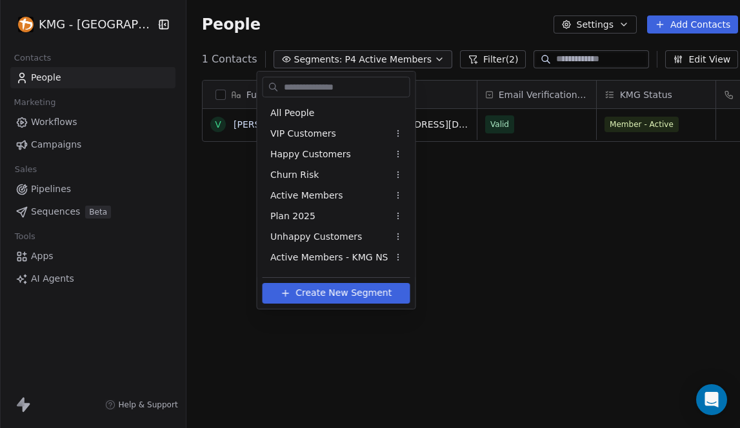
scroll to position [99, 0]
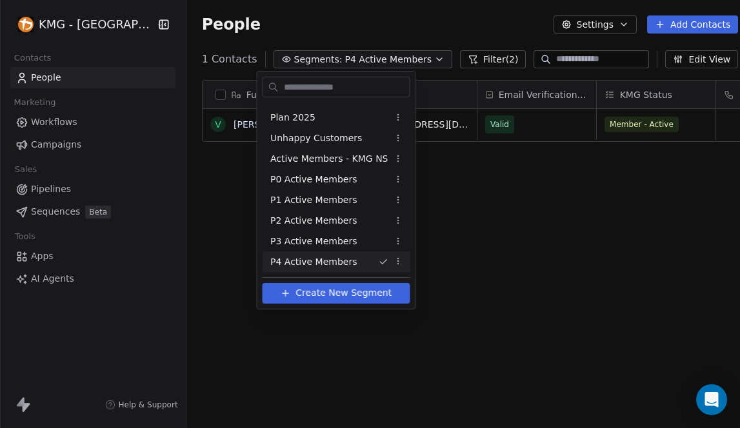
click at [365, 257] on div "P4 Active Members" at bounding box center [337, 262] width 148 height 21
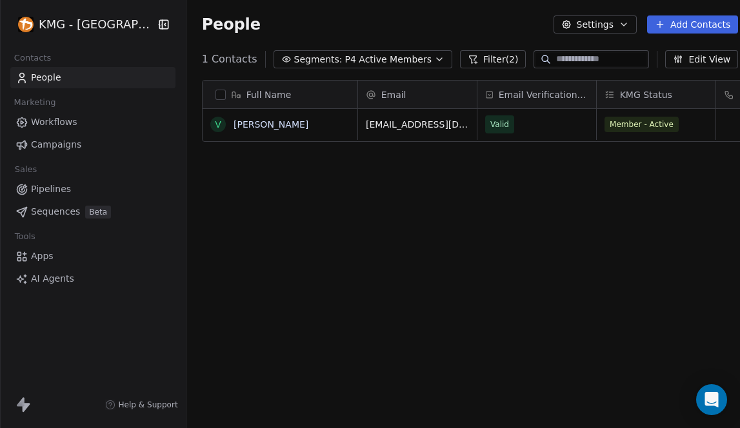
click at [403, 65] on span "P4 Active Members" at bounding box center [388, 60] width 86 height 14
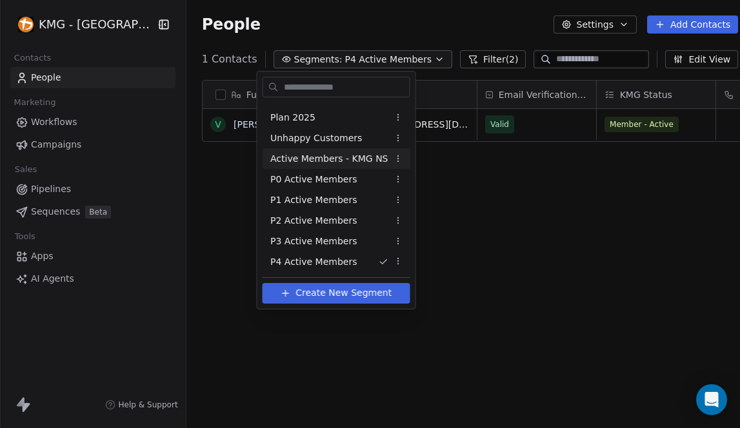
click at [340, 161] on span "Active Members - KMG NS" at bounding box center [329, 159] width 118 height 14
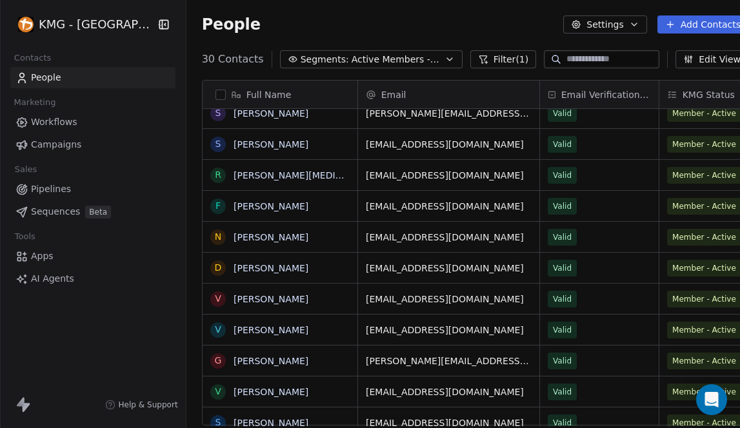
scroll to position [0, 0]
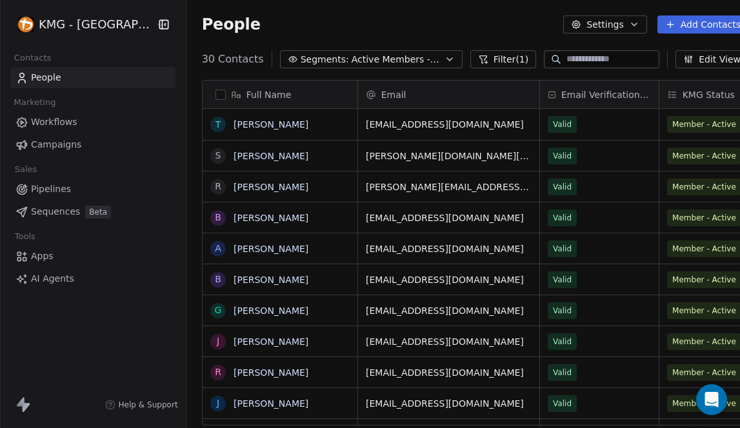
click at [425, 63] on button "Segments: Active Members - KMG NS" at bounding box center [371, 59] width 183 height 18
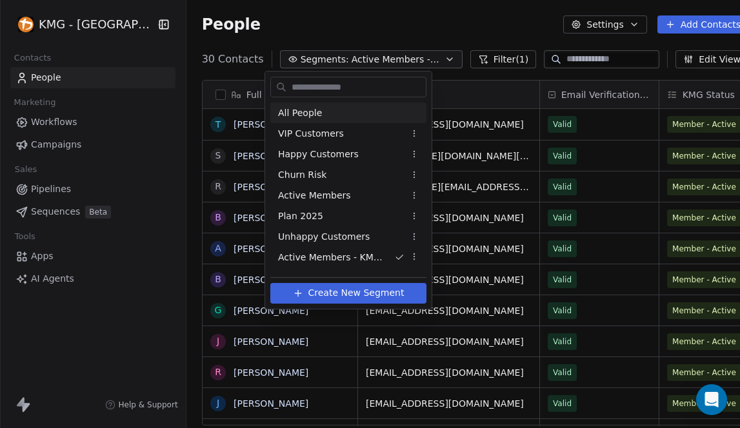
click at [337, 115] on div "All People" at bounding box center [348, 113] width 156 height 21
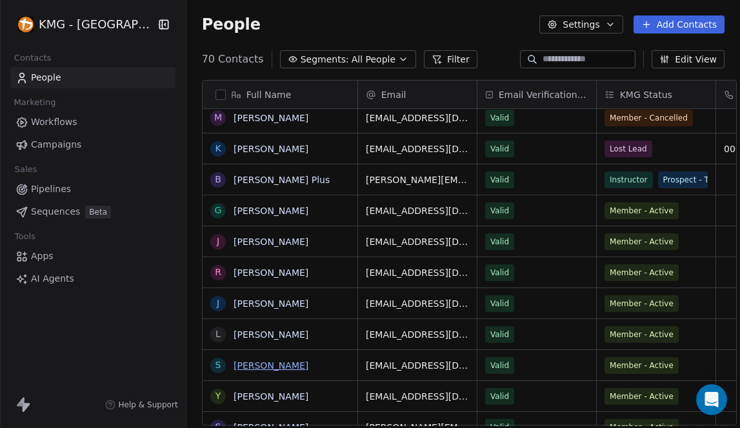
click at [276, 363] on link "[PERSON_NAME]" at bounding box center [271, 366] width 75 height 10
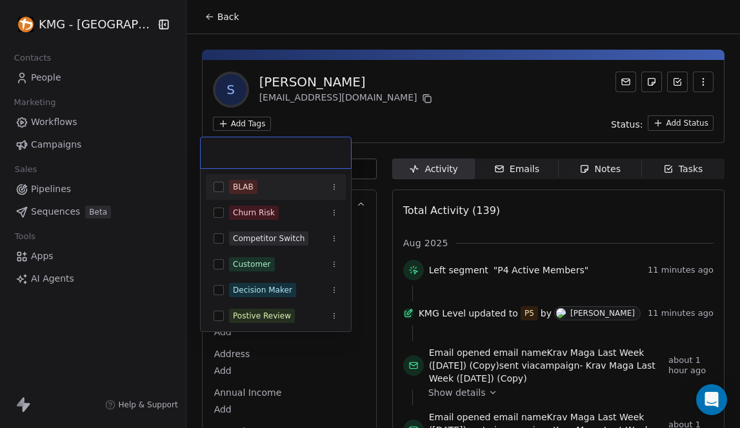
click at [256, 121] on html "KMG - Auckland Contacts People Marketing Workflows Campaigns Sales Pipelines Se…" at bounding box center [370, 214] width 740 height 428
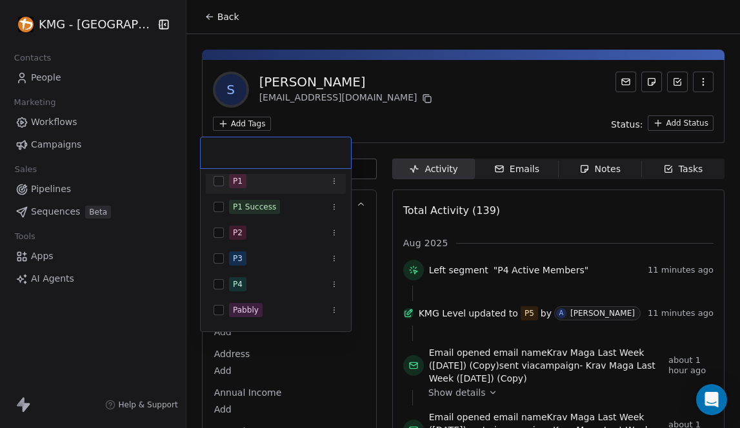
click at [216, 181] on button "Suggestions" at bounding box center [219, 181] width 10 height 10
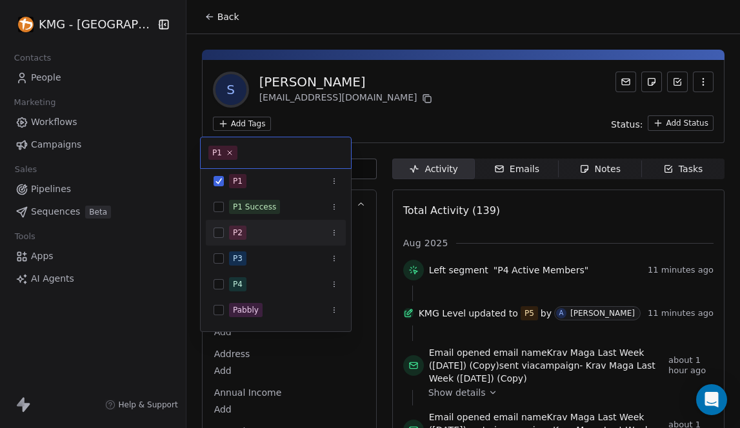
click at [219, 228] on div "P2" at bounding box center [276, 233] width 140 height 21
click at [219, 258] on button "Suggestions" at bounding box center [219, 259] width 10 height 10
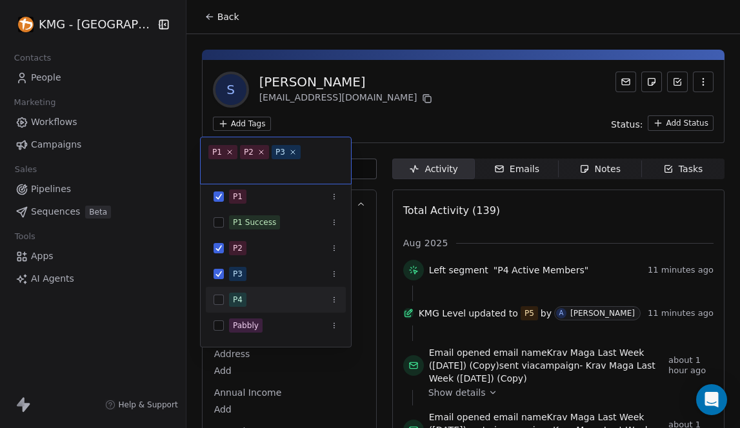
click at [221, 295] on button "Suggestions" at bounding box center [219, 300] width 10 height 10
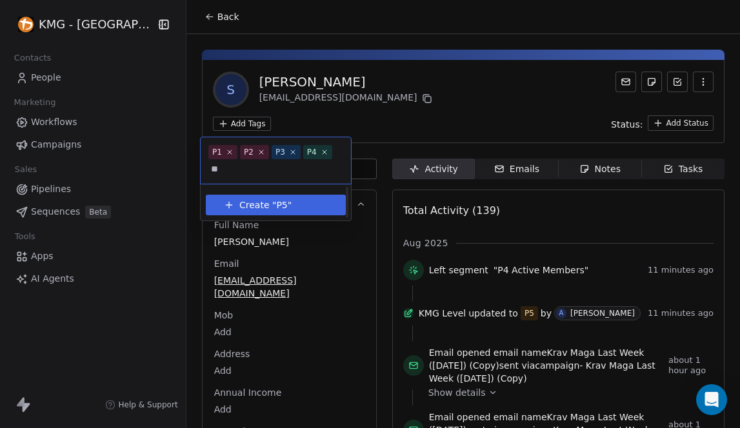
type input "**"
click at [301, 207] on button "Create " P5 "" at bounding box center [276, 205] width 125 height 21
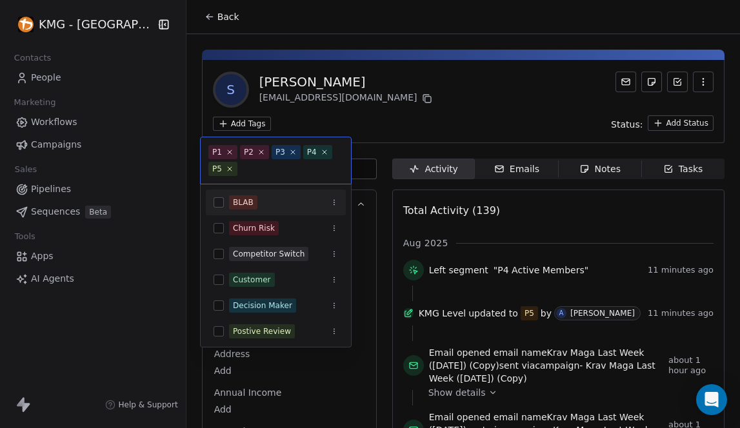
click at [390, 126] on html "KMG - Auckland Contacts People Marketing Workflows Campaigns Sales Pipelines Se…" at bounding box center [370, 214] width 740 height 428
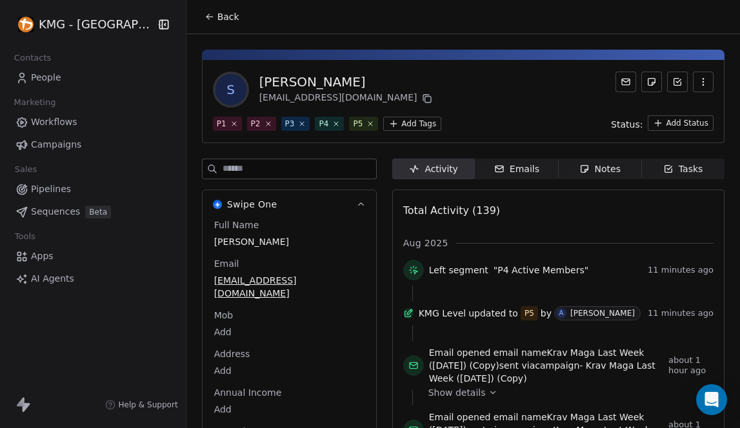
click at [205, 19] on icon at bounding box center [210, 17] width 10 height 10
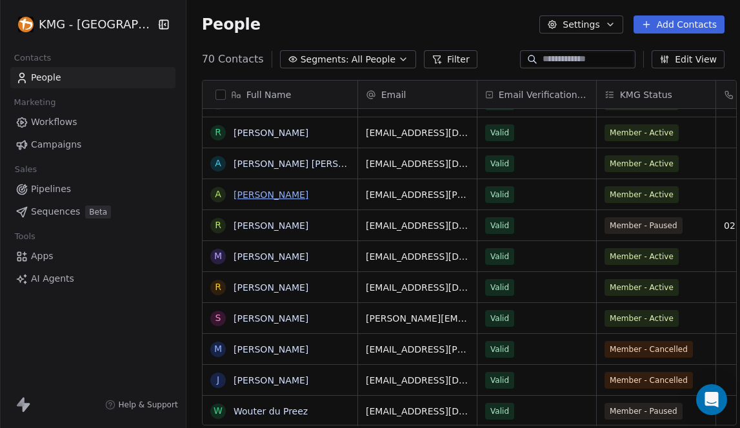
click at [262, 194] on link "Arno Leist" at bounding box center [271, 195] width 75 height 10
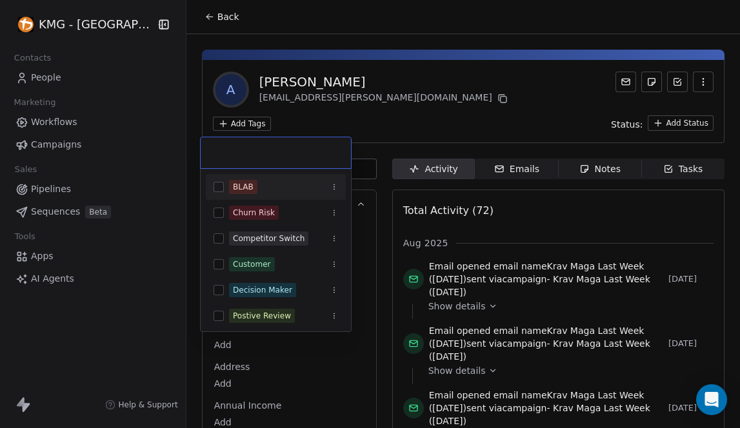
click at [225, 121] on html "KMG - Auckland Contacts People Marketing Workflows Campaigns Sales Pipelines Se…" at bounding box center [370, 214] width 740 height 428
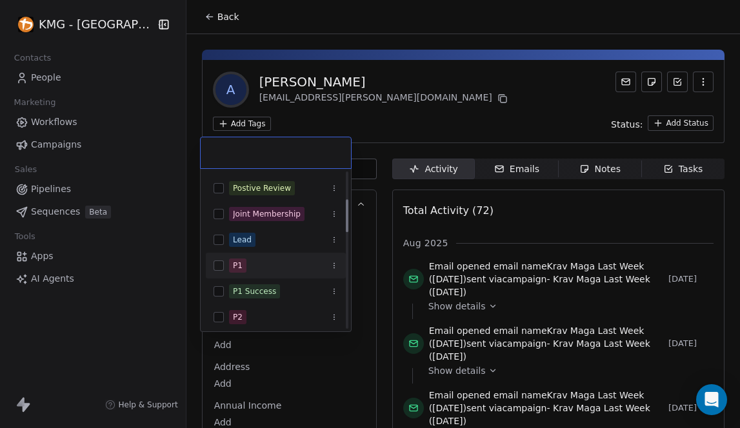
click at [223, 263] on button "Suggestions" at bounding box center [219, 266] width 10 height 10
click at [226, 317] on div "P2" at bounding box center [276, 317] width 140 height 21
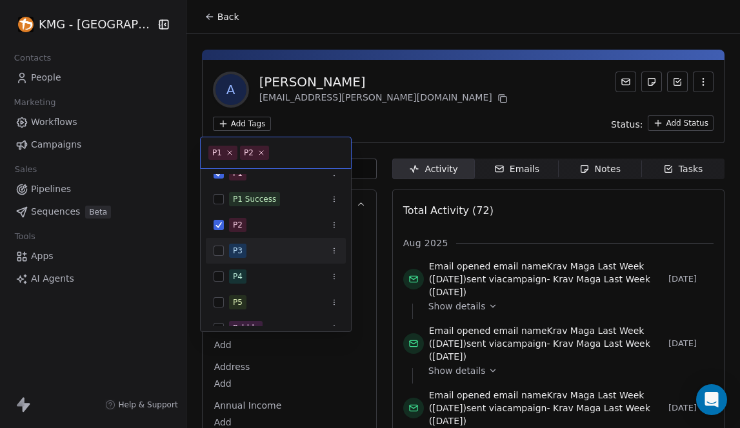
click at [219, 254] on button "Suggestions" at bounding box center [219, 251] width 10 height 10
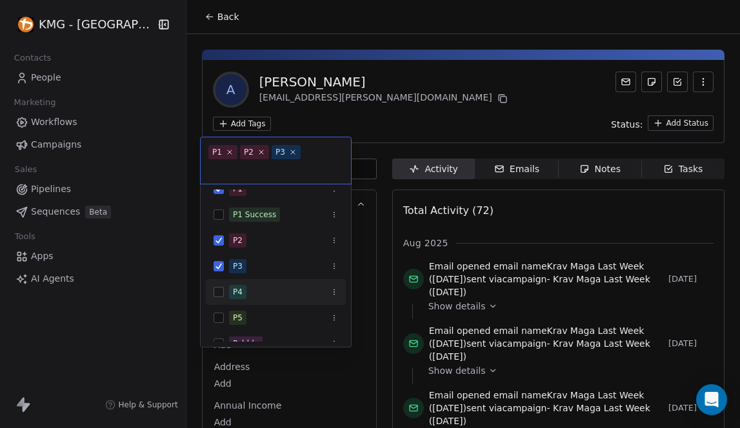
click at [219, 289] on button "Suggestions" at bounding box center [219, 292] width 10 height 10
click at [218, 318] on button "Suggestions" at bounding box center [219, 318] width 10 height 10
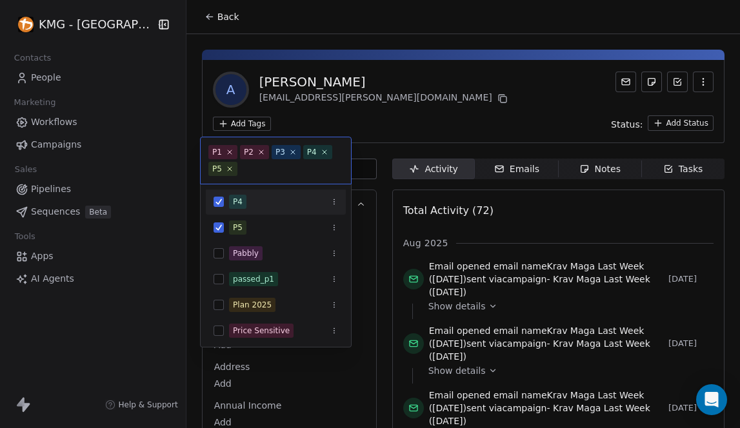
click at [406, 108] on html "KMG - Auckland Contacts People Marketing Workflows Campaigns Sales Pipelines Se…" at bounding box center [370, 214] width 740 height 428
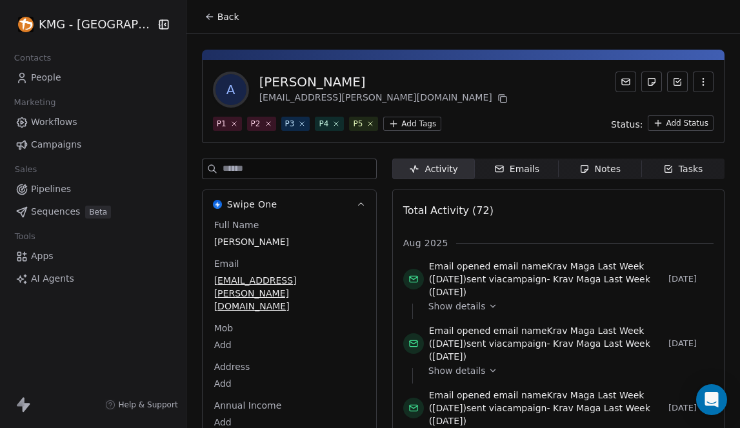
click at [217, 20] on span "Back" at bounding box center [228, 16] width 22 height 13
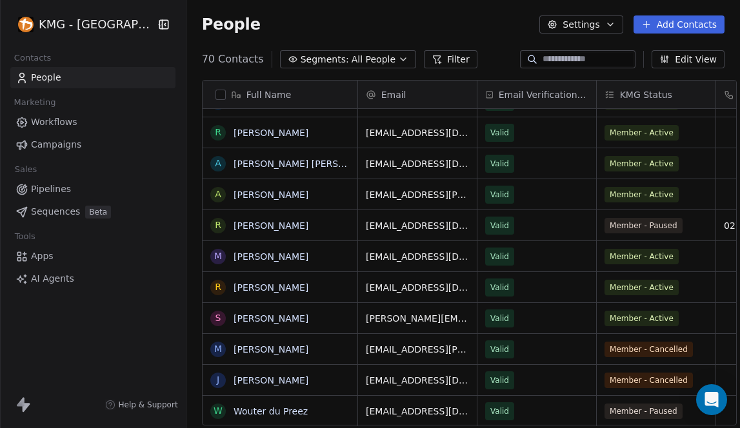
click at [389, 60] on button "Segments: All People" at bounding box center [348, 59] width 136 height 18
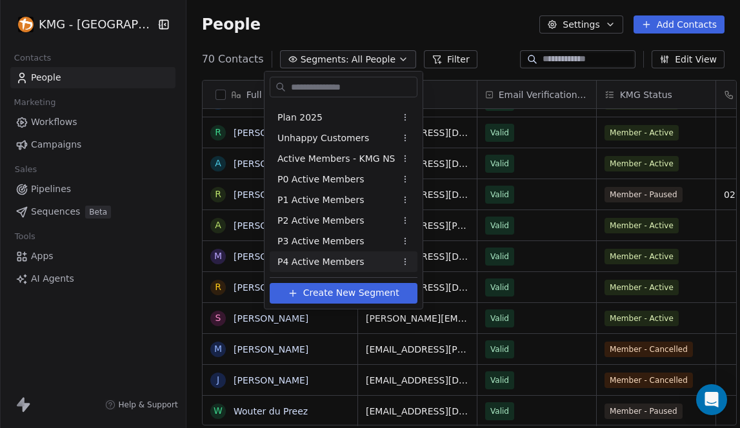
click at [335, 261] on span "P4 Active Members" at bounding box center [320, 262] width 86 height 14
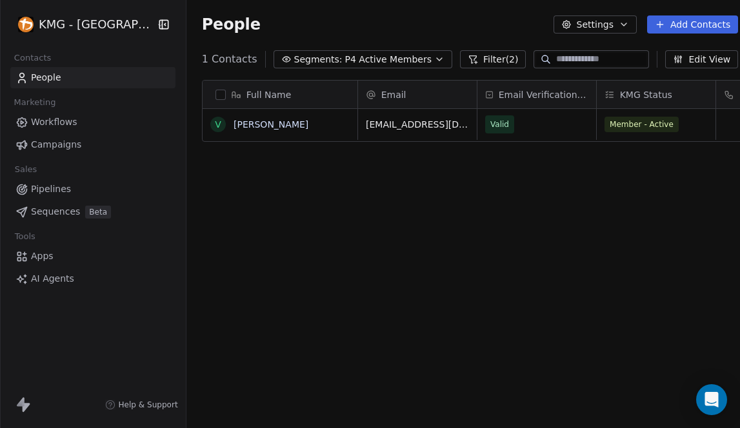
click at [408, 61] on span "P4 Active Members" at bounding box center [388, 60] width 86 height 14
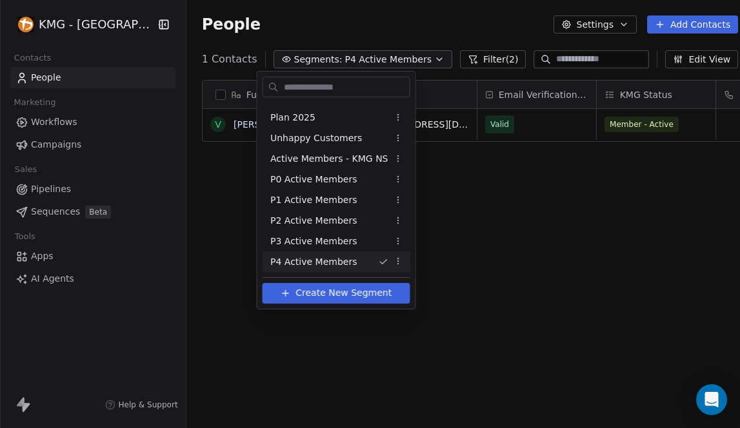
click at [334, 294] on span "Create New Segment" at bounding box center [343, 293] width 96 height 14
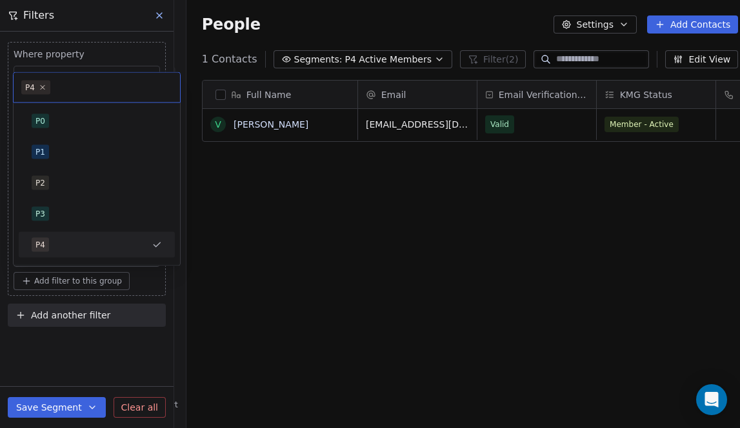
click at [139, 252] on body "KMG - Auckland Contacts People Marketing Workflows Campaigns Sales Pipelines Se…" at bounding box center [370, 214] width 740 height 428
click at [99, 245] on div "P5" at bounding box center [97, 253] width 146 height 21
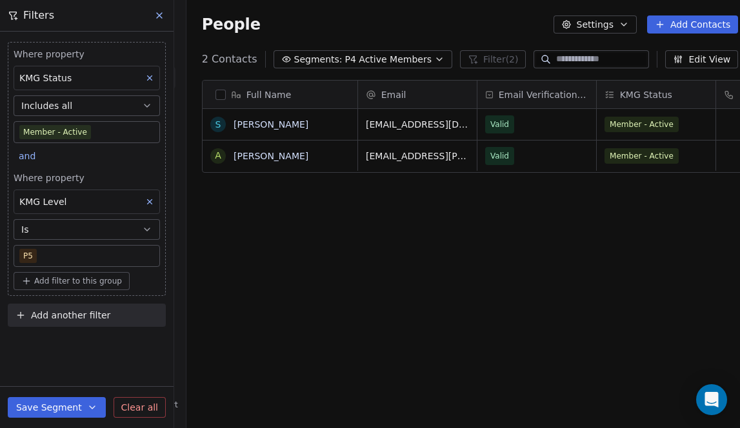
click at [91, 407] on icon "button" at bounding box center [92, 408] width 10 height 10
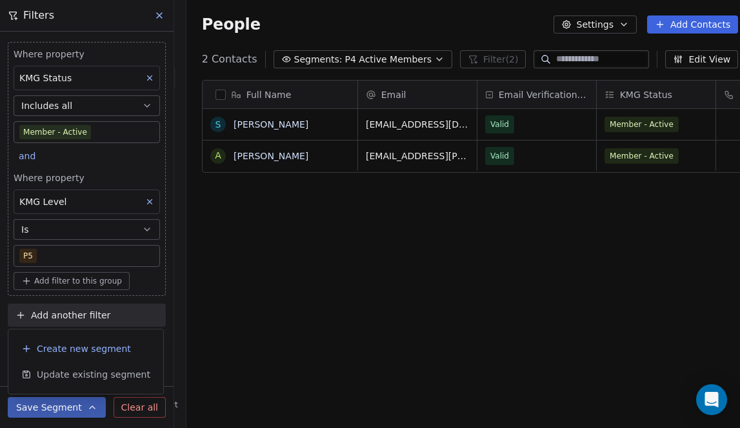
click at [72, 346] on span "Create new segment" at bounding box center [84, 349] width 94 height 13
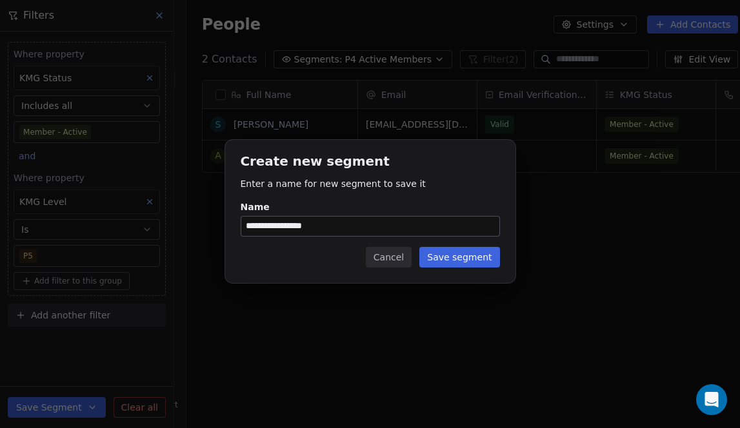
click at [254, 225] on input "**********" at bounding box center [370, 226] width 258 height 19
type input "**********"
click at [463, 253] on button "Save segment" at bounding box center [459, 257] width 80 height 21
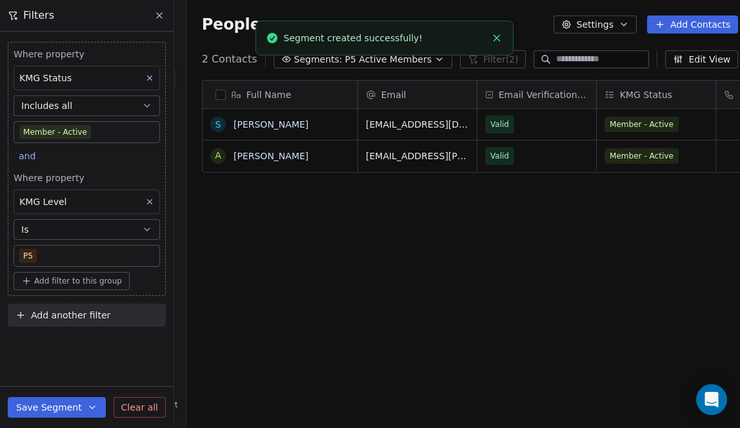
click at [160, 15] on icon at bounding box center [159, 15] width 10 height 10
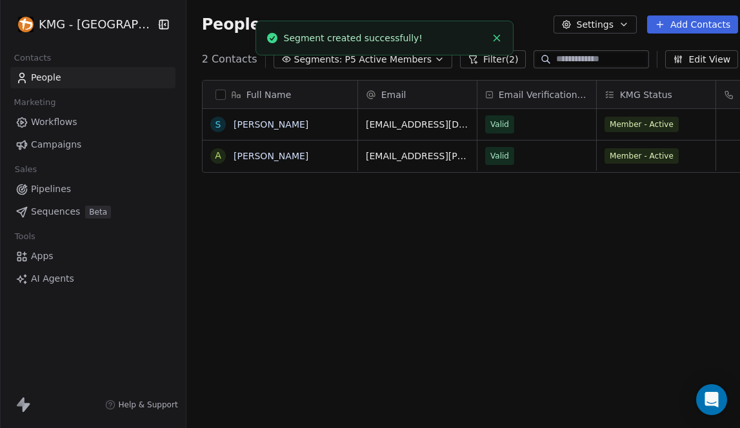
click at [497, 36] on icon "Close toast" at bounding box center [497, 38] width 12 height 12
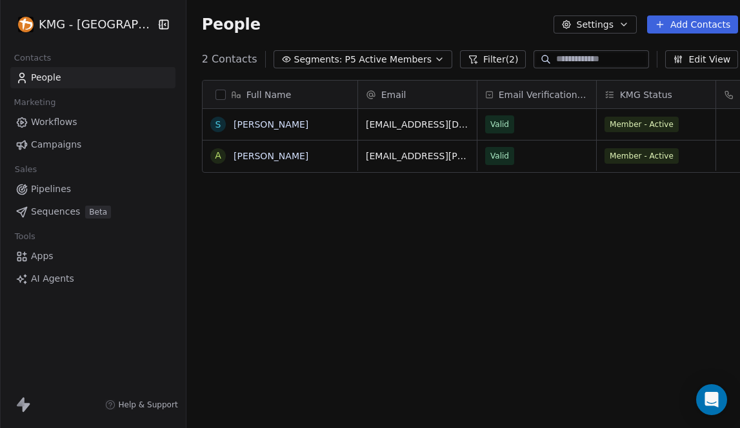
click at [99, 26] on html "KMG - Auckland Contacts People Marketing Workflows Campaigns Sales Pipelines Se…" at bounding box center [370, 214] width 740 height 428
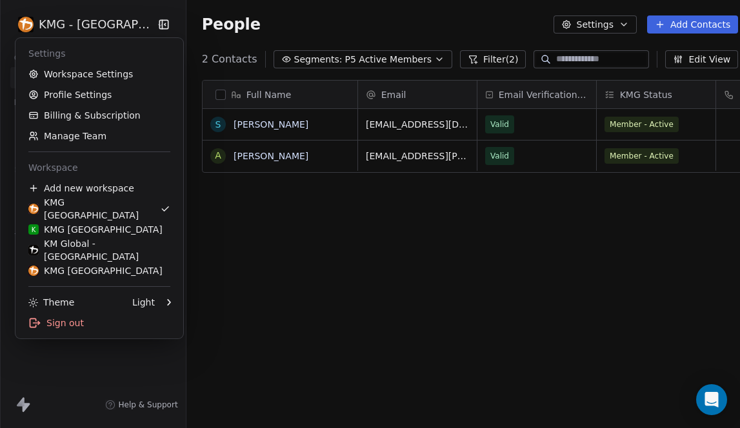
click at [230, 283] on html "KMG - Auckland Contacts People Marketing Workflows Campaigns Sales Pipelines Se…" at bounding box center [370, 214] width 740 height 428
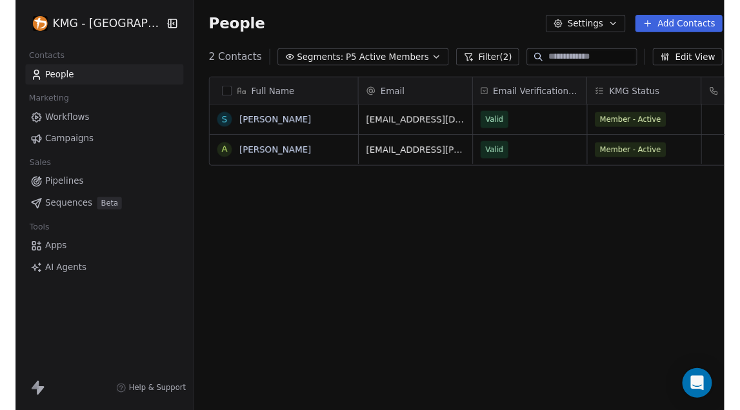
scroll to position [368, 569]
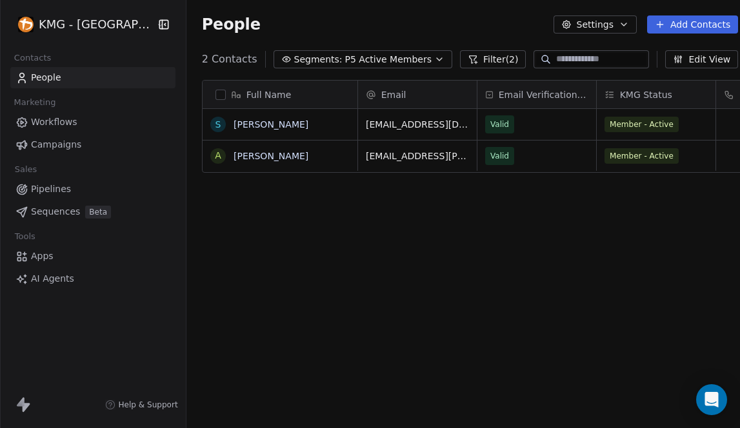
click at [54, 150] on span "Campaigns" at bounding box center [56, 145] width 50 height 14
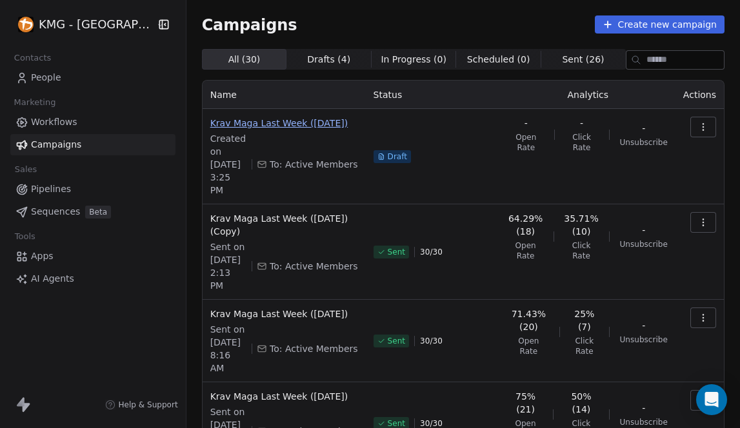
click at [267, 124] on span "Krav Maga Last Week ([DATE])" at bounding box center [284, 123] width 148 height 13
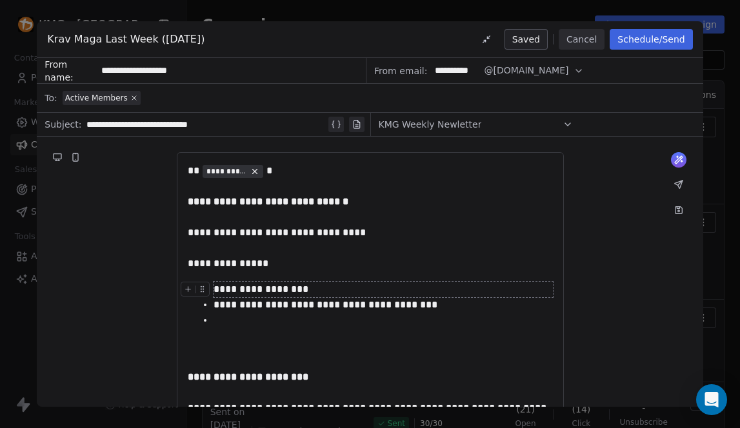
click at [317, 292] on div "**********" at bounding box center [383, 289] width 339 height 15
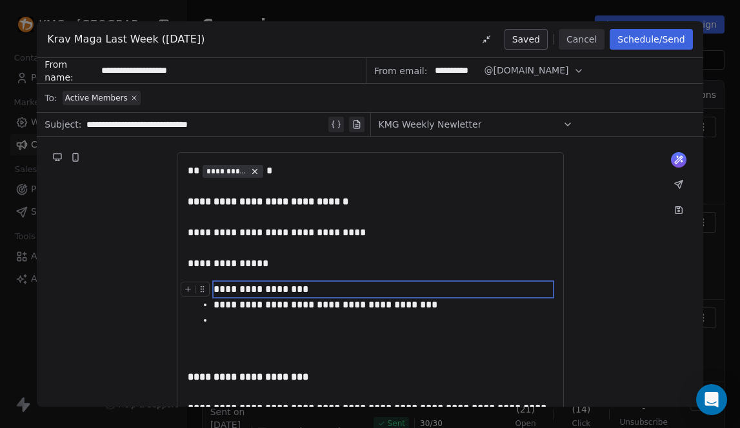
click at [232, 293] on div "**********" at bounding box center [383, 289] width 339 height 15
click at [215, 288] on div "**********" at bounding box center [383, 289] width 339 height 15
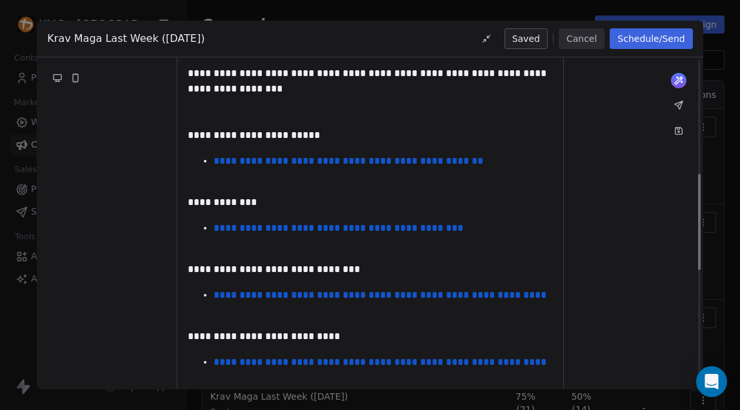
scroll to position [803, 0]
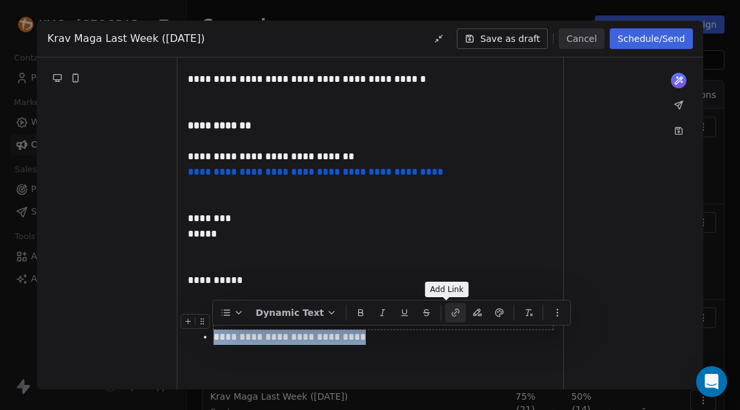
click at [445, 313] on button "button" at bounding box center [455, 312] width 21 height 19
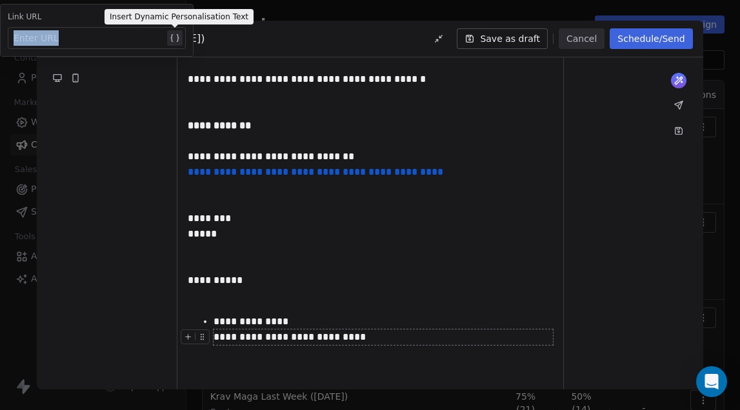
click at [80, 45] on div "Enter URL" at bounding box center [98, 38] width 169 height 21
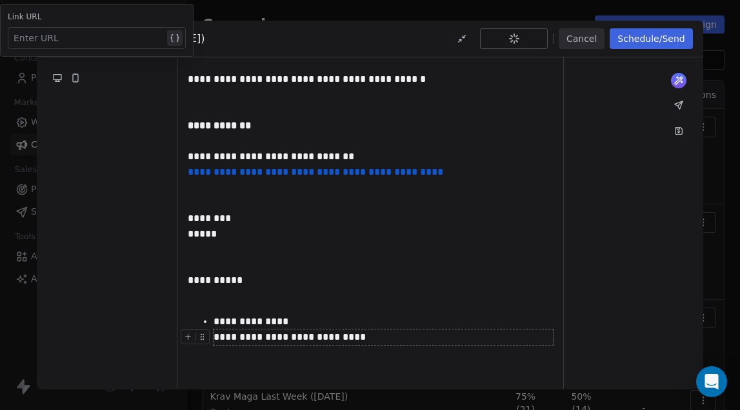
click at [80, 39] on div at bounding box center [89, 37] width 151 height 15
drag, startPoint x: 80, startPoint y: 38, endPoint x: 55, endPoint y: 30, distance: 25.7
click at [52, 32] on div at bounding box center [89, 37] width 151 height 15
paste div
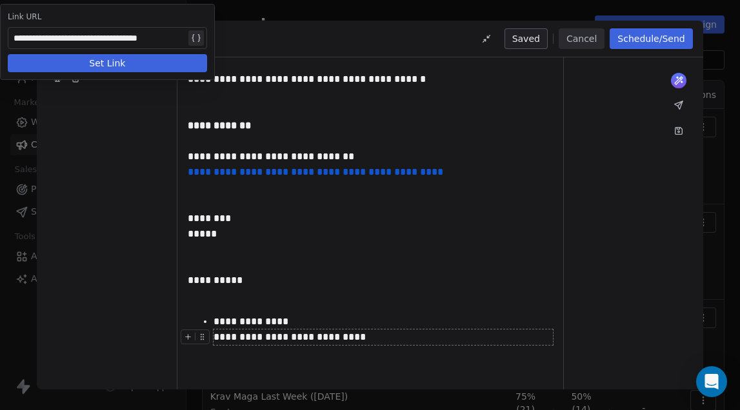
click at [69, 37] on div "**********" at bounding box center [100, 37] width 172 height 15
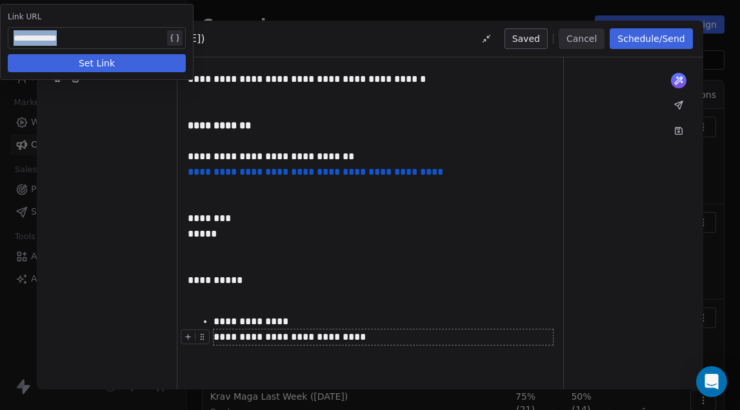
drag, startPoint x: 103, startPoint y: 39, endPoint x: 0, endPoint y: 38, distance: 102.6
click at [0, 38] on div "**********" at bounding box center [97, 42] width 194 height 76
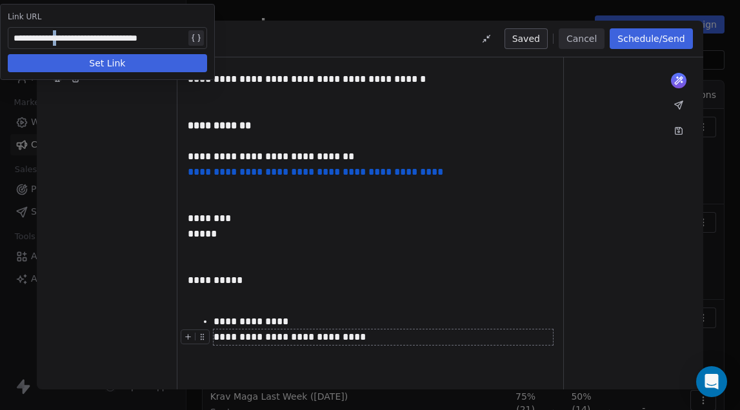
click at [72, 39] on div "**********" at bounding box center [100, 37] width 172 height 15
click at [141, 64] on button "Set Link" at bounding box center [106, 63] width 197 height 18
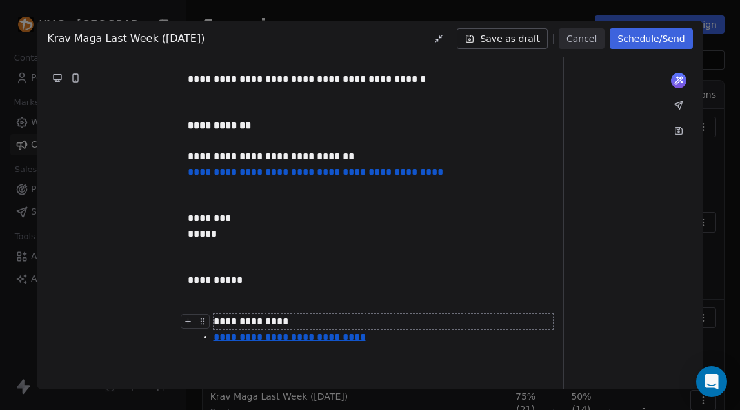
click at [296, 326] on div "**********" at bounding box center [383, 321] width 339 height 15
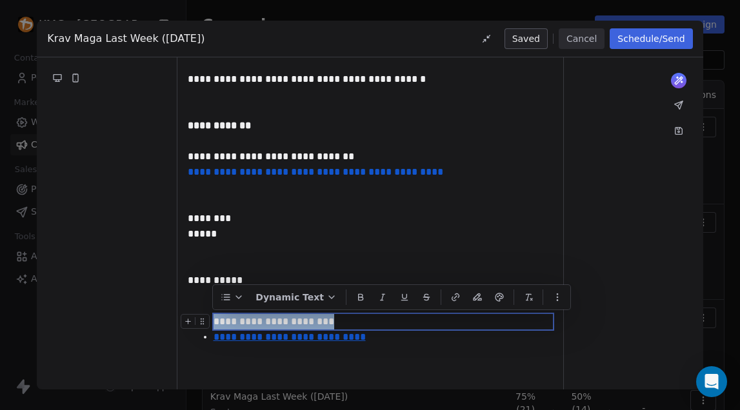
drag, startPoint x: 336, startPoint y: 323, endPoint x: 215, endPoint y: 322, distance: 120.7
click at [318, 327] on div "**********" at bounding box center [383, 321] width 339 height 15
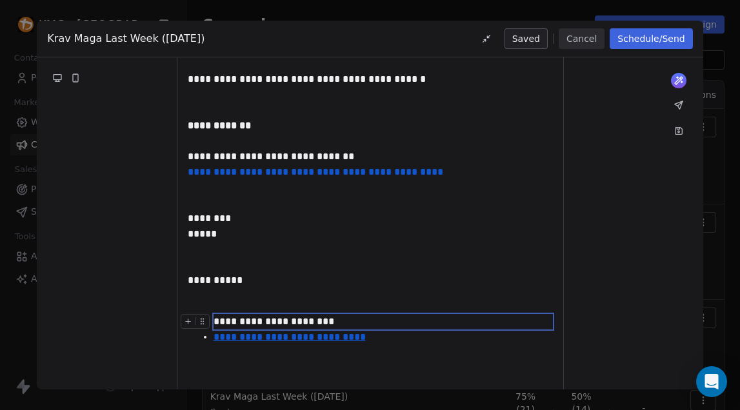
click at [258, 322] on div "**********" at bounding box center [383, 321] width 339 height 15
click at [242, 322] on div "**********" at bounding box center [383, 321] width 339 height 15
drag, startPoint x: 417, startPoint y: 324, endPoint x: 214, endPoint y: 319, distance: 203.3
click at [215, 321] on div "**********" at bounding box center [383, 321] width 339 height 15
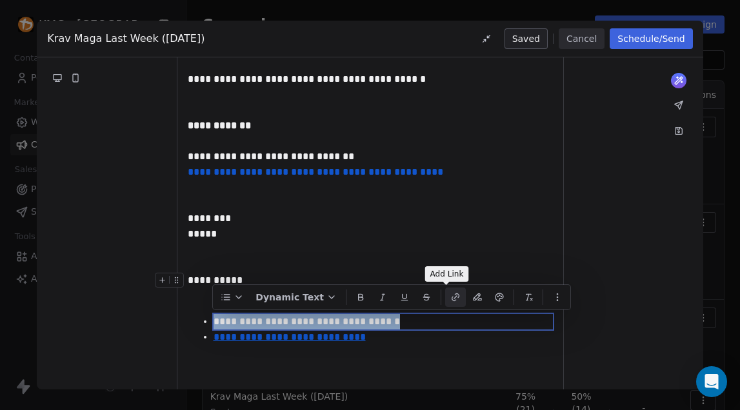
click at [450, 294] on icon "button" at bounding box center [455, 297] width 10 height 10
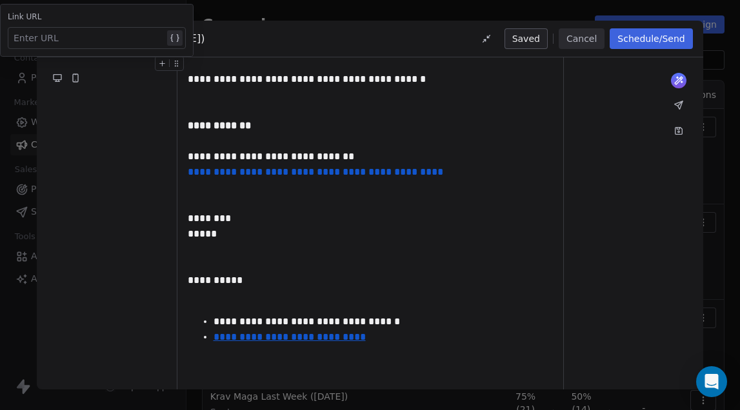
click at [70, 41] on div at bounding box center [89, 37] width 151 height 15
paste div
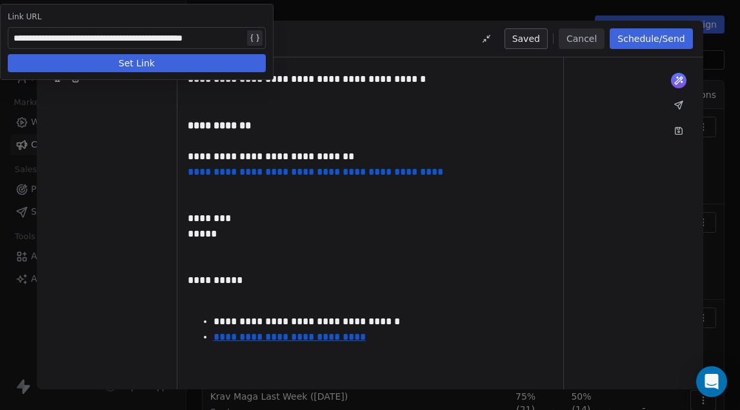
click at [135, 59] on button "Set Link" at bounding box center [137, 63] width 258 height 18
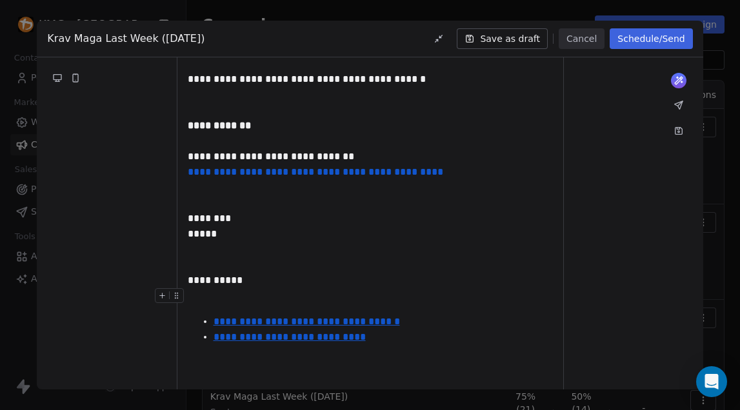
click at [205, 302] on div at bounding box center [370, 295] width 365 height 15
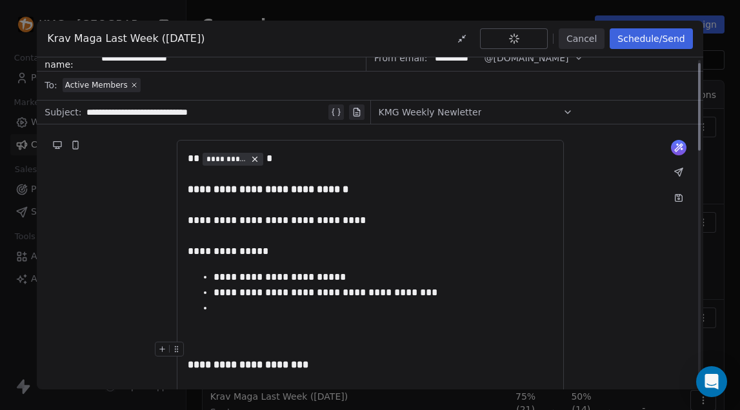
scroll to position [26, 0]
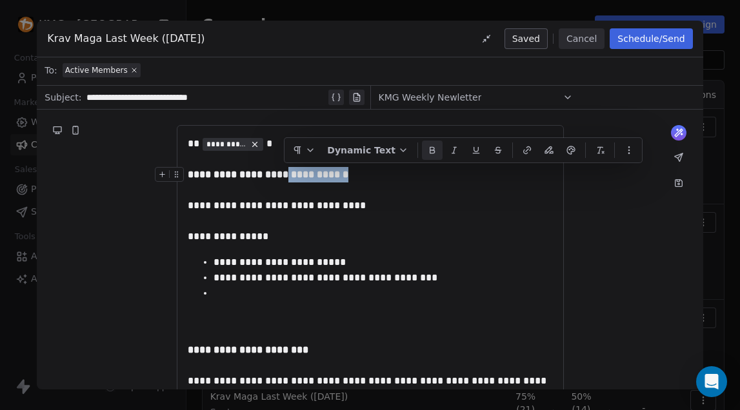
drag, startPoint x: 355, startPoint y: 174, endPoint x: 287, endPoint y: 174, distance: 67.7
click at [522, 147] on icon "button" at bounding box center [527, 150] width 10 height 10
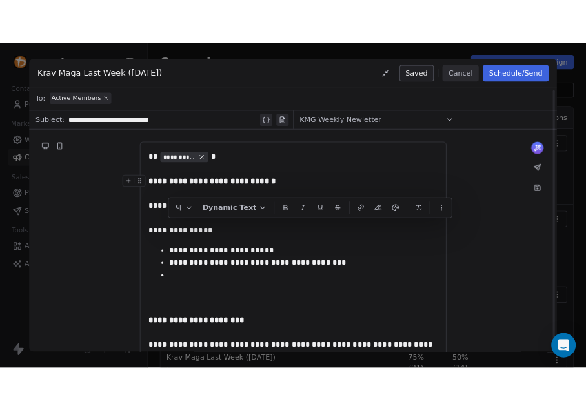
scroll to position [105, 0]
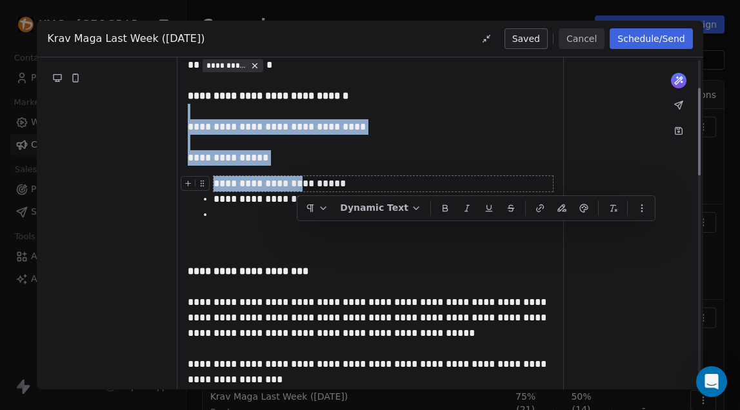
drag, startPoint x: 352, startPoint y: 173, endPoint x: 296, endPoint y: 180, distance: 56.6
click at [350, 124] on div "**********" at bounding box center [370, 126] width 365 height 15
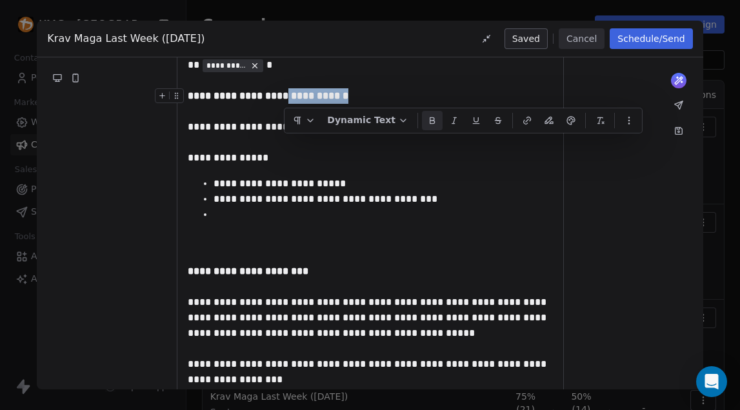
drag, startPoint x: 347, startPoint y: 95, endPoint x: 286, endPoint y: 95, distance: 60.7
click at [523, 121] on icon "button" at bounding box center [527, 120] width 10 height 10
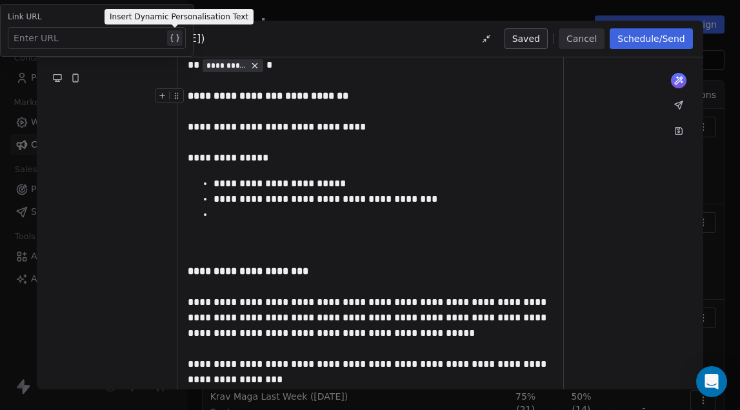
click at [99, 39] on div at bounding box center [89, 37] width 151 height 15
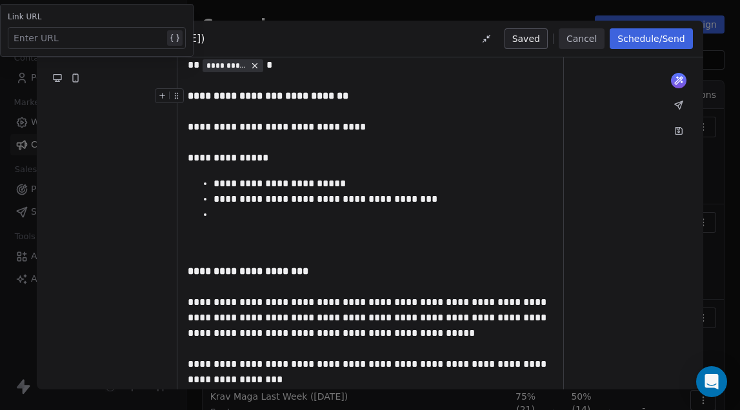
paste div
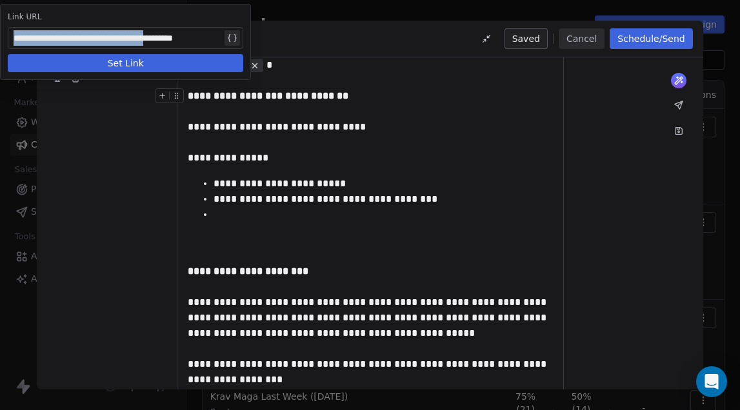
drag, startPoint x: 184, startPoint y: 37, endPoint x: 1, endPoint y: 36, distance: 182.6
click at [1, 36] on div "**********" at bounding box center [125, 42] width 251 height 76
copy div "**********"
click at [270, 212] on div at bounding box center [383, 214] width 339 height 15
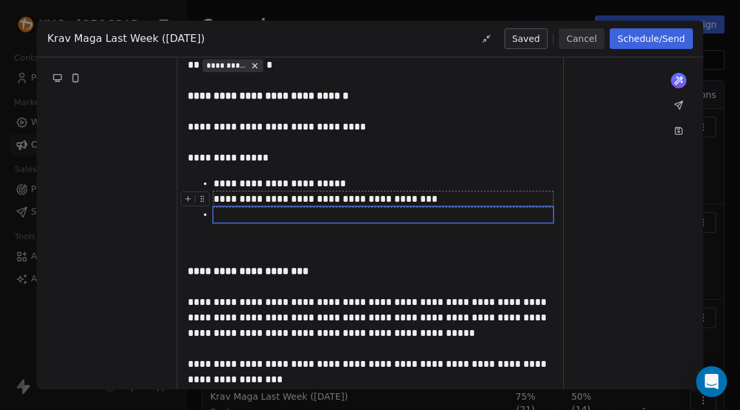
click at [217, 198] on div "**********" at bounding box center [383, 199] width 339 height 15
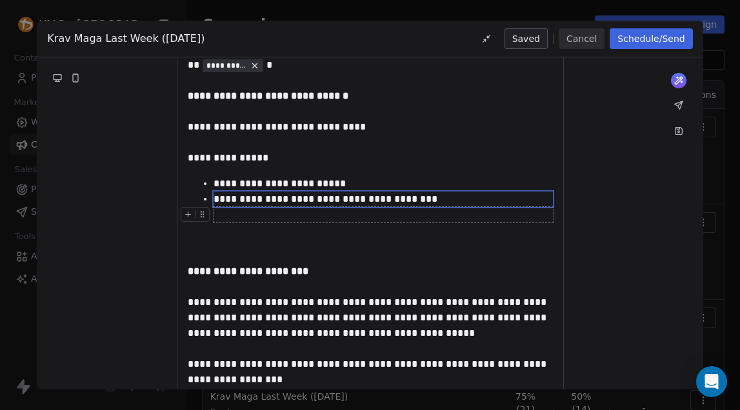
click at [238, 219] on div at bounding box center [383, 214] width 339 height 15
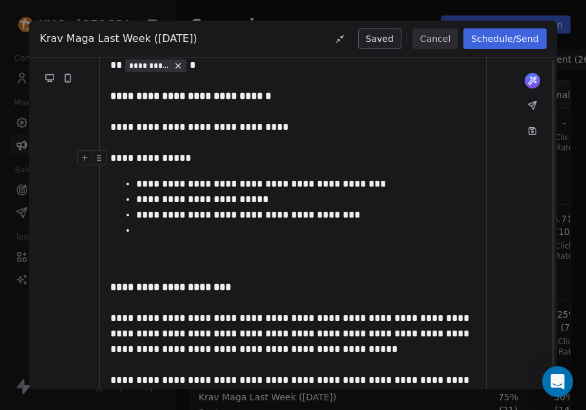
scroll to position [0, 0]
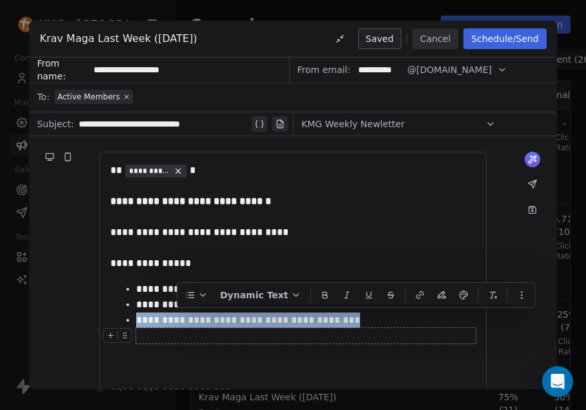
drag, startPoint x: 377, startPoint y: 320, endPoint x: 115, endPoint y: 324, distance: 262.0
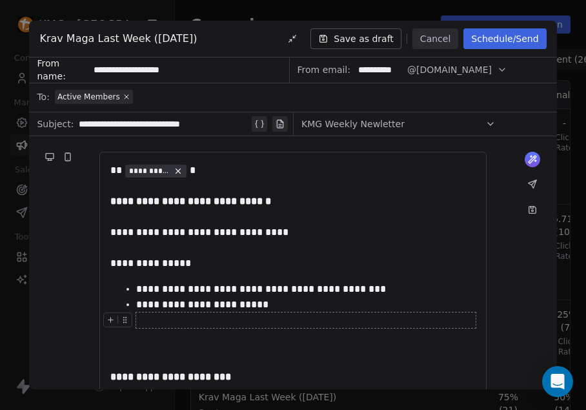
click at [135, 321] on div at bounding box center [120, 323] width 34 height 23
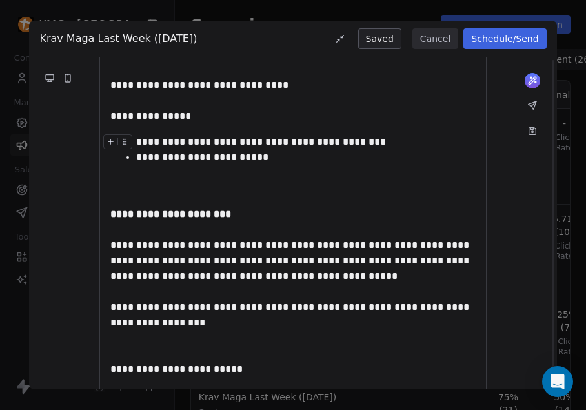
scroll to position [27, 0]
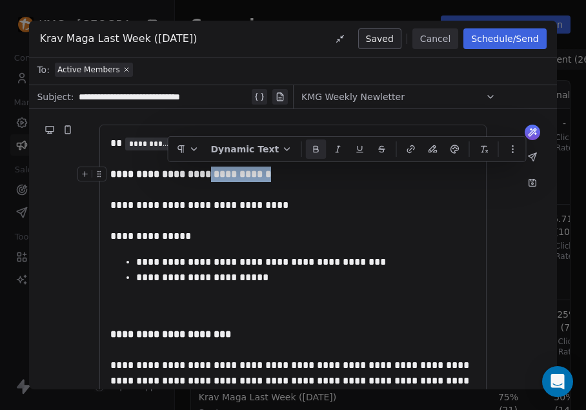
drag, startPoint x: 272, startPoint y: 175, endPoint x: 208, endPoint y: 174, distance: 63.9
click at [406, 146] on icon "button" at bounding box center [410, 149] width 10 height 10
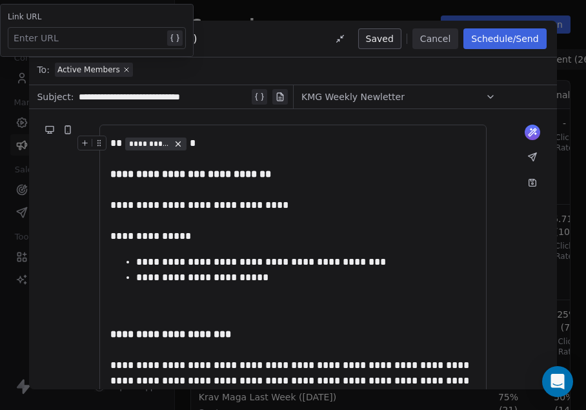
click at [125, 33] on div at bounding box center [89, 37] width 151 height 15
paste div
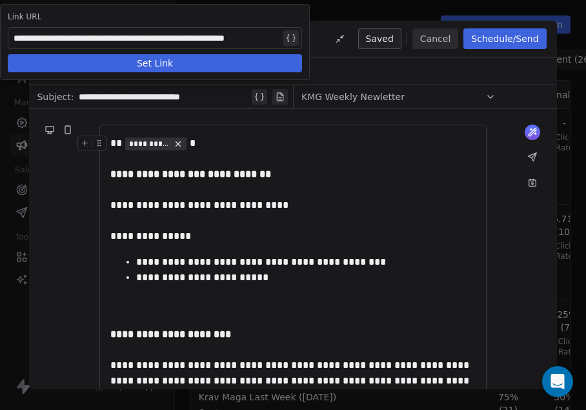
click at [133, 68] on button "Set Link" at bounding box center [155, 63] width 294 height 18
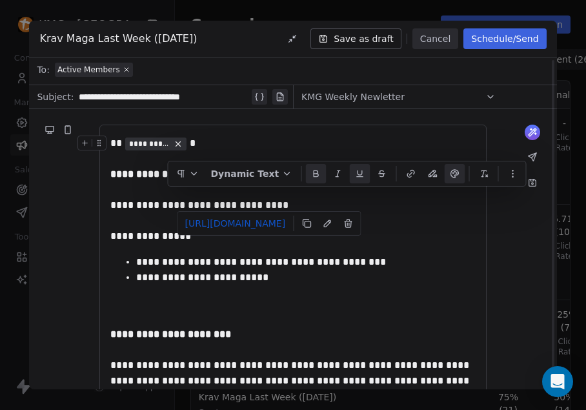
scroll to position [0, 0]
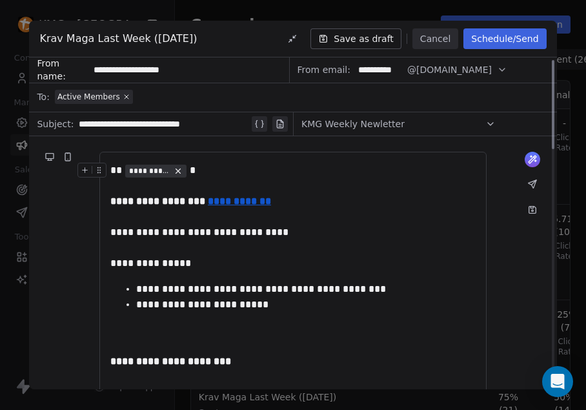
click at [498, 41] on button "Schedule/Send" at bounding box center [504, 38] width 83 height 21
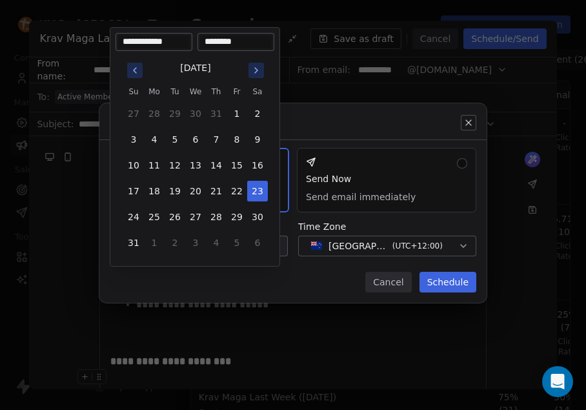
click at [237, 245] on body "KMG - Auckland Contacts People Marketing Workflows Campaigns Sales Pipelines Se…" at bounding box center [293, 205] width 586 height 410
click at [132, 218] on button "24" at bounding box center [133, 216] width 21 height 21
type input "**********"
click at [317, 276] on div "Send or schedule email Schedule & Send Choose a future date and time Send Now S…" at bounding box center [293, 205] width 586 height 245
click at [276, 246] on div "Send or schedule email Schedule & Send Choose a future date and time Send Now S…" at bounding box center [293, 205] width 586 height 245
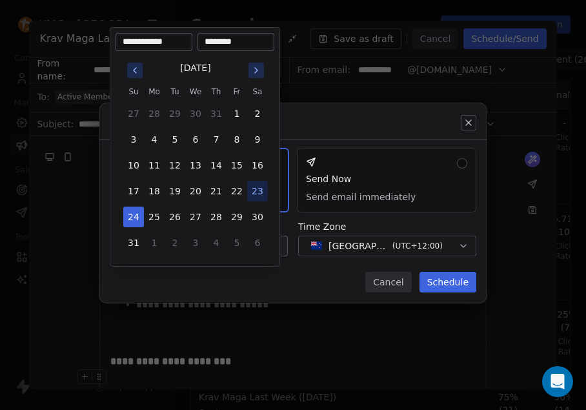
click at [235, 45] on input "********" at bounding box center [236, 41] width 72 height 13
click at [212, 45] on input "********" at bounding box center [236, 41] width 72 height 13
drag, startPoint x: 228, startPoint y: 41, endPoint x: 221, endPoint y: 42, distance: 7.1
click at [221, 42] on input "********" at bounding box center [236, 41] width 72 height 13
type input "********"
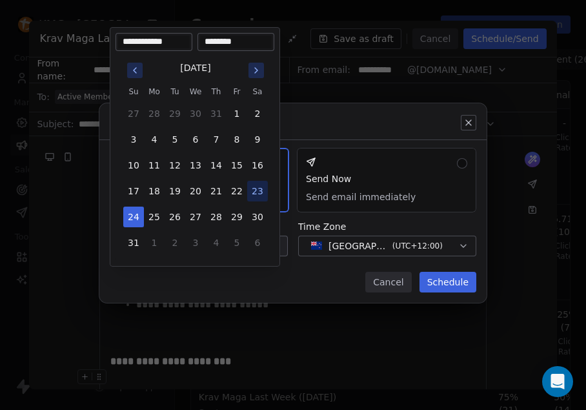
click at [257, 259] on div "August 2025 Su Mo Tu We Th Fr Sa 27 28 29 30 31 1 2 3 4 5 6 7 8 9 10 11 12 13 1…" at bounding box center [194, 156] width 159 height 210
click at [354, 286] on div "Send or schedule email Schedule & Send Choose a future date and time Send Now S…" at bounding box center [293, 205] width 586 height 245
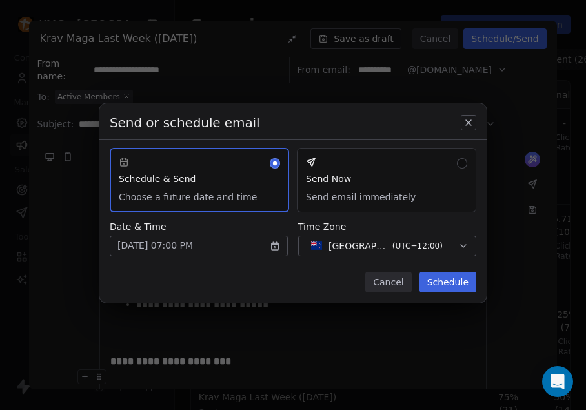
click at [444, 282] on button "Schedule" at bounding box center [447, 282] width 57 height 21
